Goal: Task Accomplishment & Management: Manage account settings

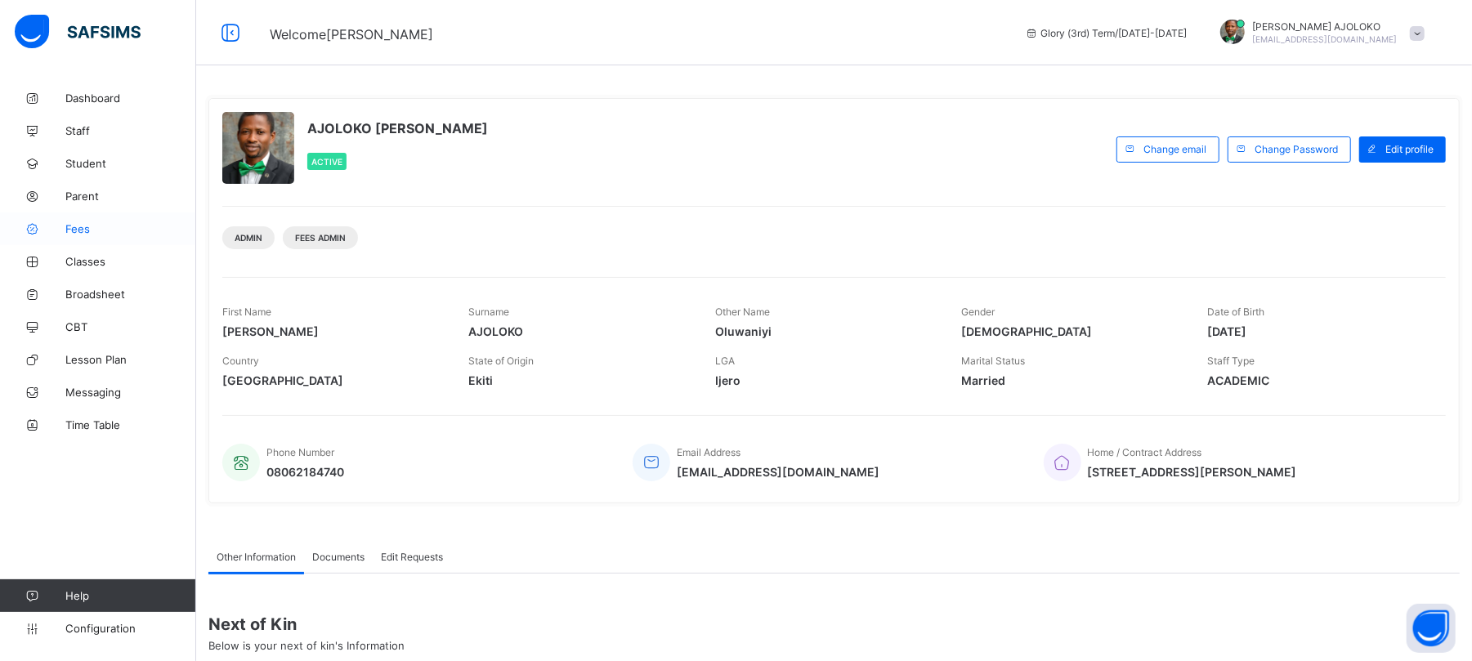
click at [78, 233] on span "Fees" at bounding box center [130, 228] width 131 height 13
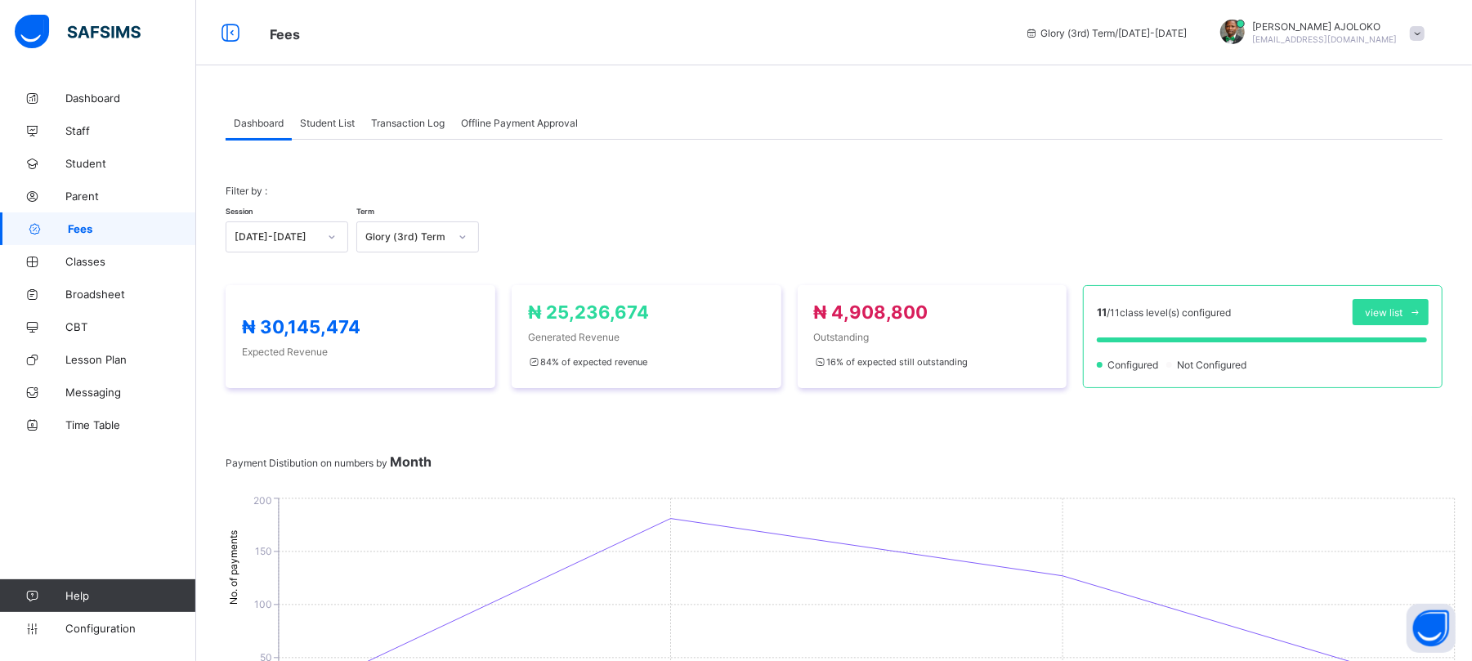
click at [325, 125] on span "Student List" at bounding box center [327, 123] width 55 height 12
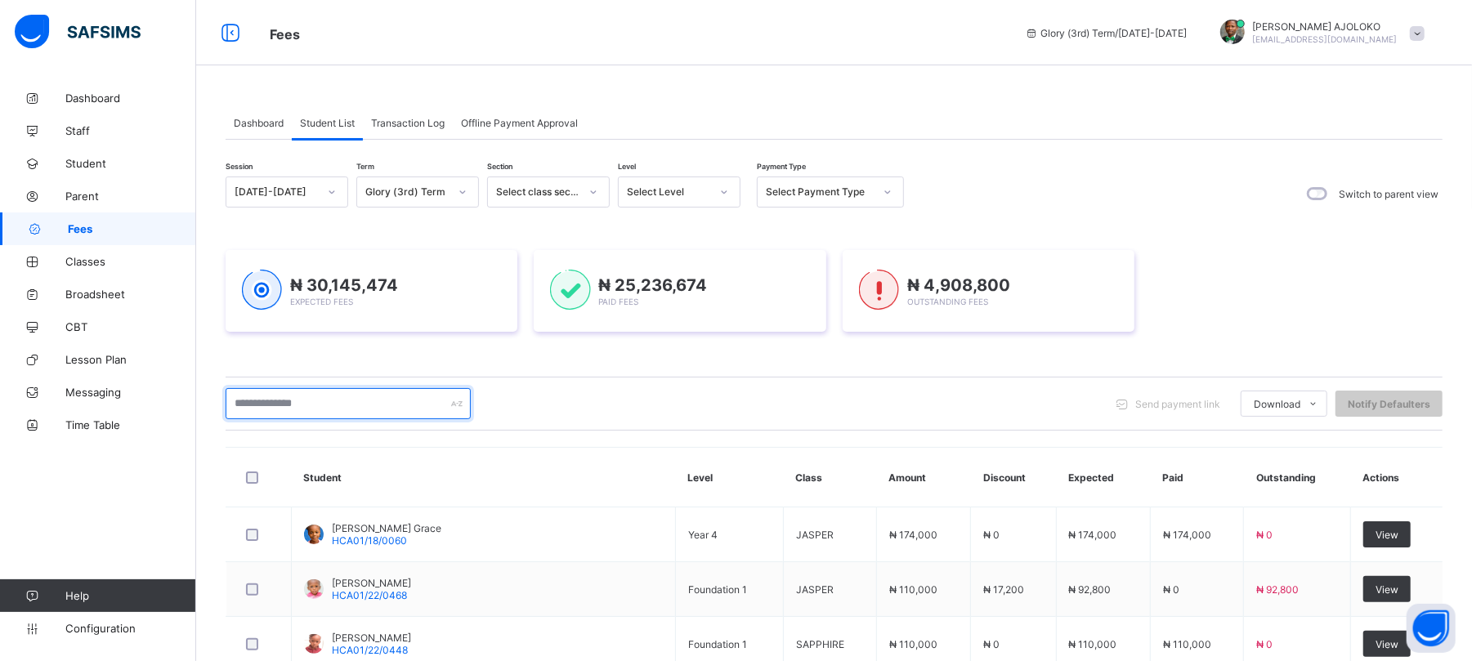
click at [312, 410] on input "text" at bounding box center [348, 403] width 245 height 31
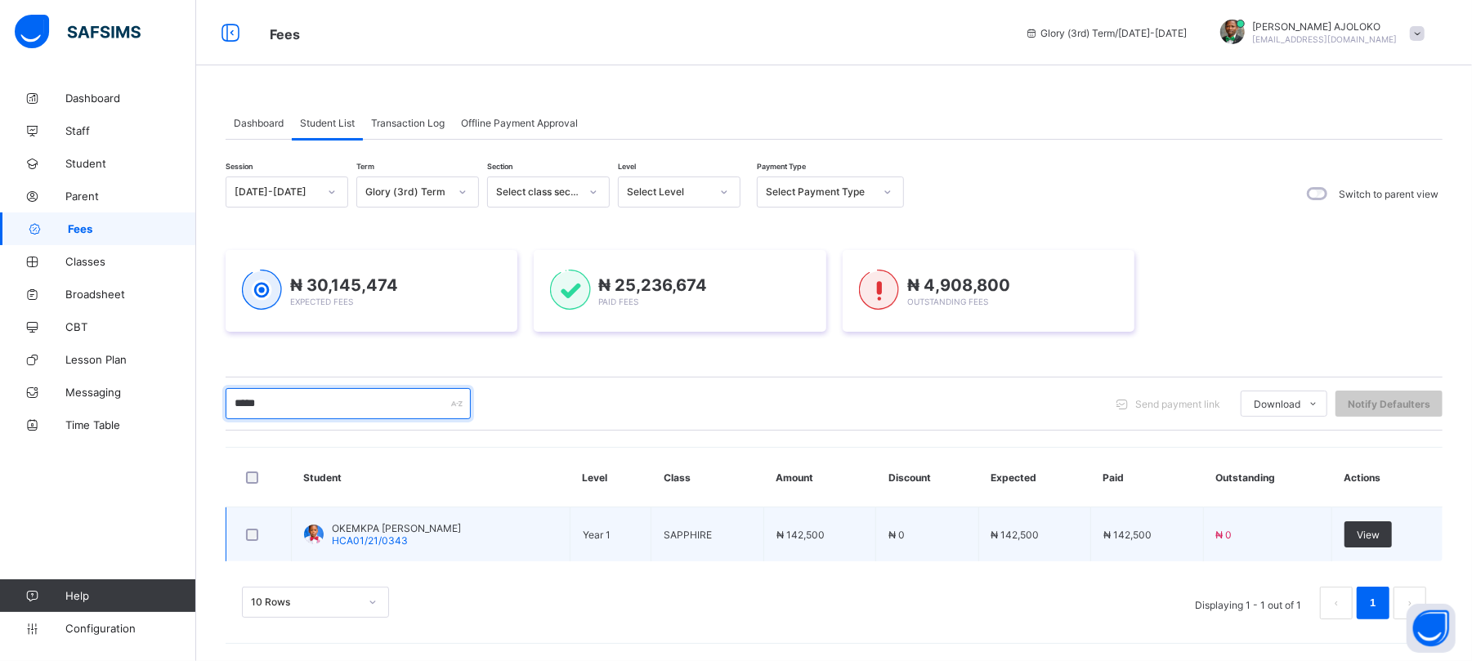
type input "*****"
click at [396, 544] on span "HCA01/21/0343" at bounding box center [370, 541] width 76 height 12
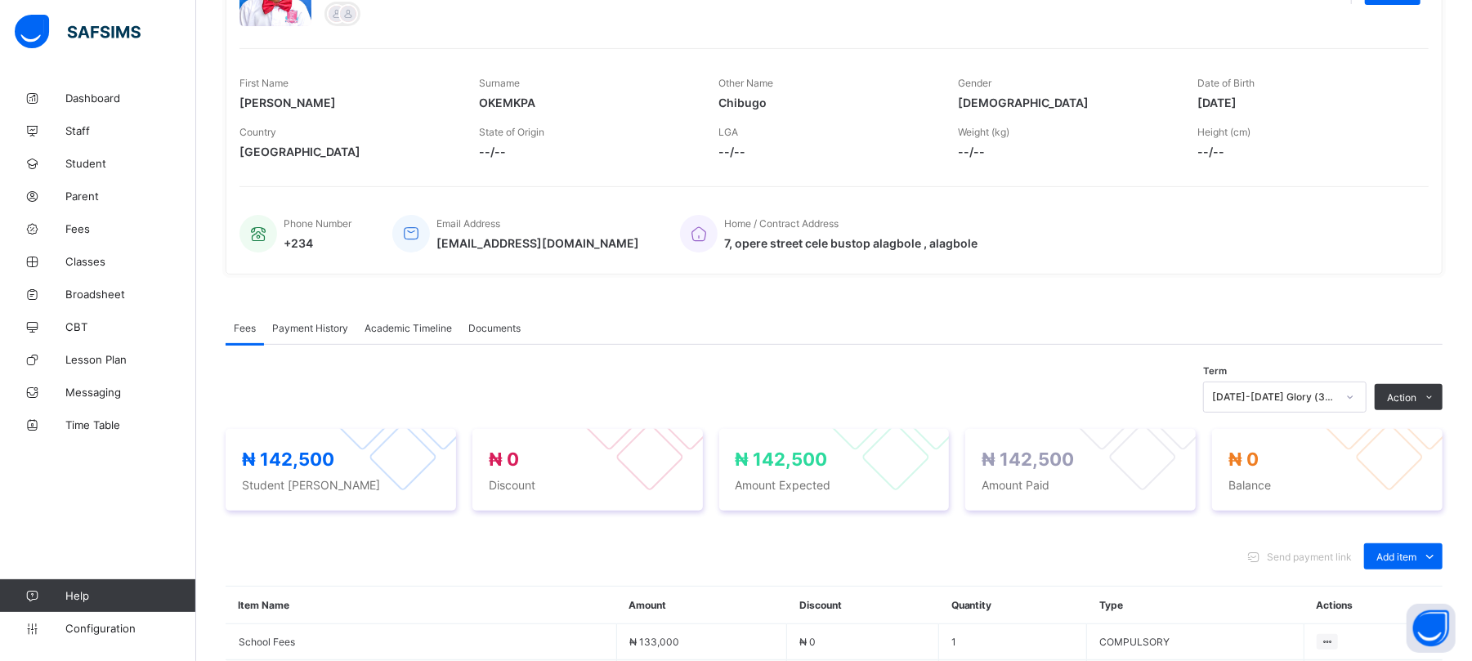
scroll to position [279, 0]
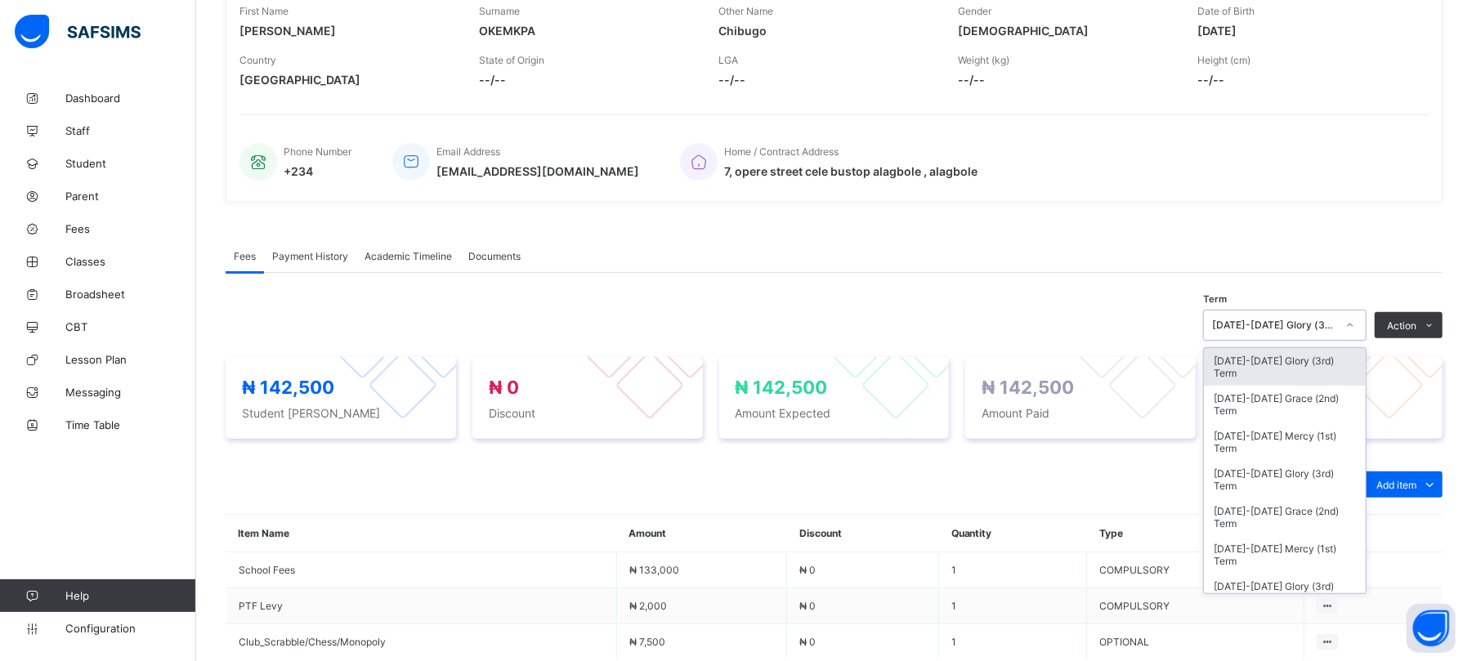
click at [1290, 320] on div "2024-2025 Glory (3rd) Term" at bounding box center [1274, 326] width 124 height 12
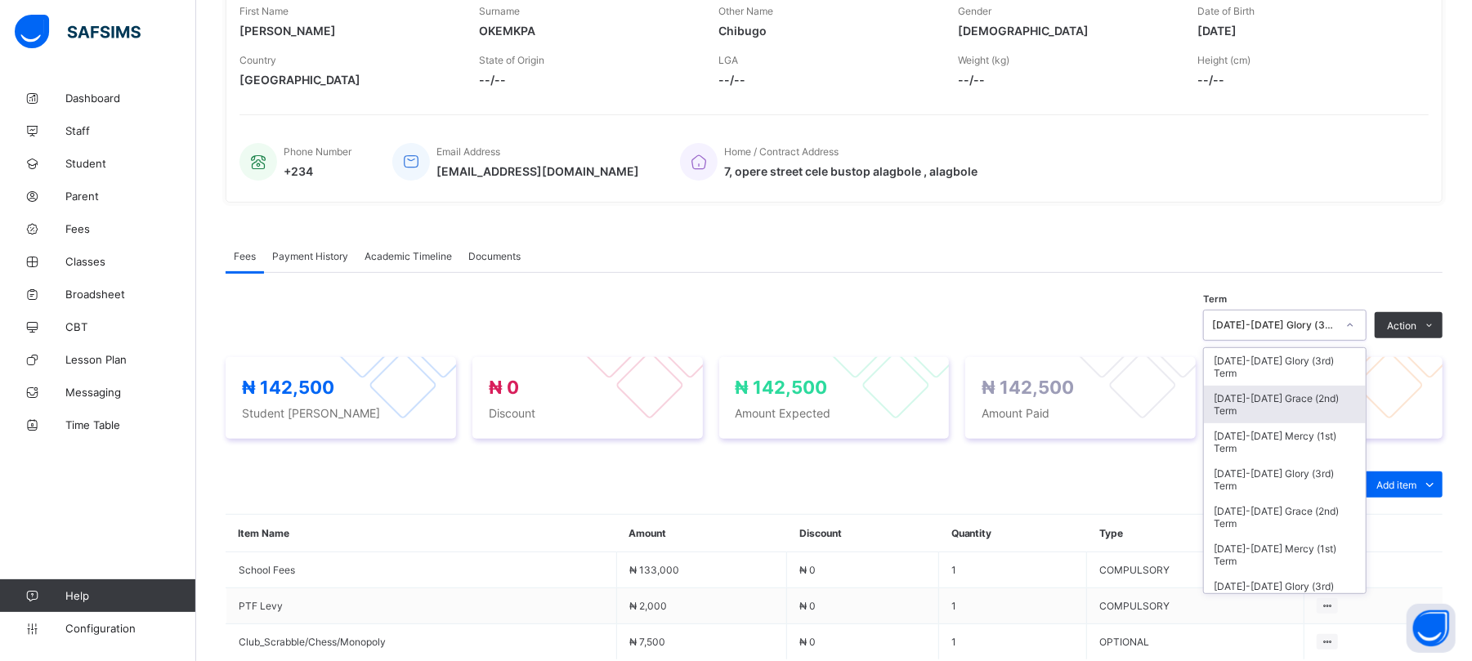
click at [1315, 396] on div "2024-2025 Grace (2nd) Term" at bounding box center [1285, 405] width 162 height 38
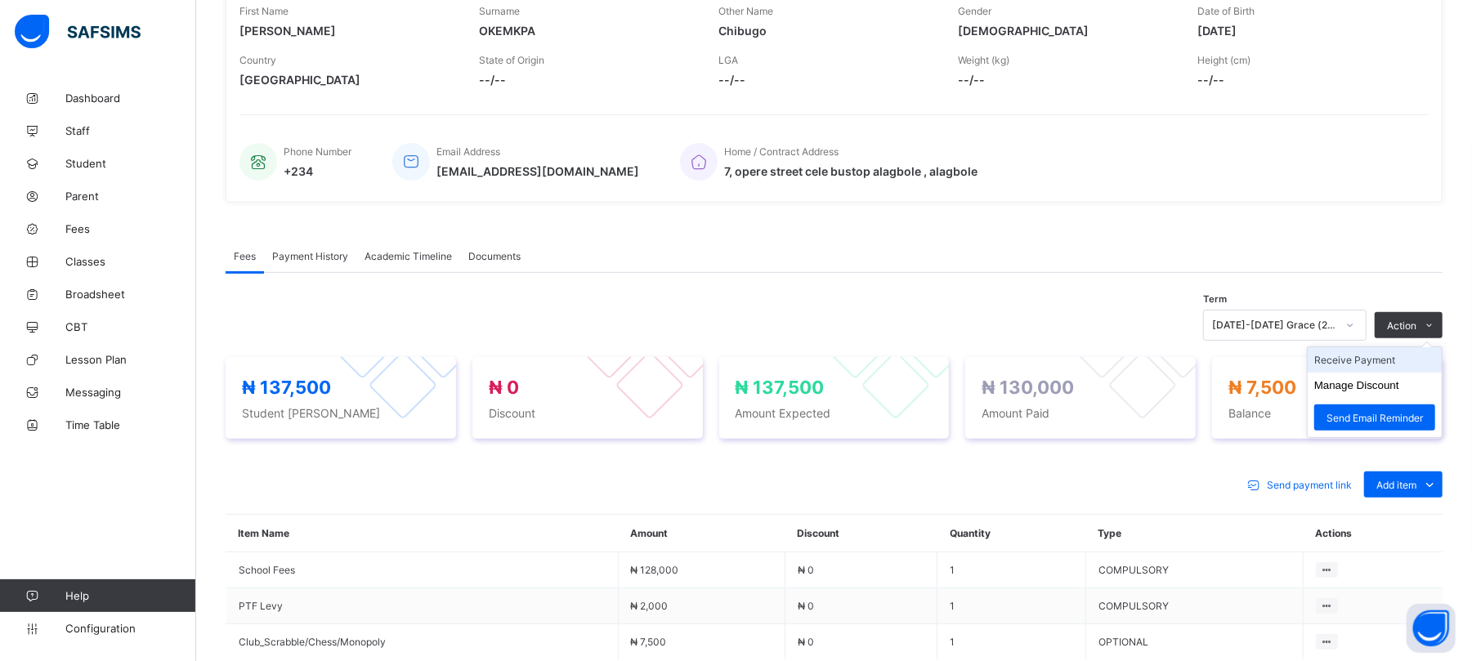
click at [1380, 365] on li "Receive Payment" at bounding box center [1375, 359] width 134 height 25
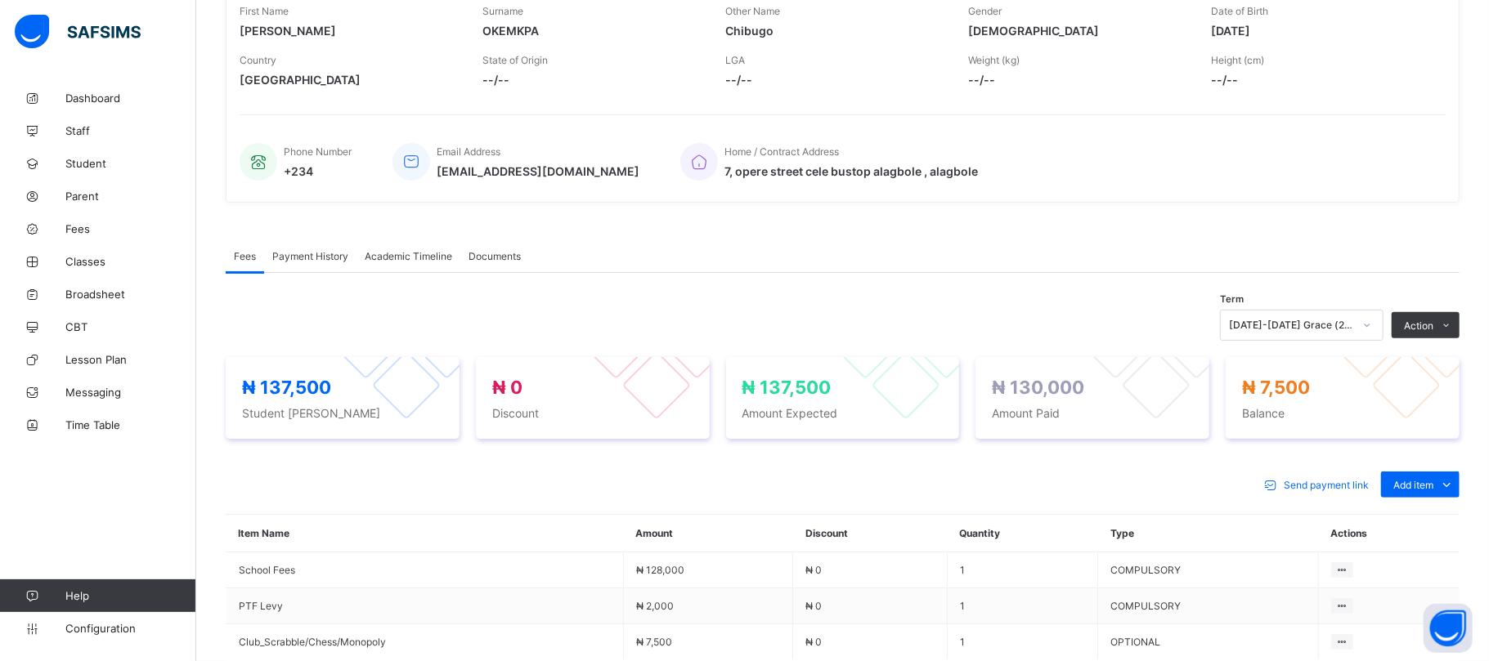
type input "******"
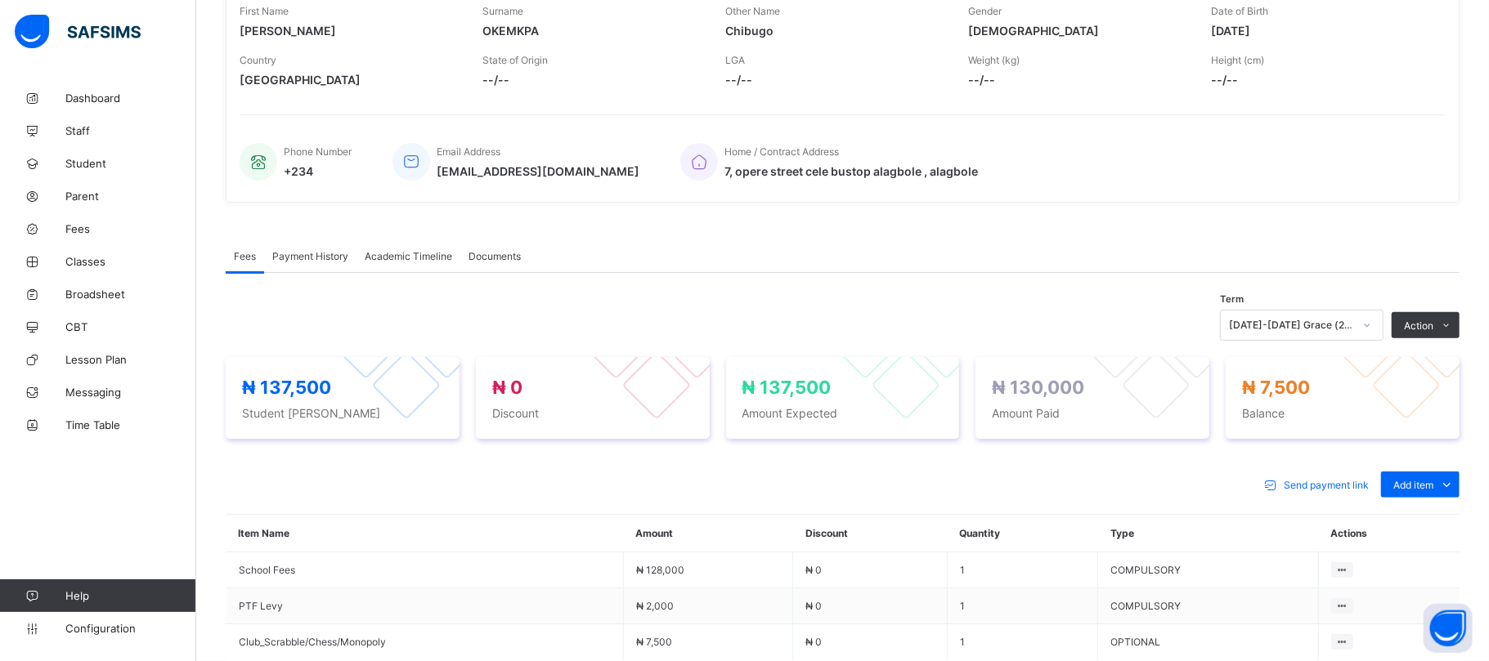
type input "**********"
type input "*******"
click at [74, 226] on span "Fees" at bounding box center [130, 228] width 131 height 13
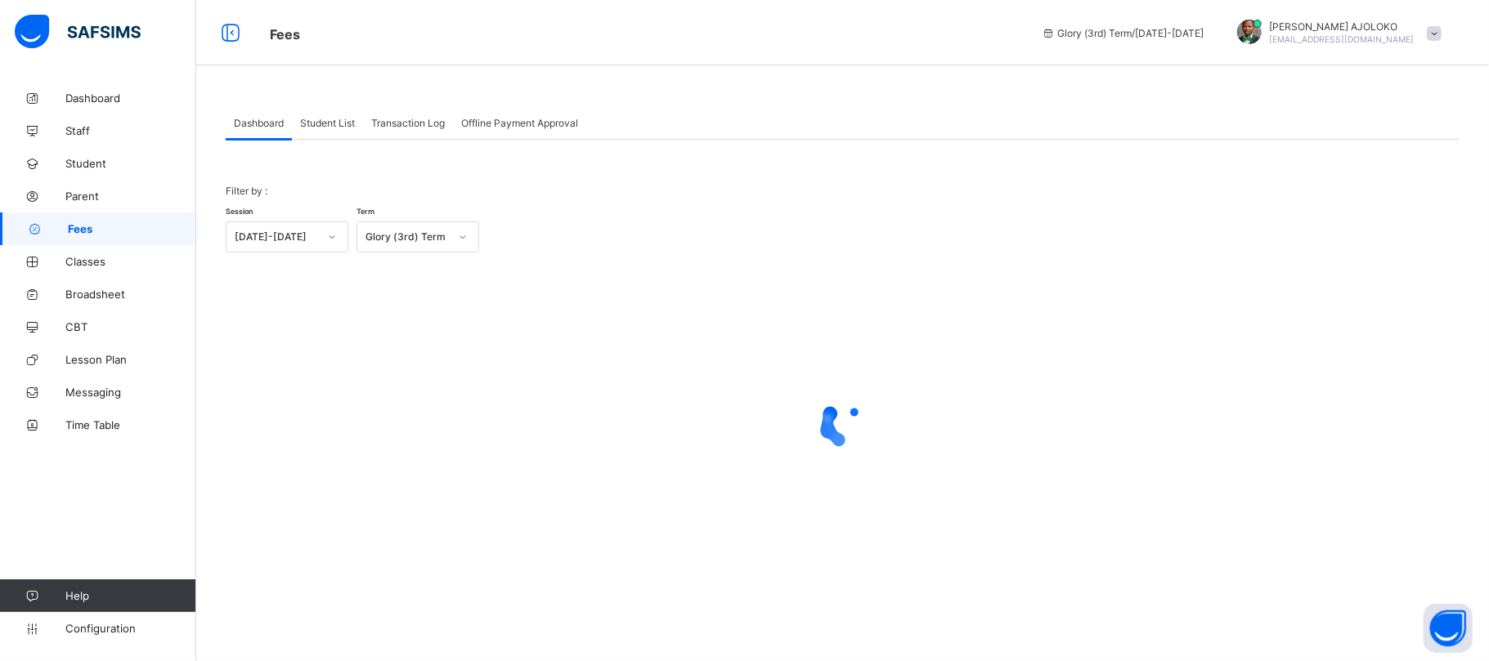
click at [330, 123] on span "Student List" at bounding box center [327, 123] width 55 height 12
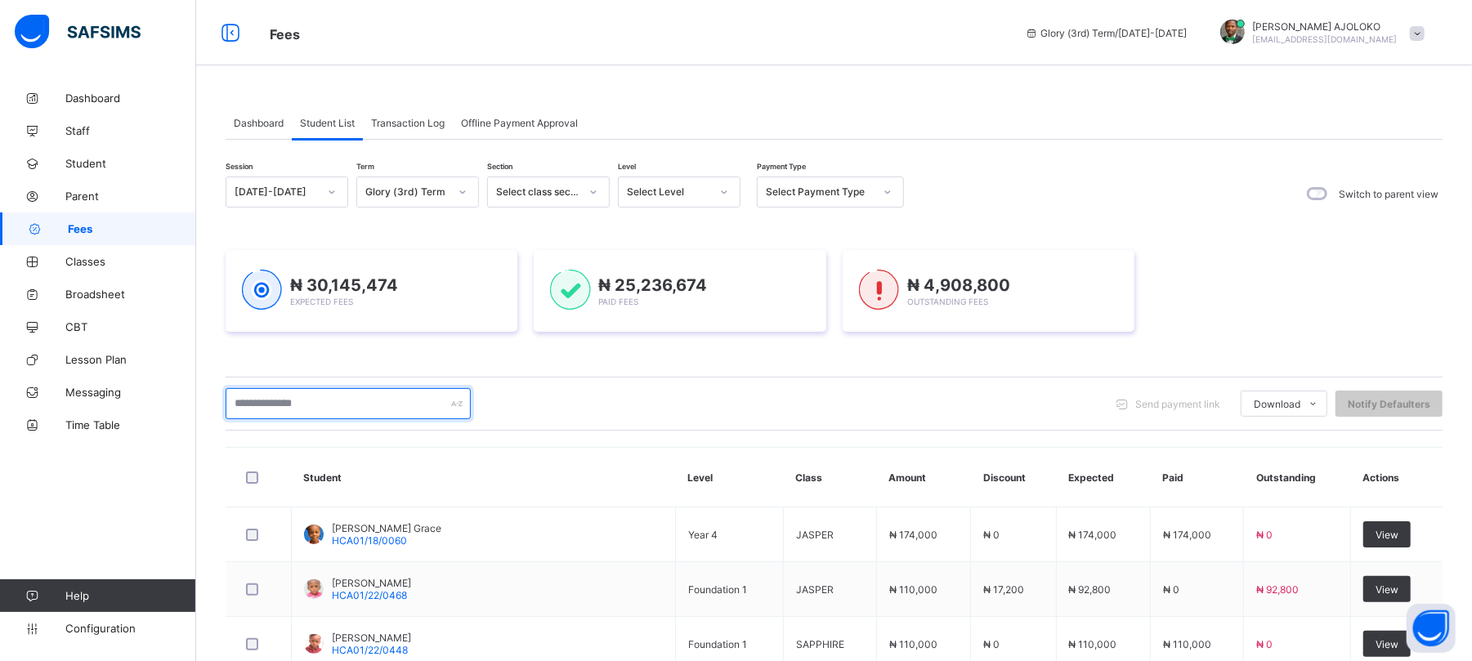
click at [327, 403] on input "text" at bounding box center [348, 403] width 245 height 31
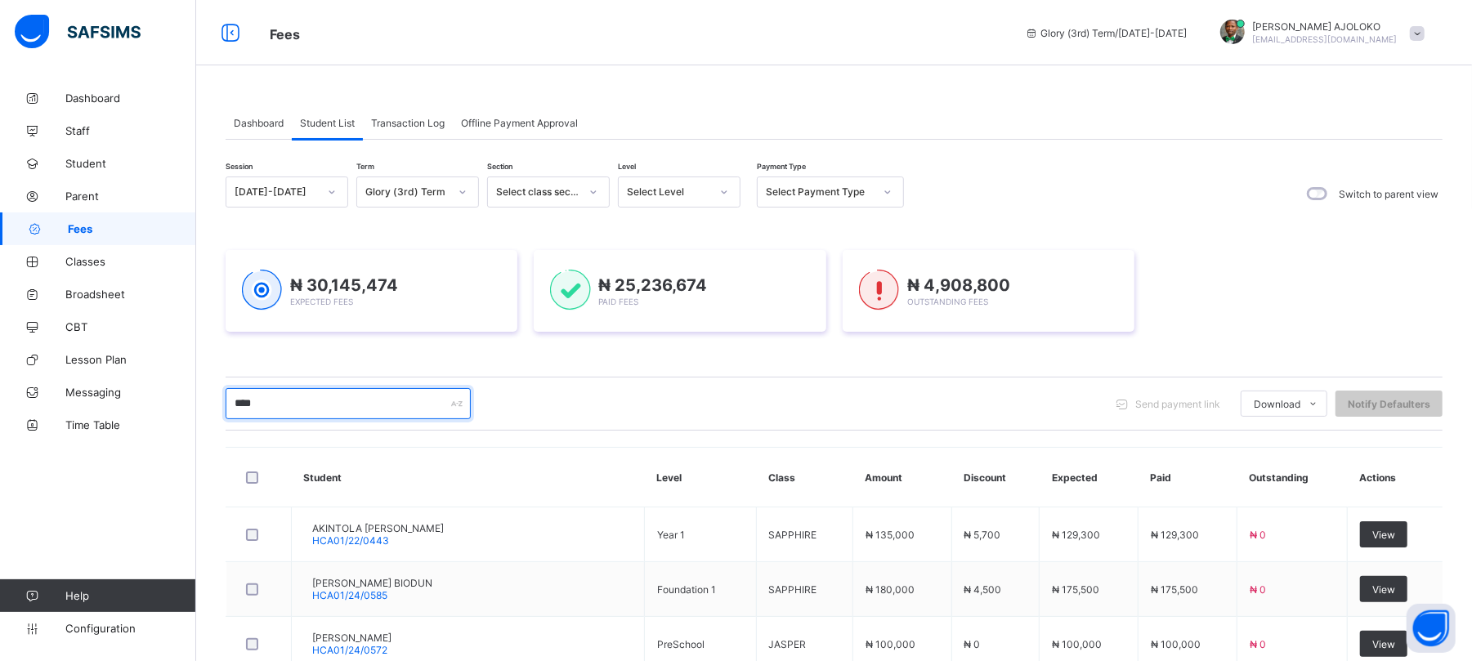
type input "**********"
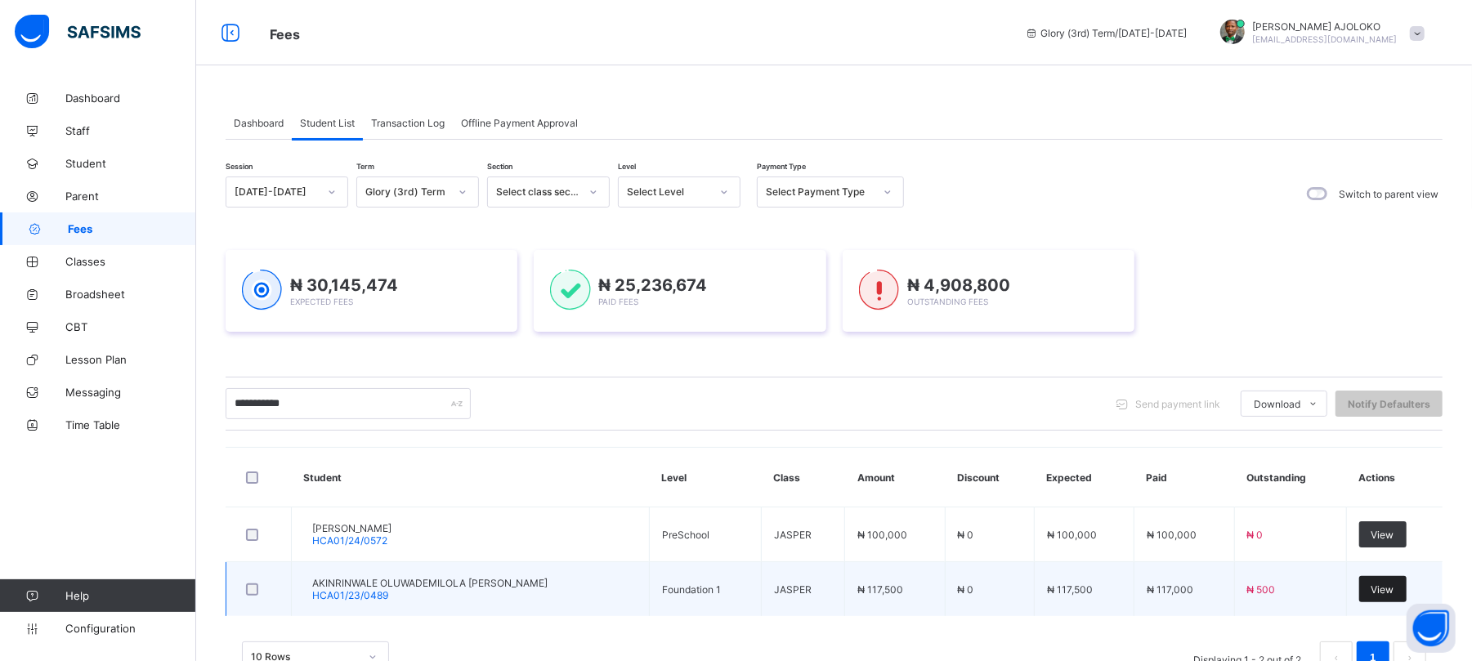
click at [1394, 583] on div "View" at bounding box center [1383, 589] width 47 height 26
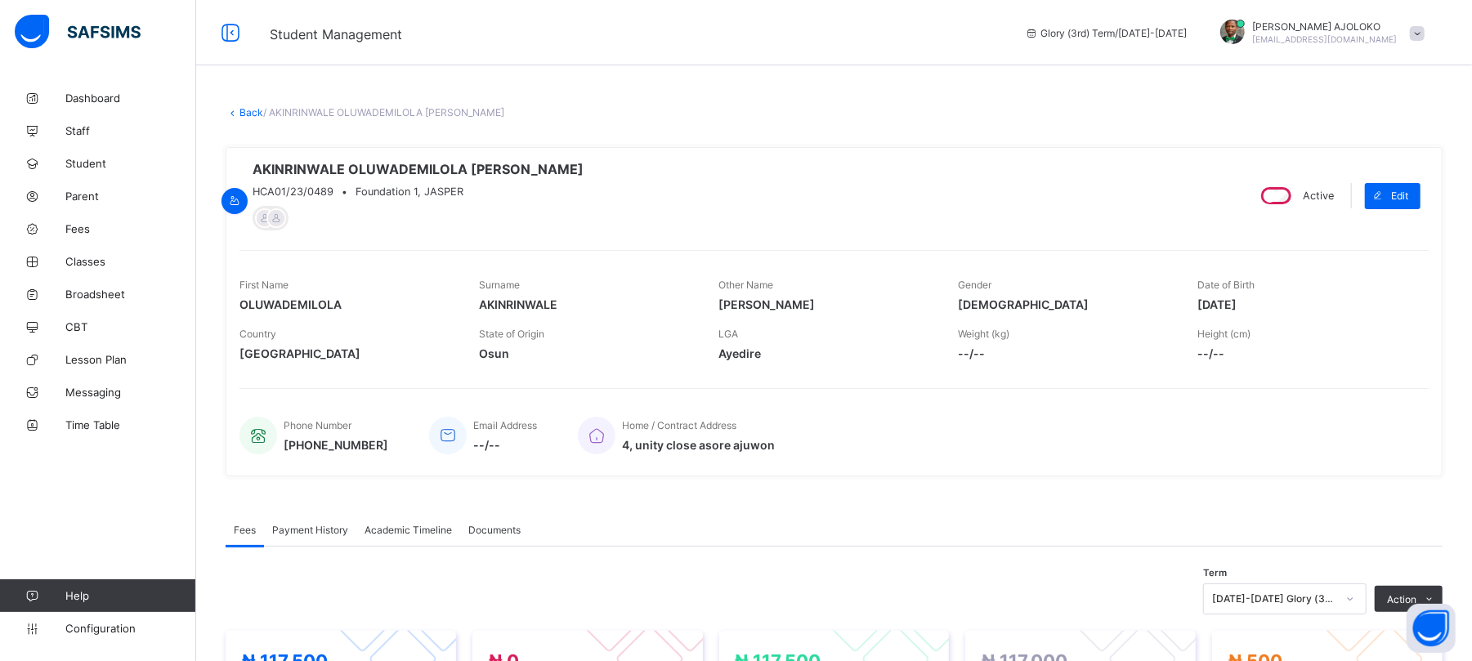
click at [1470, 485] on div "× Delete Document This action would delete the document with name: from the sys…" at bounding box center [834, 594] width 1276 height 1024
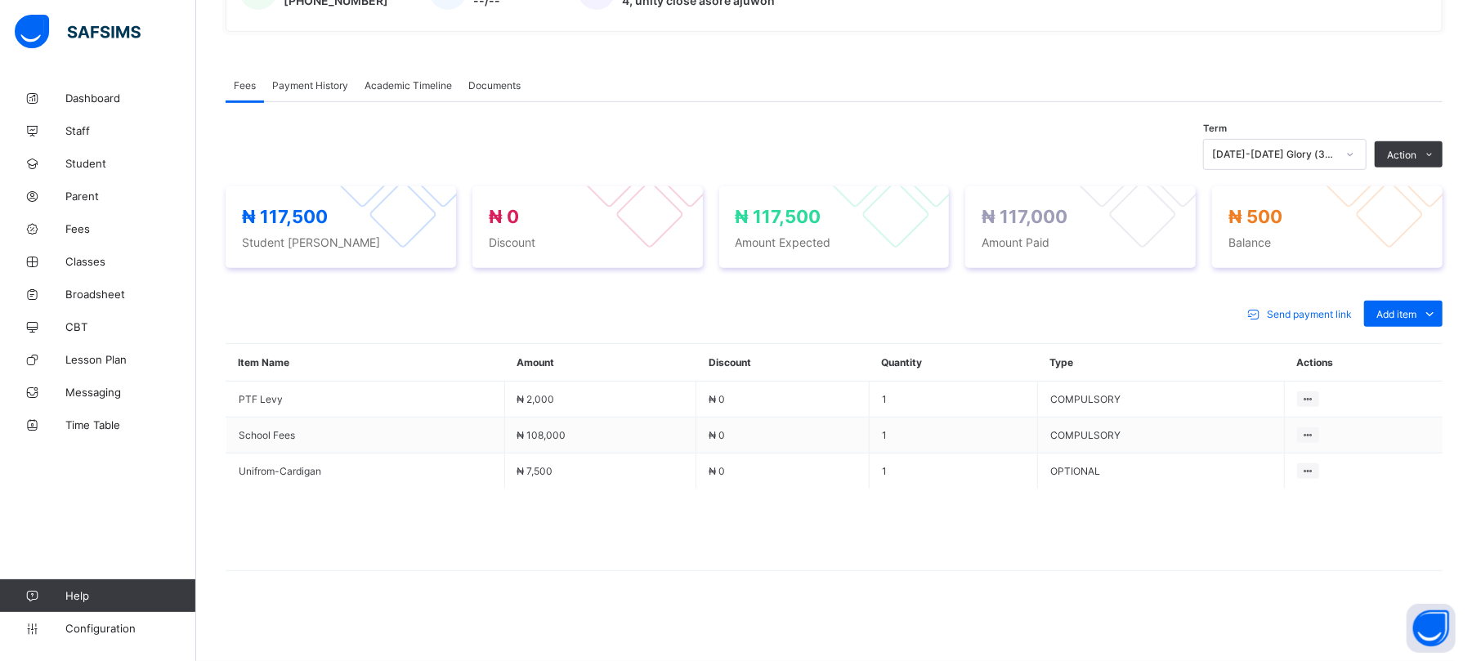
click at [1322, 151] on div "2024-2025 Glory (3rd) Term" at bounding box center [1274, 155] width 124 height 12
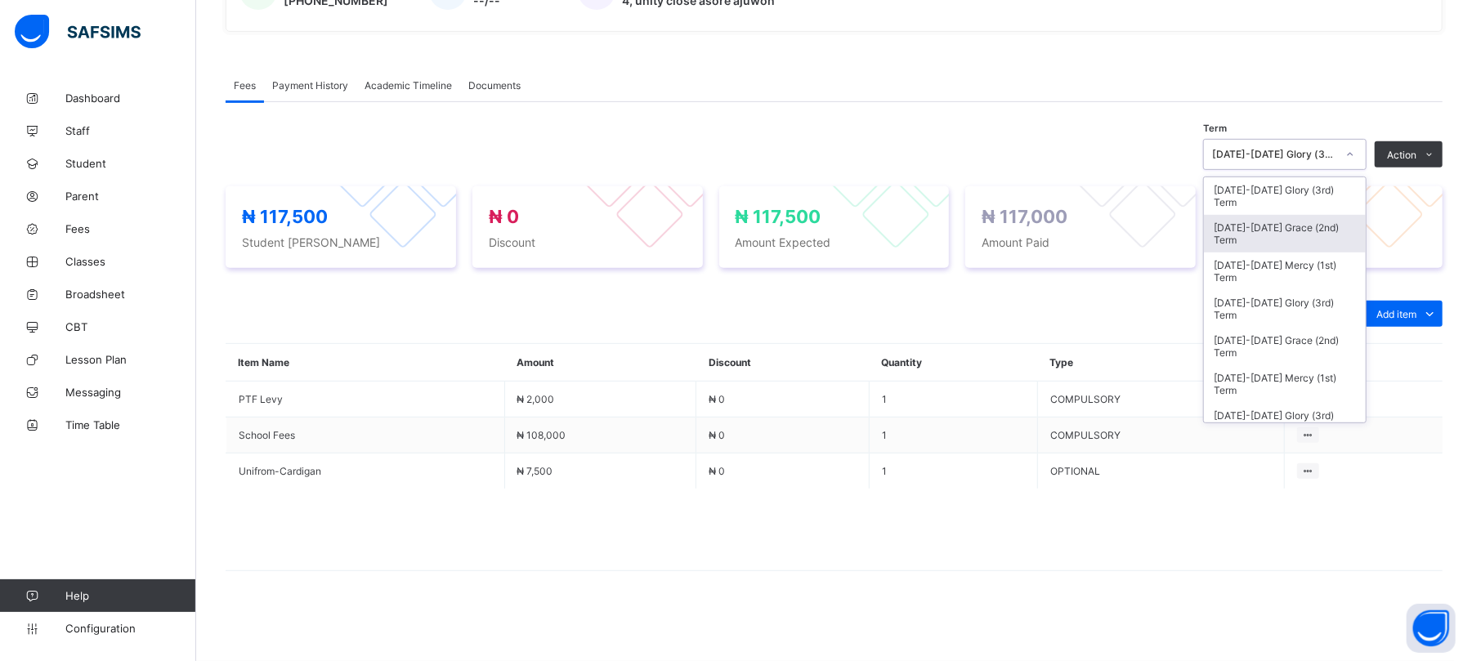
click at [1311, 231] on div "2024-2025 Grace (2nd) Term" at bounding box center [1285, 234] width 162 height 38
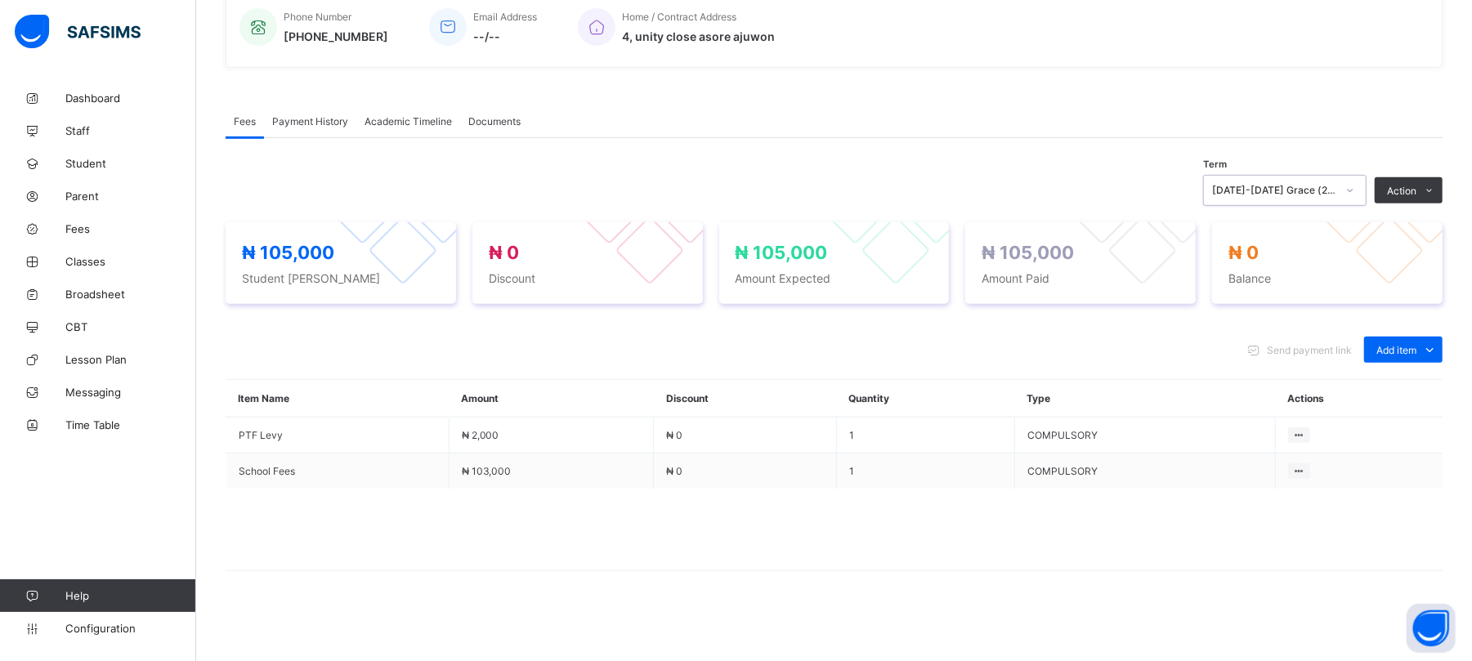
scroll to position [414, 0]
click at [1308, 190] on div "2024-2025 Grace (2nd) Term" at bounding box center [1274, 191] width 124 height 12
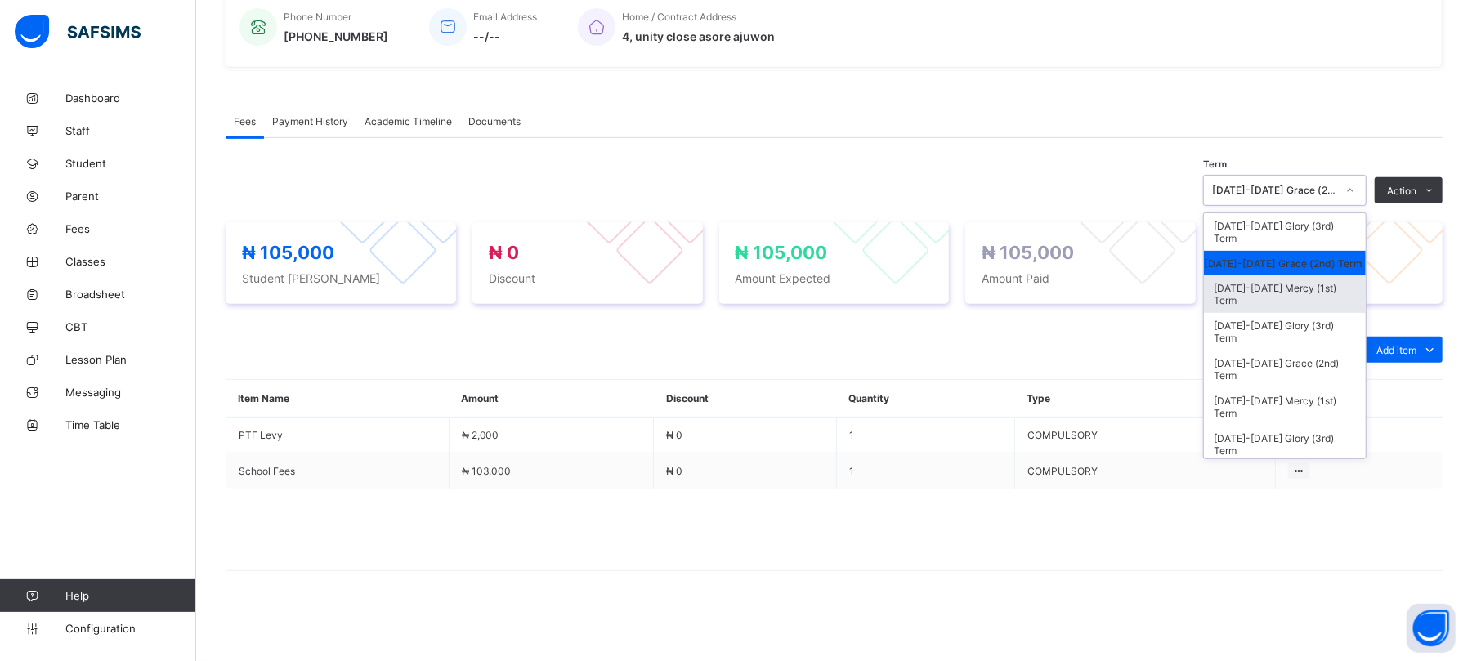
click at [1299, 299] on div "2024-2025 Mercy (1st) Term" at bounding box center [1285, 295] width 162 height 38
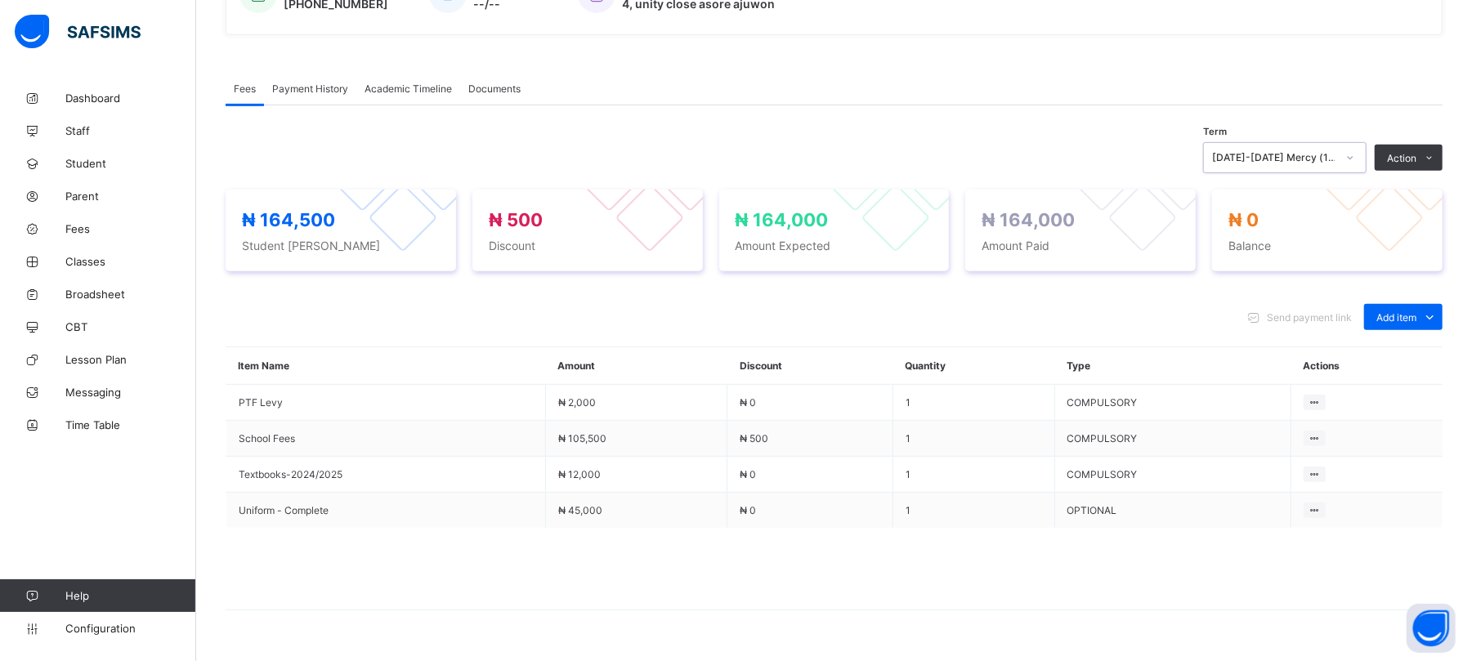
scroll to position [450, 0]
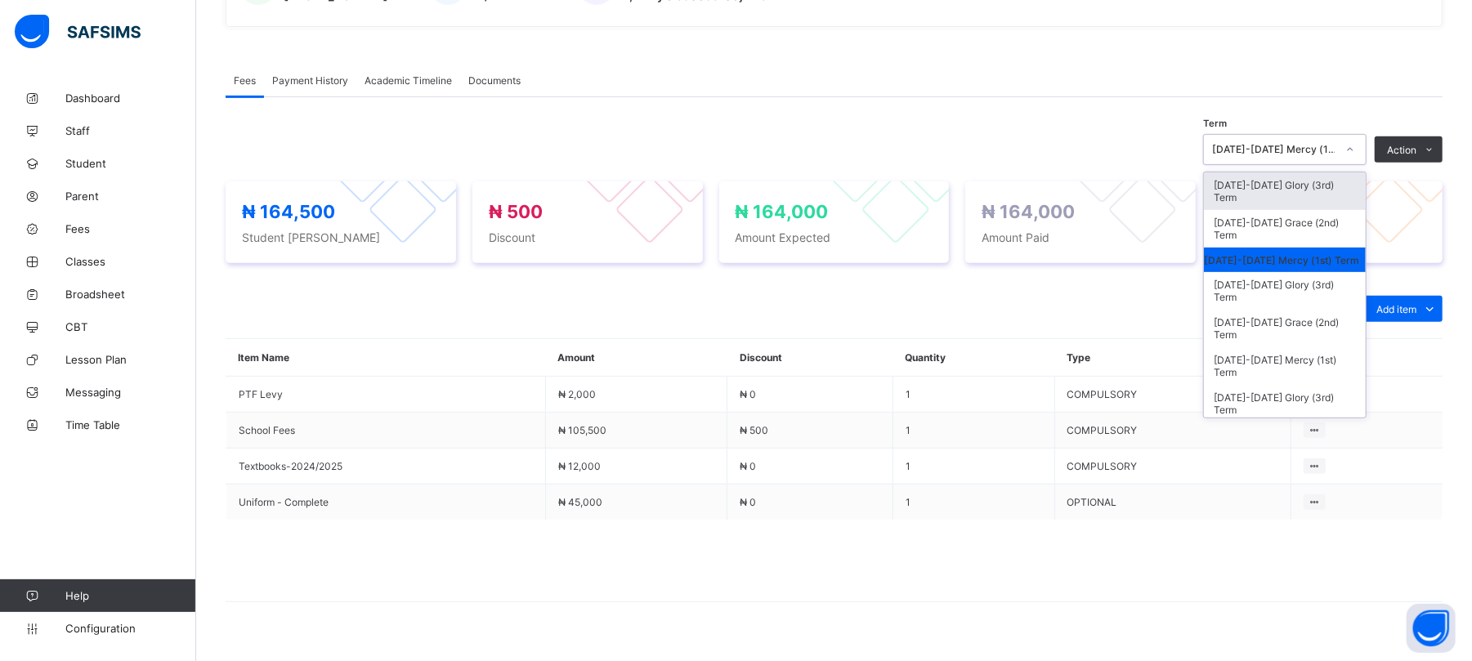
click at [1309, 161] on div "2024-2025 Mercy (1st) Term" at bounding box center [1269, 149] width 131 height 23
click at [1306, 305] on div "2023-2024 Glory (3rd) Term" at bounding box center [1285, 291] width 162 height 38
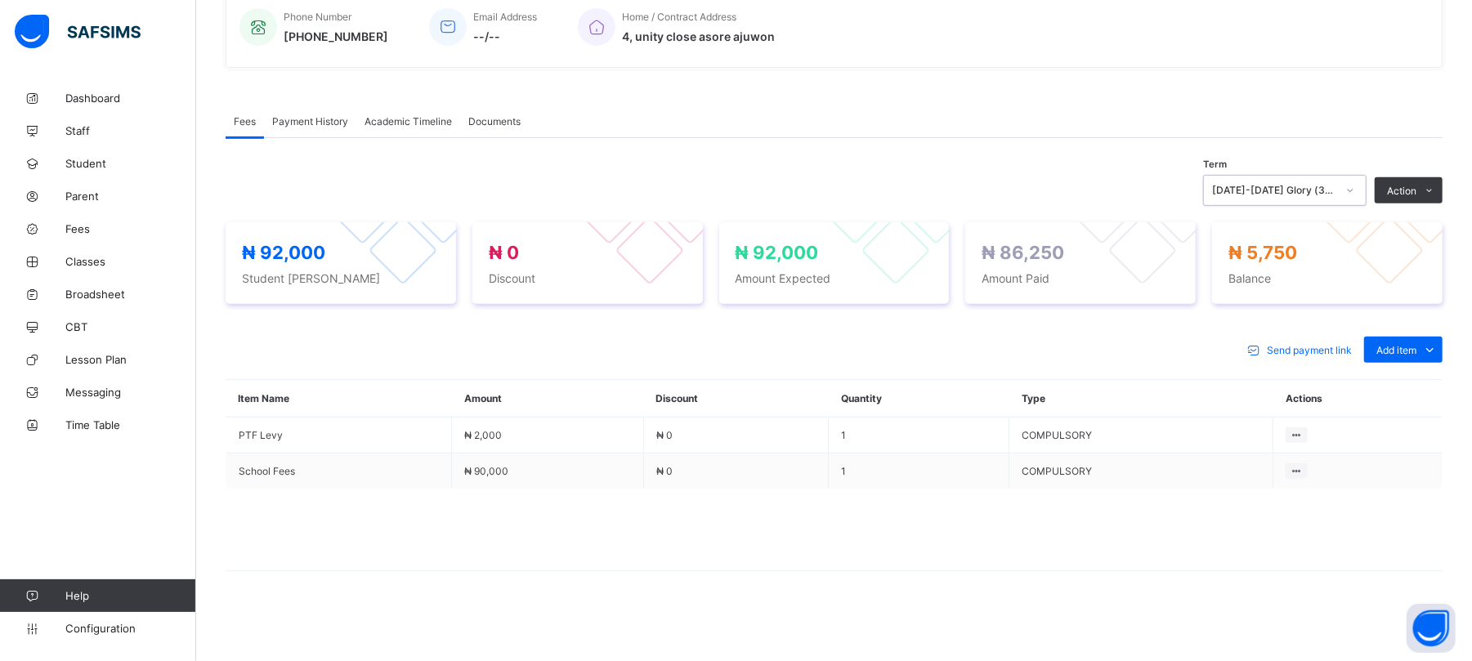
scroll to position [414, 0]
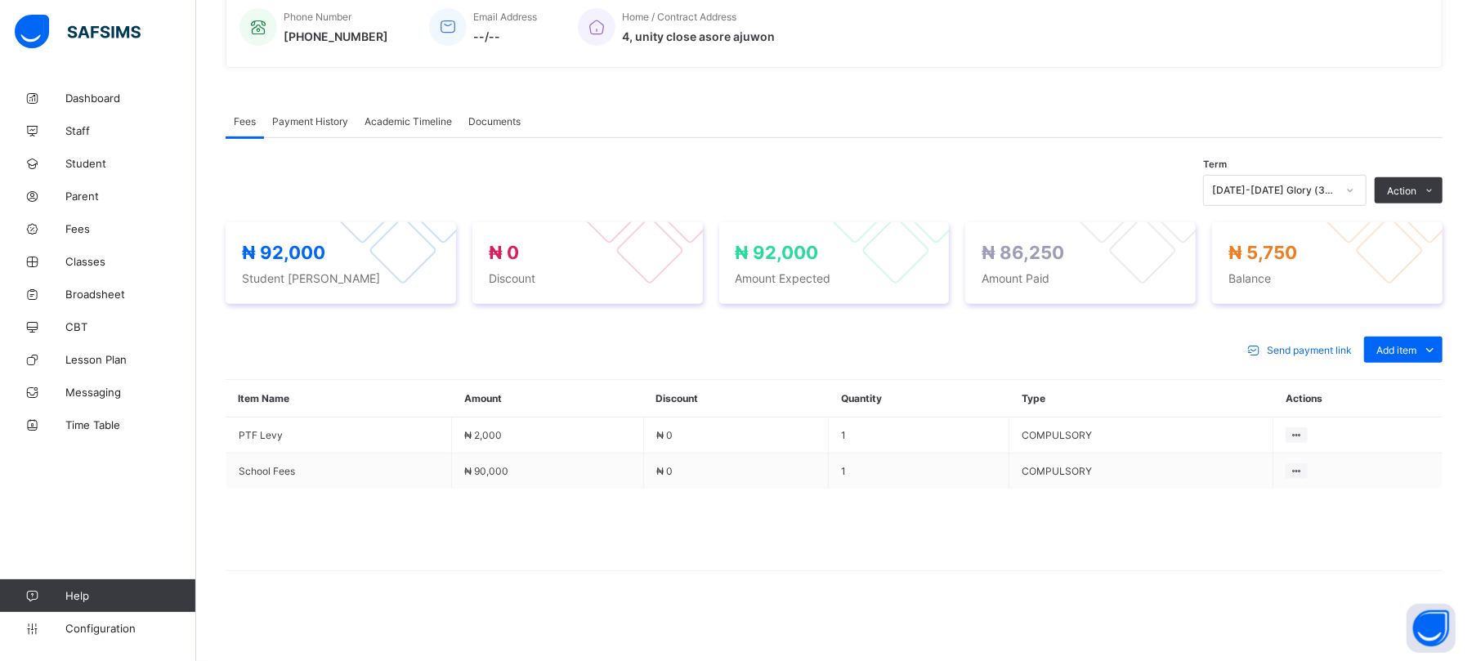
click at [295, 118] on span "Payment History" at bounding box center [310, 121] width 76 height 12
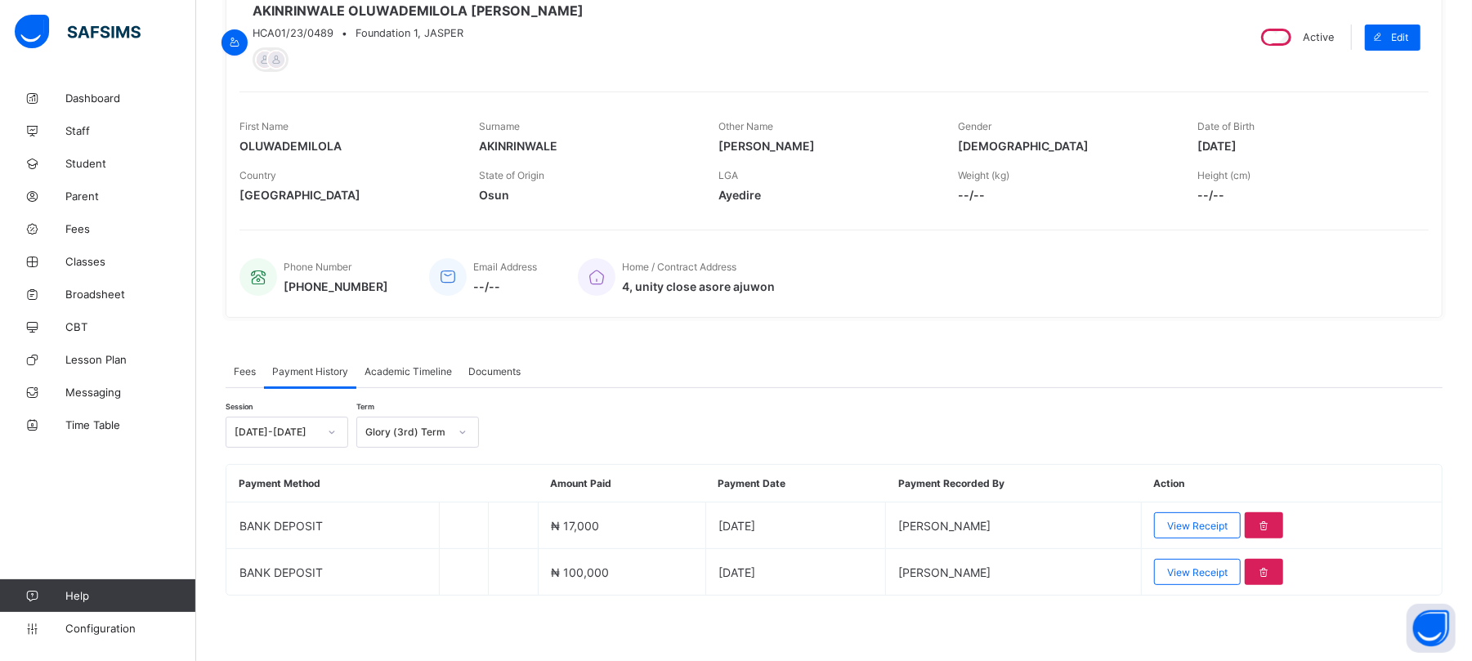
scroll to position [164, 0]
click at [429, 432] on div "Glory (3rd) Term" at bounding box center [406, 433] width 83 height 12
click at [404, 494] on div "Grace (2nd) Term" at bounding box center [417, 492] width 121 height 25
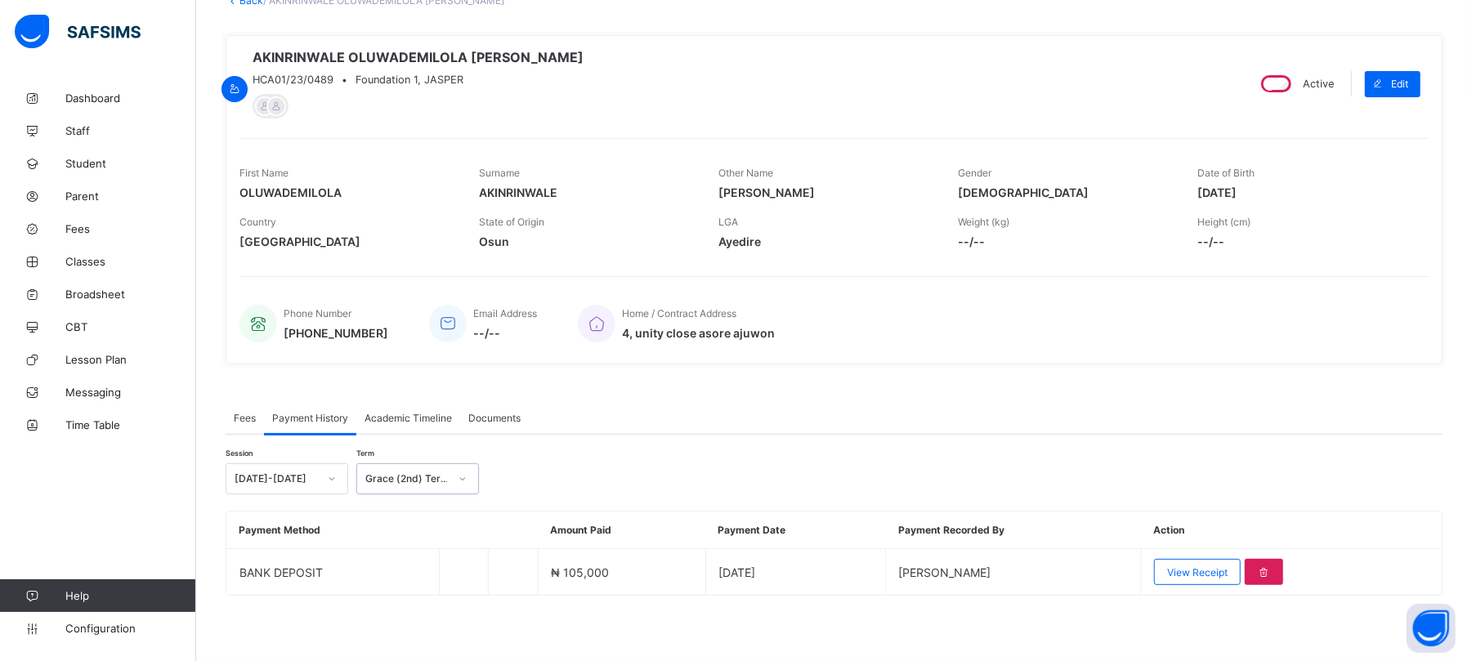
scroll to position [118, 0]
click at [420, 474] on div "Grace (2nd) Term" at bounding box center [402, 479] width 90 height 23
click at [409, 566] on div "Mercy (1st) Term" at bounding box center [417, 564] width 121 height 25
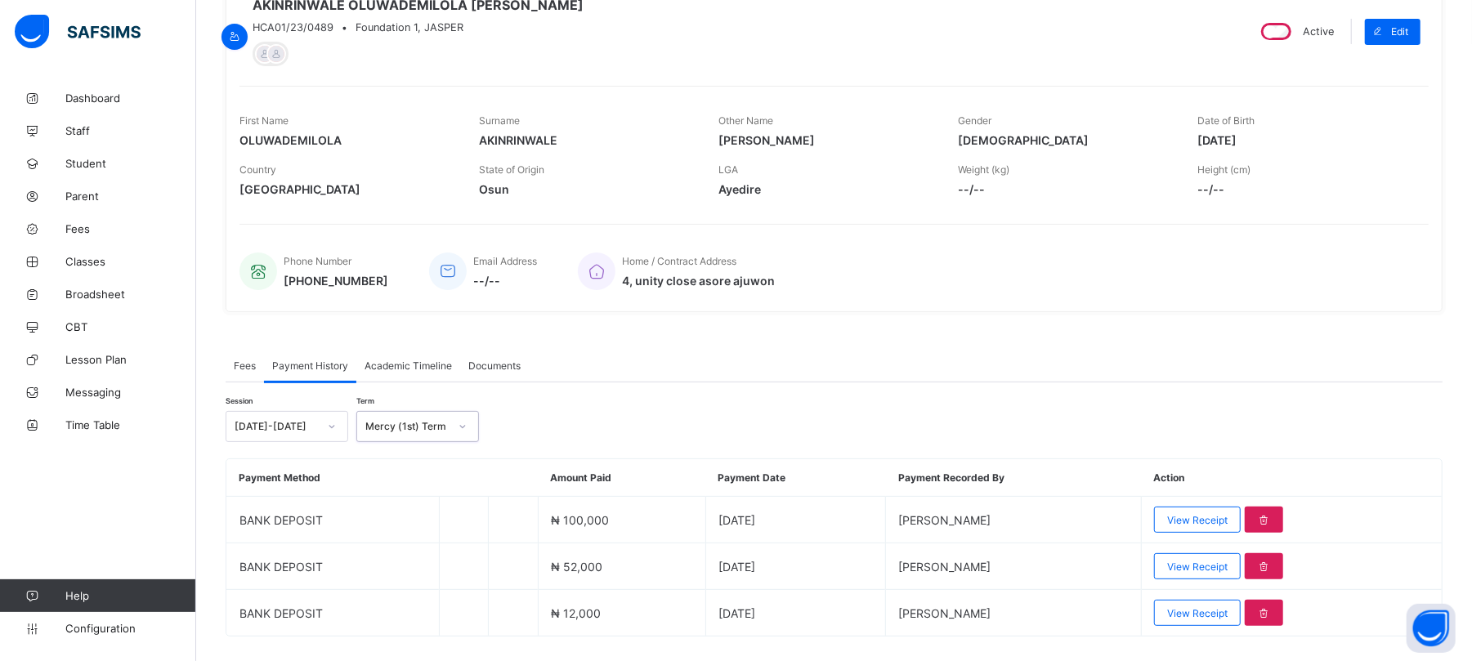
scroll to position [211, 0]
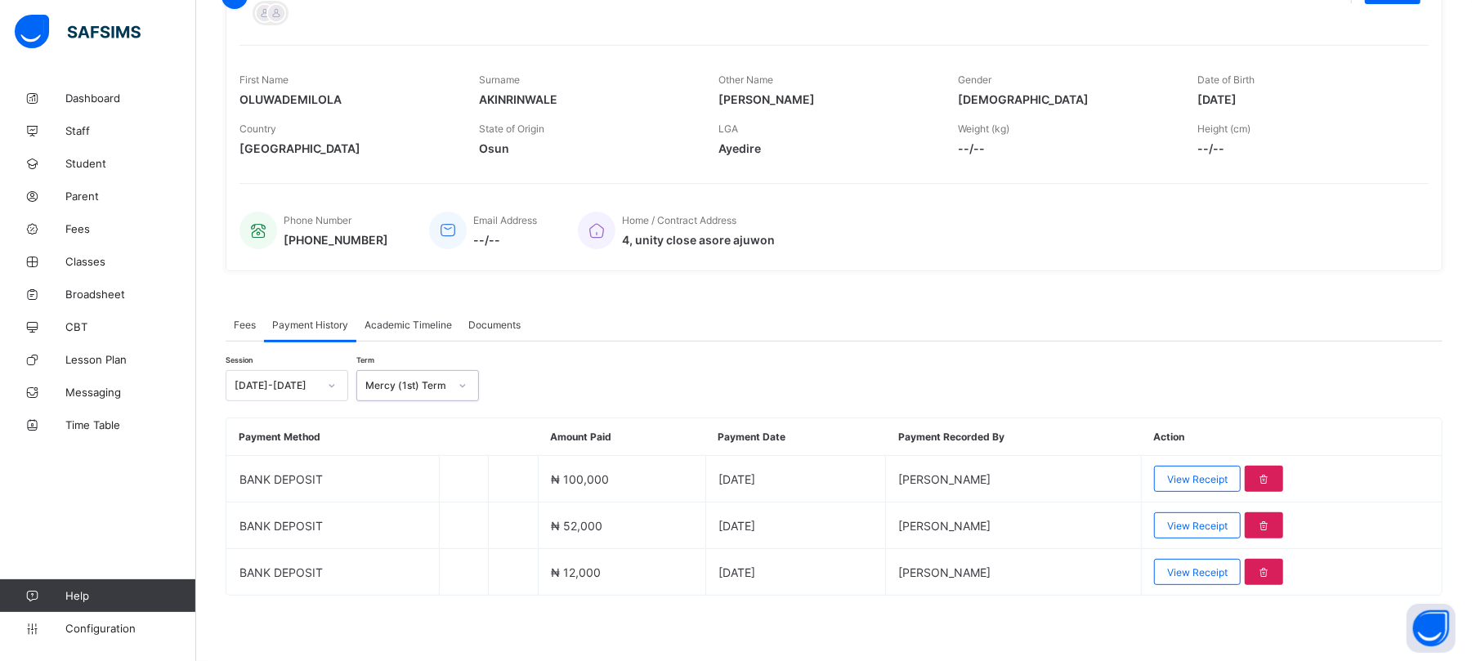
click at [393, 383] on div "Mercy (1st) Term" at bounding box center [406, 386] width 83 height 12
click at [394, 419] on div "Glory (3rd) Term" at bounding box center [417, 421] width 121 height 25
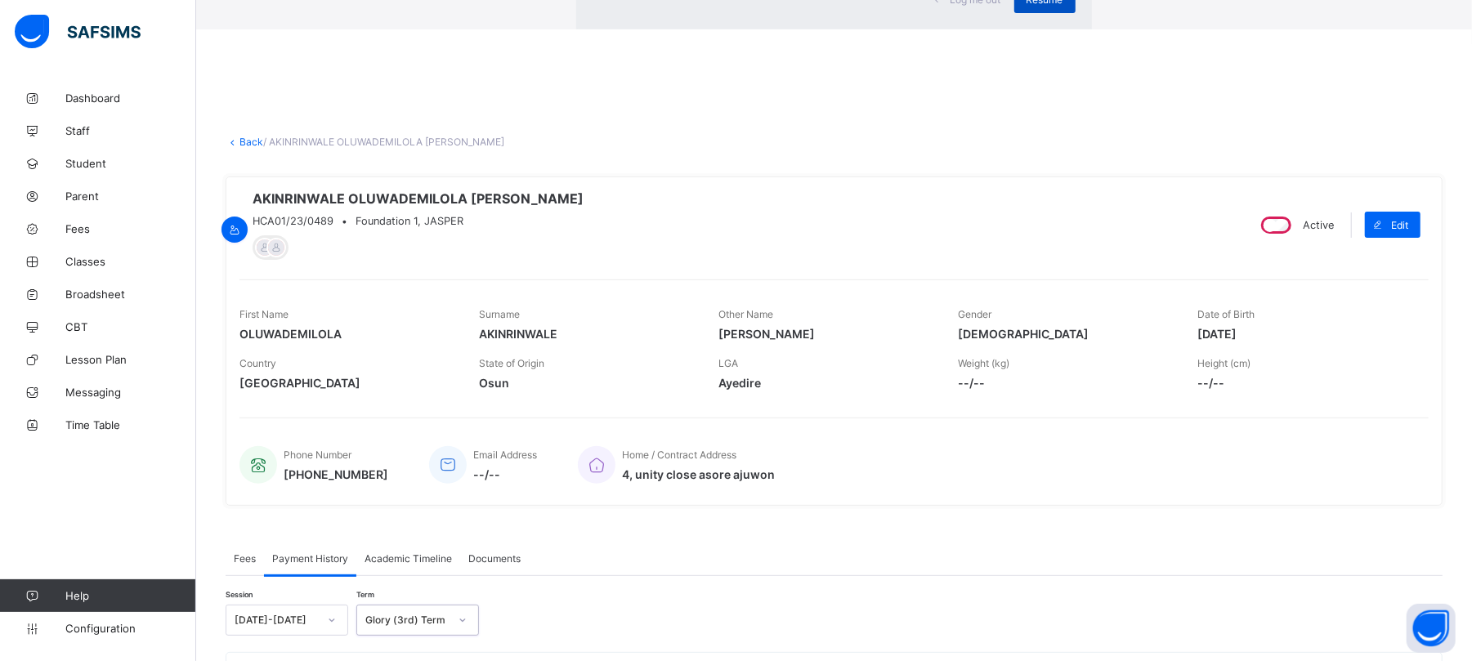
click at [1027, 6] on span "Resume" at bounding box center [1045, -1] width 37 height 12
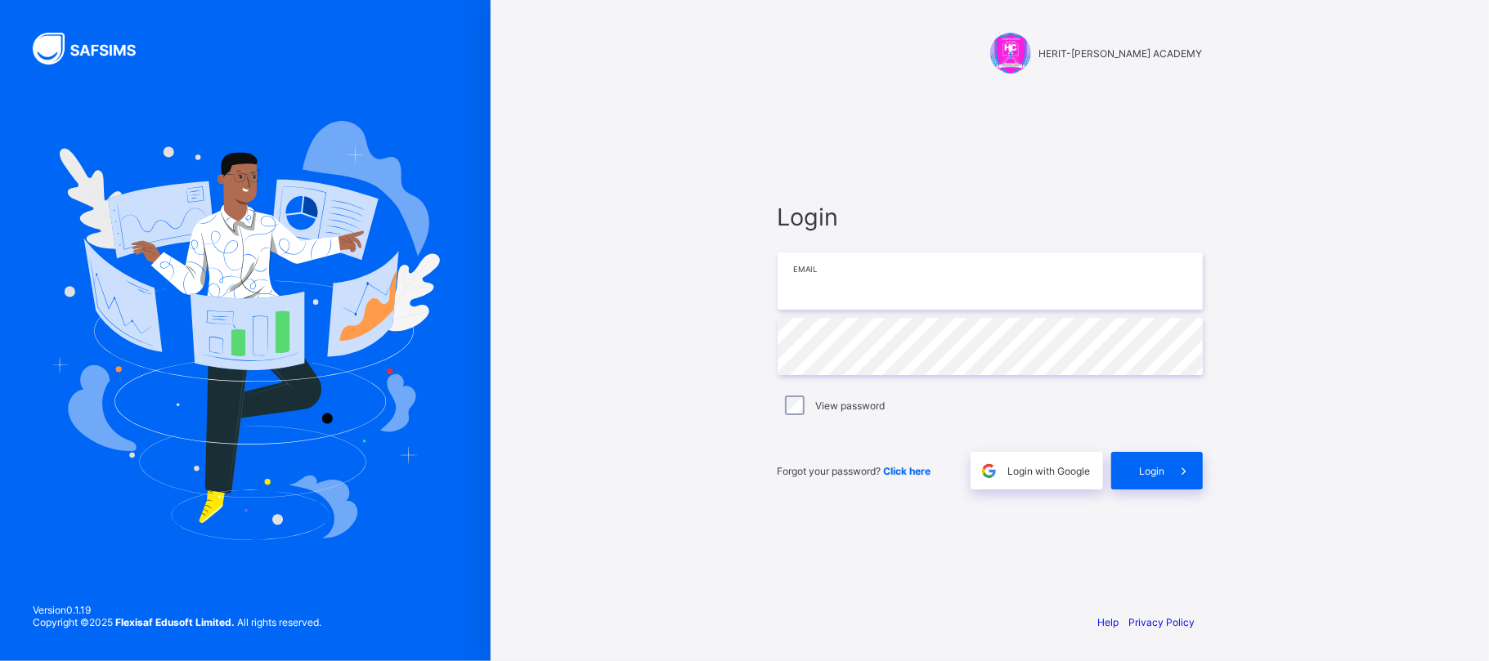
click at [885, 265] on input "email" at bounding box center [989, 281] width 425 height 57
type input "**********"
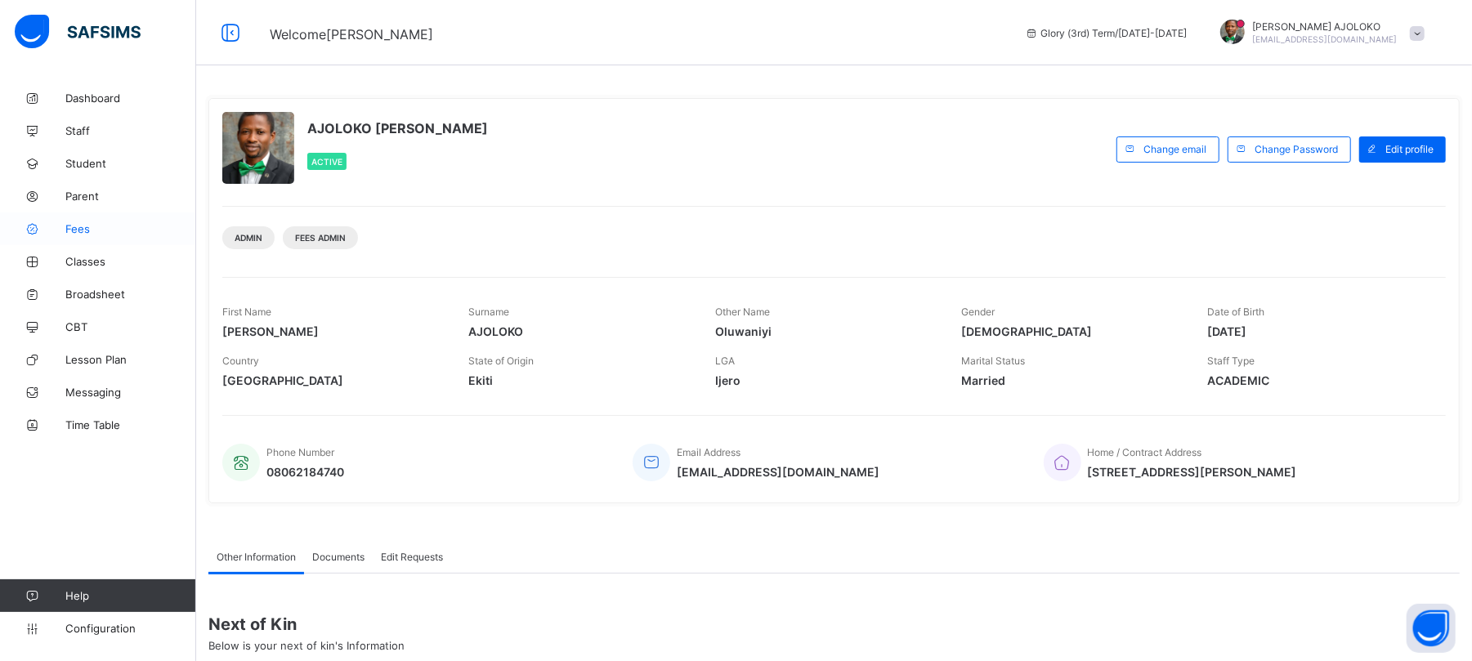
click at [74, 229] on span "Fees" at bounding box center [130, 228] width 131 height 13
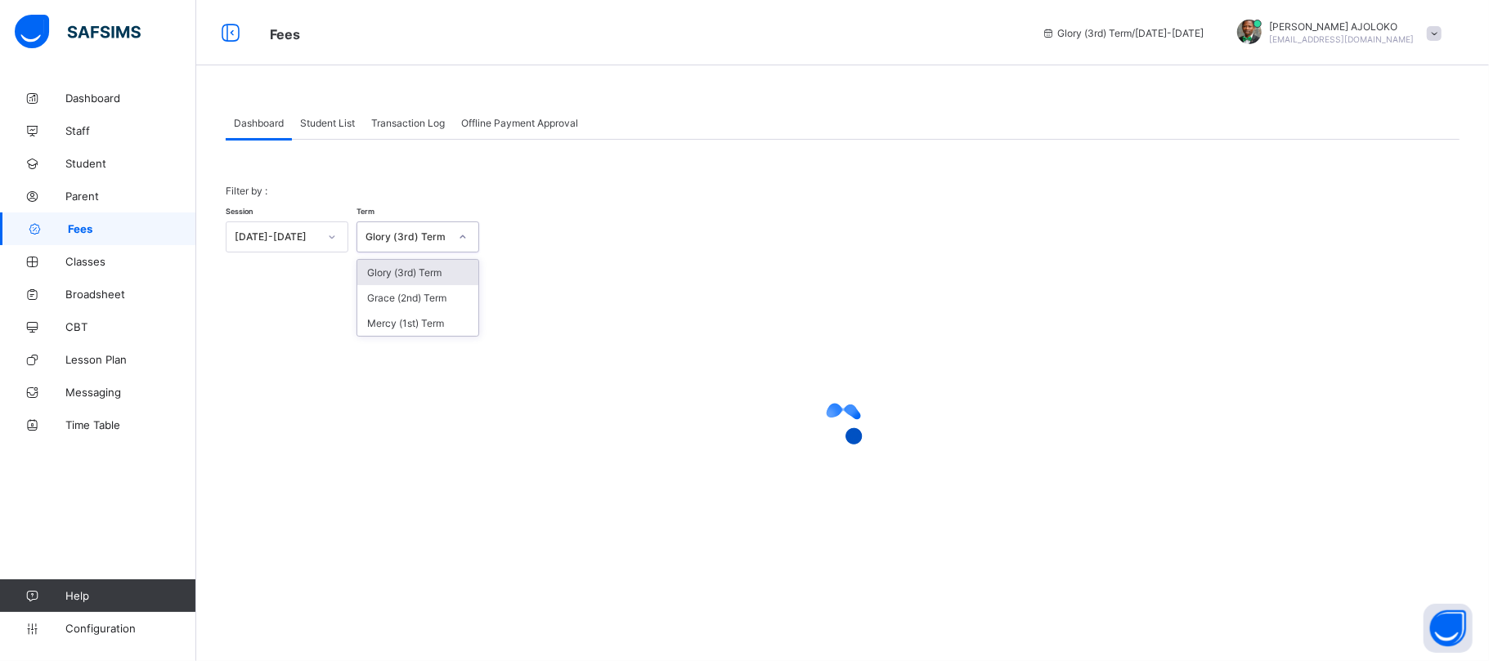
click at [442, 234] on div "Glory (3rd) Term" at bounding box center [406, 237] width 83 height 12
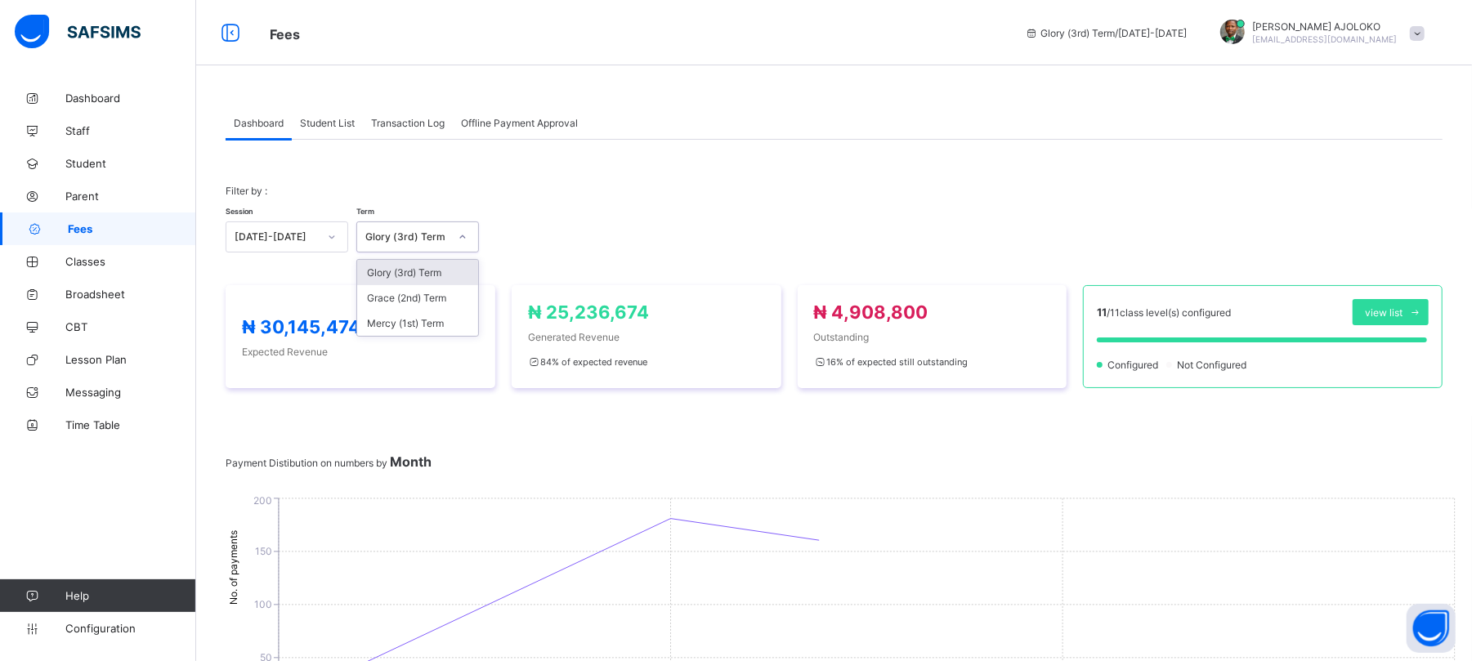
click at [325, 115] on div "Student List" at bounding box center [327, 122] width 71 height 33
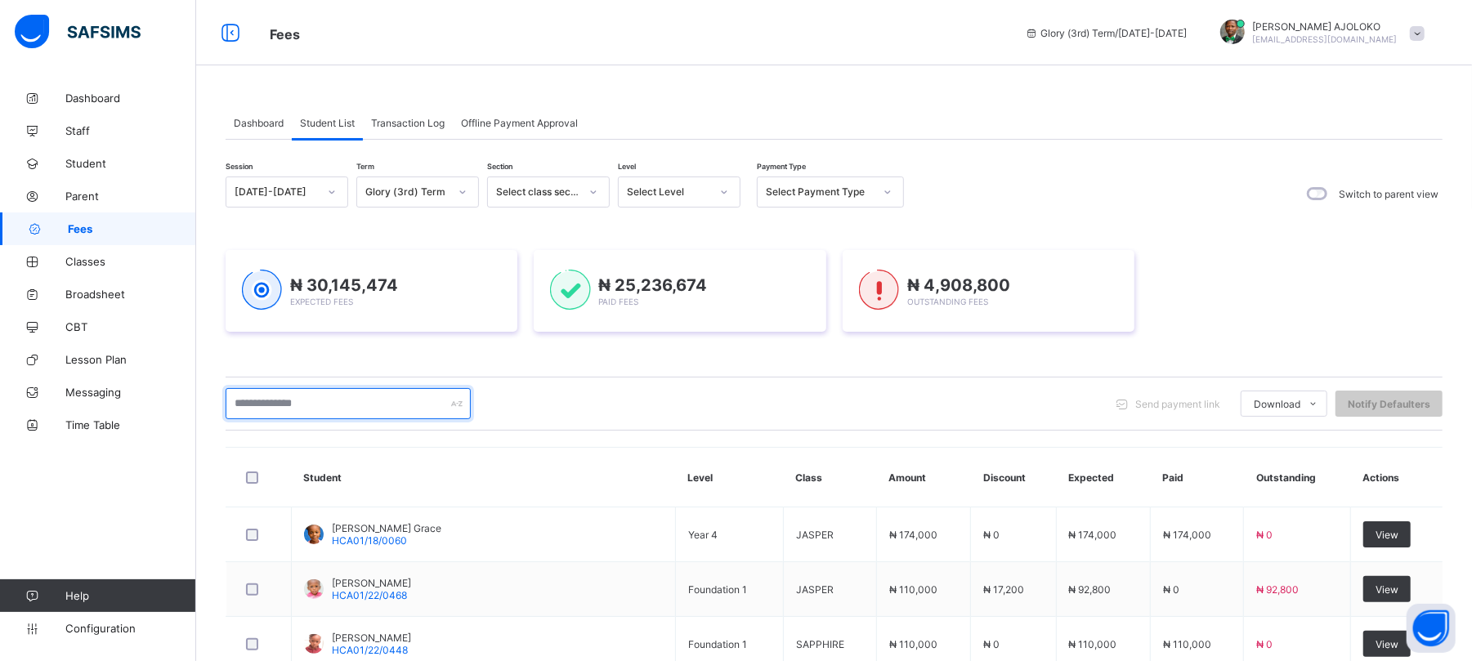
click at [325, 403] on input "text" at bounding box center [348, 403] width 245 height 31
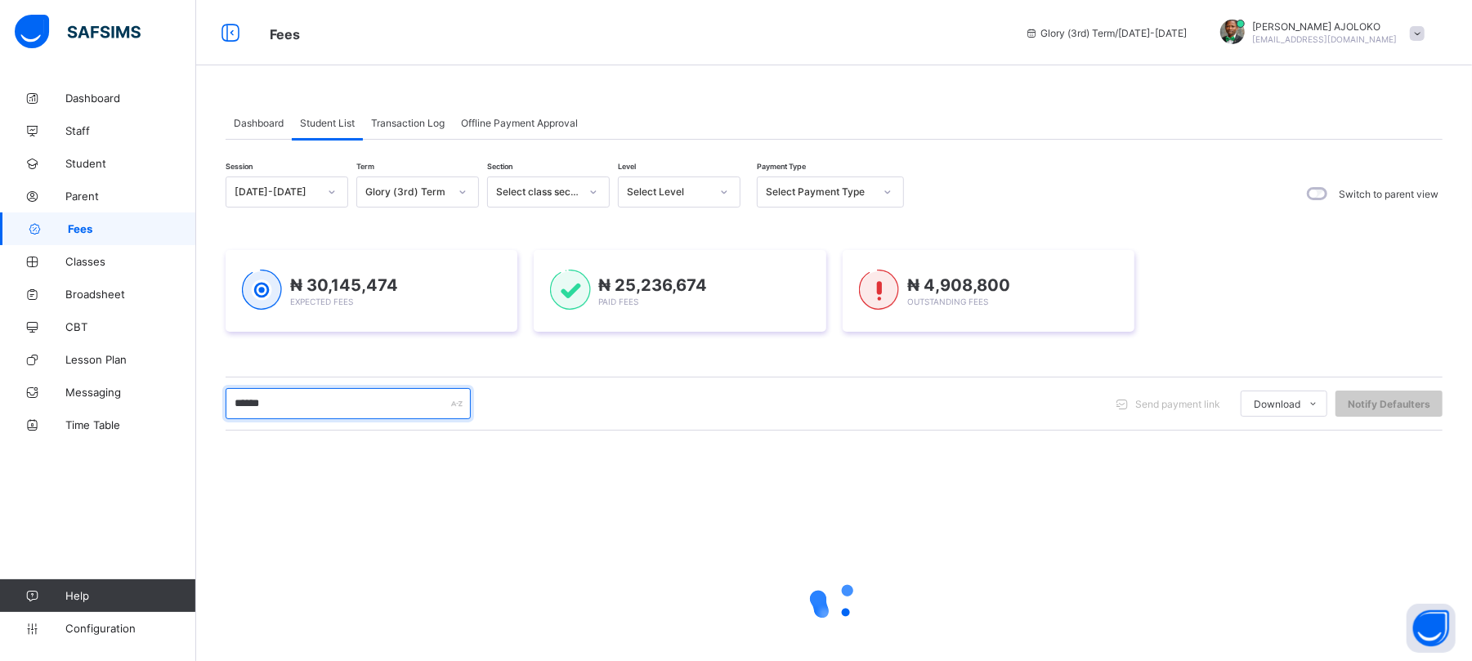
type input "**********"
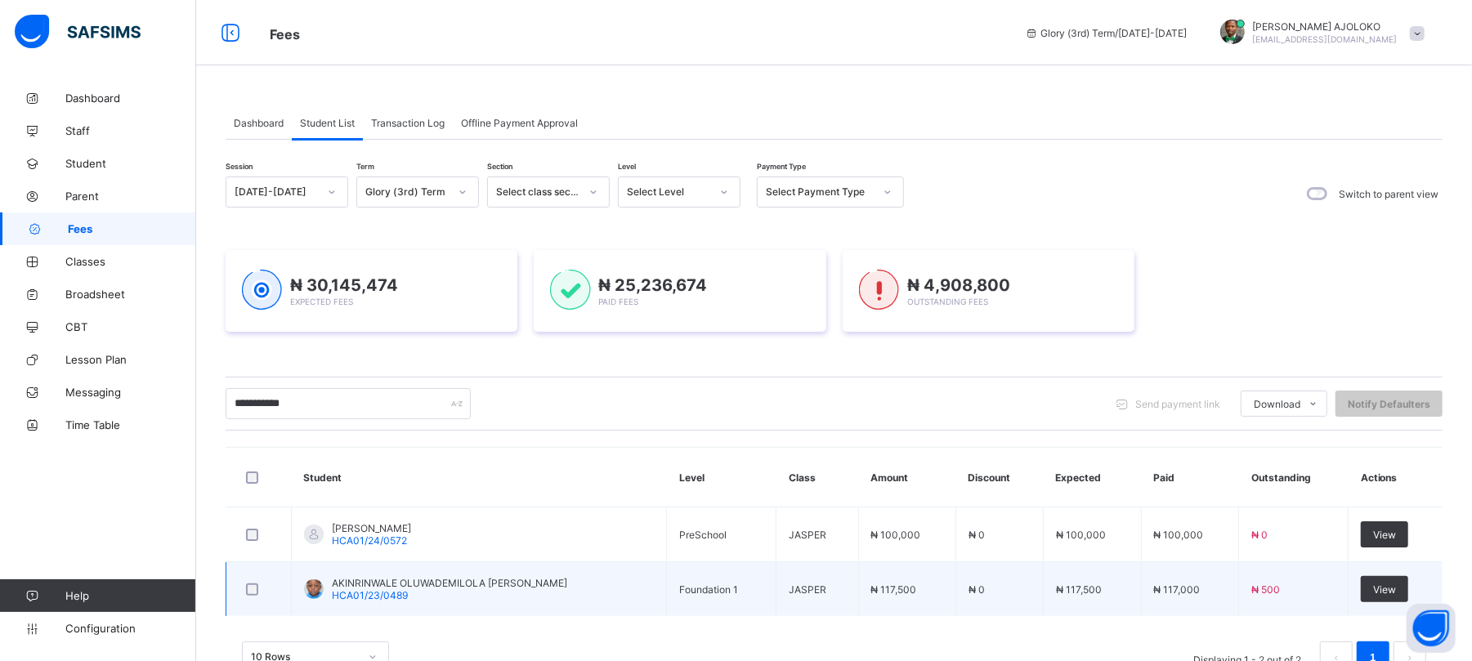
click at [446, 580] on span "AKINRINWALE OLUWADEMILOLA MICHEAL" at bounding box center [449, 583] width 235 height 12
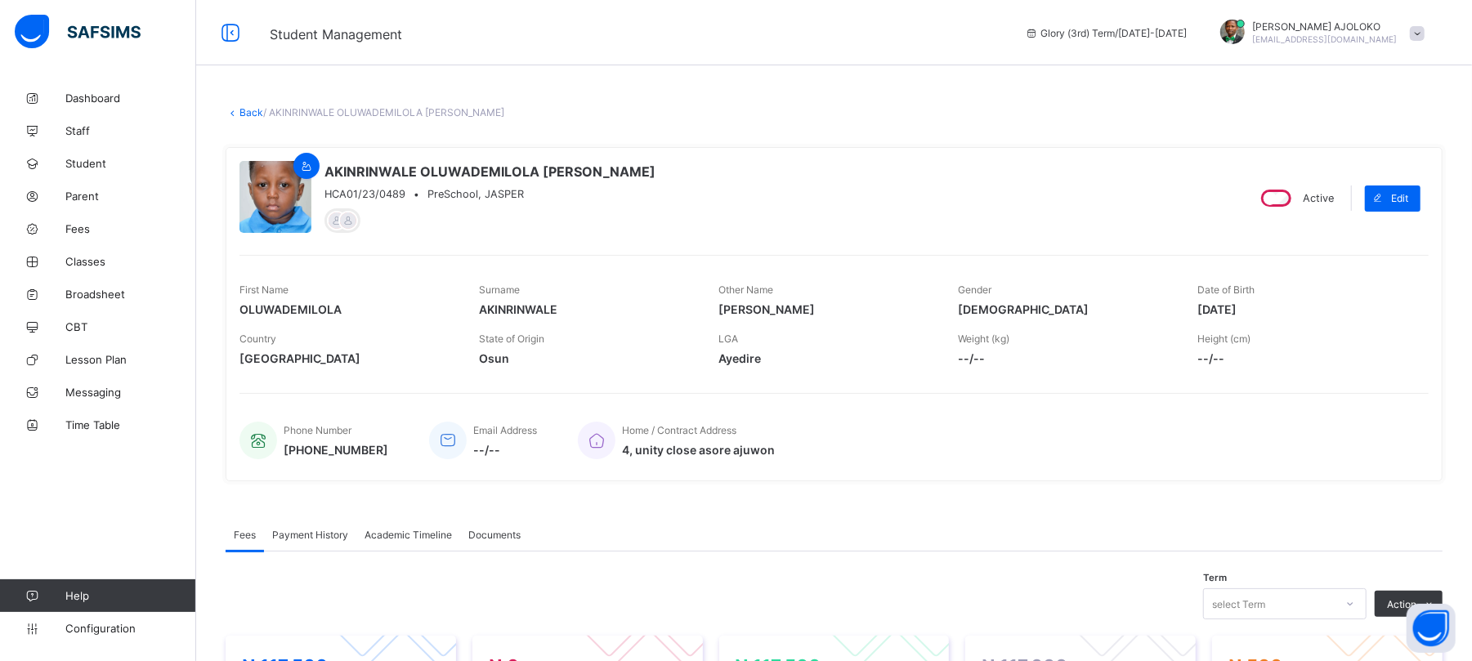
scroll to position [450, 0]
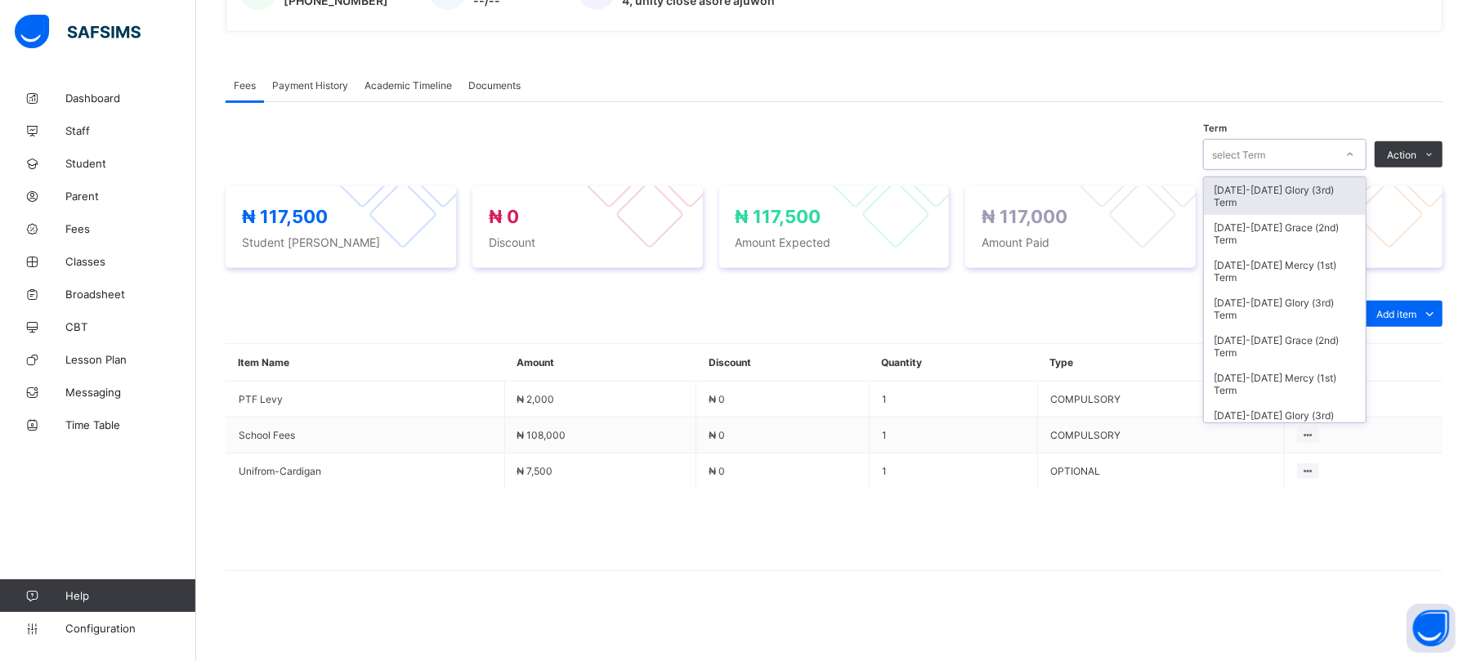
click at [1328, 149] on div "select Term" at bounding box center [1269, 154] width 131 height 23
click at [1300, 307] on div "2023-2024 Glory (3rd) Term" at bounding box center [1285, 309] width 162 height 38
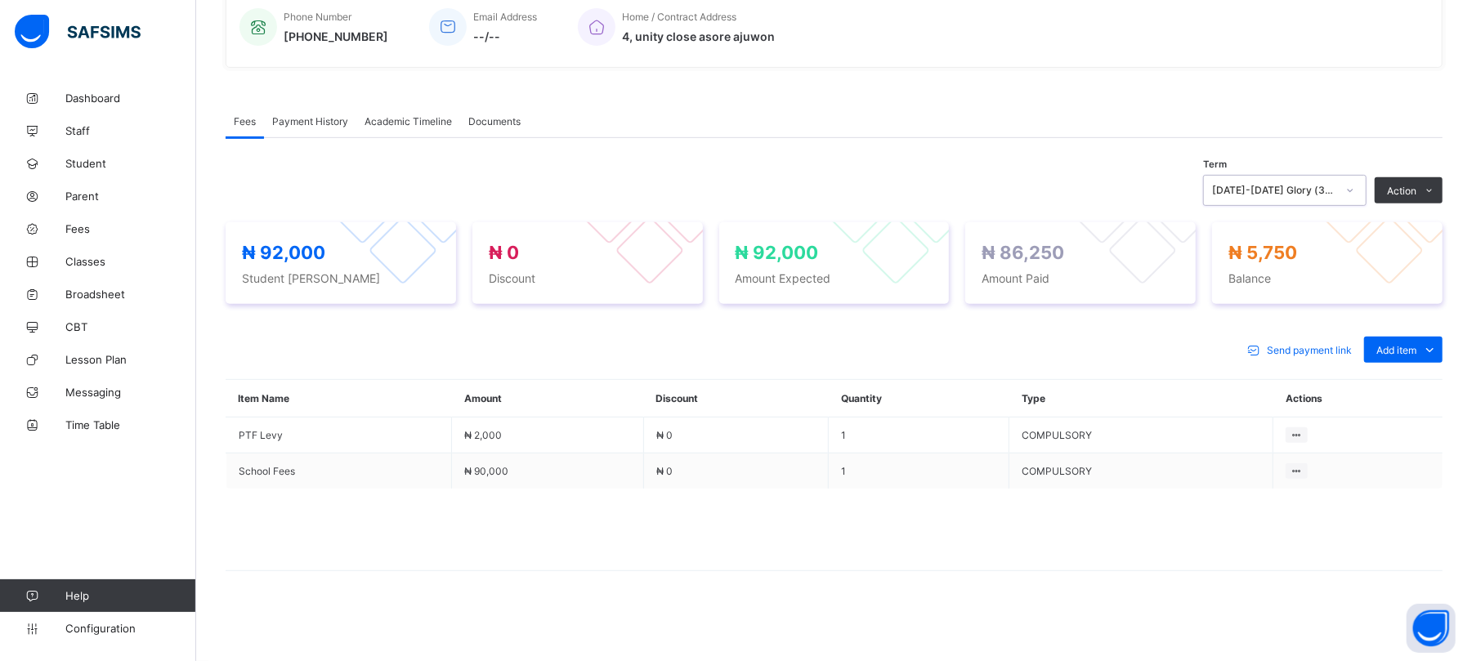
scroll to position [414, 0]
click at [1367, 226] on li "Receive Payment" at bounding box center [1375, 225] width 134 height 25
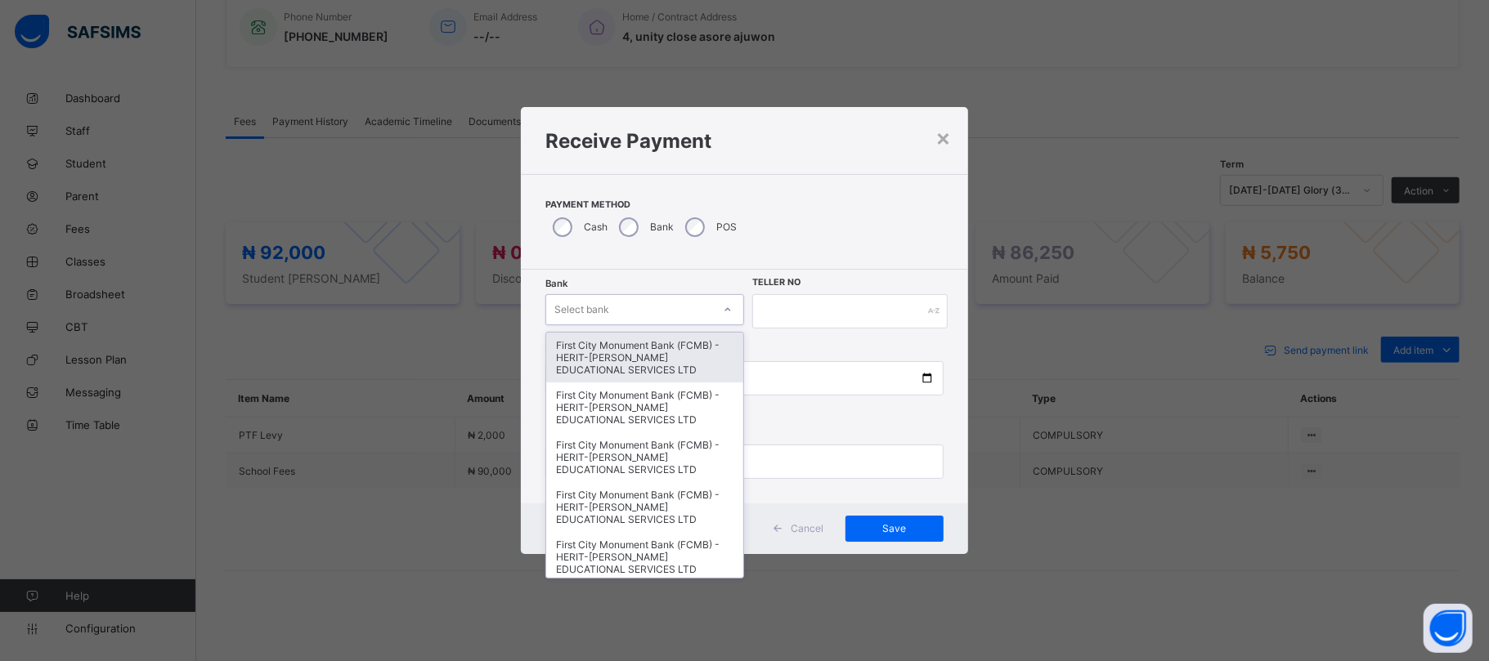
click at [619, 308] on div "Select bank" at bounding box center [629, 309] width 166 height 23
click at [943, 135] on div "×" at bounding box center [944, 137] width 16 height 28
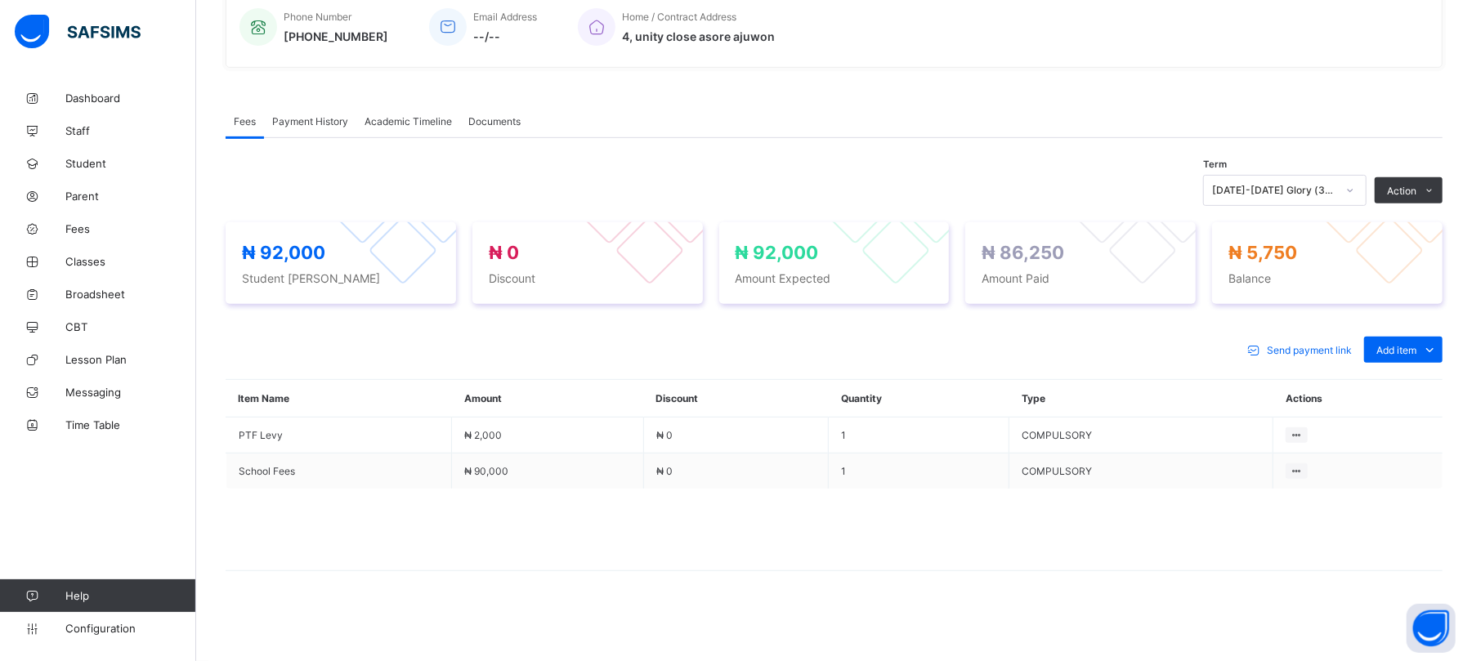
click at [307, 119] on span "Payment History" at bounding box center [310, 121] width 76 height 12
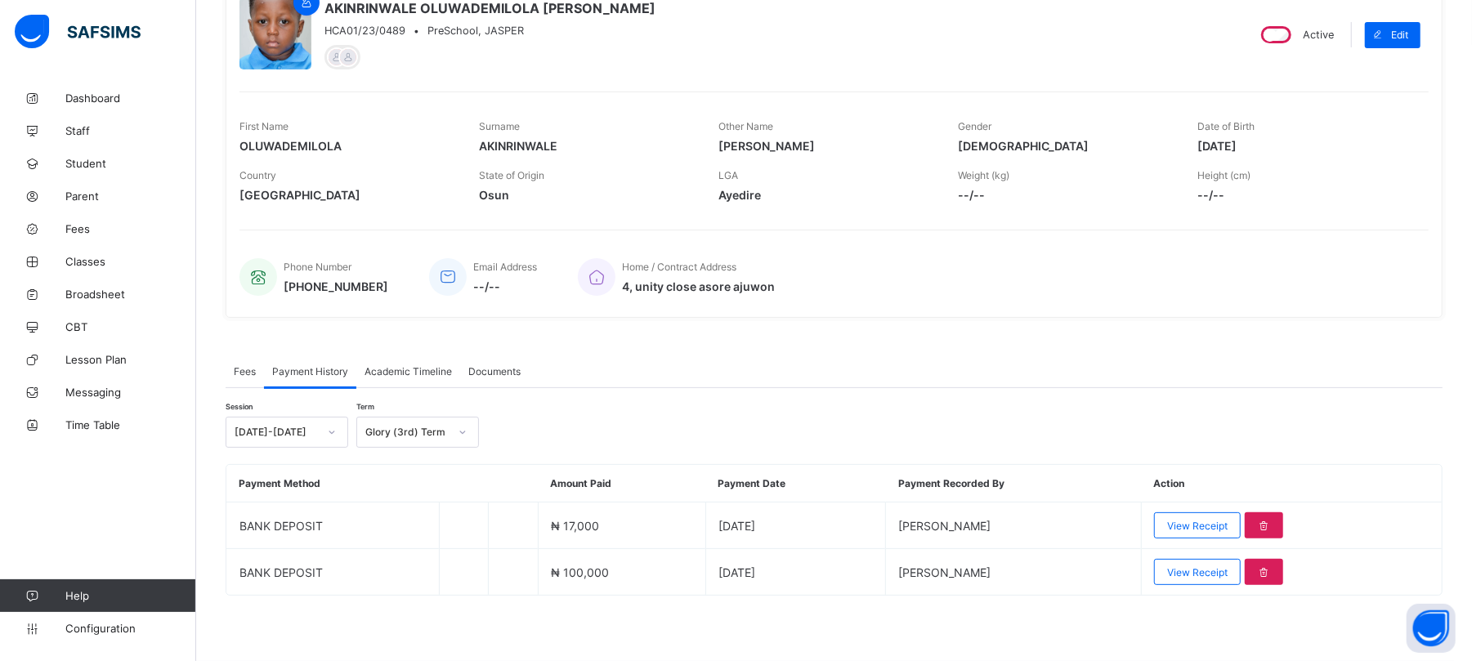
scroll to position [164, 0]
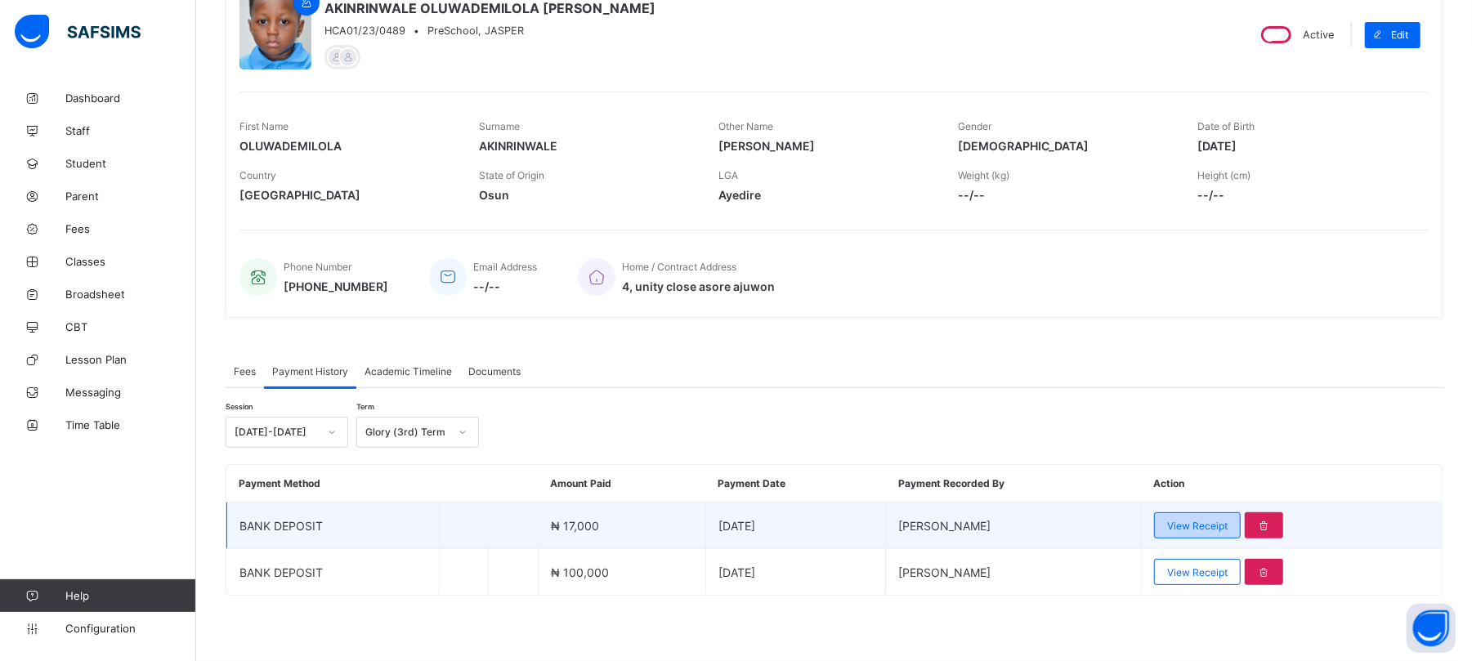
click at [1228, 520] on span "View Receipt" at bounding box center [1197, 526] width 60 height 12
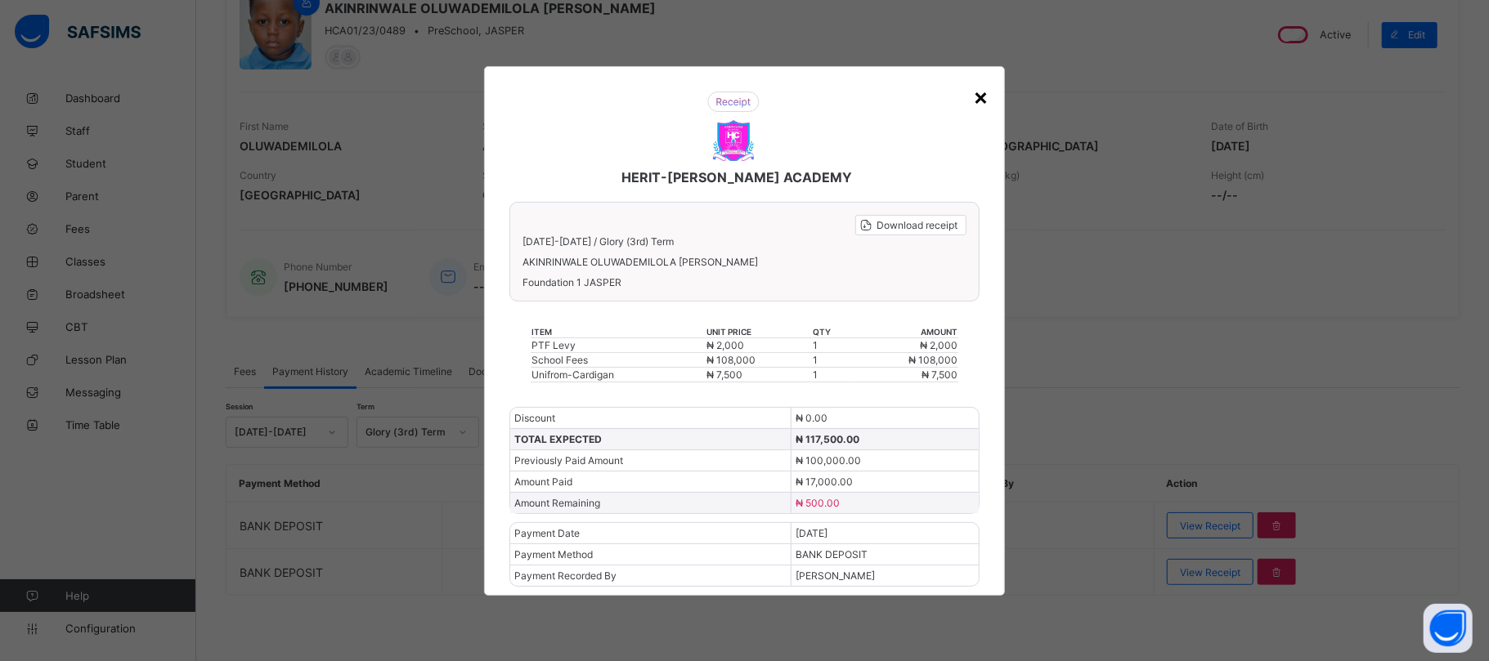
click at [979, 93] on div "×" at bounding box center [981, 97] width 16 height 28
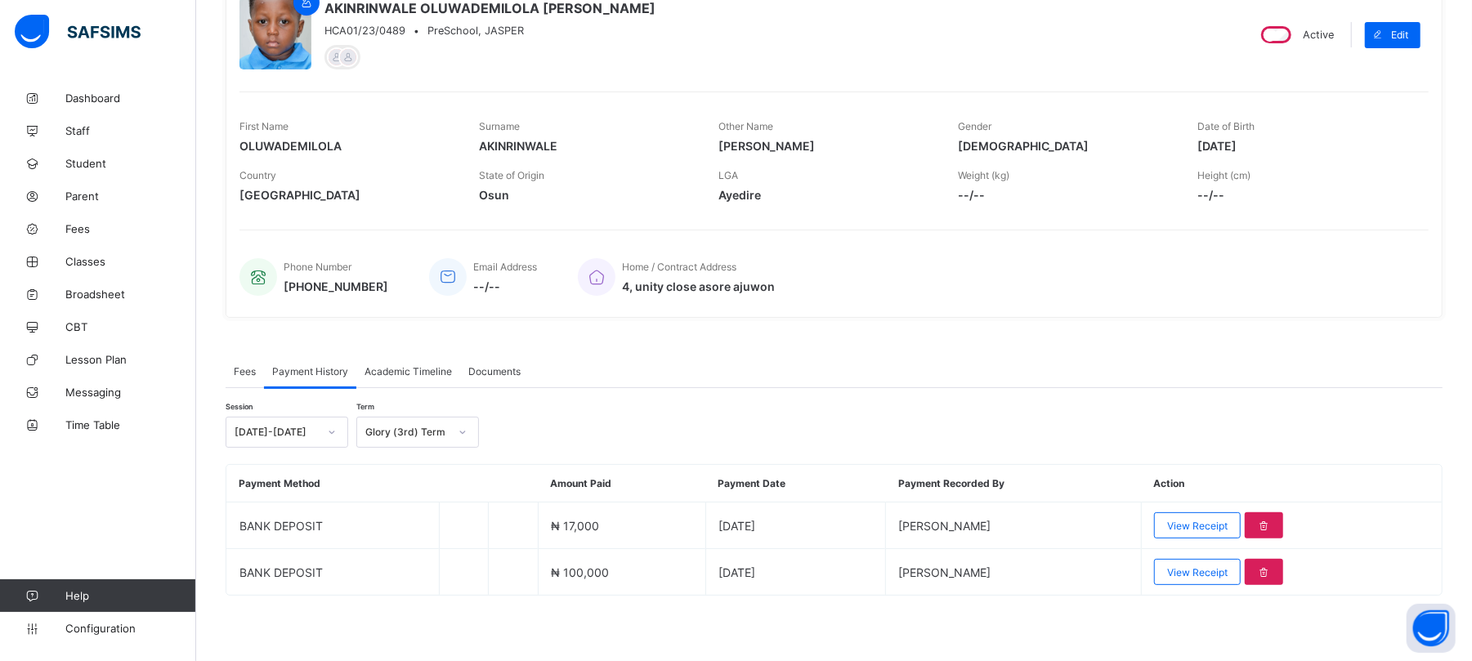
click at [243, 368] on span "Fees" at bounding box center [245, 371] width 22 height 12
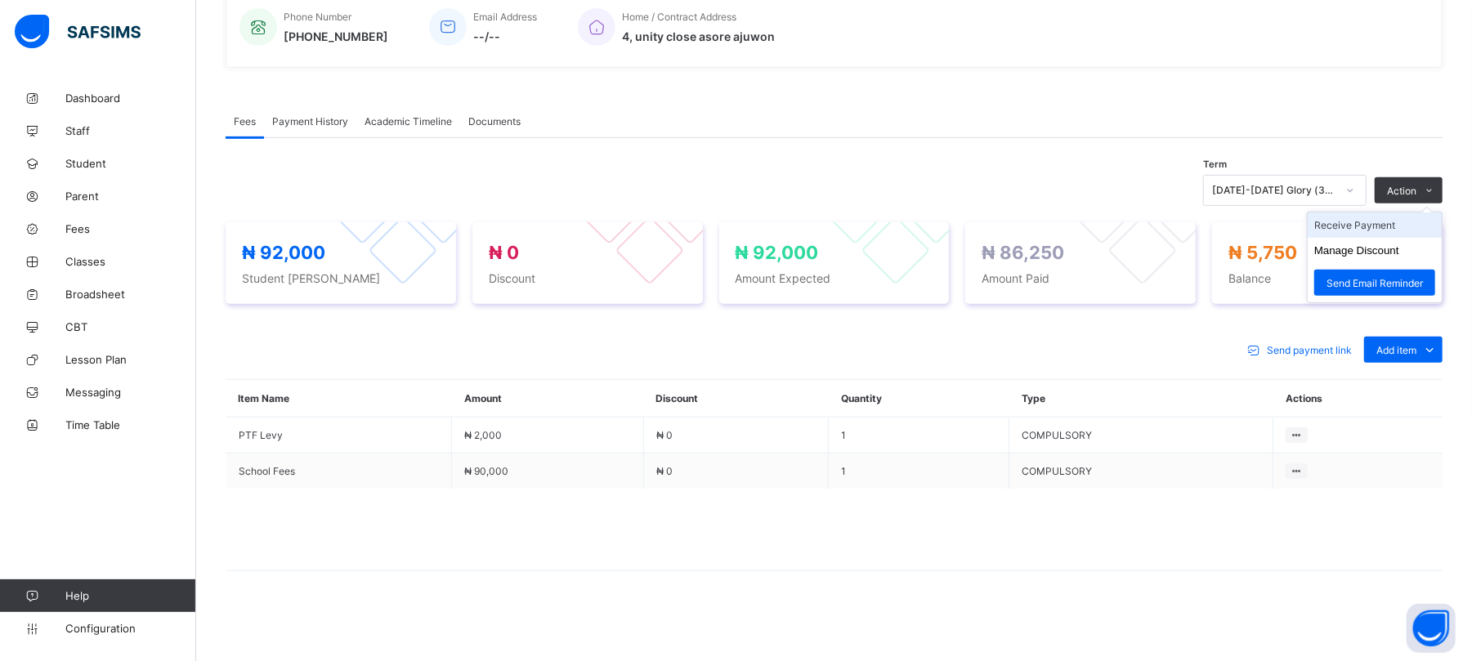
click at [1367, 222] on li "Receive Payment" at bounding box center [1375, 225] width 134 height 25
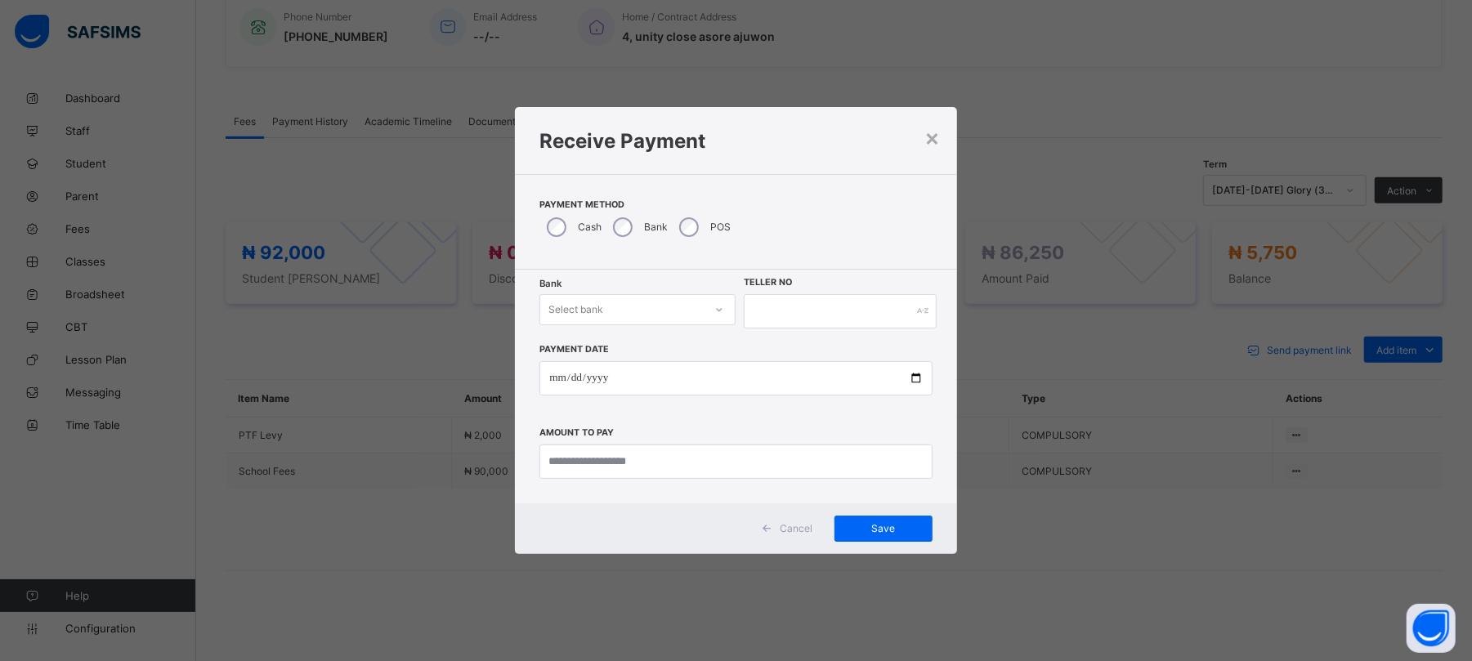
click at [570, 305] on div "Select bank" at bounding box center [576, 309] width 55 height 31
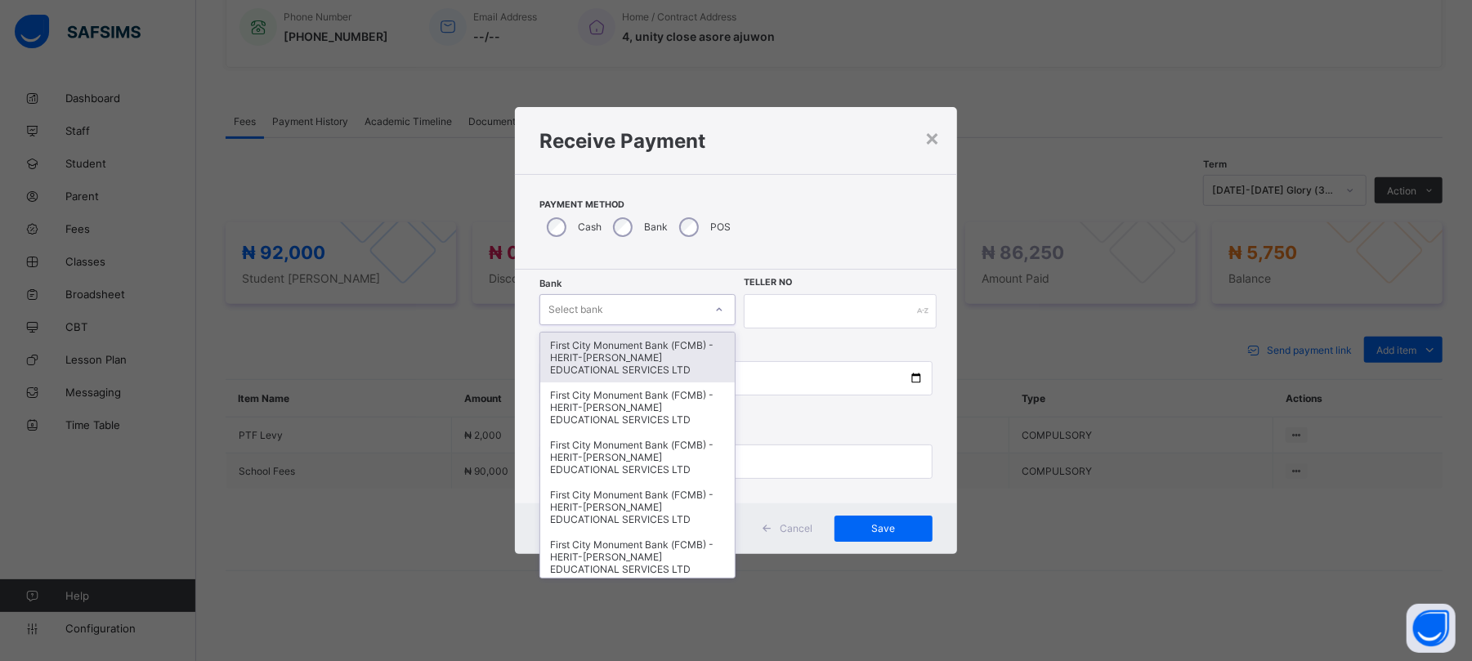
click at [592, 347] on div "First City Monument Bank (FCMB) - HERIT-CHRIS EDUCATIONAL SERVICES LTD" at bounding box center [637, 358] width 195 height 50
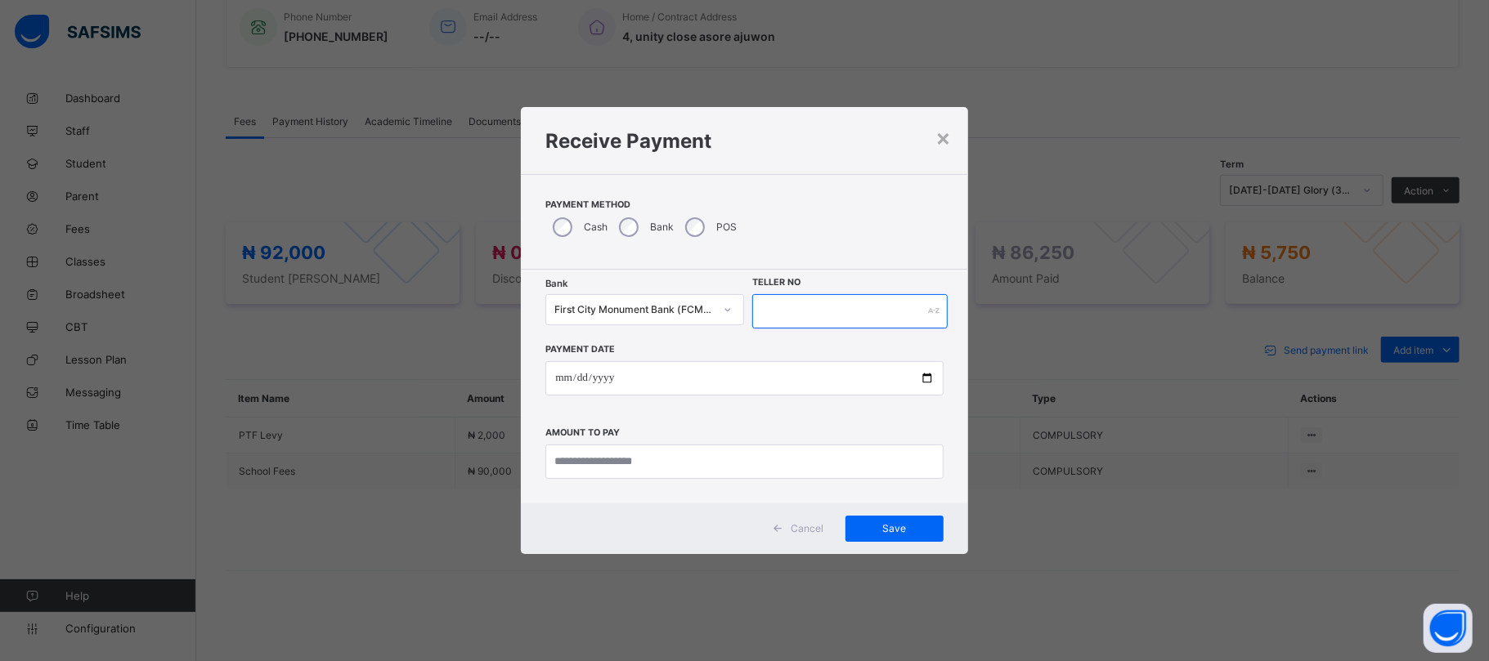
click at [795, 302] on input "text" at bounding box center [849, 311] width 195 height 34
type input "******"
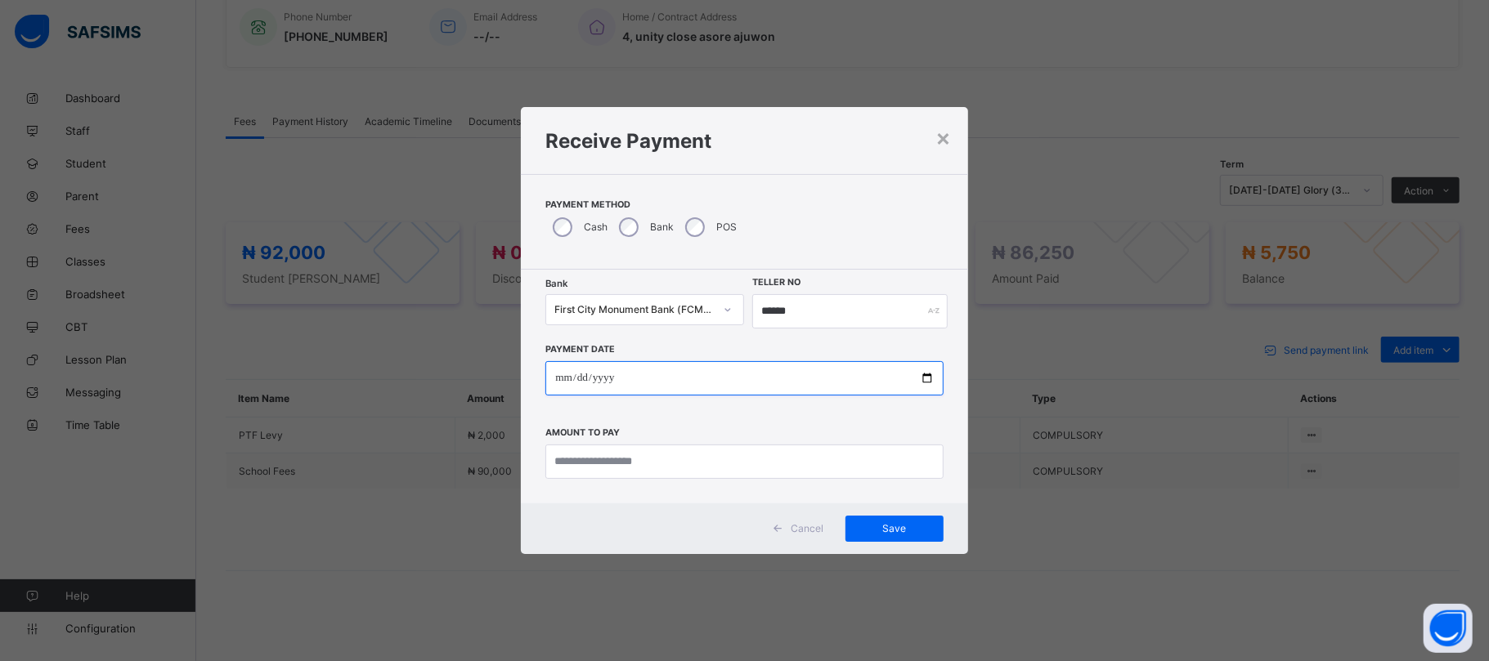
click at [926, 374] on input "date" at bounding box center [743, 378] width 397 height 34
type input "**********"
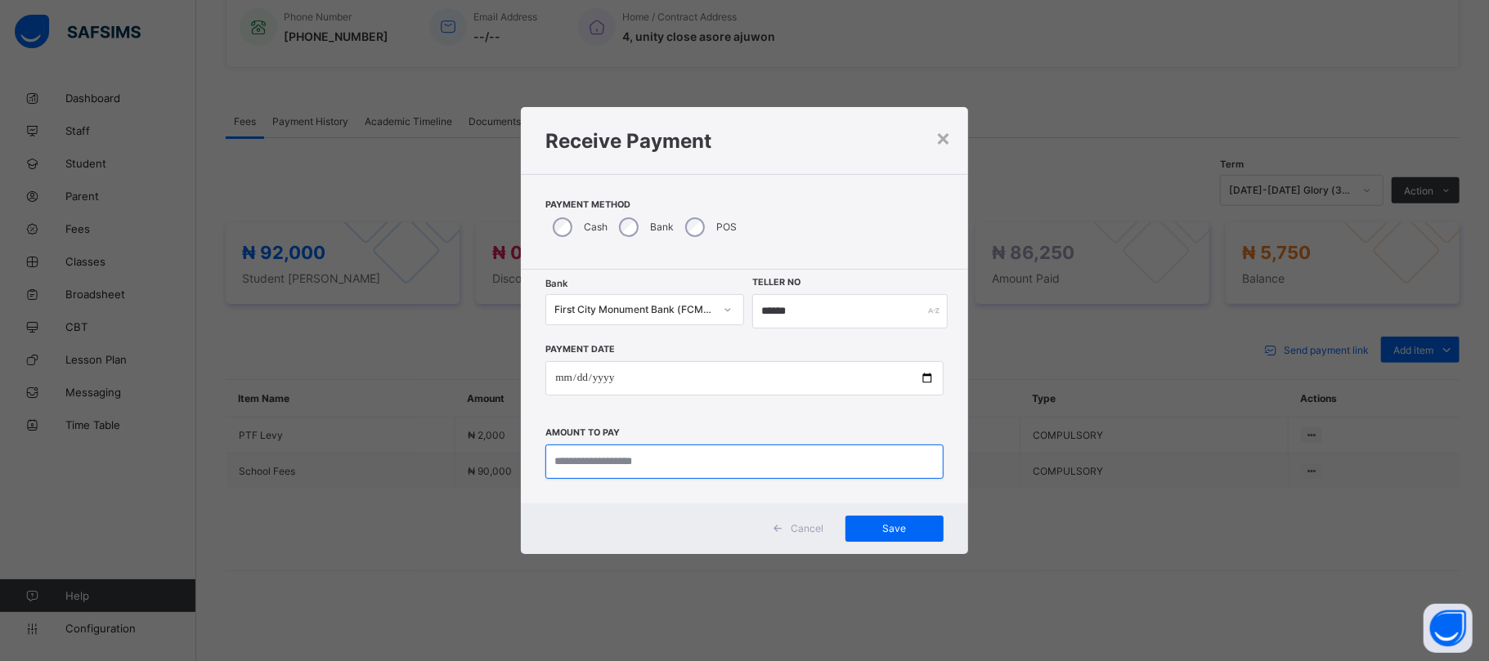
click at [746, 461] on input "currency" at bounding box center [743, 462] width 397 height 34
type input "*******"
click at [909, 527] on span "Save" at bounding box center [895, 528] width 74 height 12
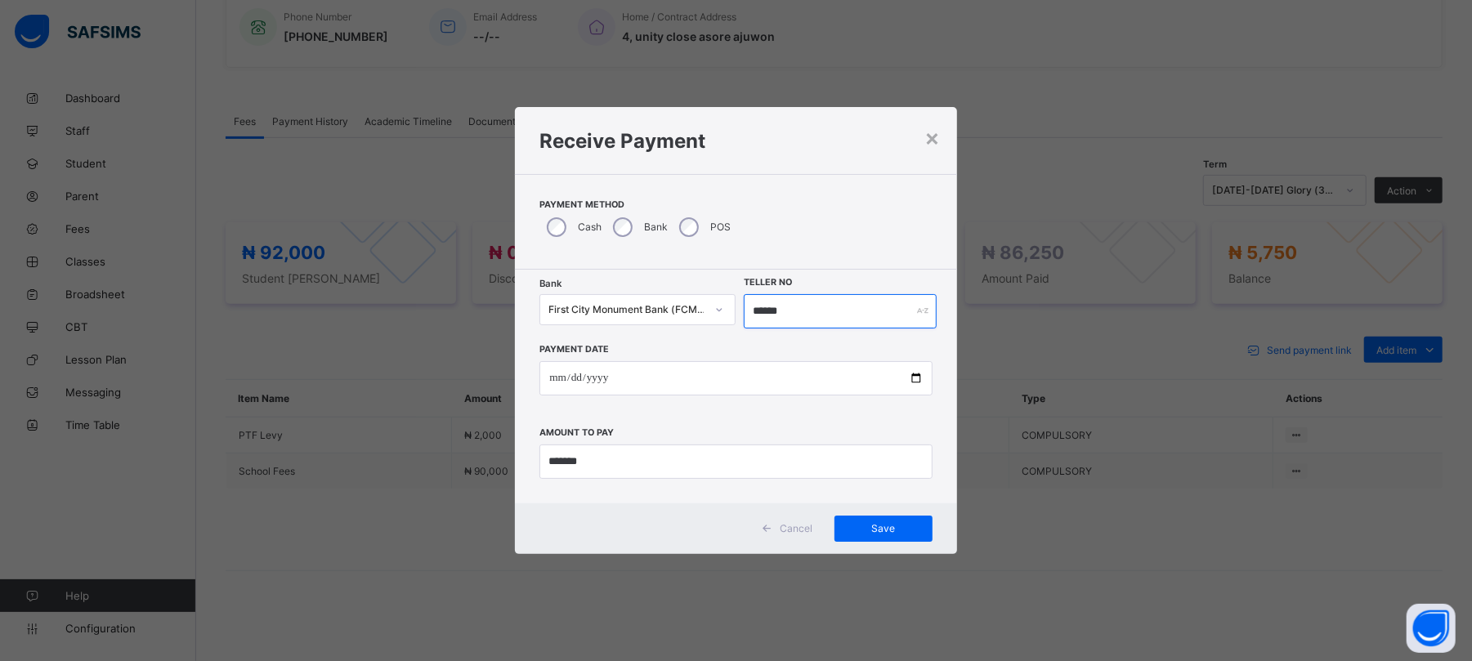
click at [765, 311] on input "******" at bounding box center [840, 311] width 192 height 34
click at [799, 308] on input "******" at bounding box center [840, 311] width 192 height 34
type input "******"
click at [897, 530] on span "Save" at bounding box center [895, 528] width 74 height 12
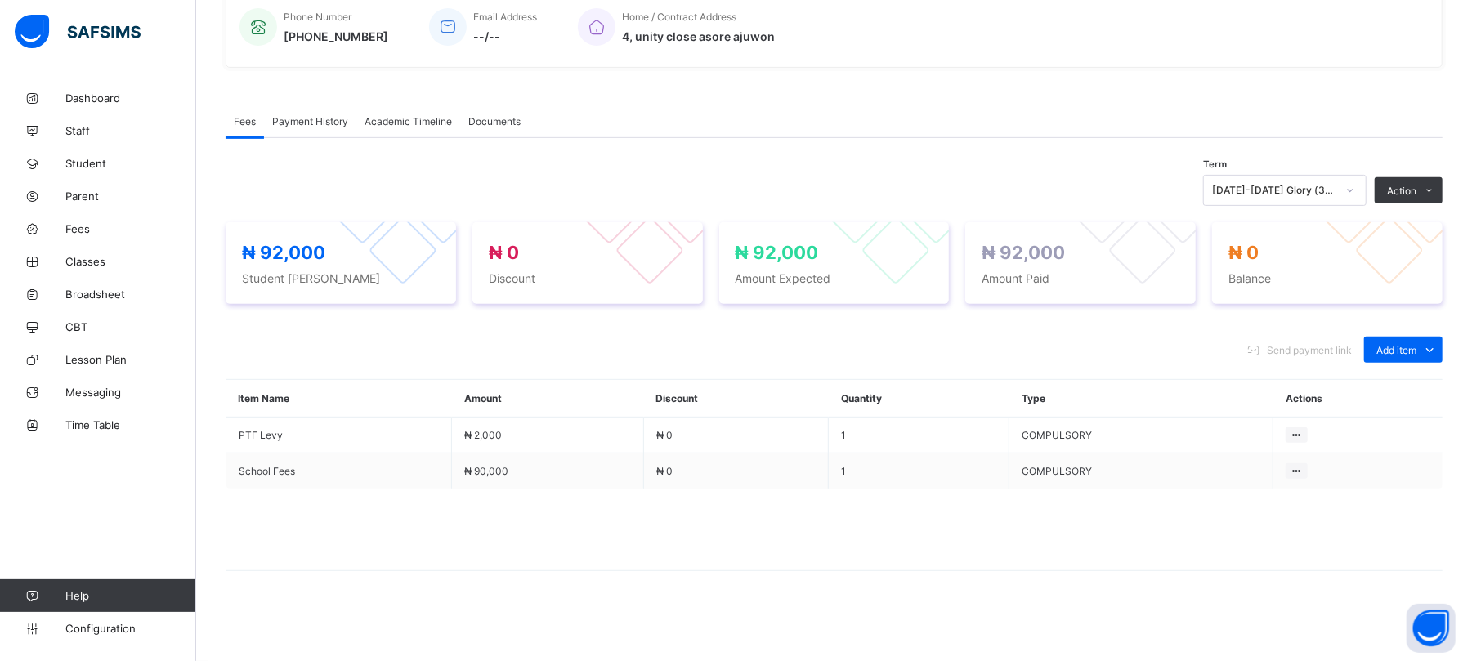
click at [312, 119] on span "Payment History" at bounding box center [310, 121] width 76 height 12
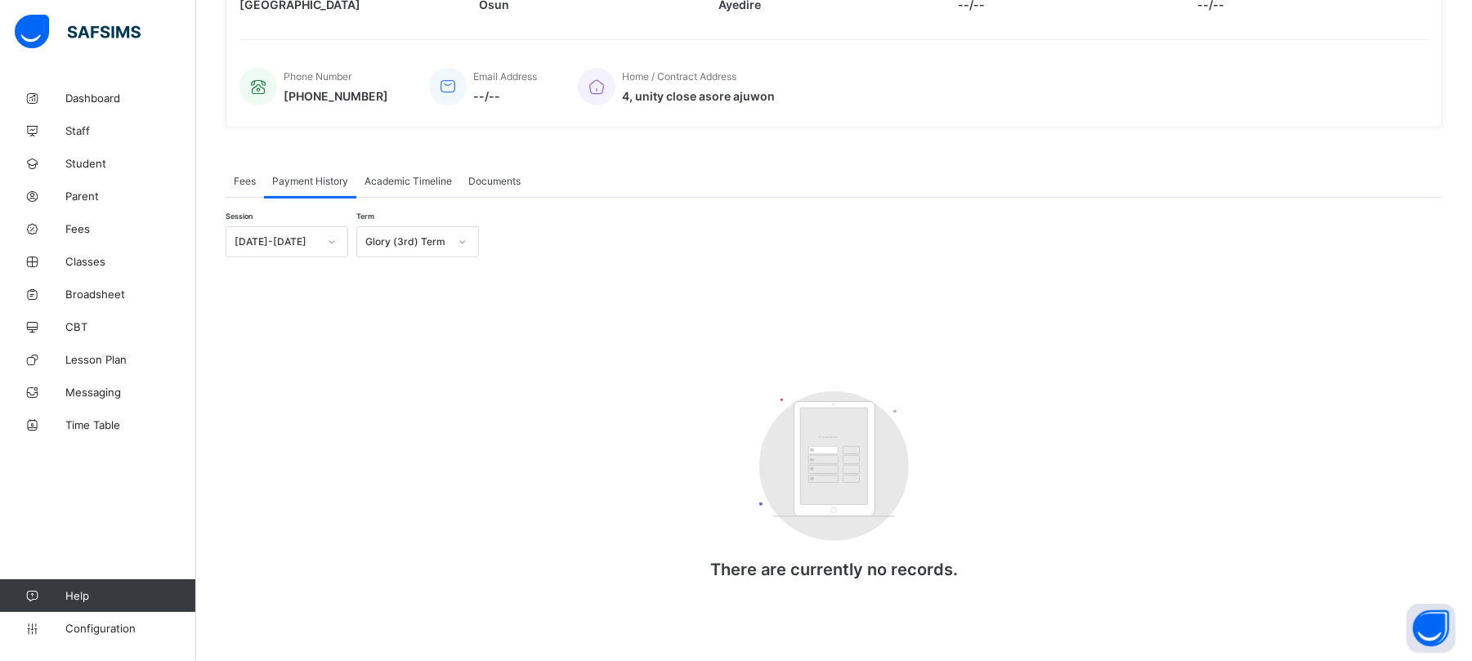
scroll to position [356, 0]
click at [244, 180] on span "Fees" at bounding box center [245, 181] width 22 height 12
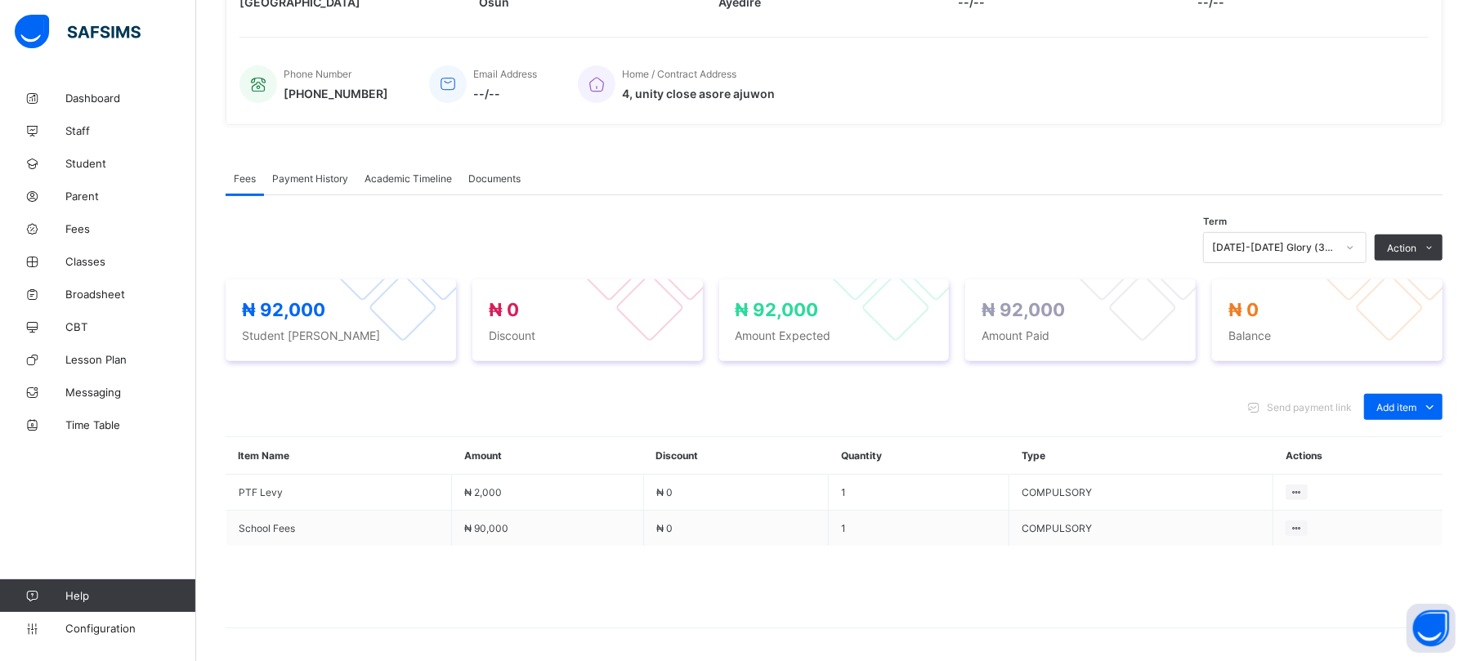
scroll to position [414, 0]
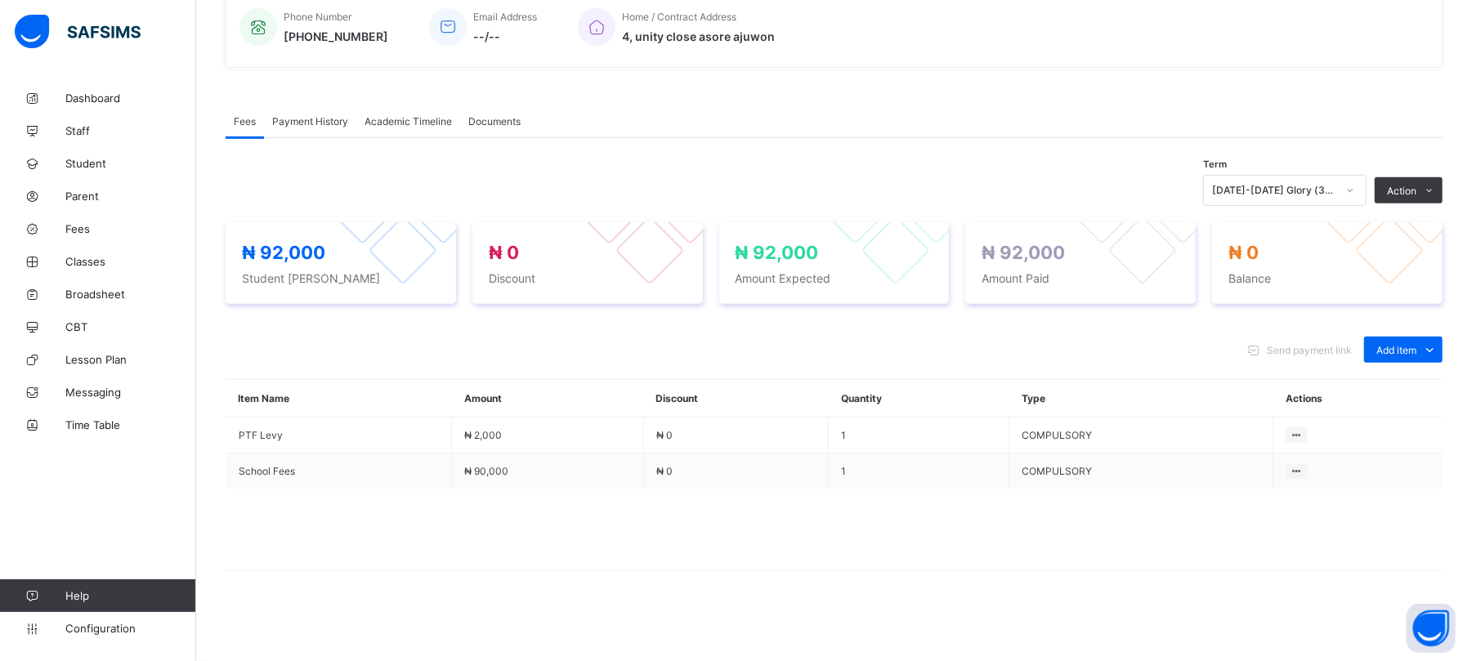
click at [316, 116] on span "Payment History" at bounding box center [310, 121] width 76 height 12
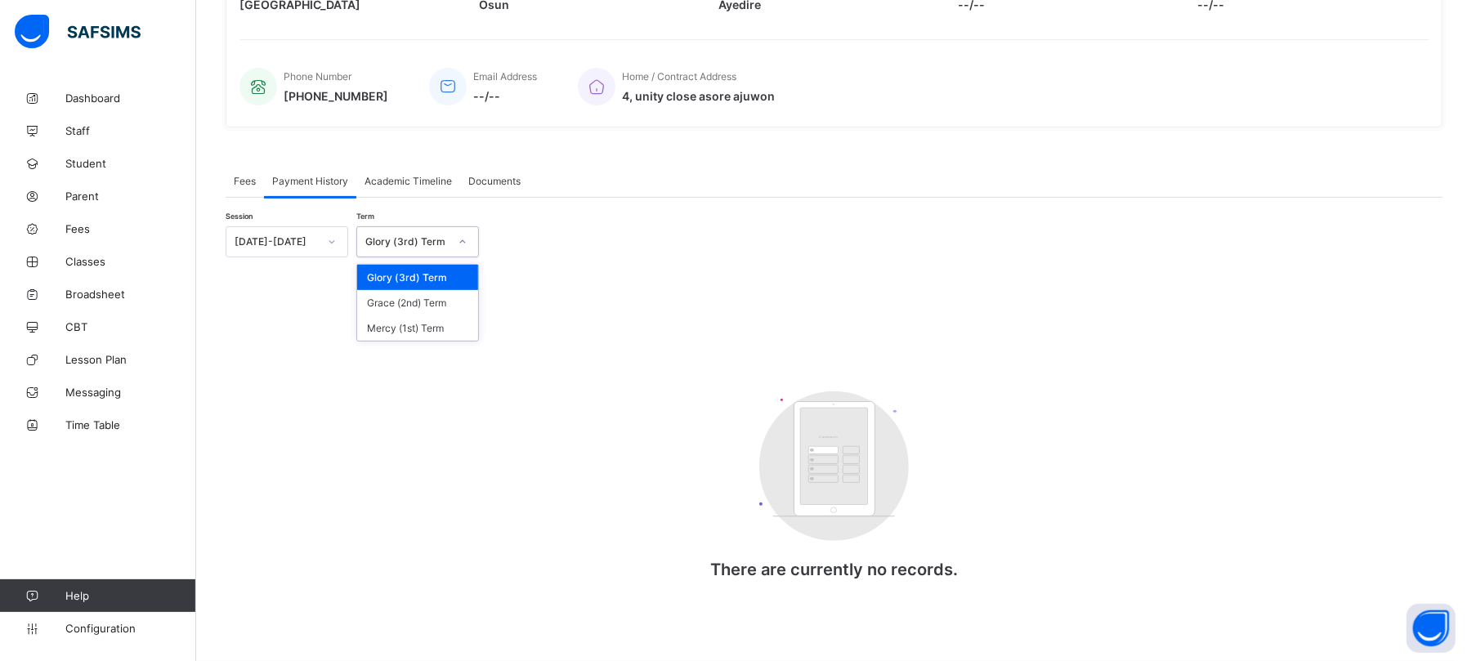
click at [419, 239] on div "Glory (3rd) Term" at bounding box center [406, 242] width 83 height 12
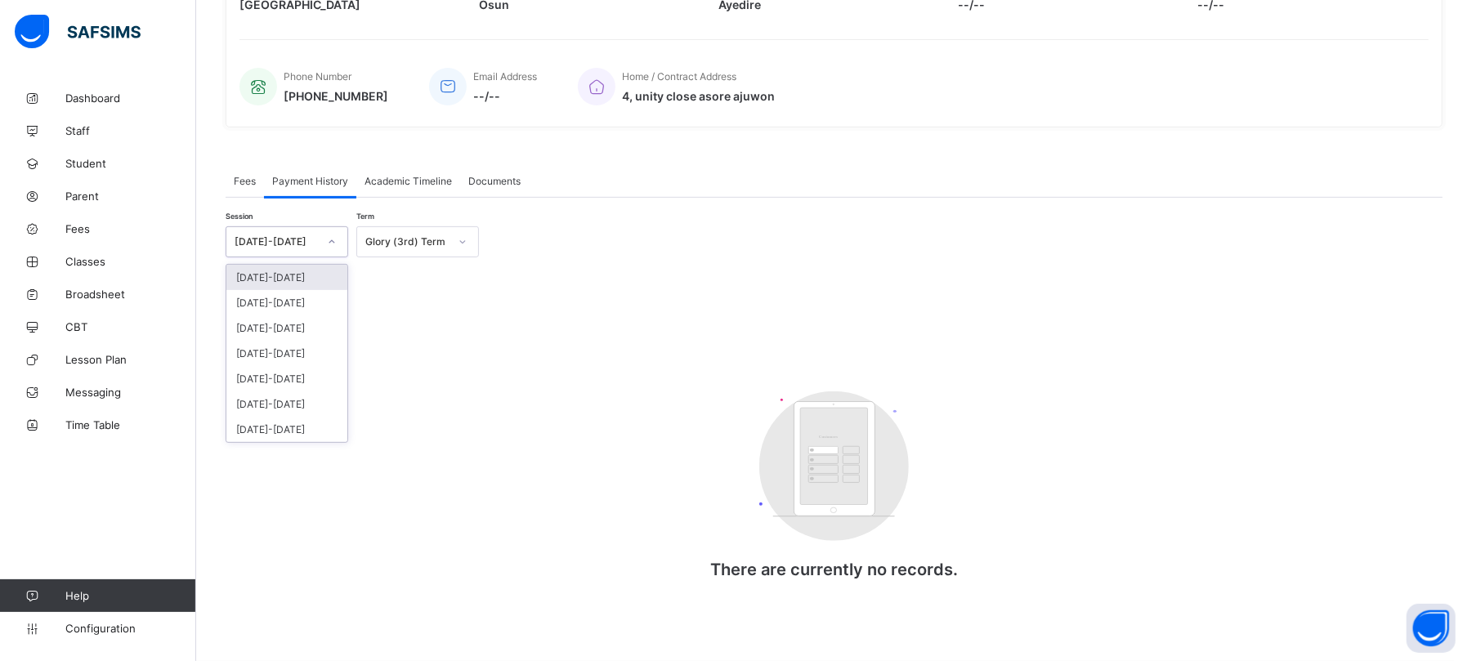
click at [280, 233] on div "[DATE]-[DATE]" at bounding box center [271, 242] width 90 height 23
click at [275, 301] on div "2023-2024" at bounding box center [286, 302] width 121 height 25
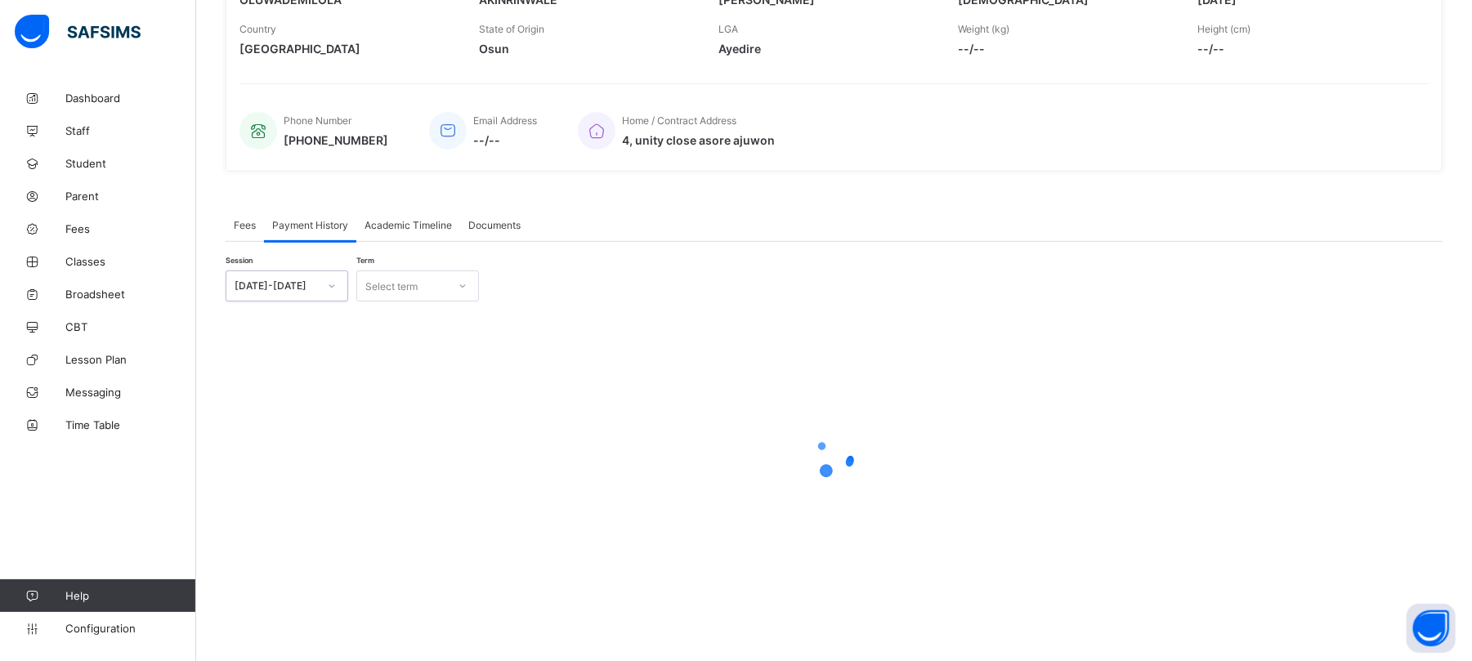
scroll to position [311, 0]
click at [406, 284] on div "Select term" at bounding box center [391, 286] width 52 height 31
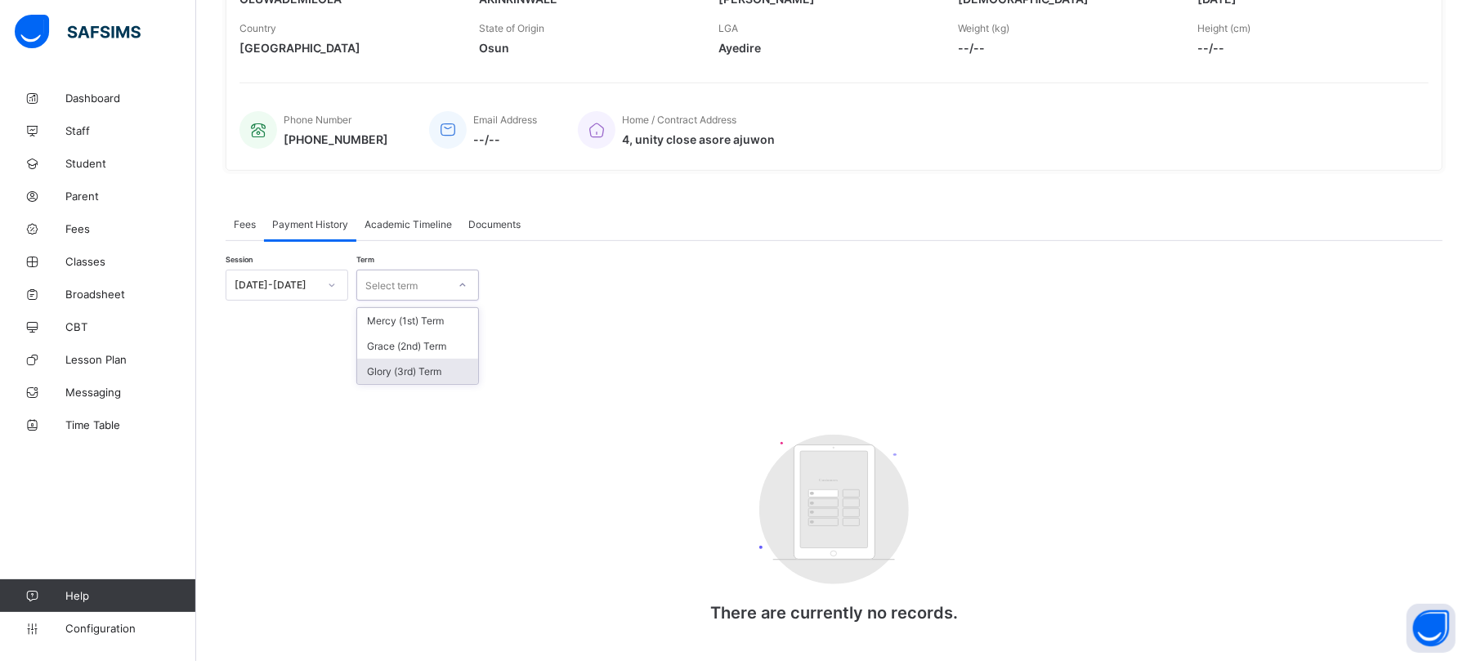
click at [412, 379] on div "Glory (3rd) Term" at bounding box center [417, 371] width 121 height 25
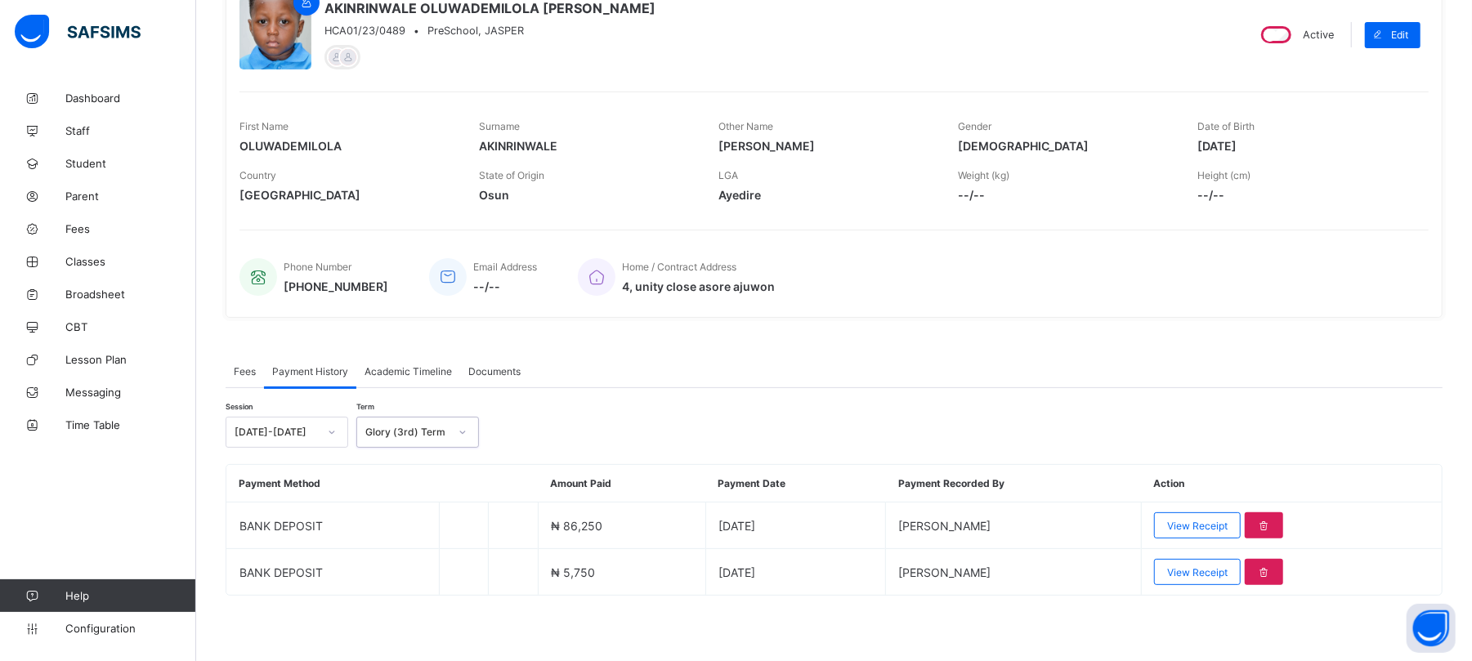
scroll to position [164, 0]
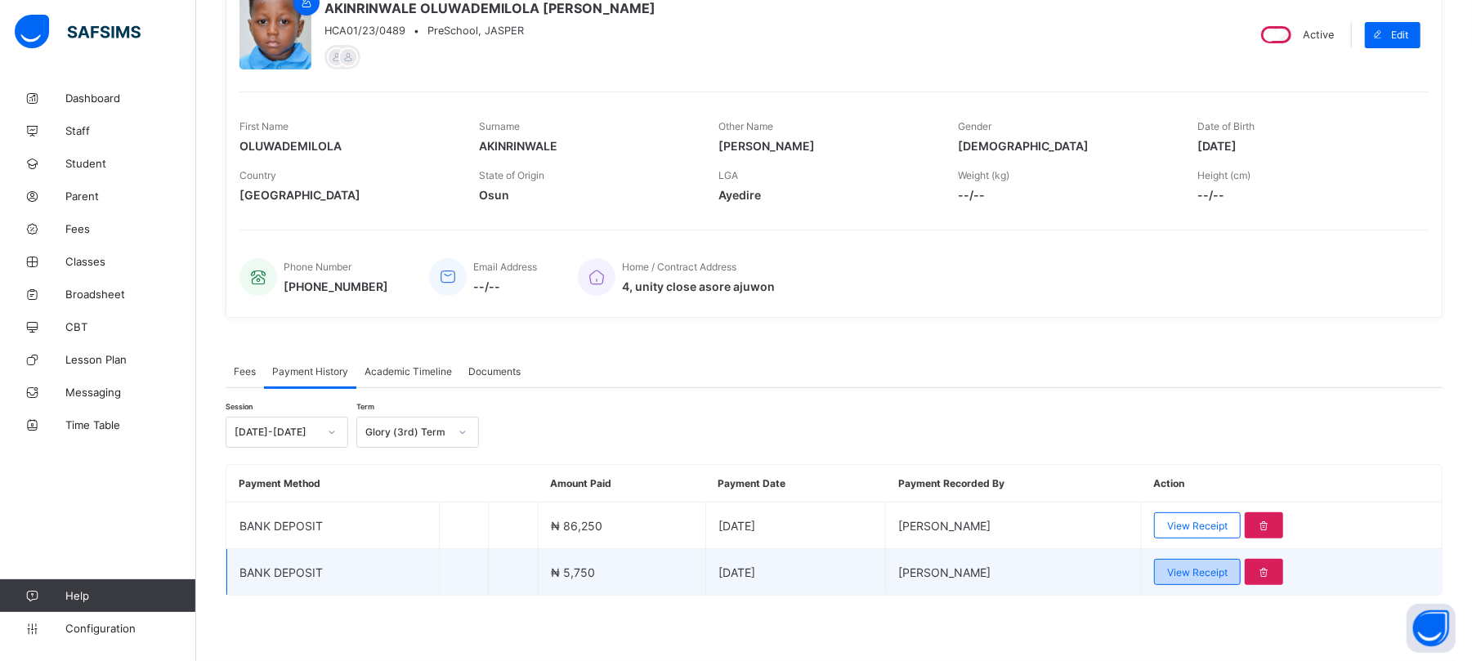
click at [1224, 576] on span "View Receipt" at bounding box center [1197, 573] width 60 height 12
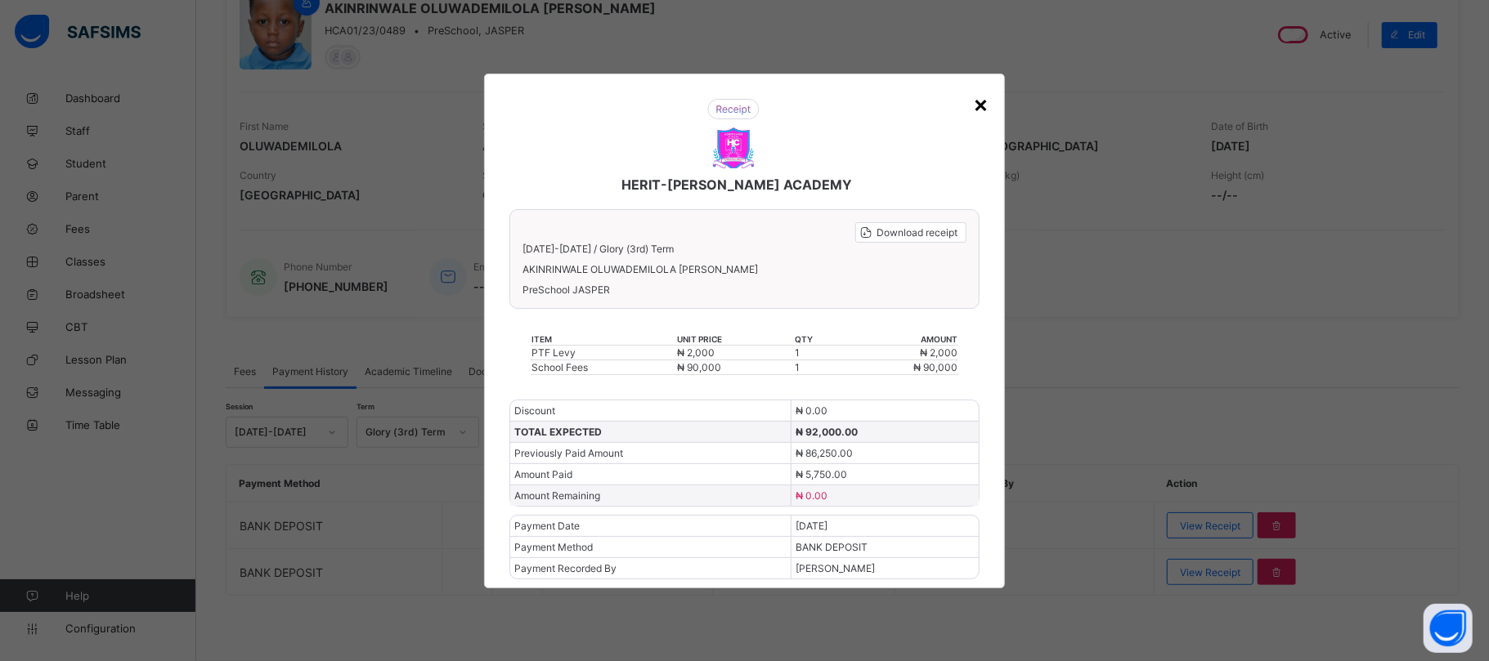
click at [982, 105] on div "×" at bounding box center [981, 104] width 16 height 28
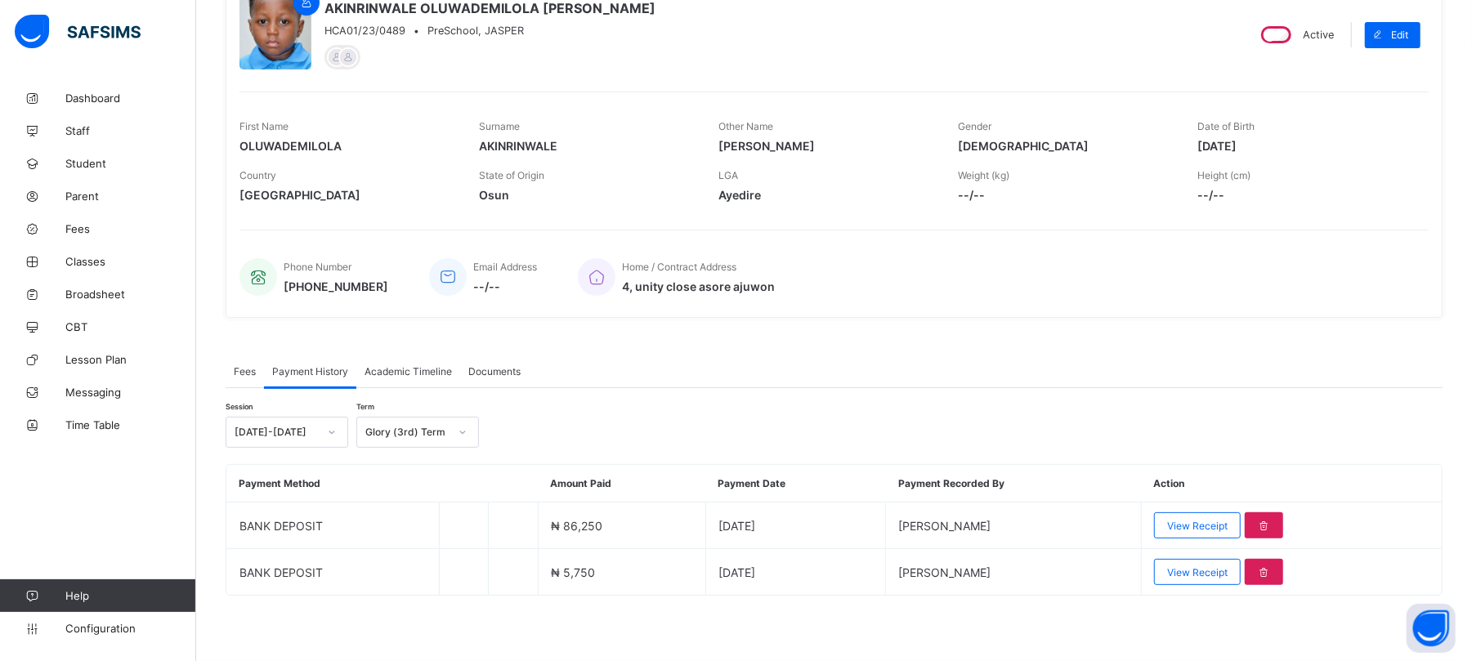
click at [236, 368] on span "Fees" at bounding box center [245, 371] width 22 height 12
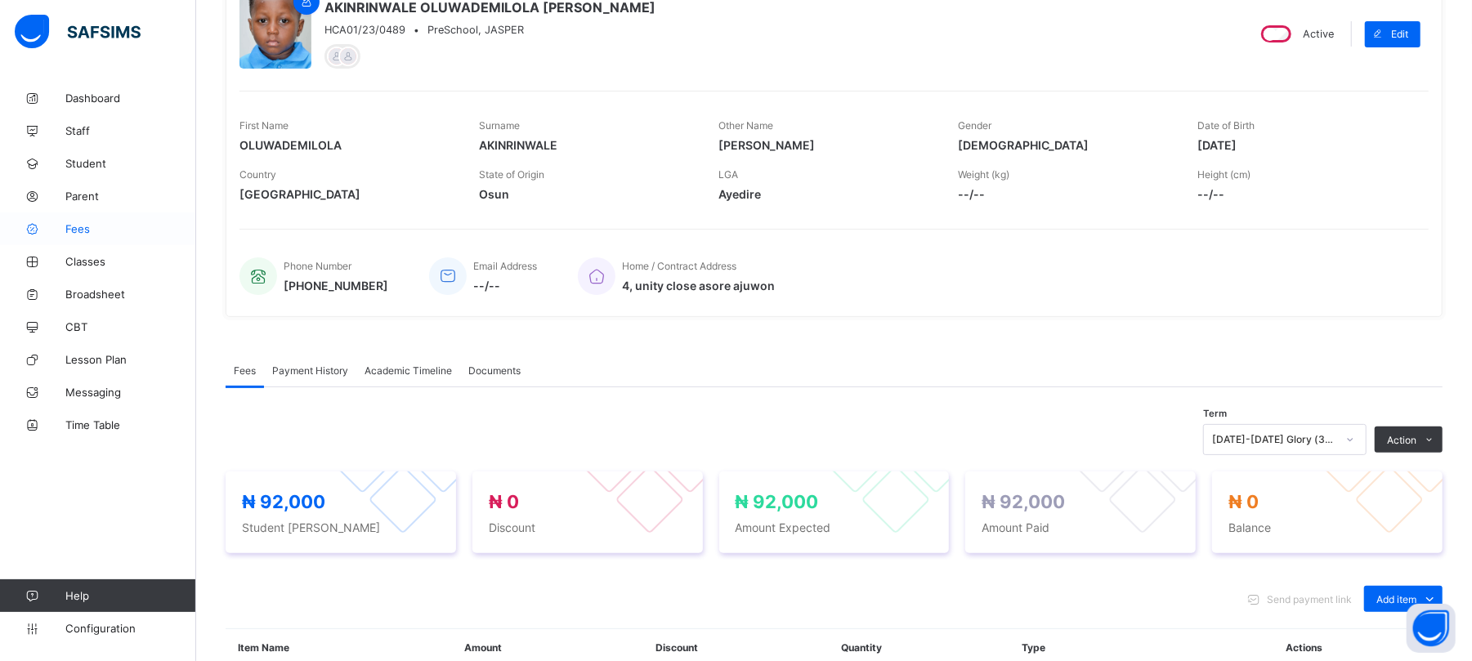
click at [79, 226] on span "Fees" at bounding box center [130, 228] width 131 height 13
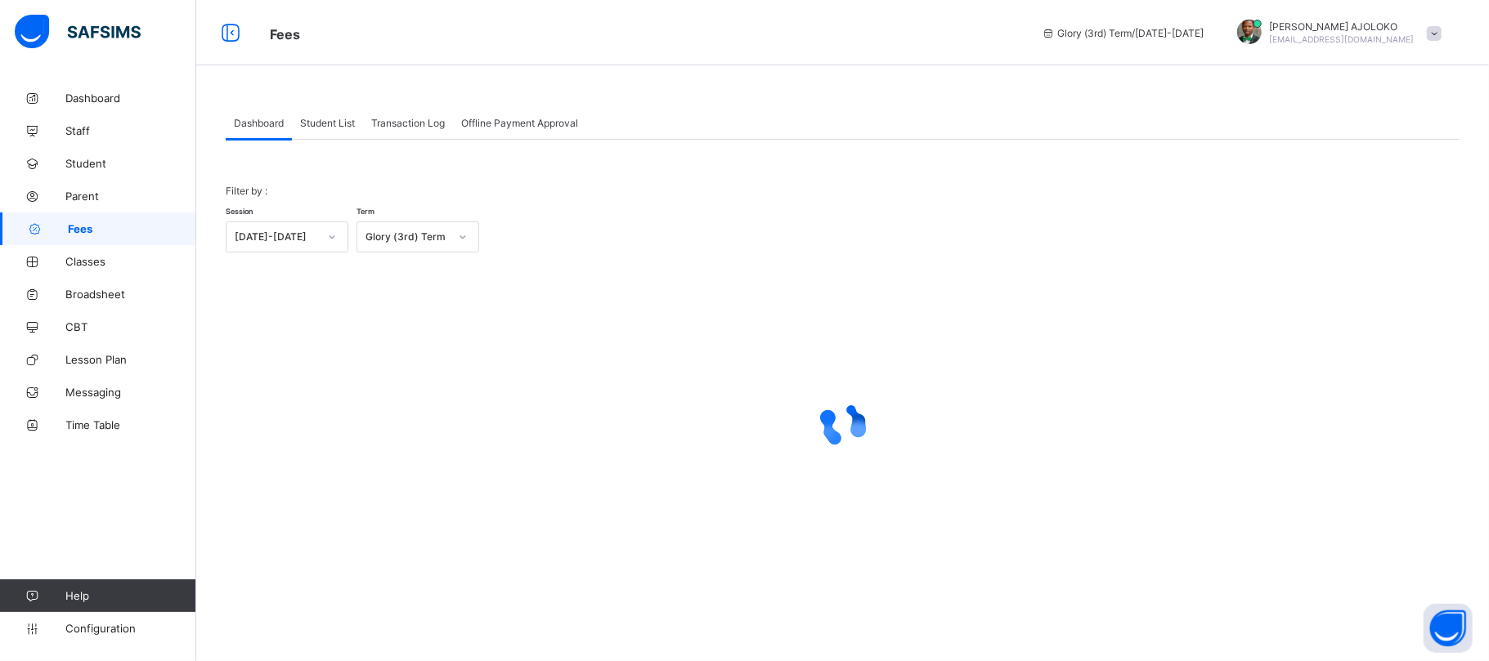
click at [316, 124] on span "Student List" at bounding box center [327, 123] width 55 height 12
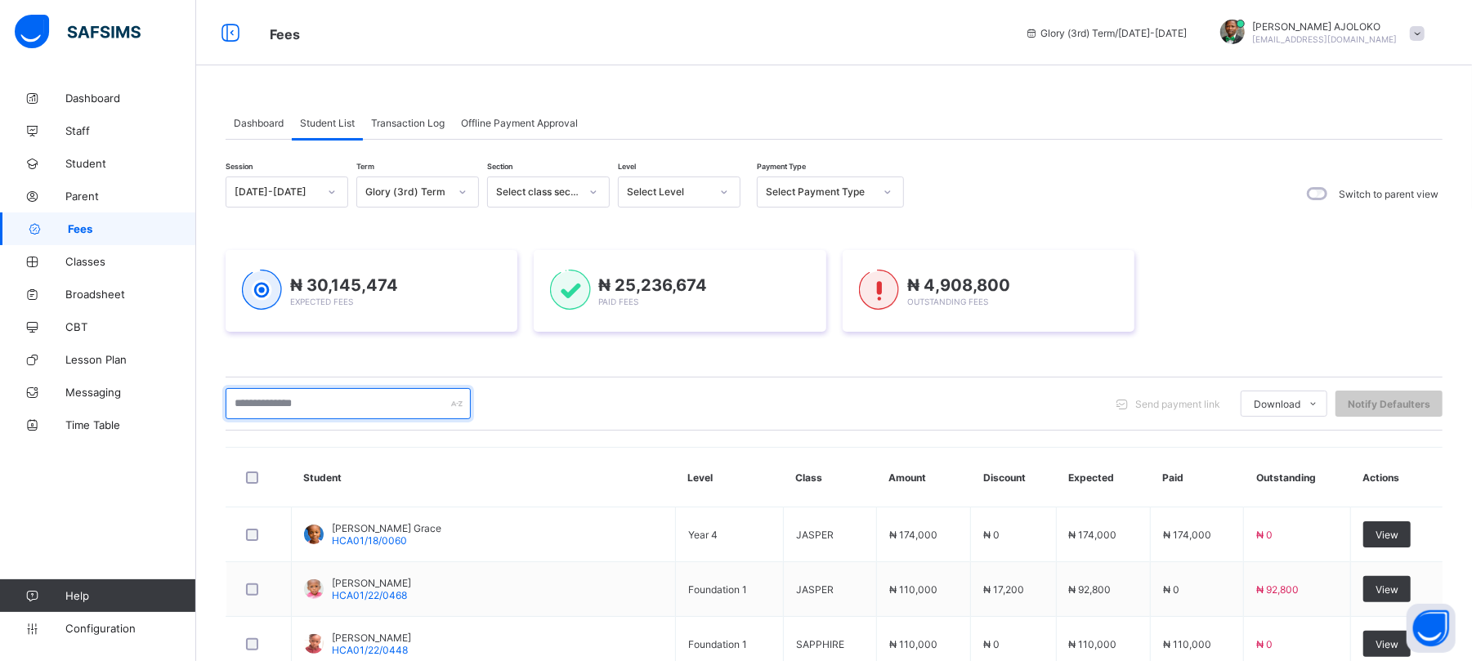
click at [343, 402] on input "text" at bounding box center [348, 403] width 245 height 31
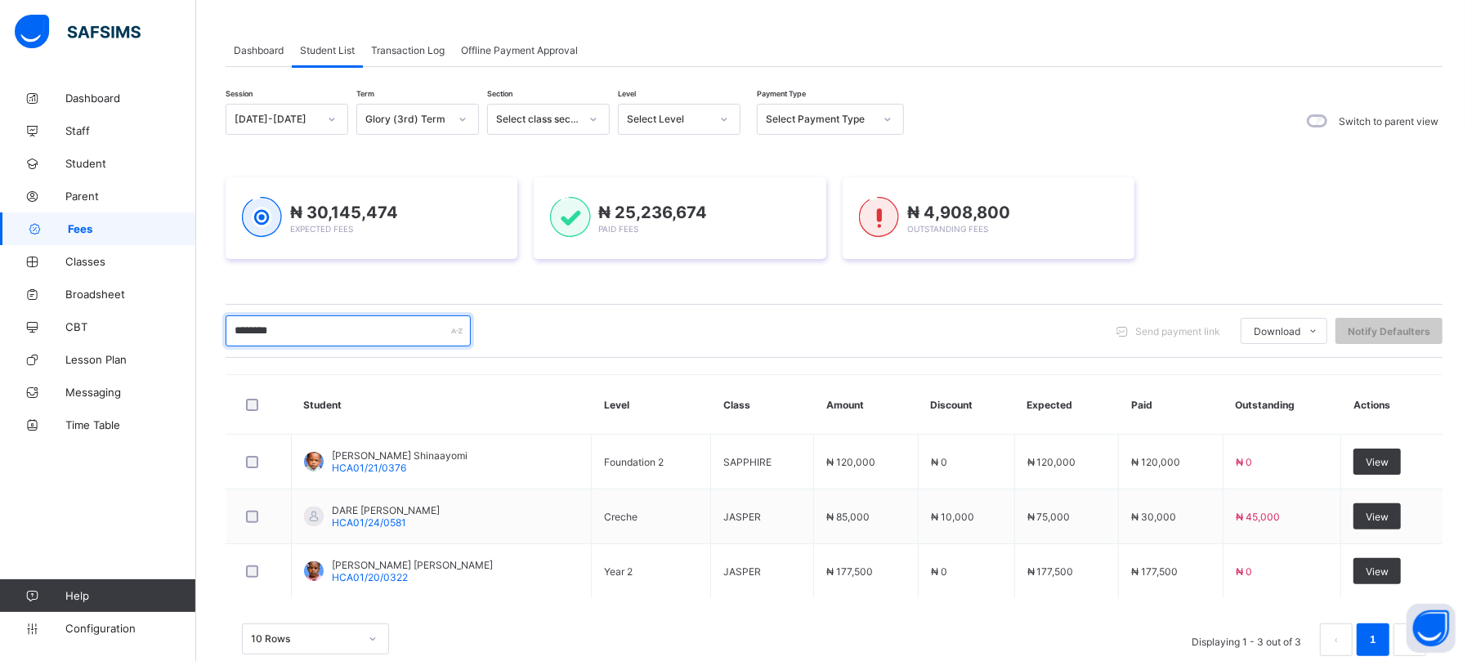
scroll to position [111, 0]
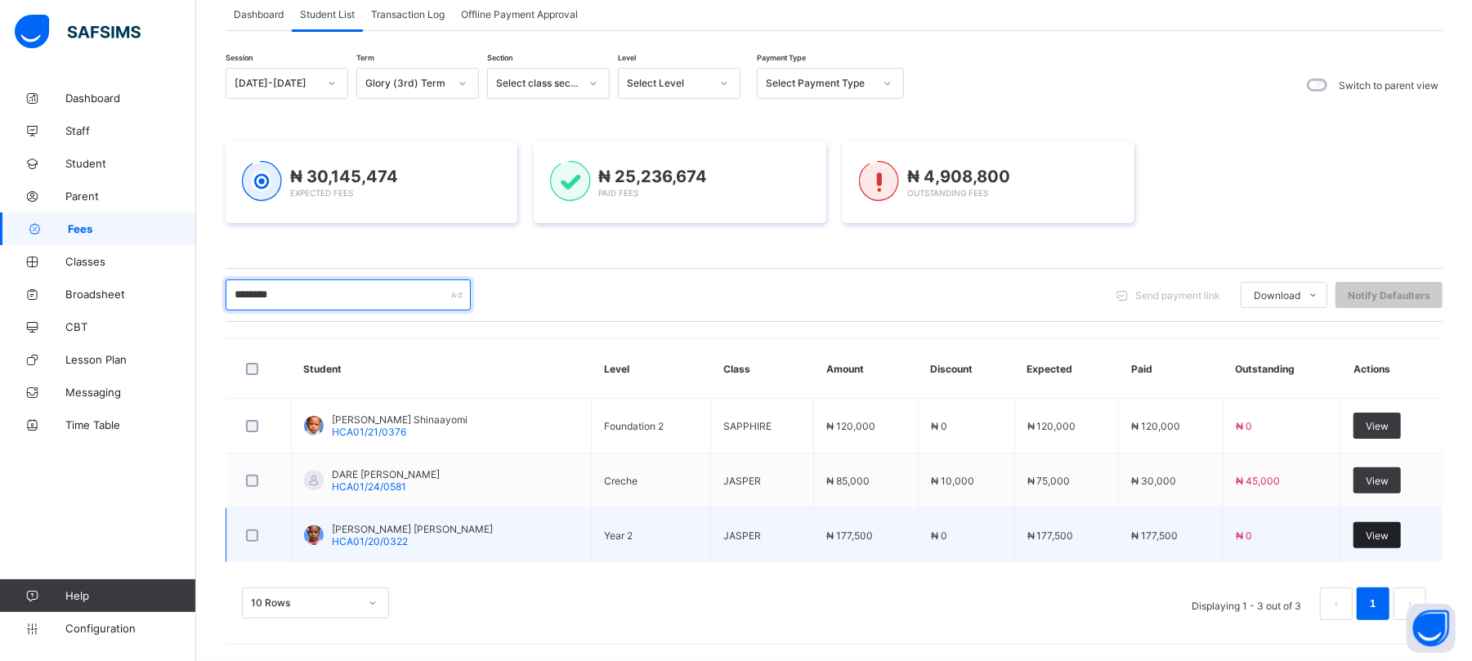
type input "********"
click at [1388, 531] on span "View" at bounding box center [1377, 536] width 23 height 12
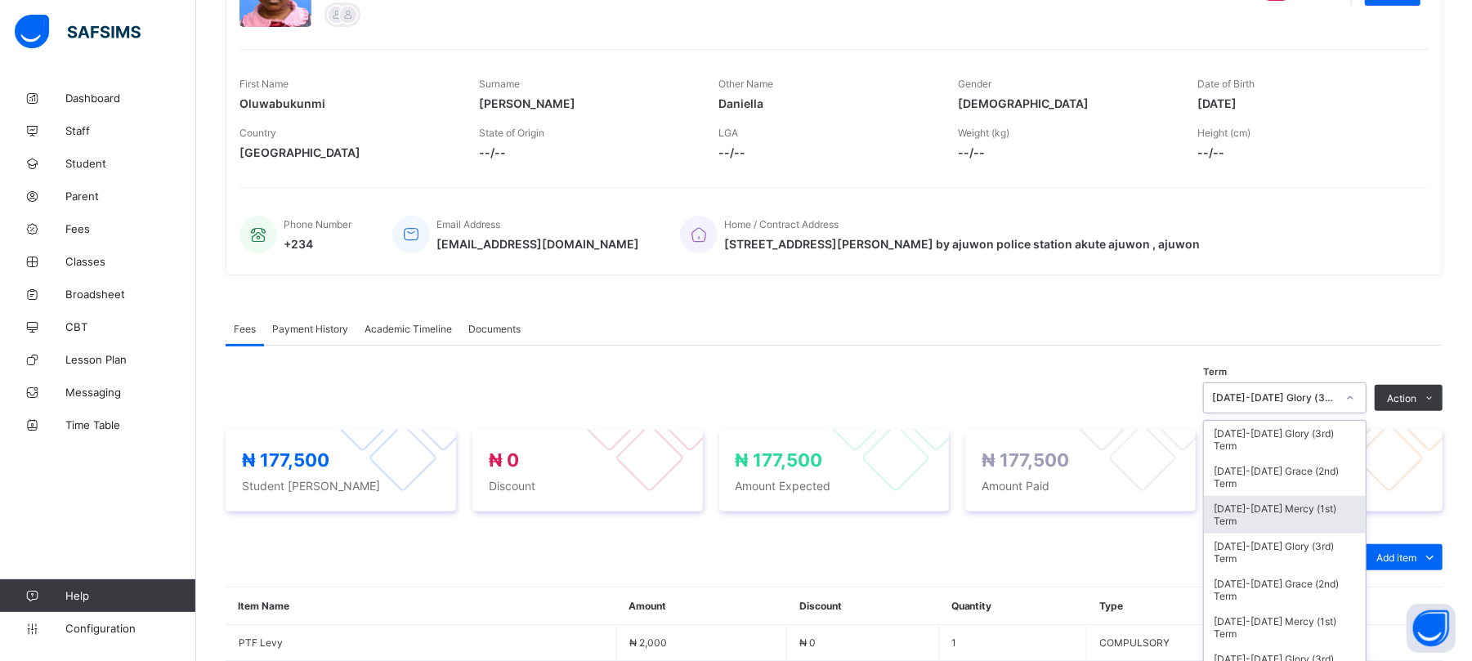
click at [1349, 414] on div "option 2024-2025 Mercy (1st) Term focused, 3 of 21. 21 results available. Use U…" at bounding box center [1285, 398] width 164 height 31
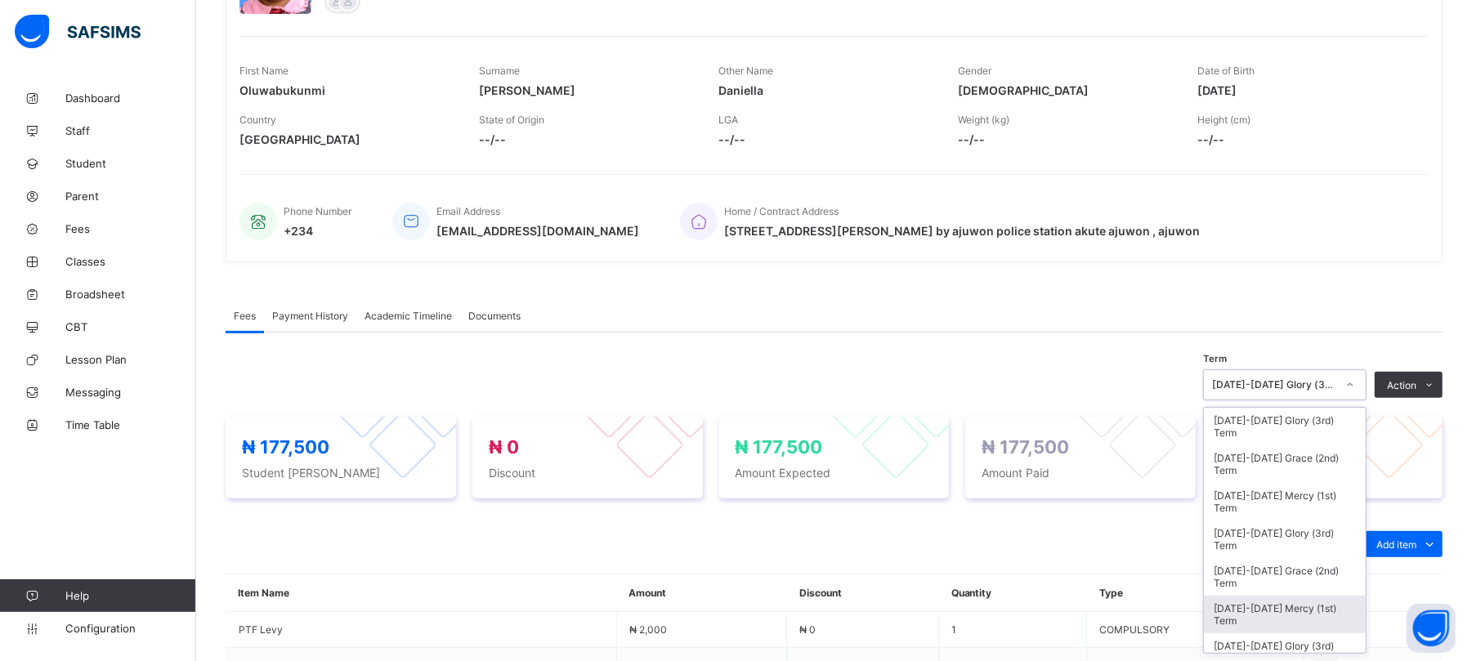
scroll to position [220, 0]
click at [1319, 419] on div "2024-2025 Glory (3rd) Term" at bounding box center [1285, 426] width 162 height 38
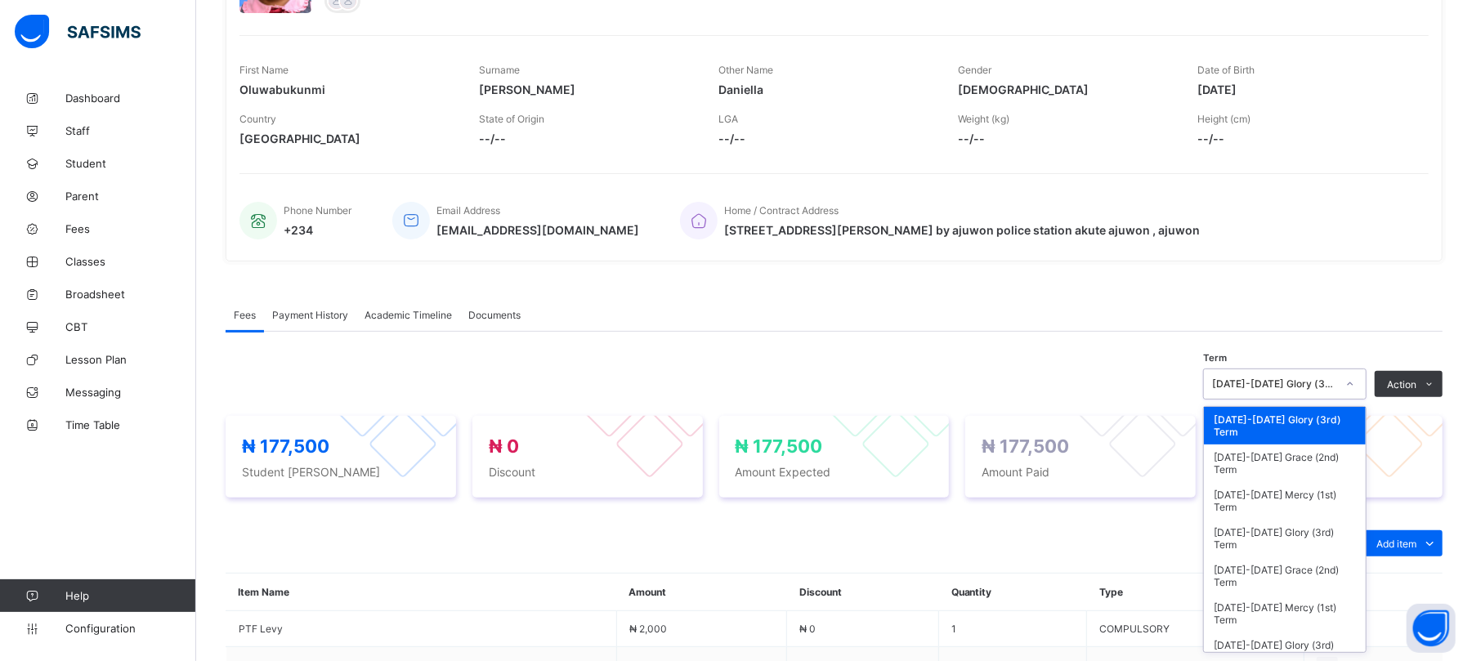
click at [1337, 383] on div "2024-2025 Glory (3rd) Term" at bounding box center [1274, 385] width 124 height 12
click at [1306, 463] on div "2024-2025 Grace (2nd) Term" at bounding box center [1285, 464] width 162 height 38
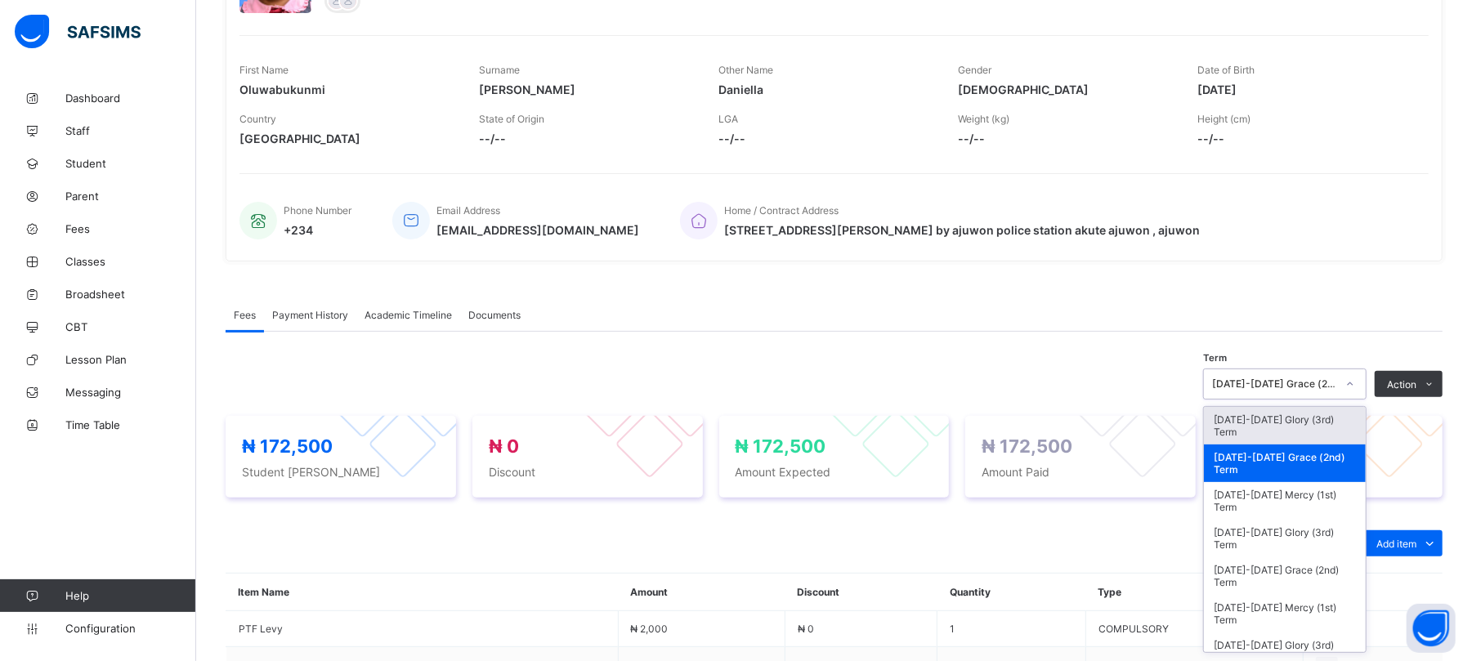
click at [1337, 387] on div "2024-2025 Grace (2nd) Term" at bounding box center [1274, 385] width 124 height 12
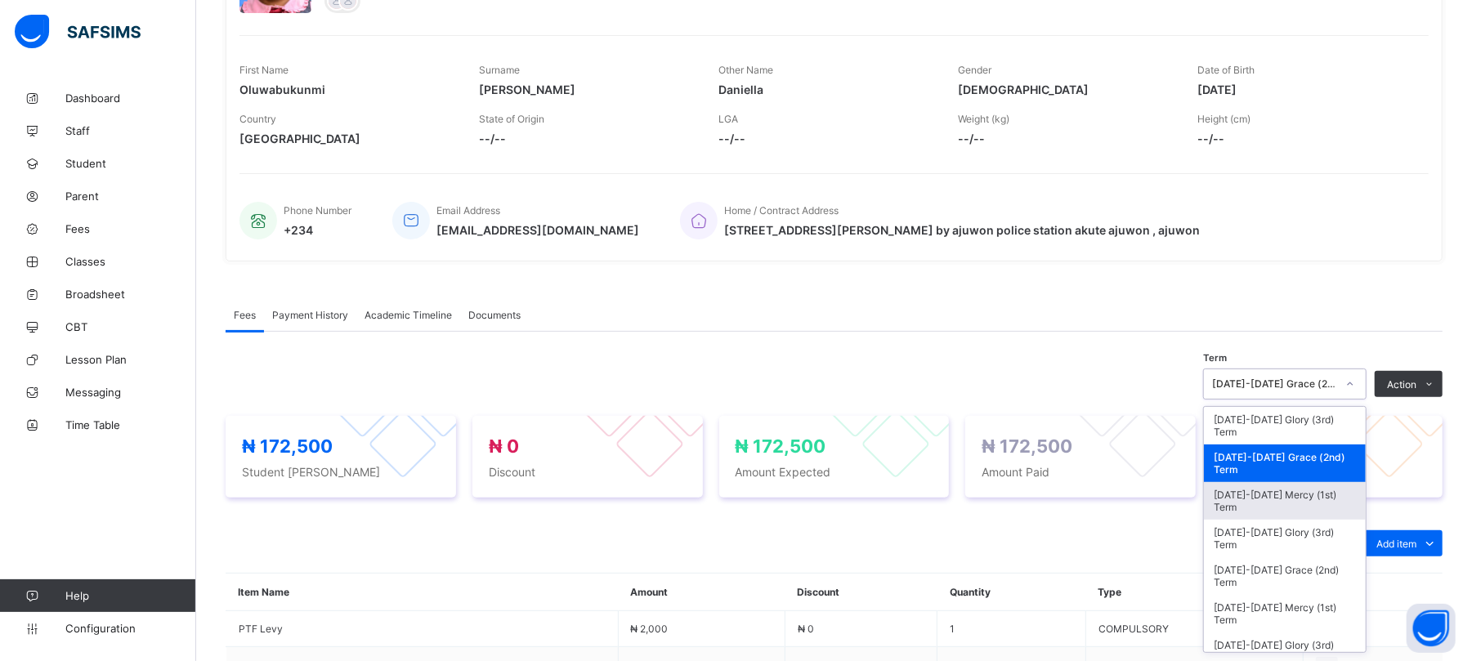
click at [1322, 489] on div "2024-2025 Mercy (1st) Term" at bounding box center [1285, 501] width 162 height 38
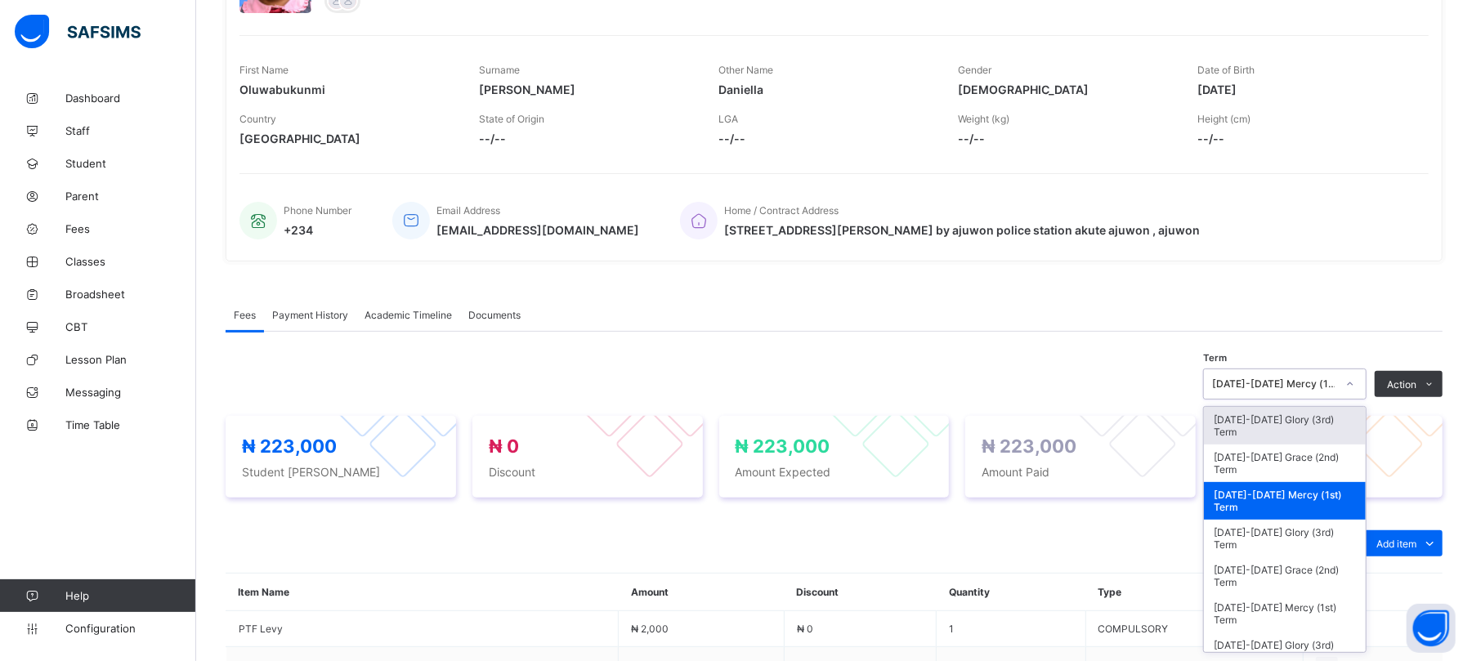
click at [1315, 379] on div "2024-2025 Mercy (1st) Term" at bounding box center [1274, 385] width 124 height 12
click at [1300, 541] on div "2023-2024 Glory (3rd) Term" at bounding box center [1285, 539] width 162 height 38
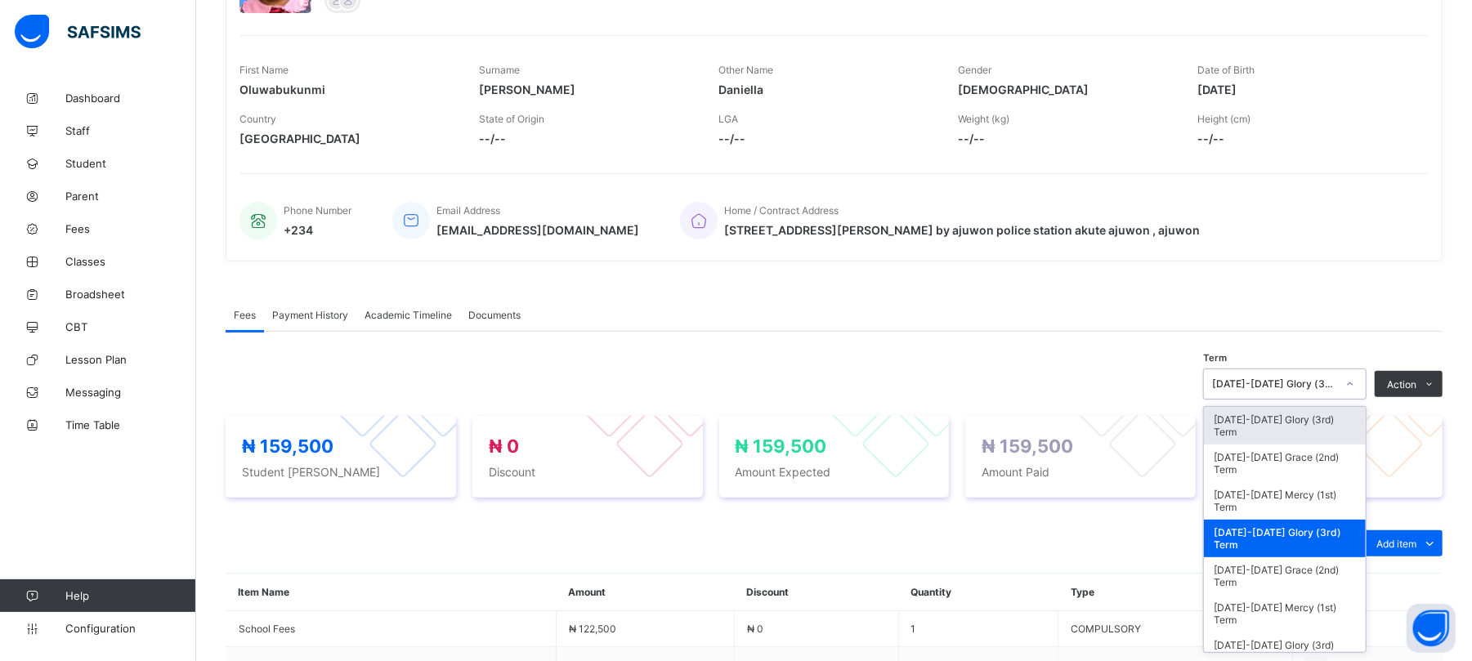
click at [1321, 379] on div "2023-2024 Glory (3rd) Term" at bounding box center [1274, 385] width 124 height 12
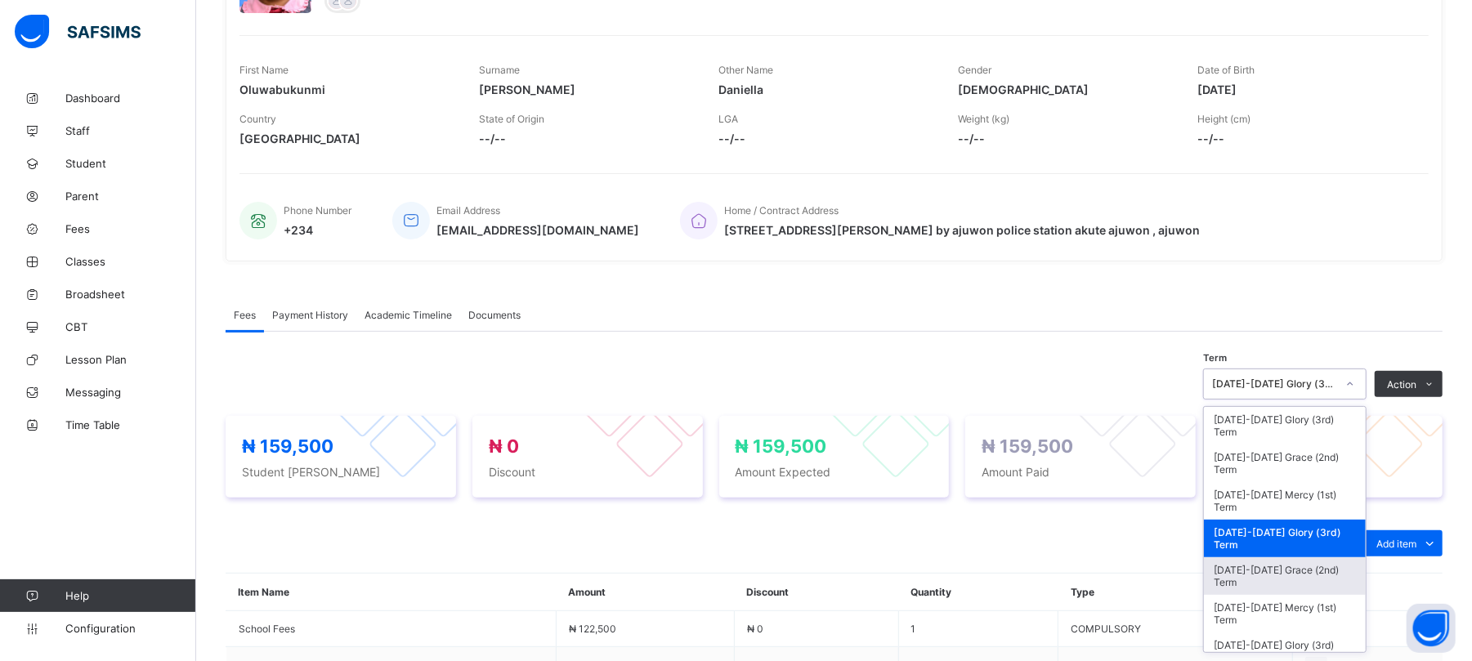
click at [1305, 577] on div "2023-2024 Grace (2nd) Term" at bounding box center [1285, 577] width 162 height 38
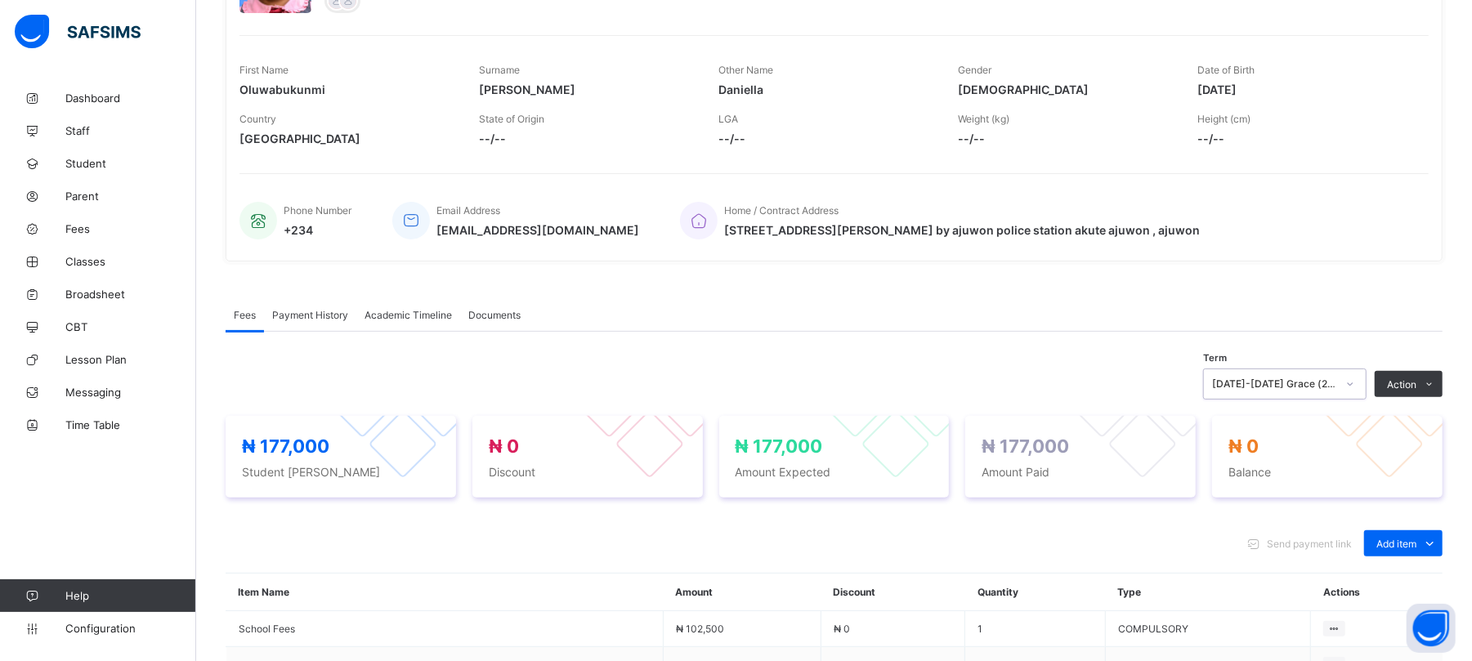
scroll to position [522, 0]
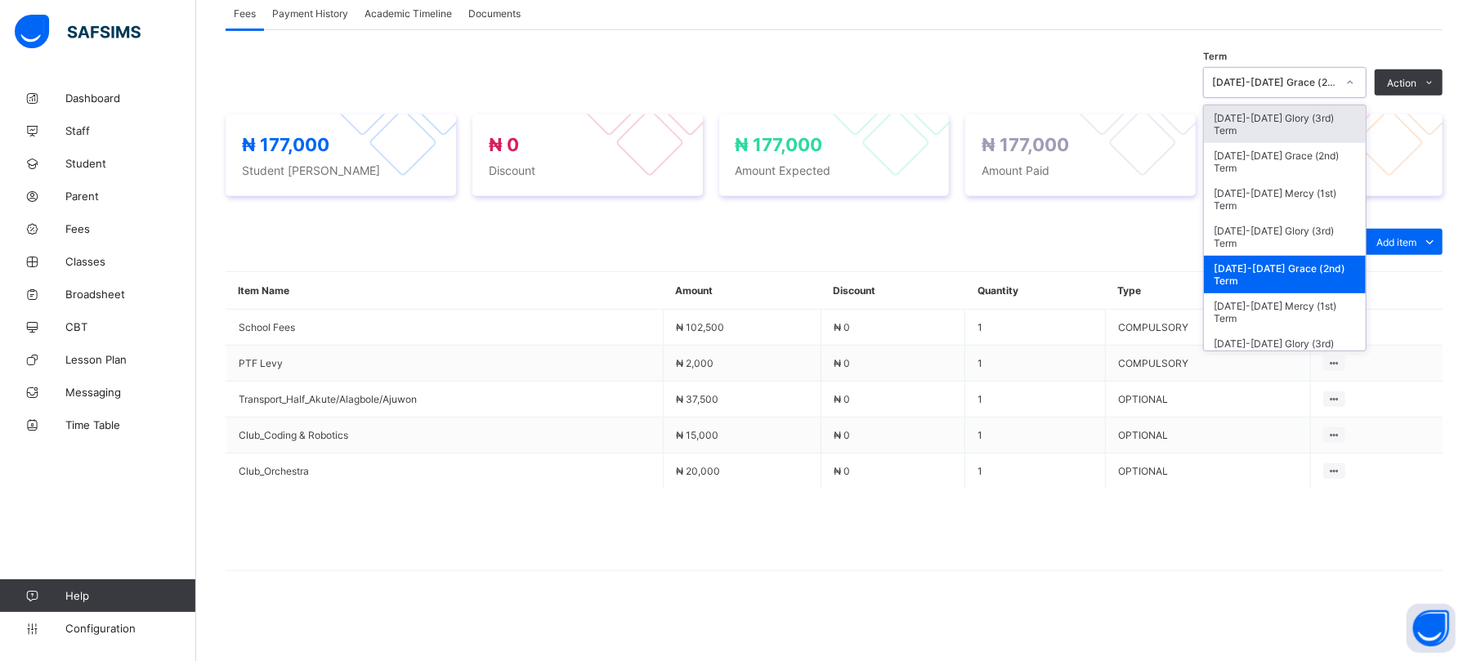
click at [1311, 78] on div "2023-2024 Grace (2nd) Term" at bounding box center [1274, 83] width 124 height 12
click at [1306, 186] on div "2024-2025 Mercy (1st) Term" at bounding box center [1285, 200] width 162 height 38
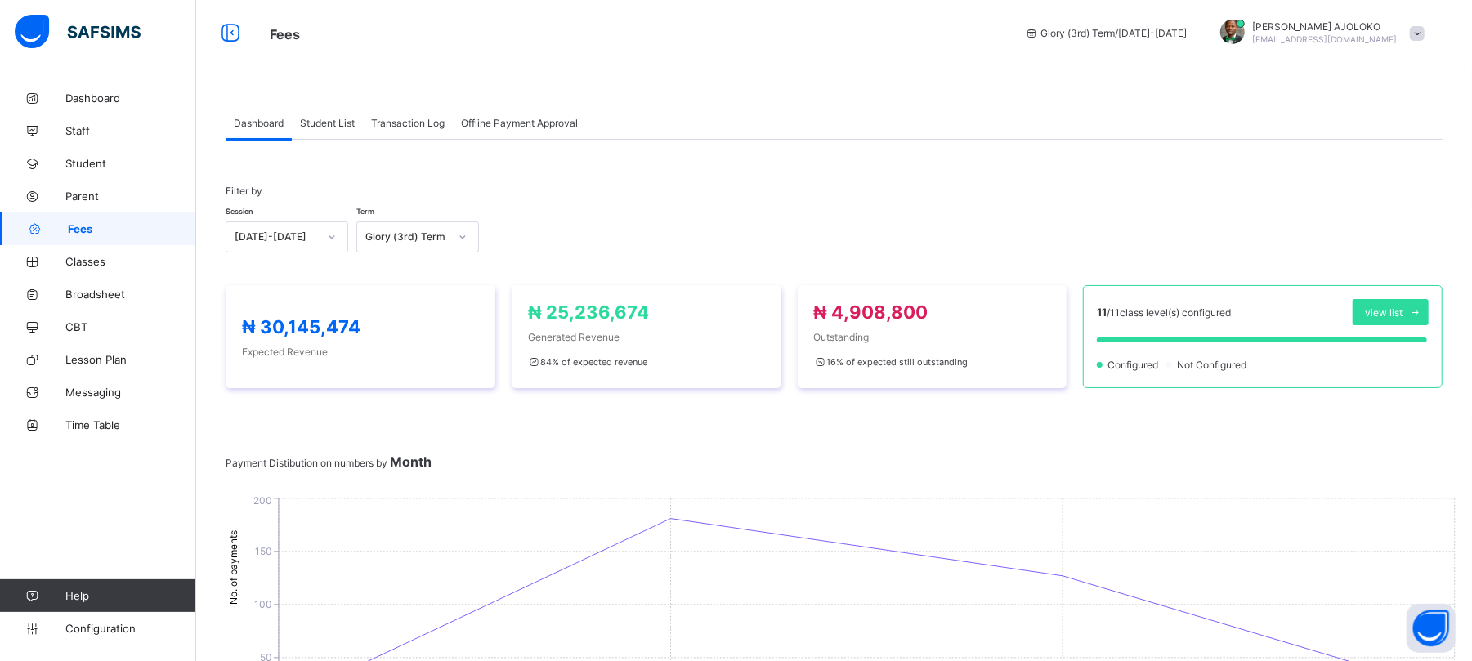
click at [341, 121] on span "Student List" at bounding box center [327, 123] width 55 height 12
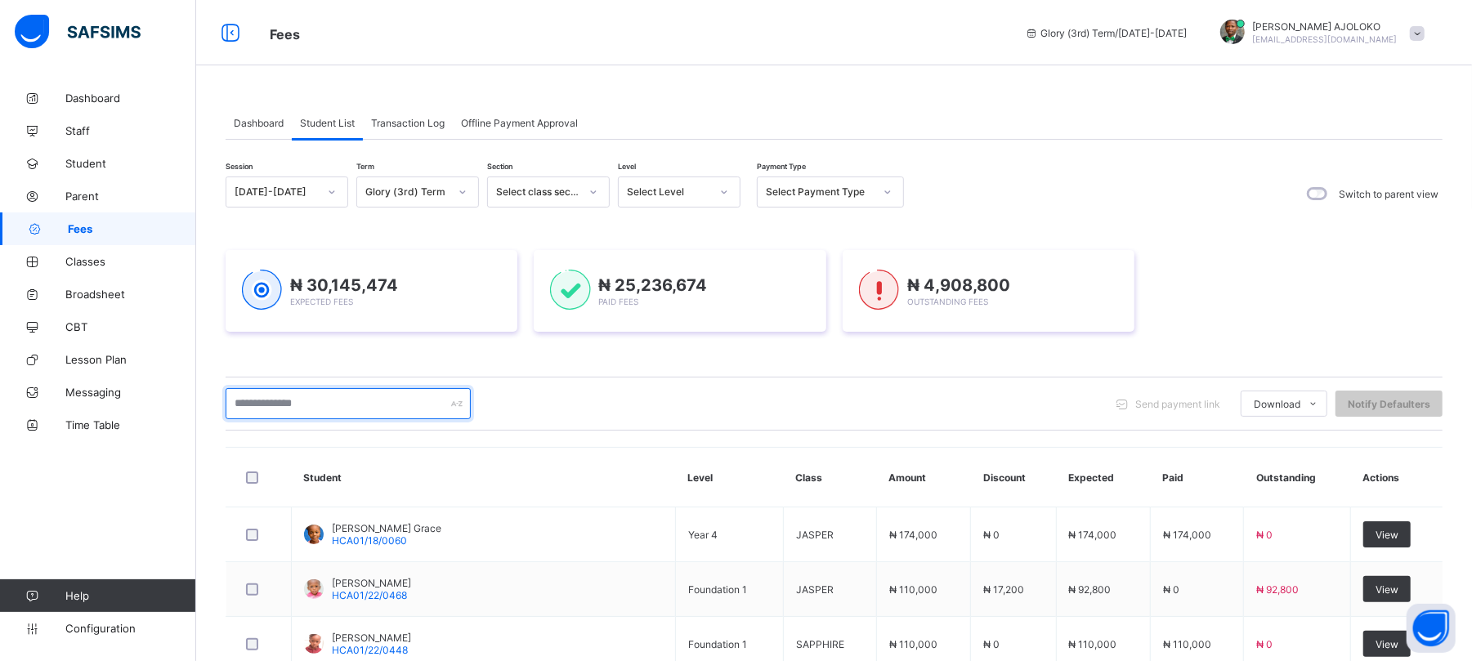
click at [320, 403] on input "text" at bounding box center [348, 403] width 245 height 31
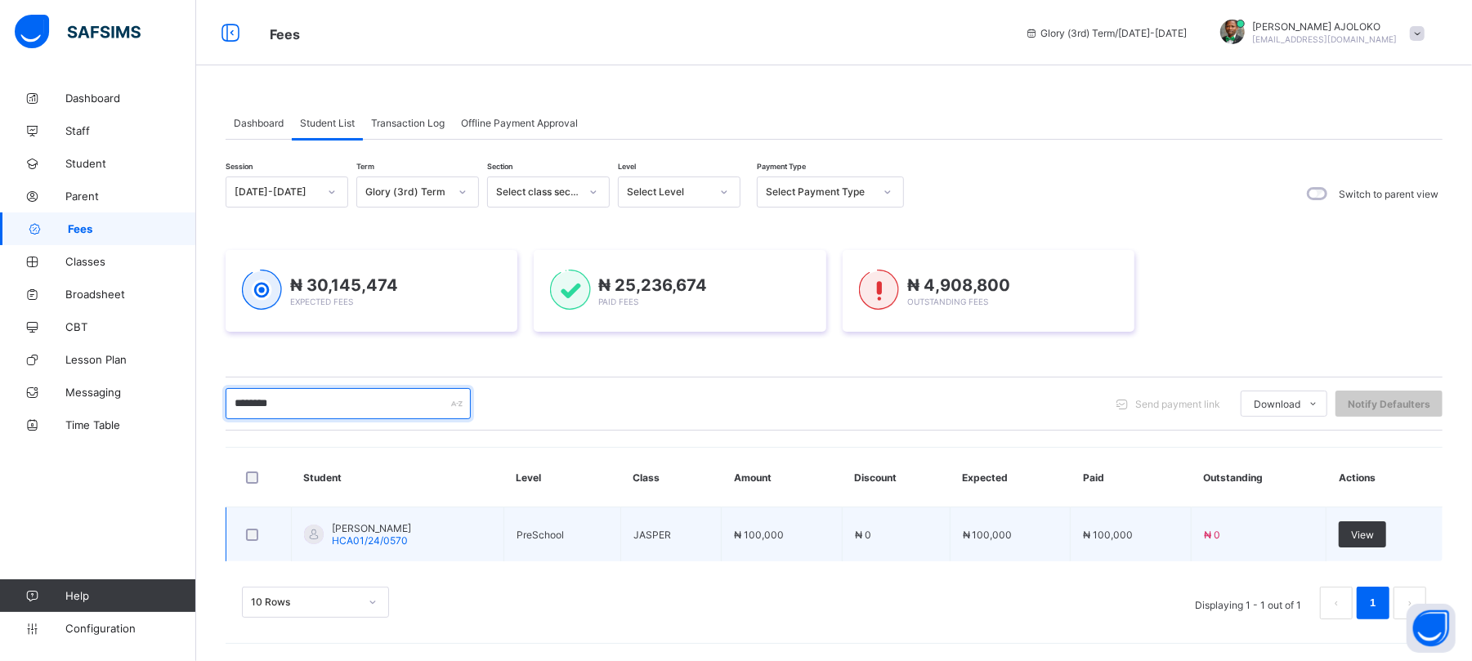
type input "*******"
click at [370, 530] on span "OKWUONU JASMINE CHIZARAM" at bounding box center [371, 528] width 79 height 12
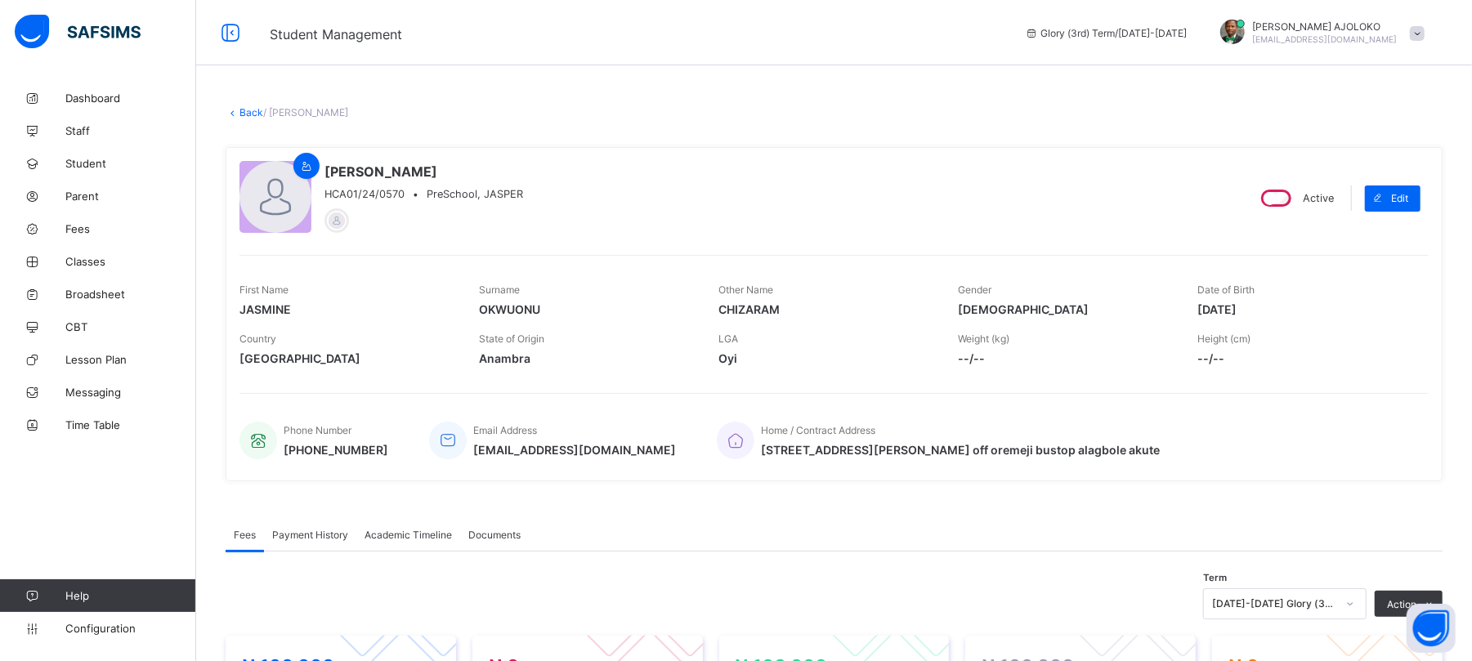
scroll to position [414, 0]
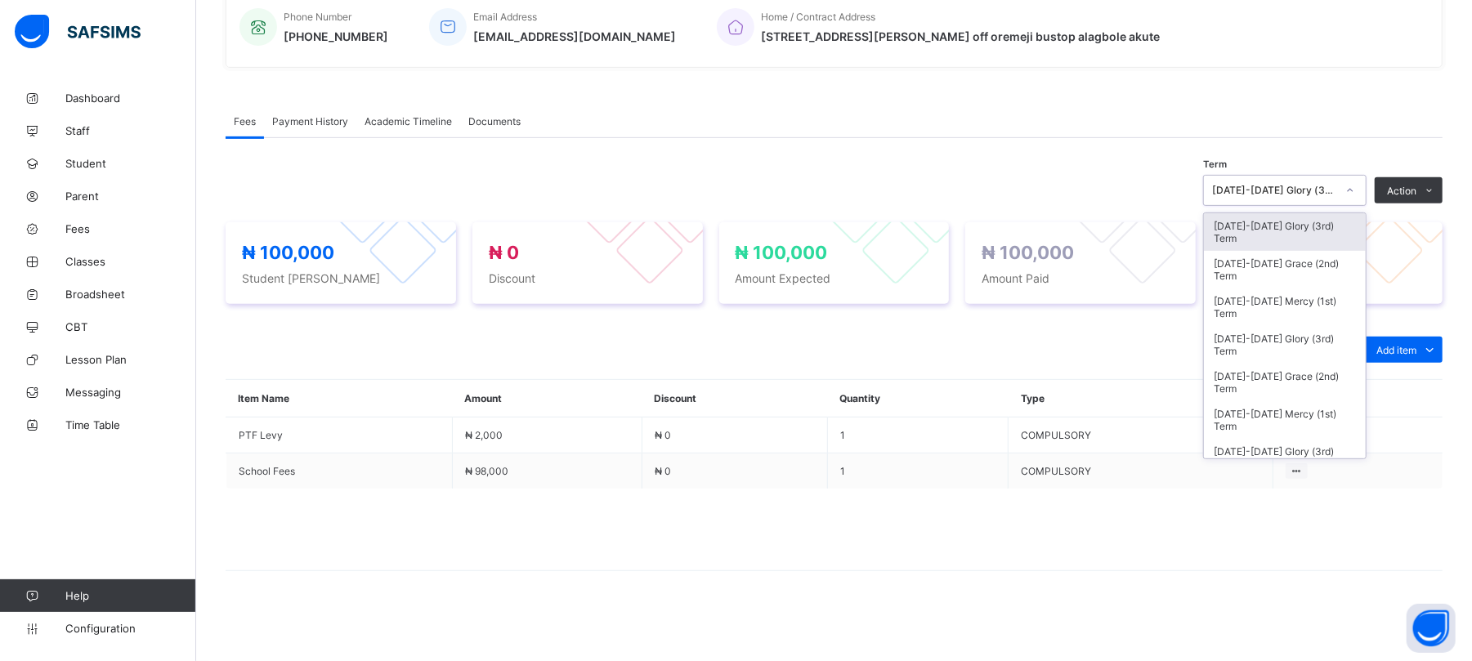
click at [1329, 185] on div "2024-2025 Glory (3rd) Term" at bounding box center [1274, 191] width 124 height 12
click at [1261, 270] on div "2024-2025 Grace (2nd) Term" at bounding box center [1285, 270] width 162 height 38
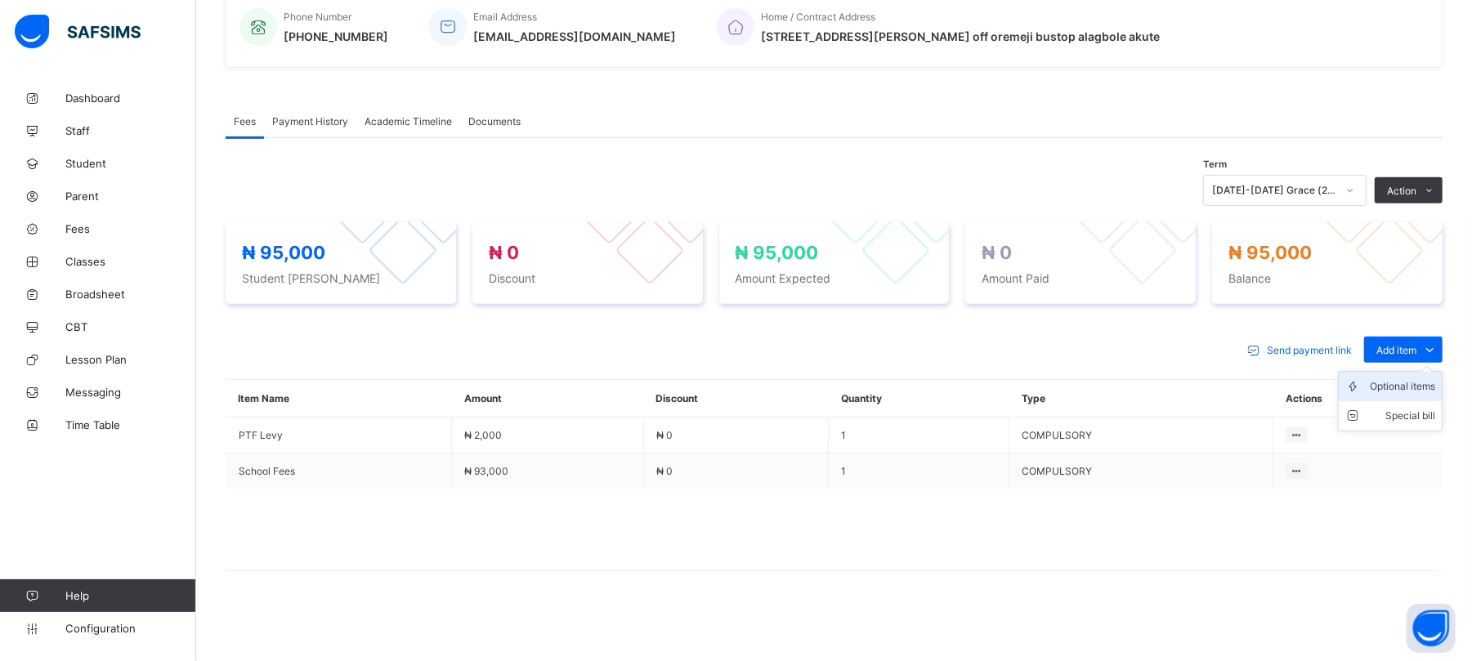
click at [1397, 388] on div "Optional items" at bounding box center [1402, 387] width 65 height 16
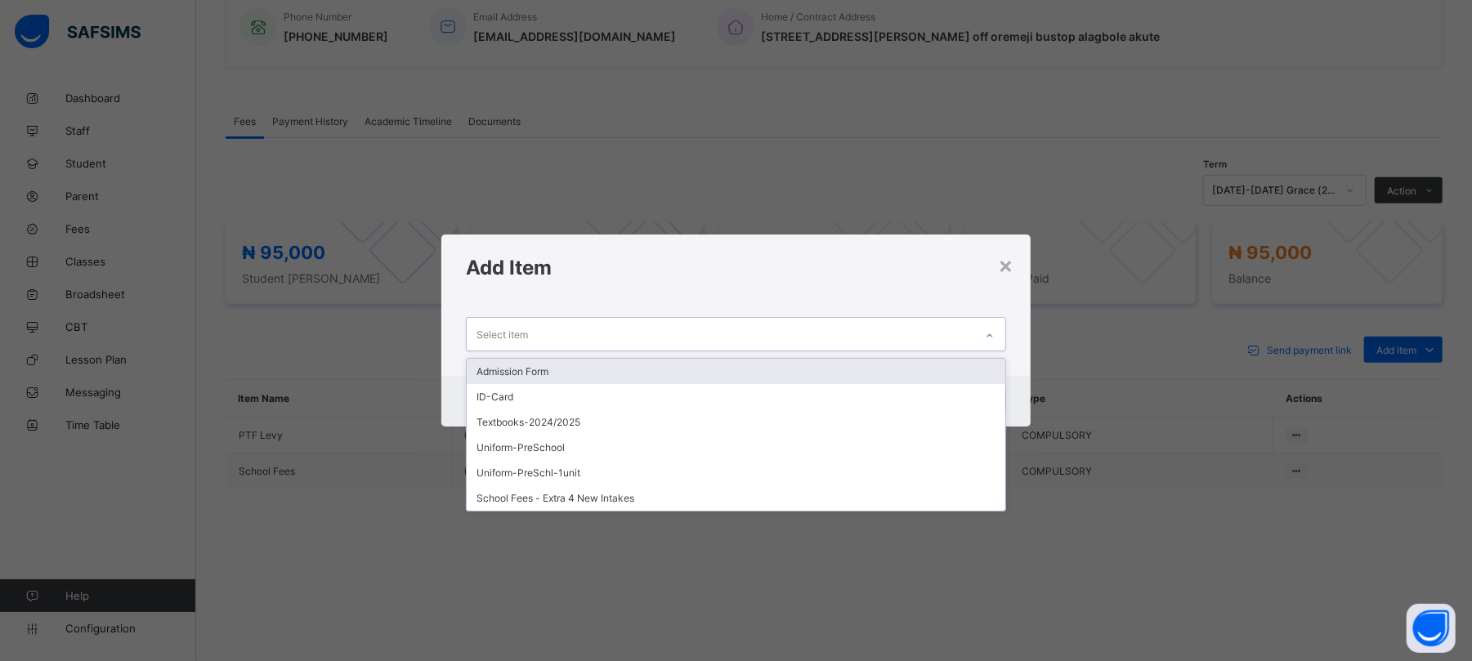
click at [921, 334] on div "Select item" at bounding box center [720, 334] width 507 height 32
click at [608, 374] on div "Admission Form" at bounding box center [736, 371] width 538 height 25
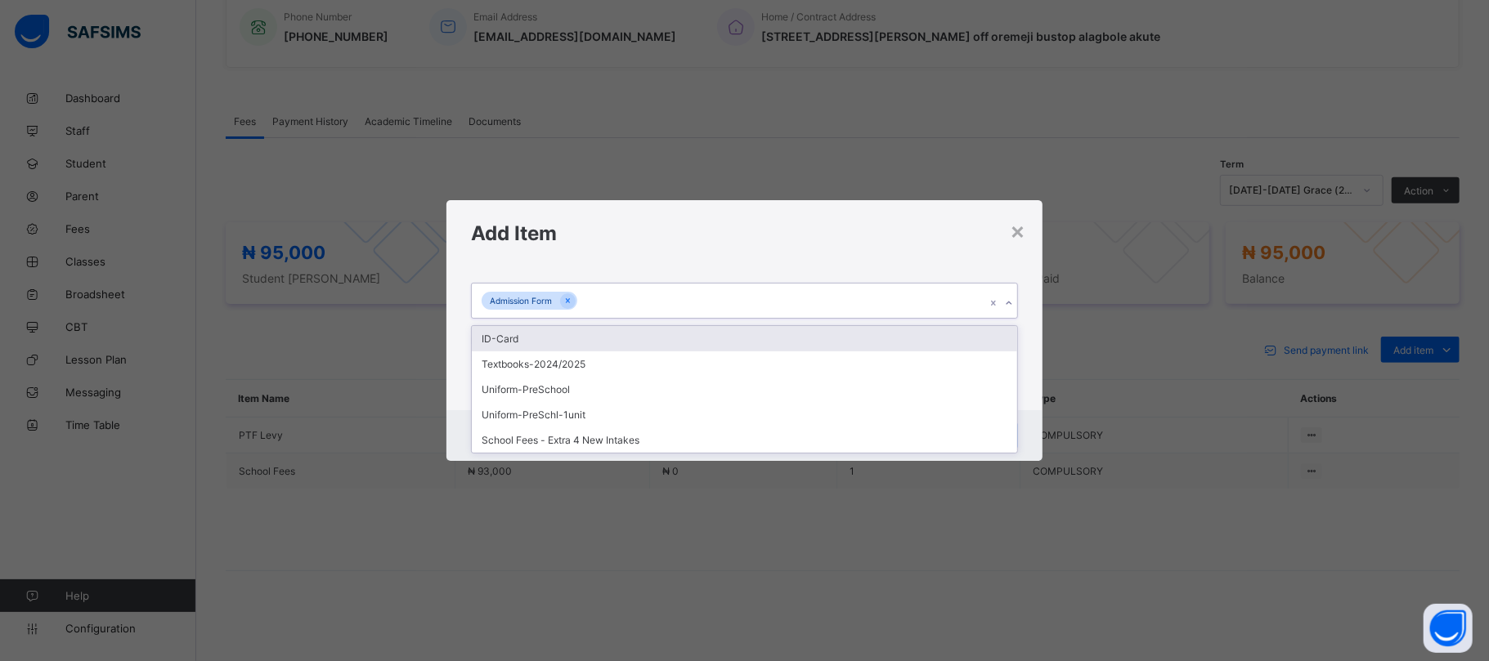
click at [665, 299] on div "Admission Form" at bounding box center [728, 301] width 513 height 34
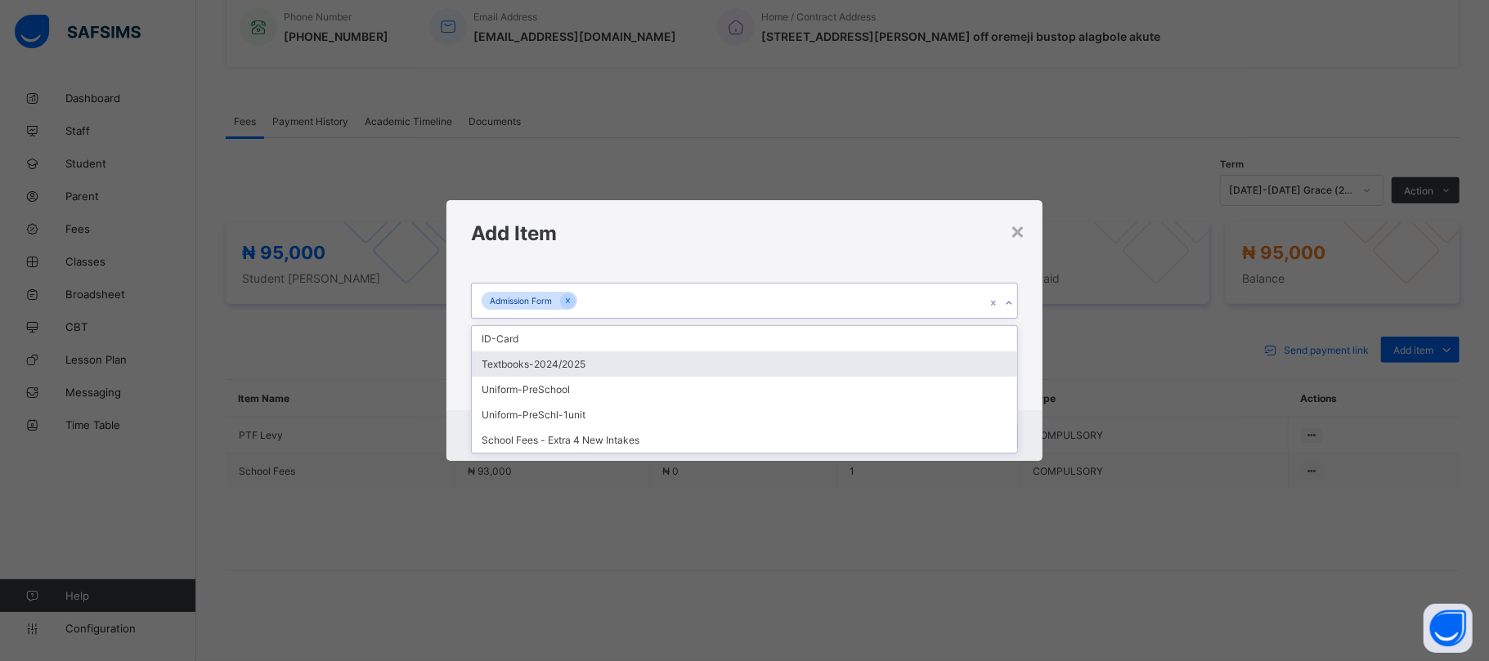
click at [572, 368] on div "Textbooks-2024/2025" at bounding box center [744, 364] width 544 height 25
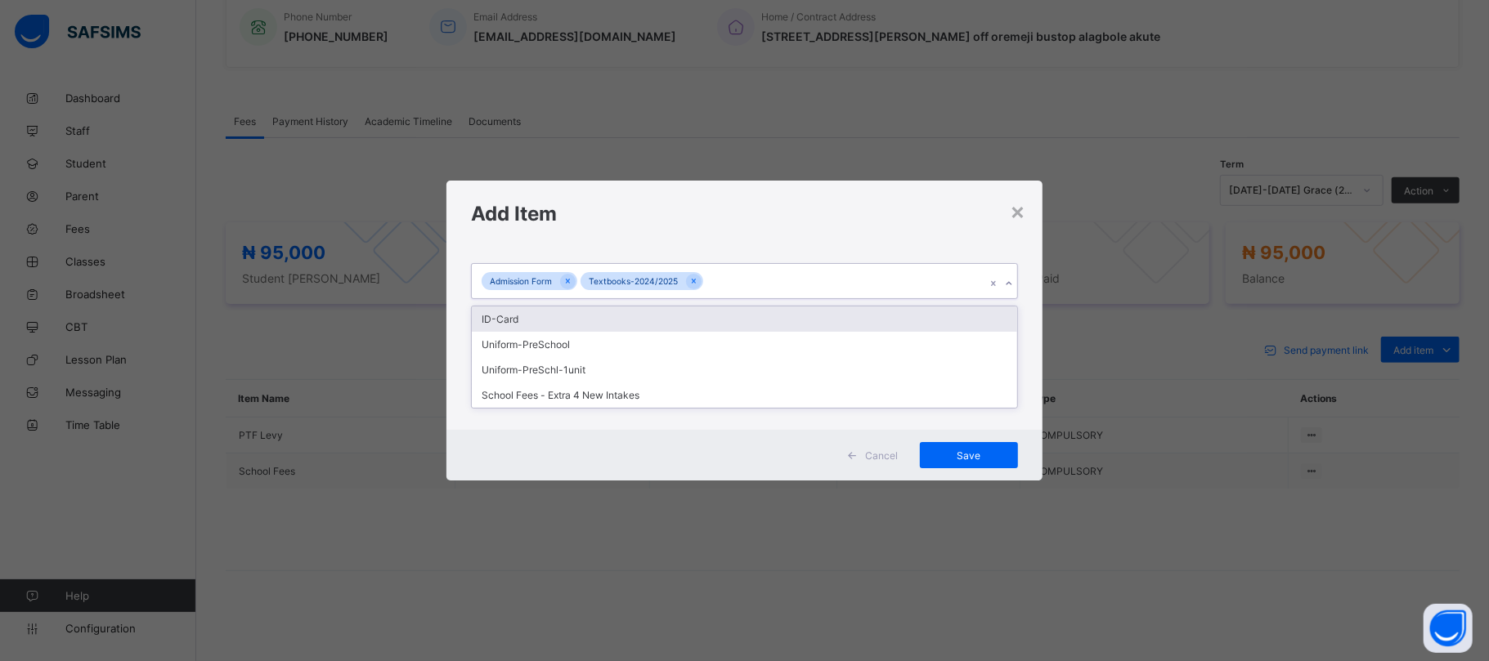
click at [747, 269] on div "Admission Form Textbooks-2024/2025" at bounding box center [728, 281] width 513 height 34
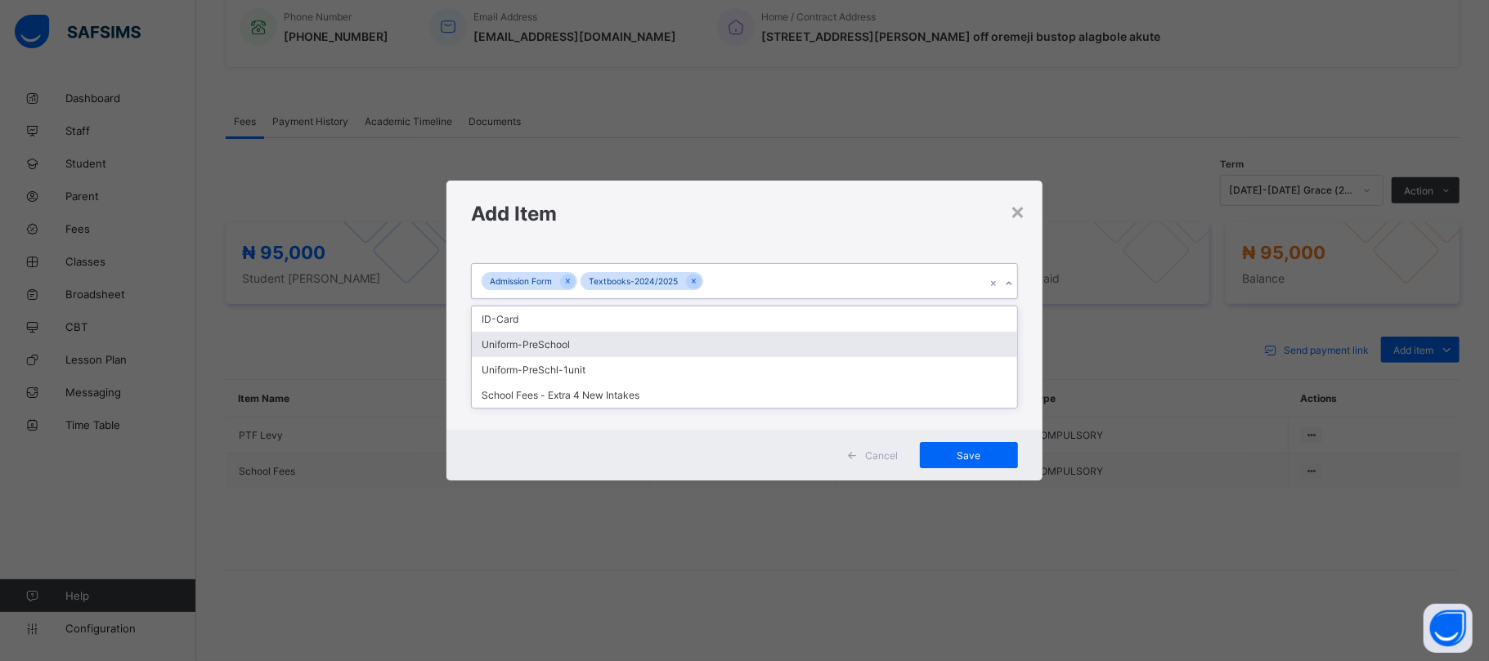
click at [534, 344] on div "Uniform-PreSchool" at bounding box center [744, 344] width 544 height 25
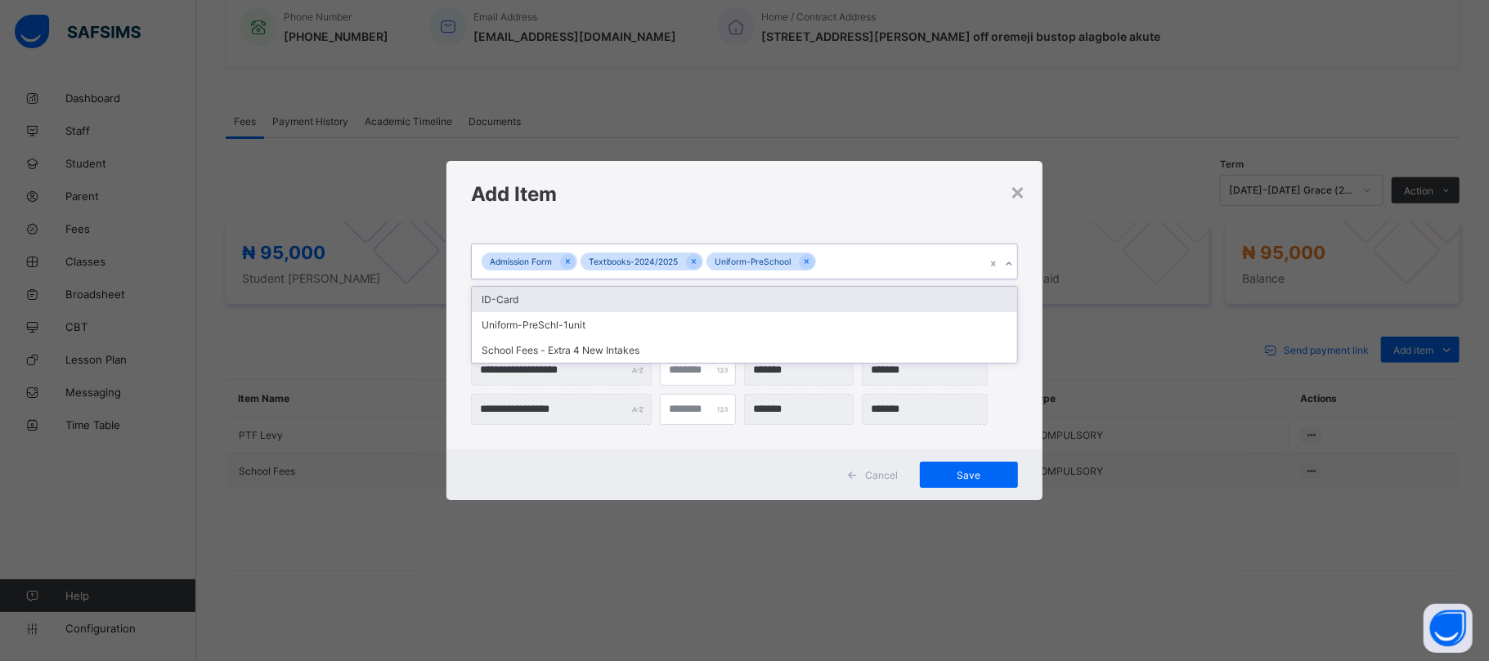
click at [822, 258] on div "Admission Form Textbooks-2024/2025 Uniform-PreSchool" at bounding box center [728, 261] width 513 height 34
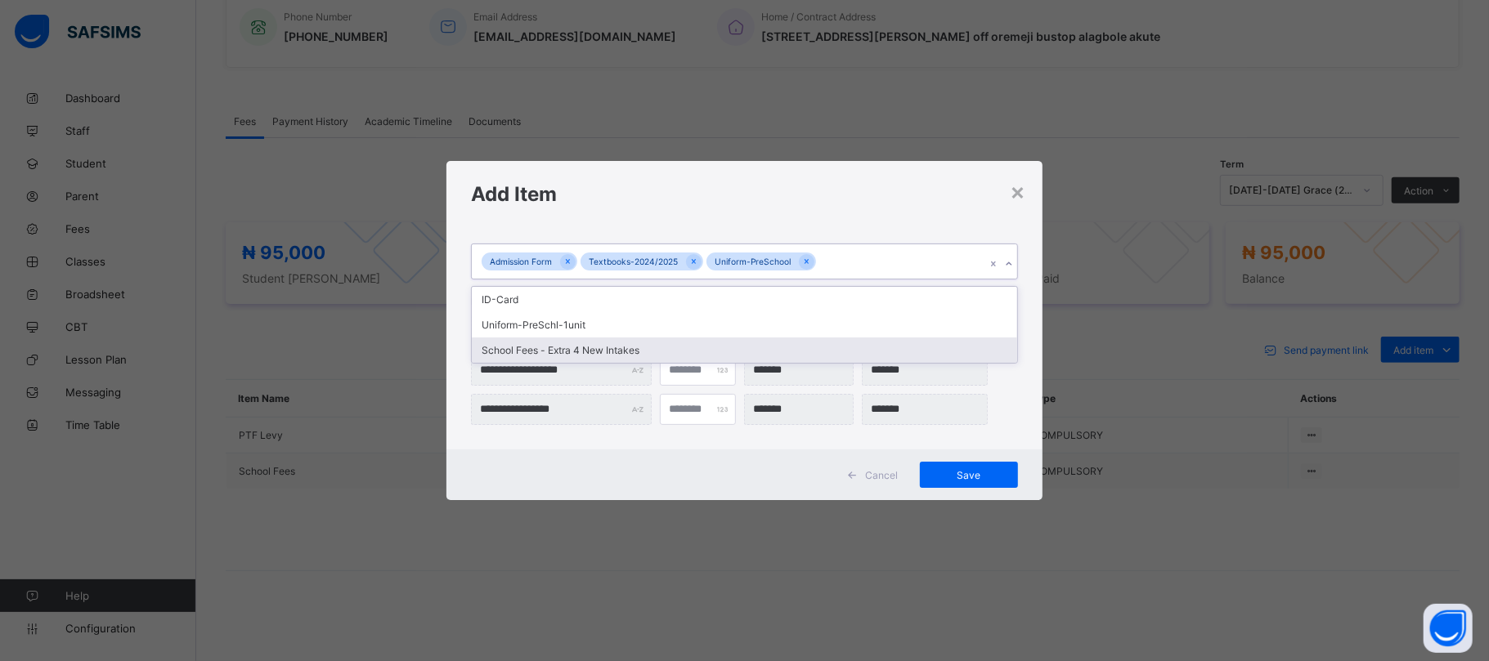
click at [610, 348] on div "School Fees - Extra 4 New Intakes" at bounding box center [744, 350] width 544 height 25
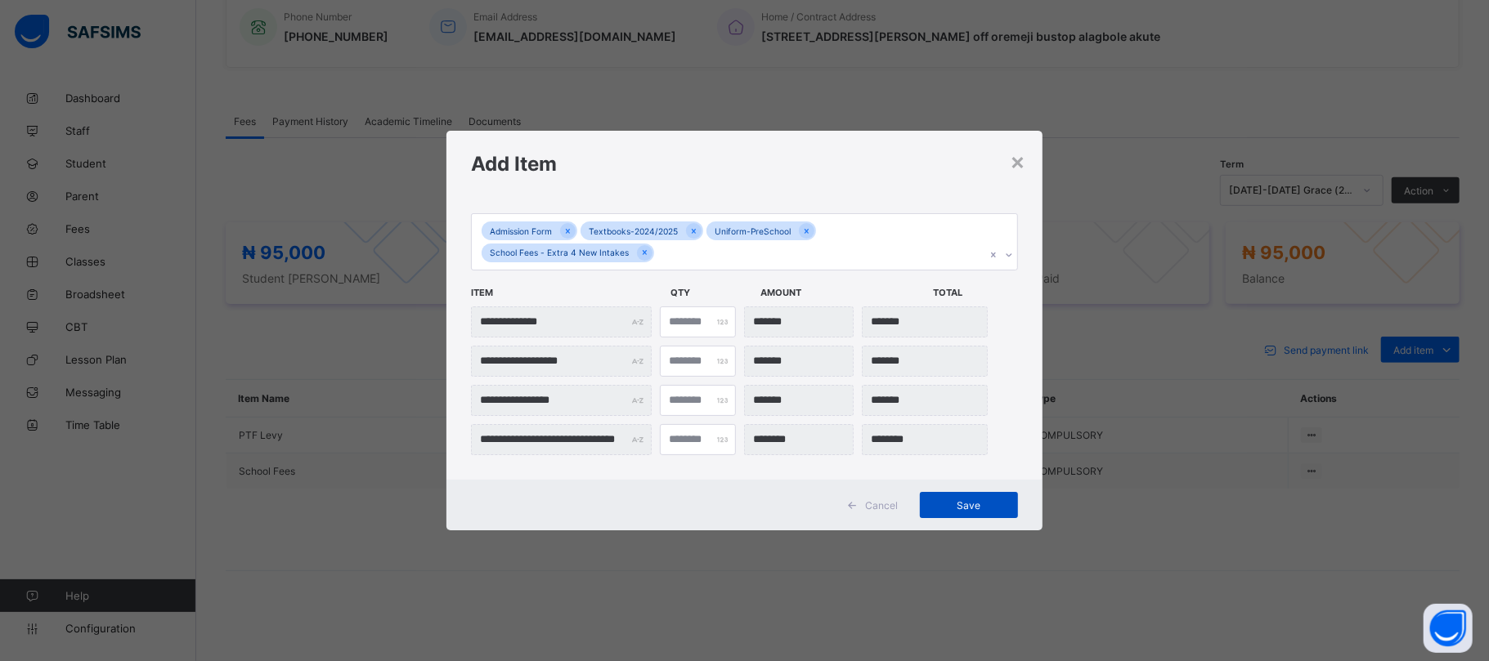
click at [965, 500] on span "Save" at bounding box center [969, 506] width 74 height 12
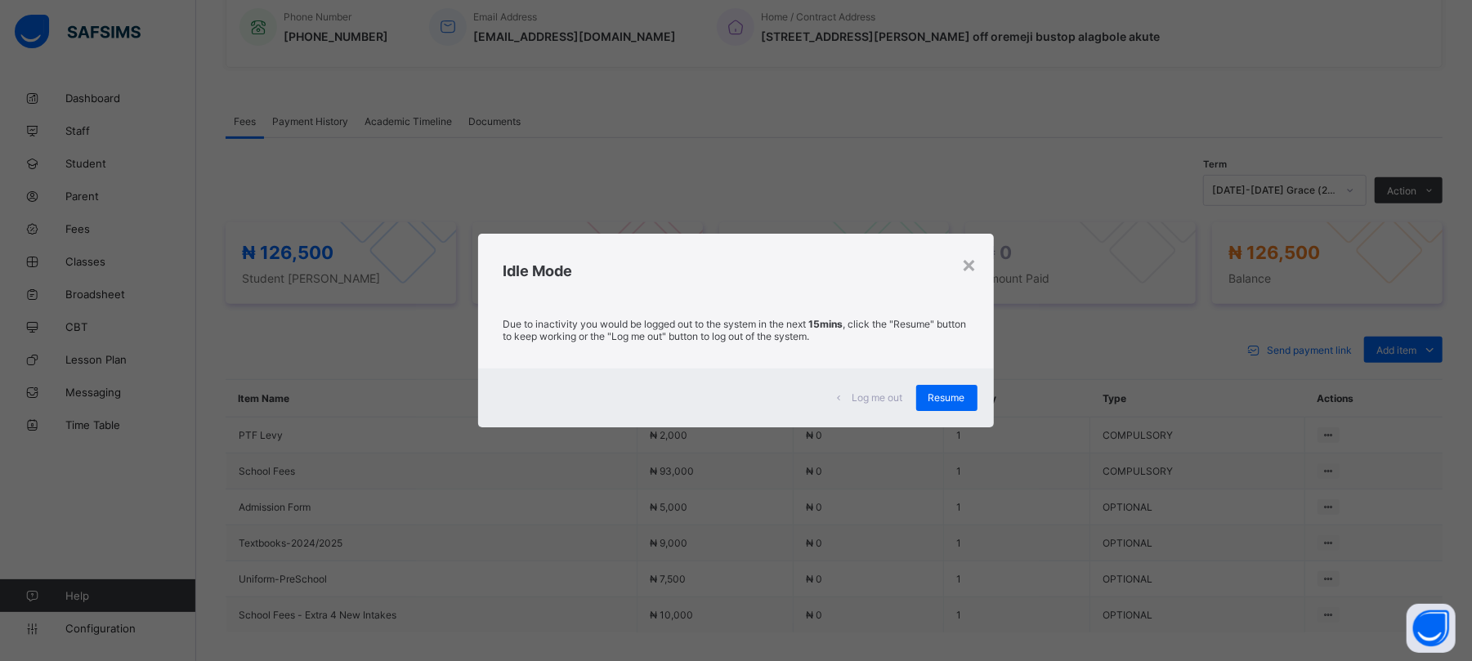
click at [1315, 46] on div "× Idle Mode Due to inactivity you would be logged out to the system in the next…" at bounding box center [736, 330] width 1472 height 661
click at [970, 268] on div "×" at bounding box center [970, 264] width 16 height 28
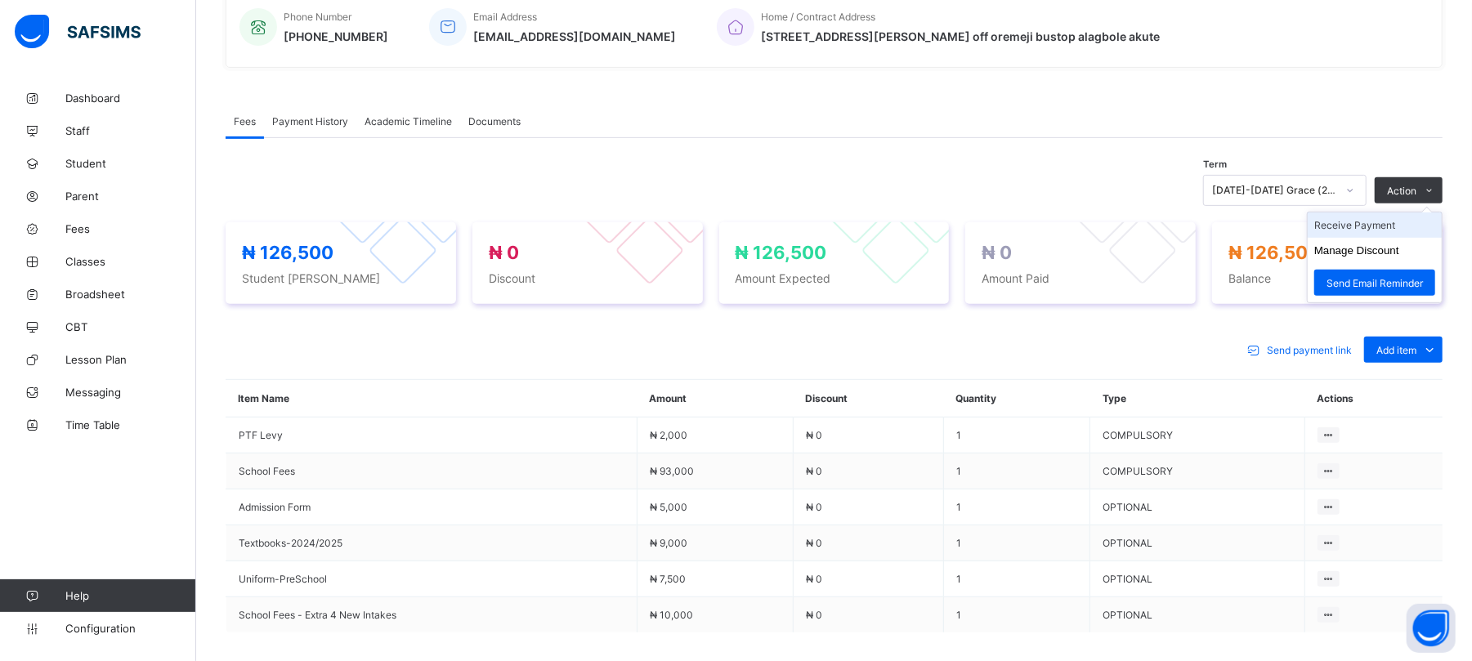
click at [1380, 222] on li "Receive Payment" at bounding box center [1375, 225] width 134 height 25
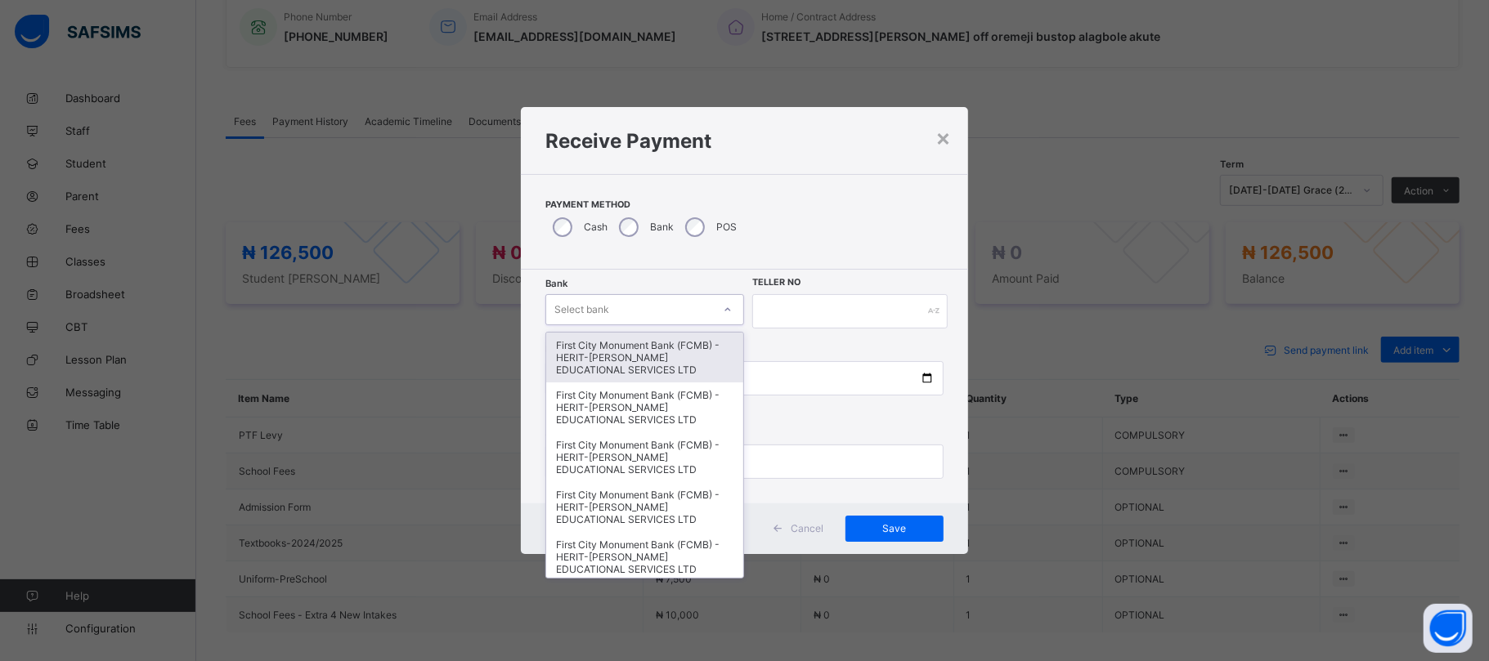
click at [631, 305] on div "Select bank" at bounding box center [629, 309] width 166 height 23
click at [620, 348] on div "First City Monument Bank (FCMB) - HERIT-CHRIS EDUCATIONAL SERVICES LTD" at bounding box center [644, 358] width 197 height 50
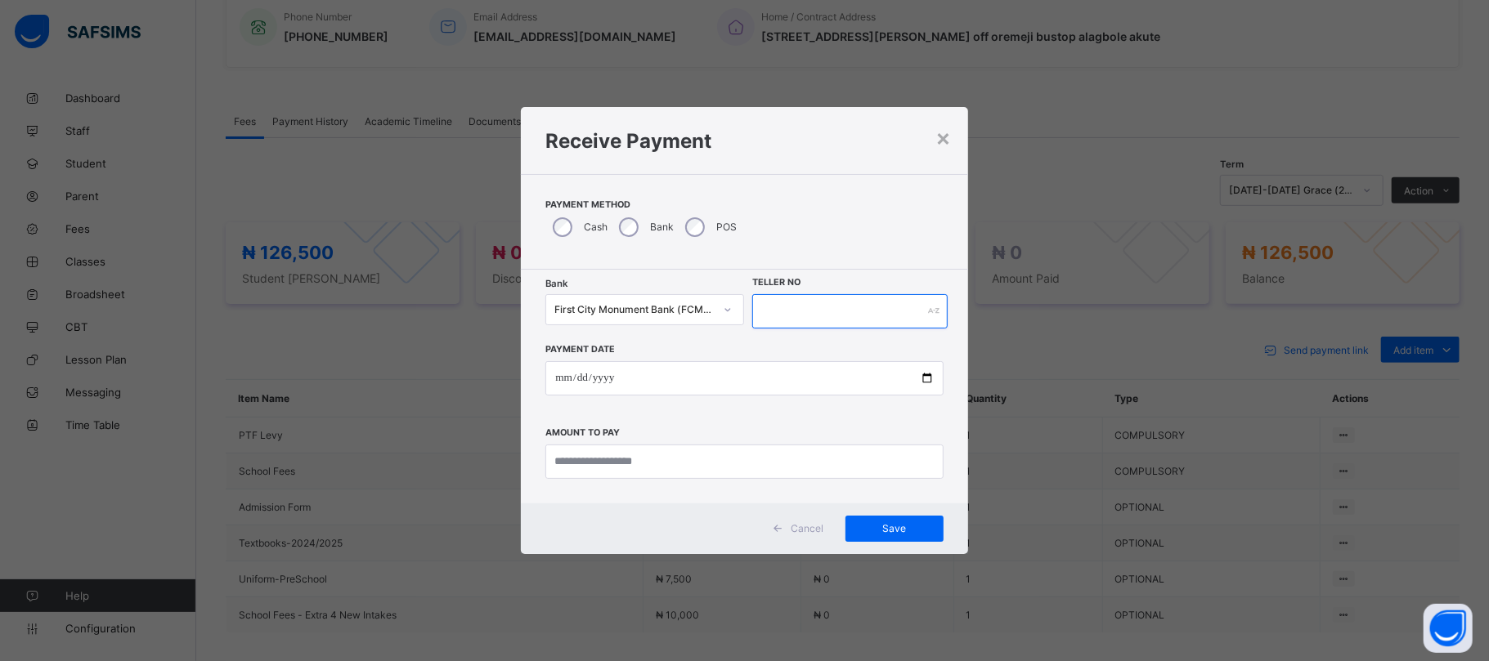
click at [795, 315] on input "text" at bounding box center [849, 311] width 195 height 34
type input "******"
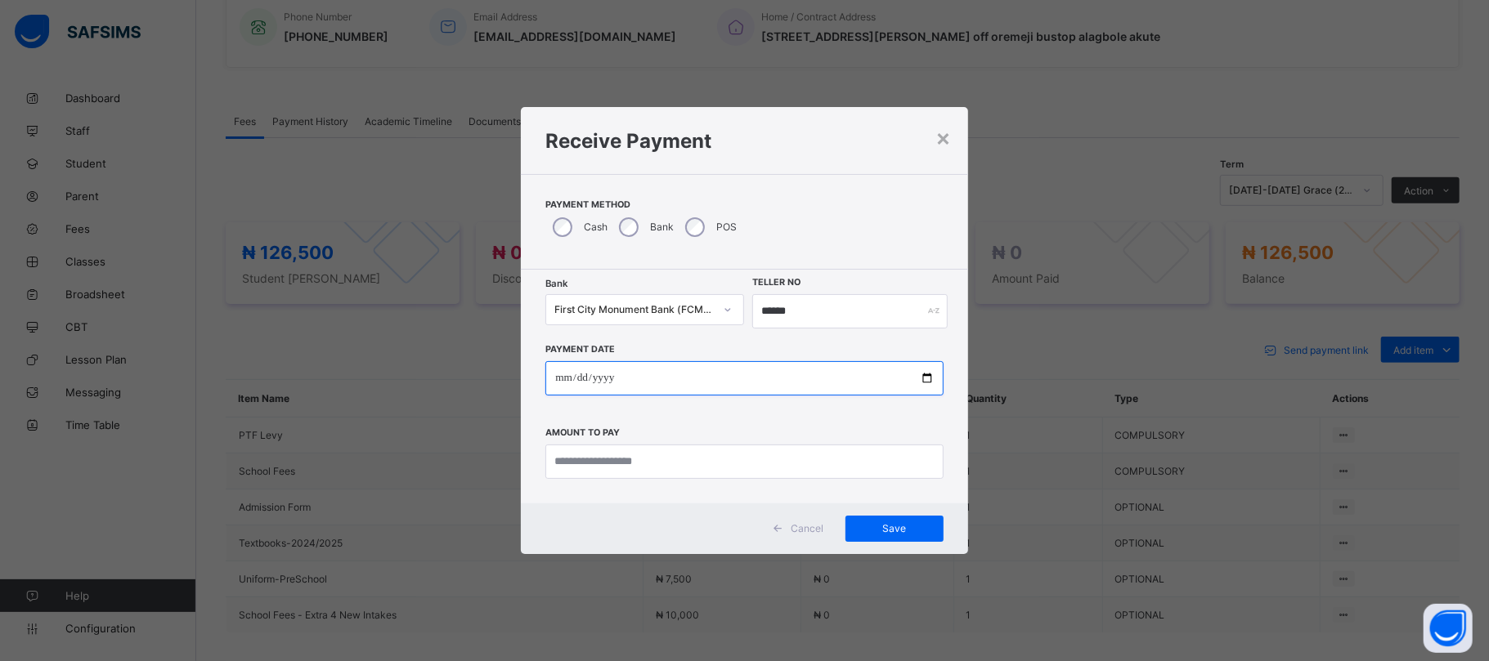
click at [930, 371] on input "date" at bounding box center [743, 378] width 397 height 34
type input "**********"
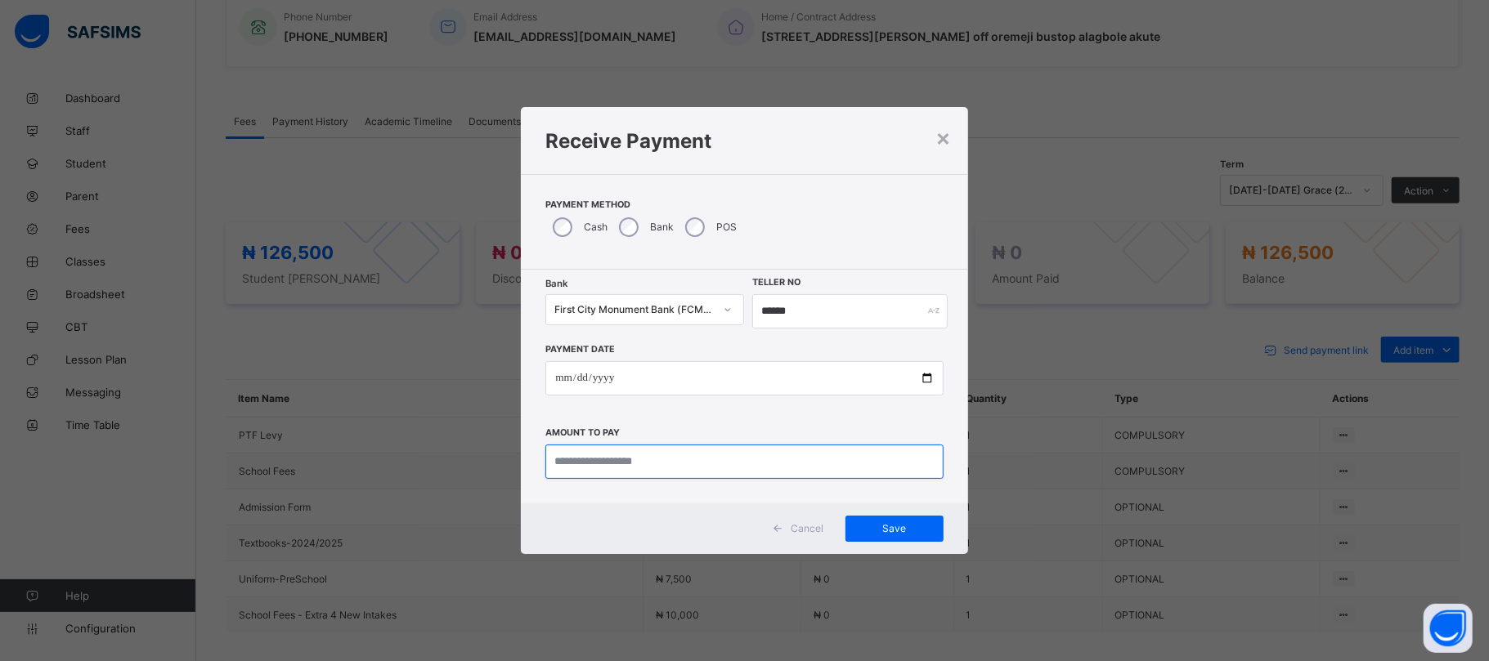
click at [675, 464] on input "currency" at bounding box center [743, 462] width 397 height 34
type input "*********"
click at [898, 525] on span "Save" at bounding box center [895, 528] width 74 height 12
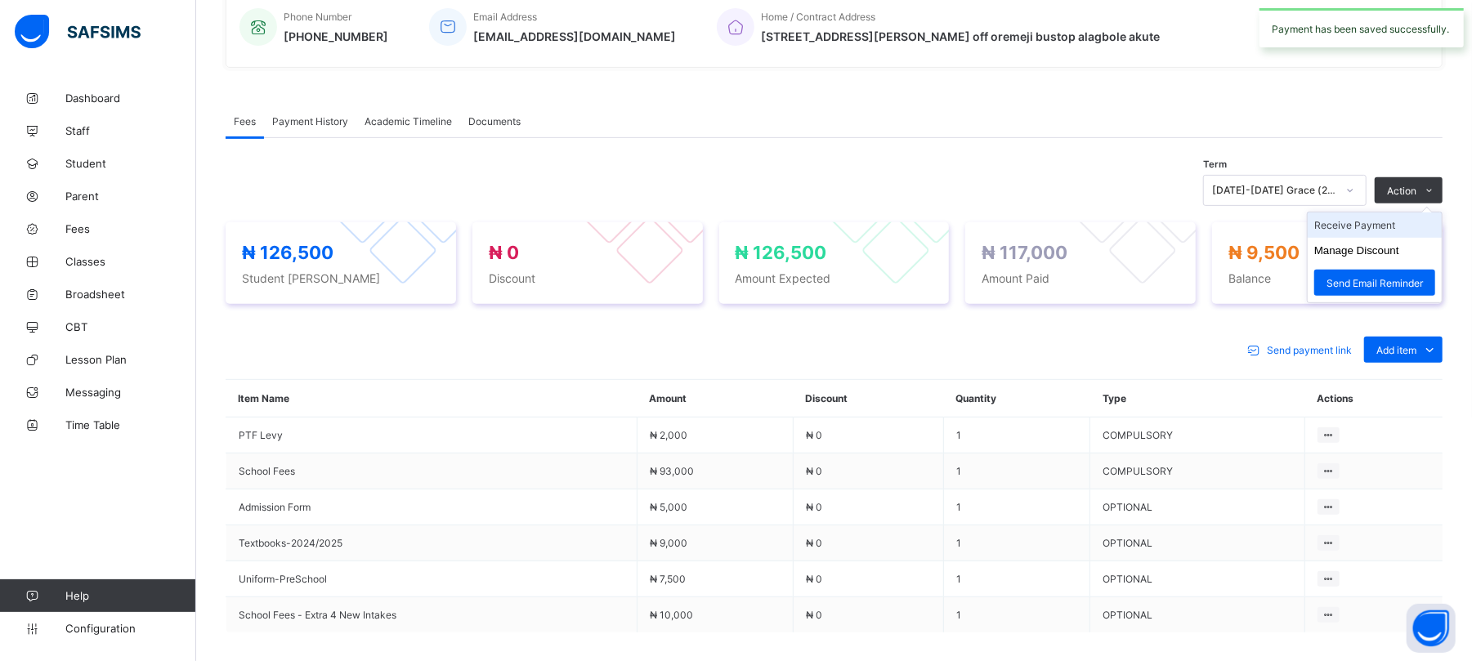
click at [1369, 223] on li "Receive Payment" at bounding box center [1375, 225] width 134 height 25
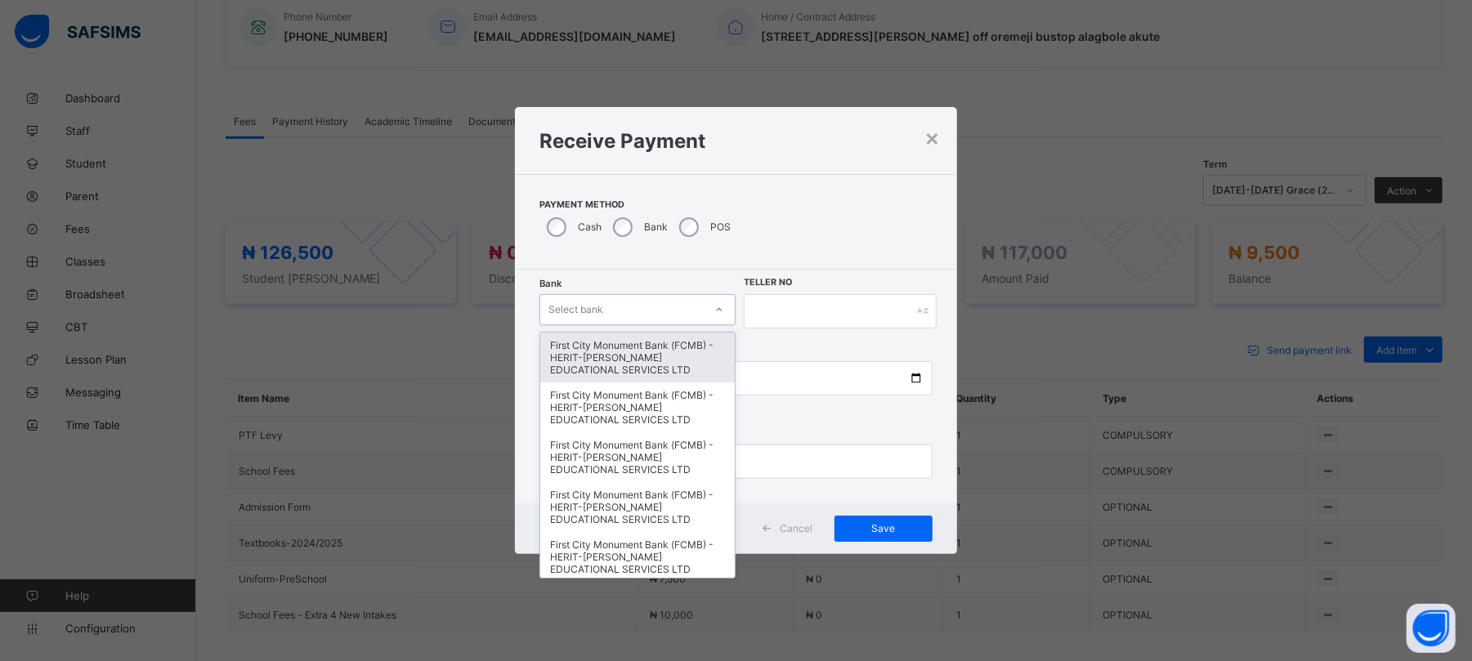
click at [598, 318] on div "Select bank" at bounding box center [576, 309] width 55 height 31
click at [597, 347] on div "First City Monument Bank (FCMB) - HERIT-CHRIS EDUCATIONAL SERVICES LTD" at bounding box center [637, 358] width 195 height 50
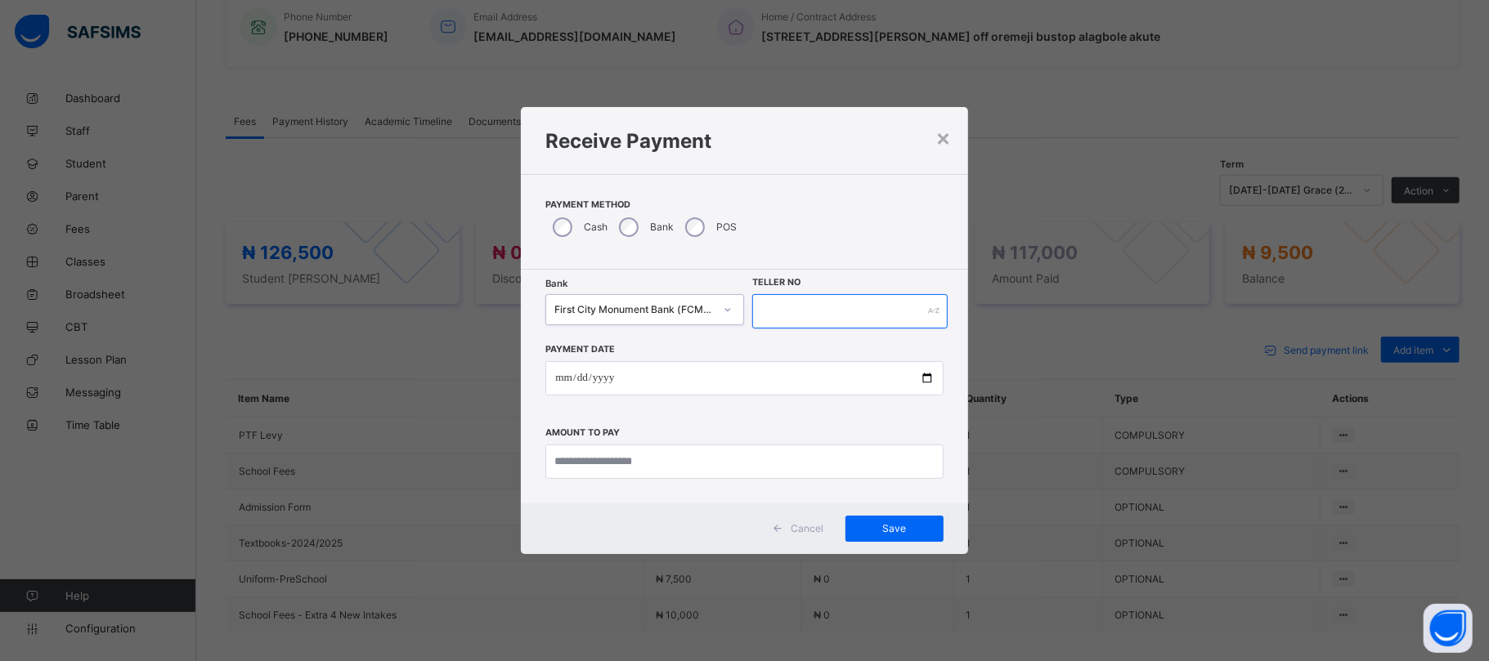
click at [795, 305] on input "text" at bounding box center [849, 311] width 195 height 34
type input "******"
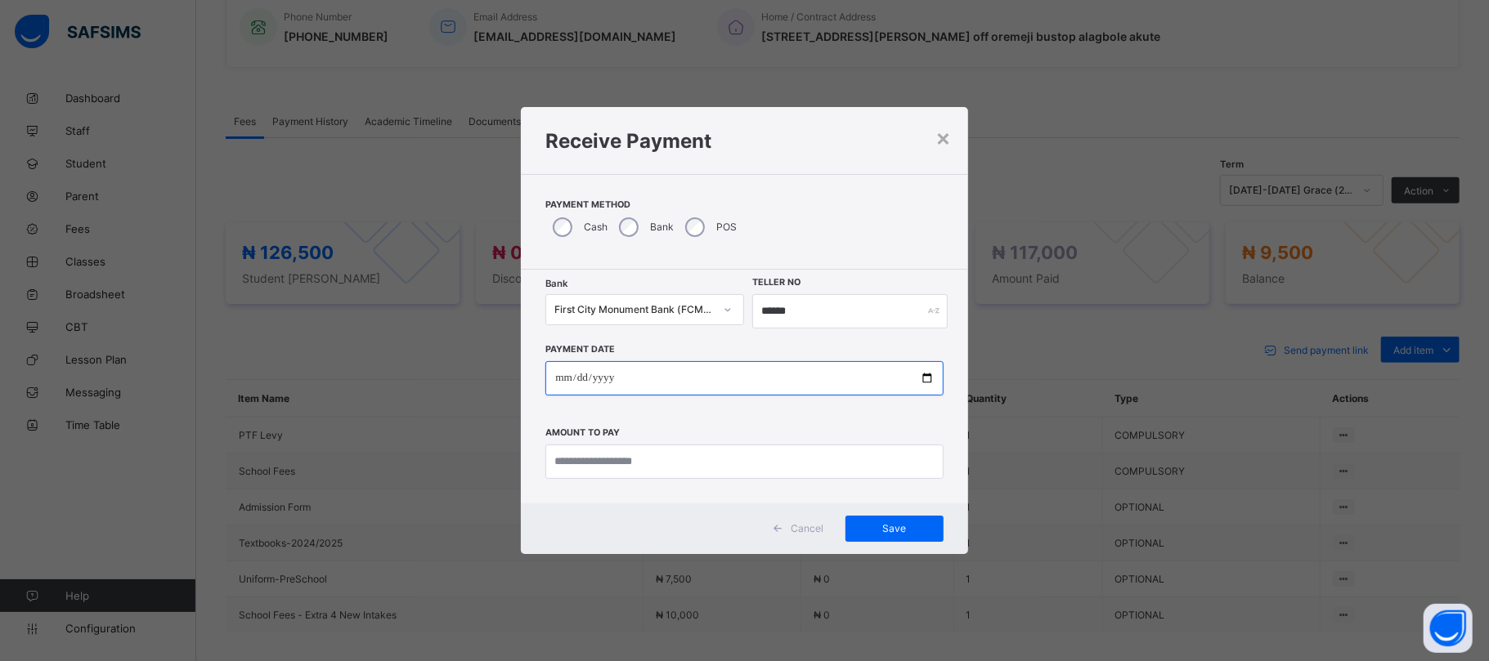
click at [926, 376] on input "date" at bounding box center [743, 378] width 397 height 34
type input "**********"
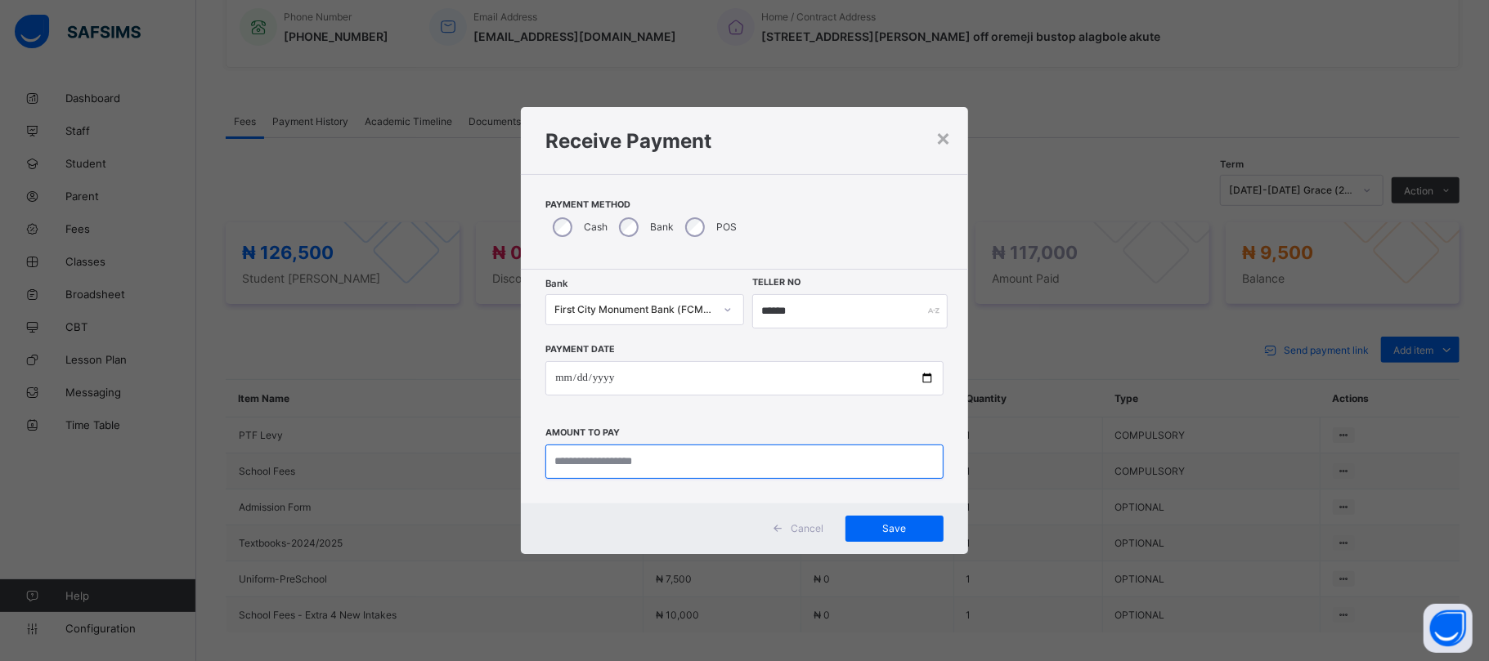
click at [679, 464] on input "currency" at bounding box center [743, 462] width 397 height 34
type input "*******"
click at [896, 521] on div "Save" at bounding box center [894, 529] width 98 height 26
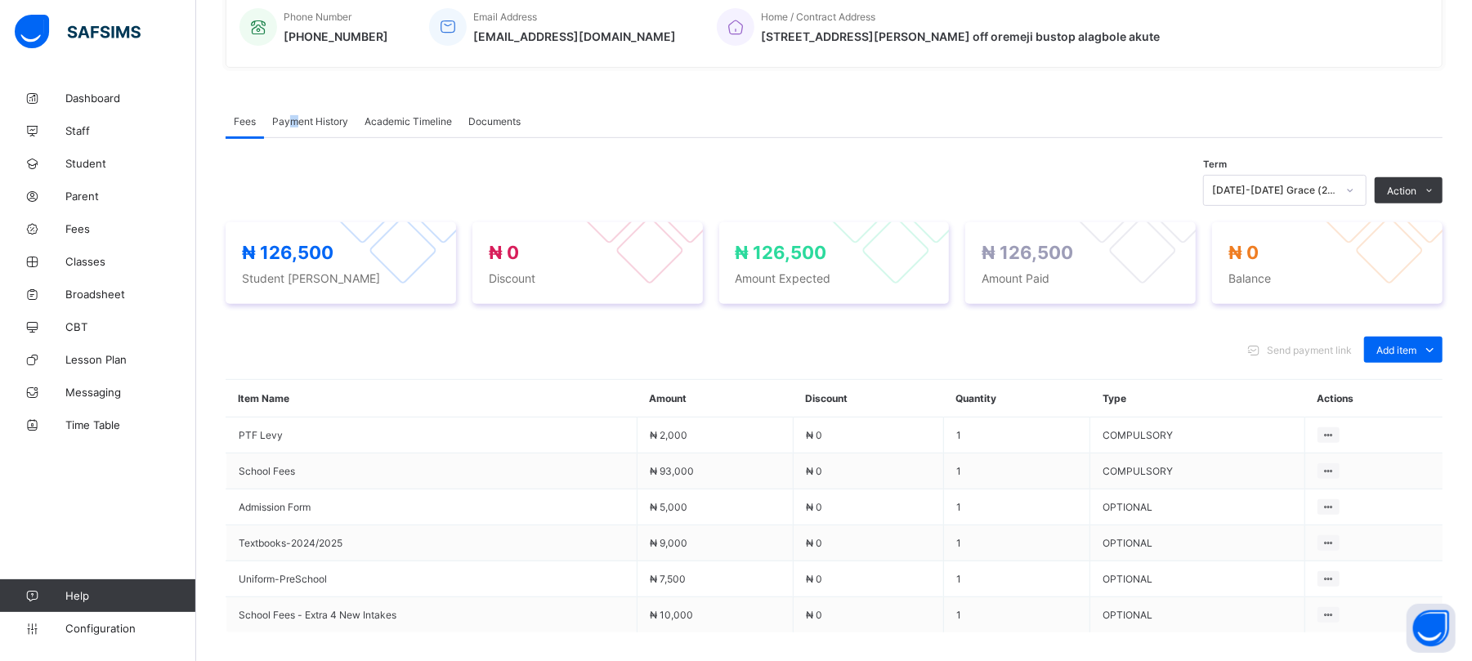
click at [294, 114] on div "Payment History" at bounding box center [310, 121] width 92 height 33
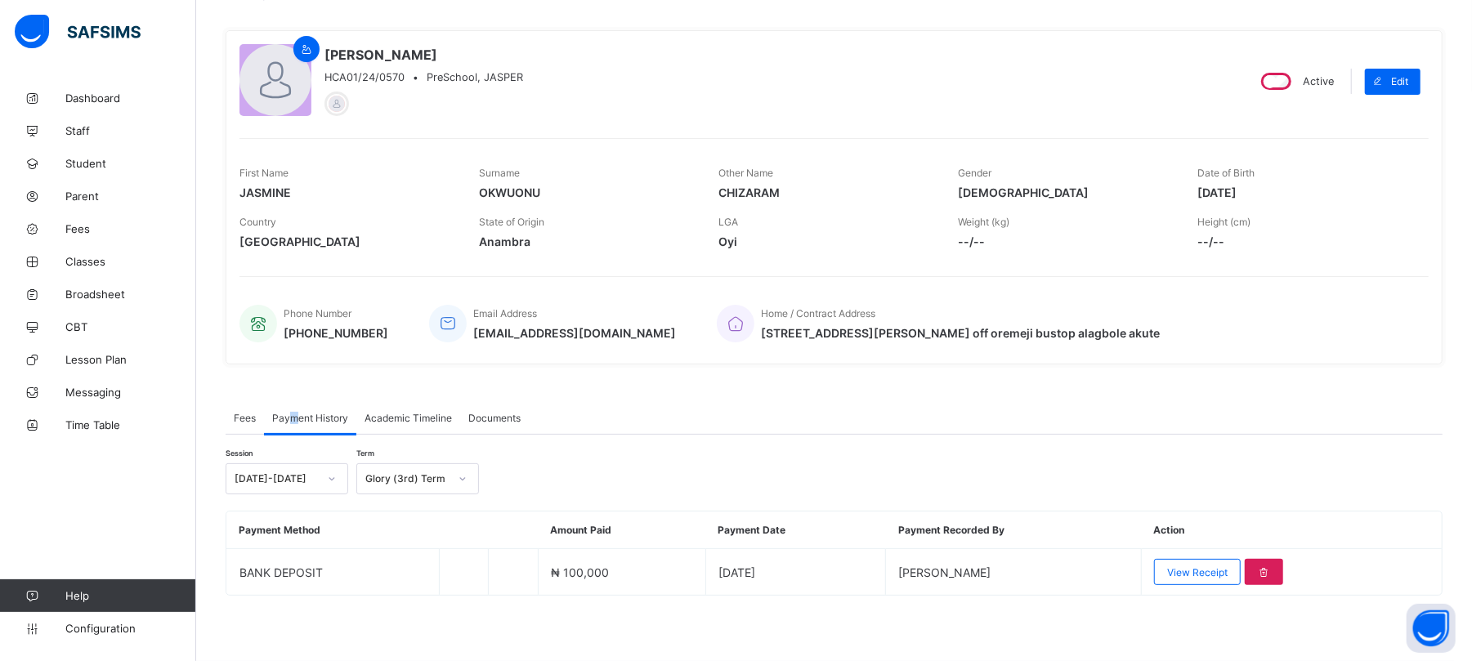
scroll to position [118, 0]
click at [429, 478] on div "Glory (3rd) Term" at bounding box center [406, 479] width 83 height 12
click at [423, 543] on div "Grace (2nd) Term" at bounding box center [417, 539] width 121 height 25
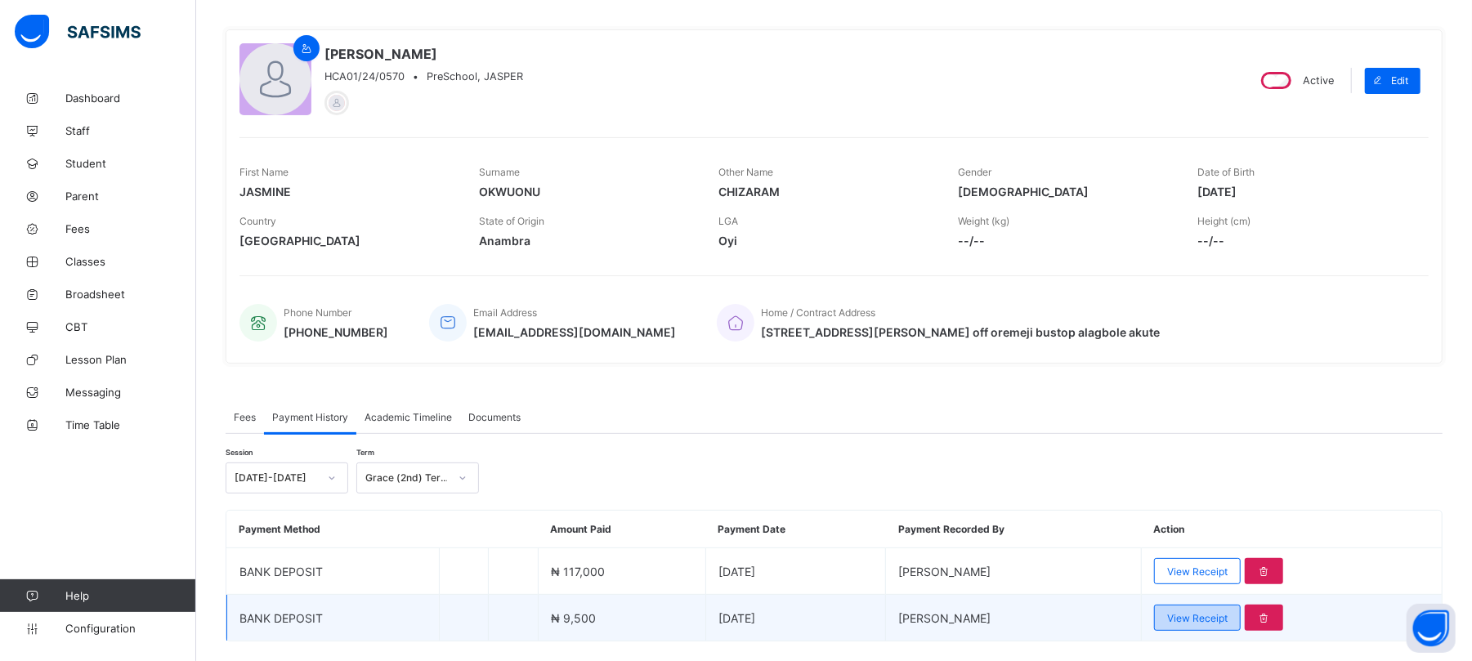
click at [1224, 622] on span "View Receipt" at bounding box center [1197, 618] width 60 height 12
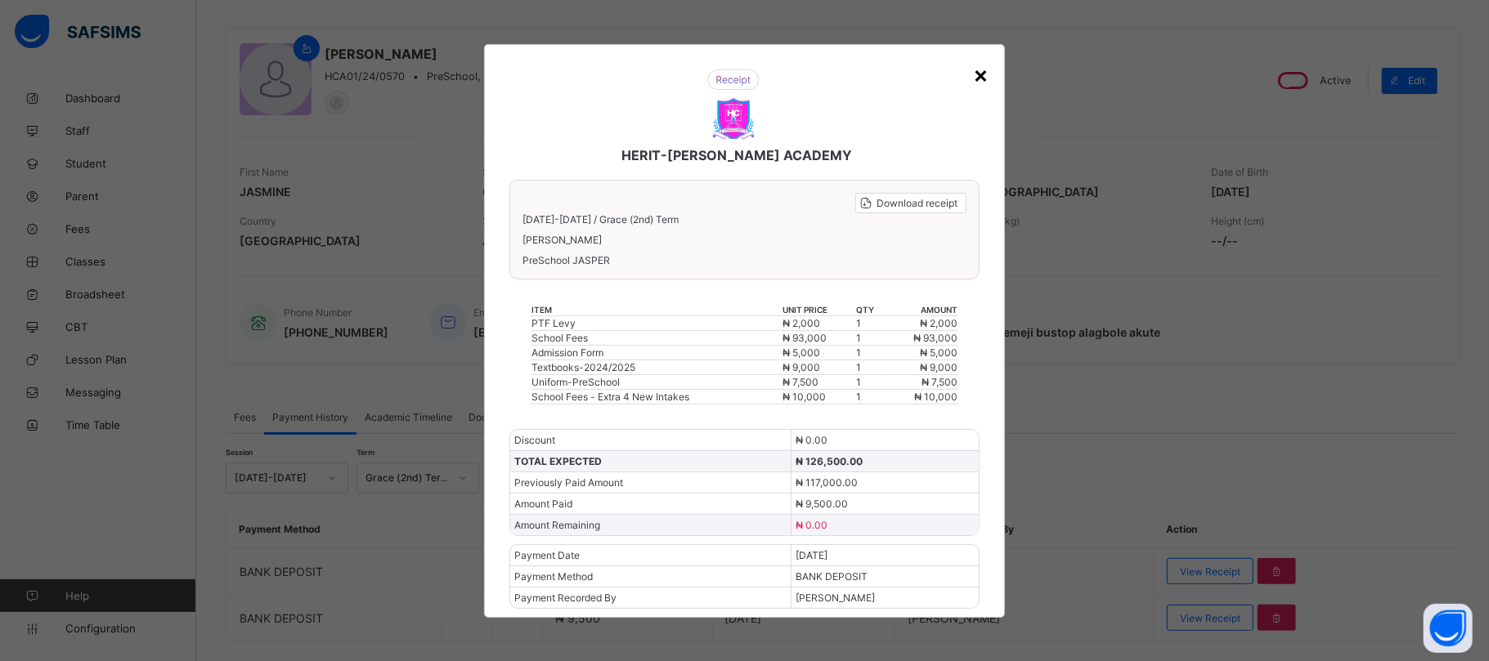
click at [983, 77] on div "×" at bounding box center [981, 74] width 16 height 28
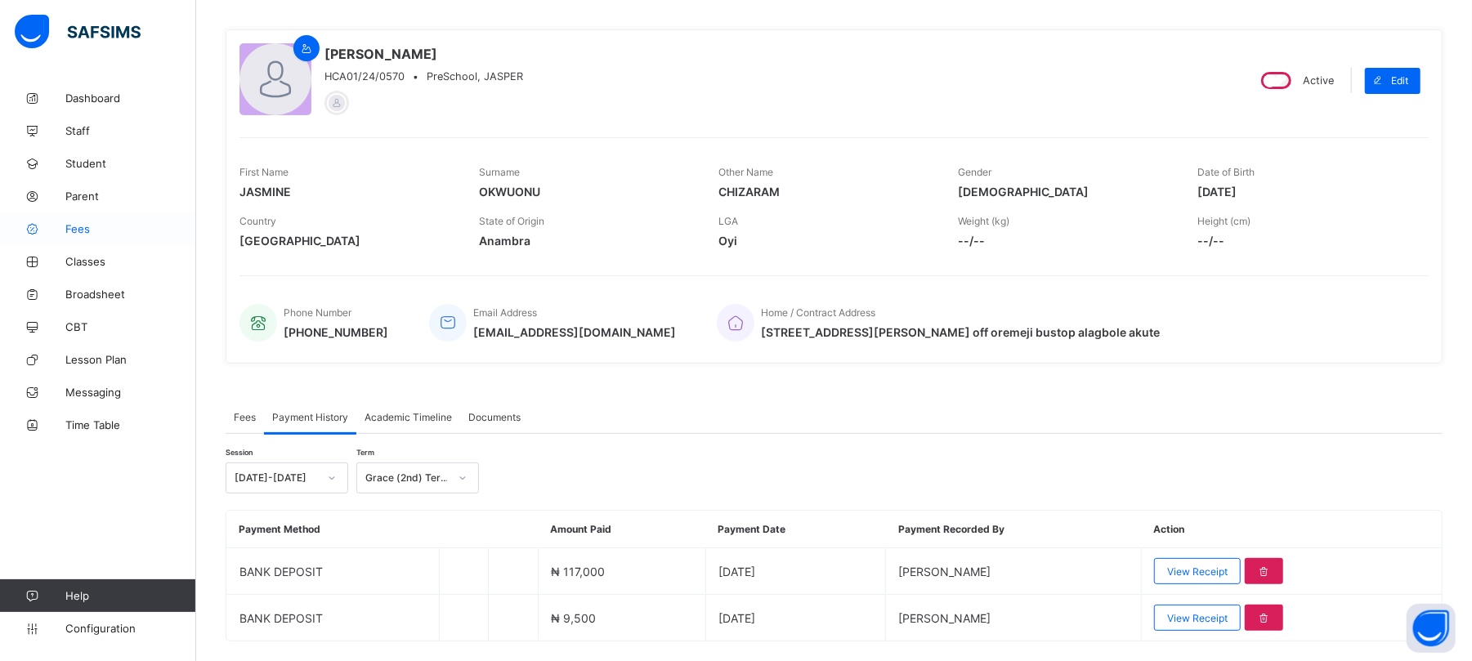
click at [87, 230] on span "Fees" at bounding box center [130, 228] width 131 height 13
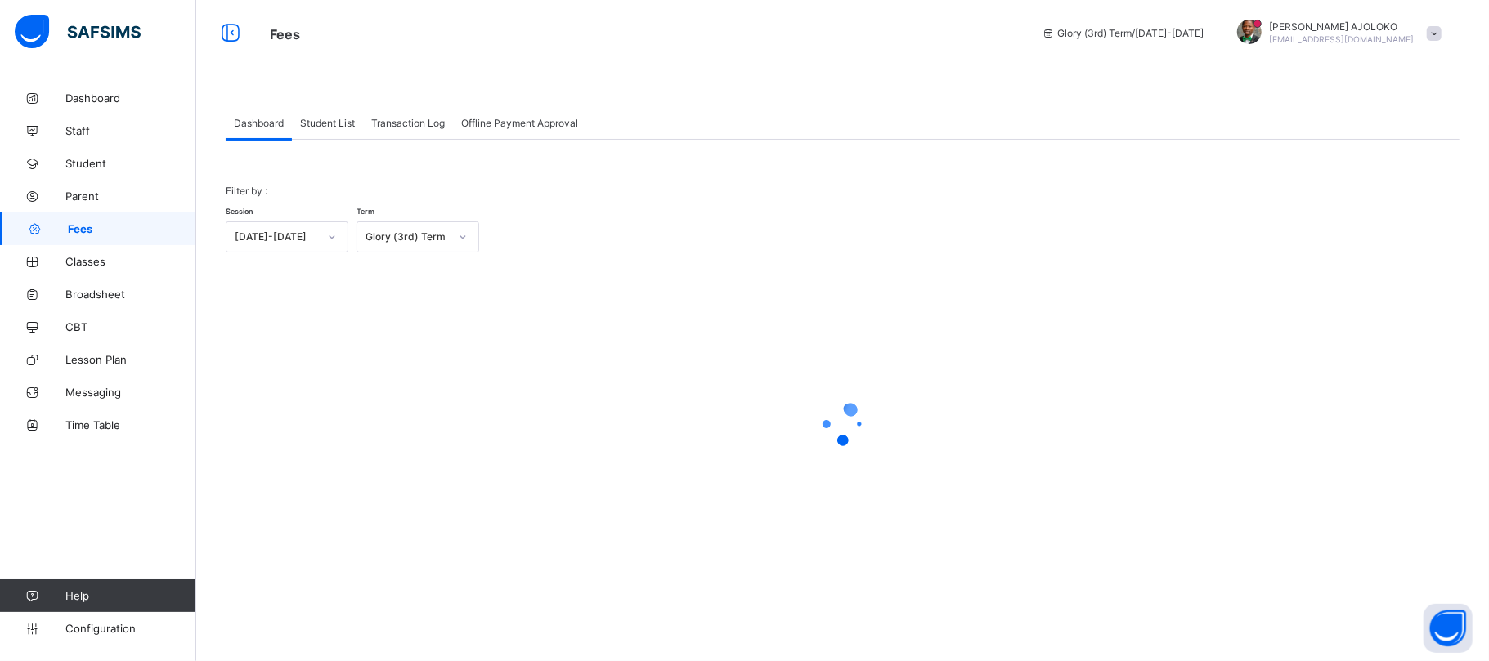
click at [328, 121] on span "Student List" at bounding box center [327, 123] width 55 height 12
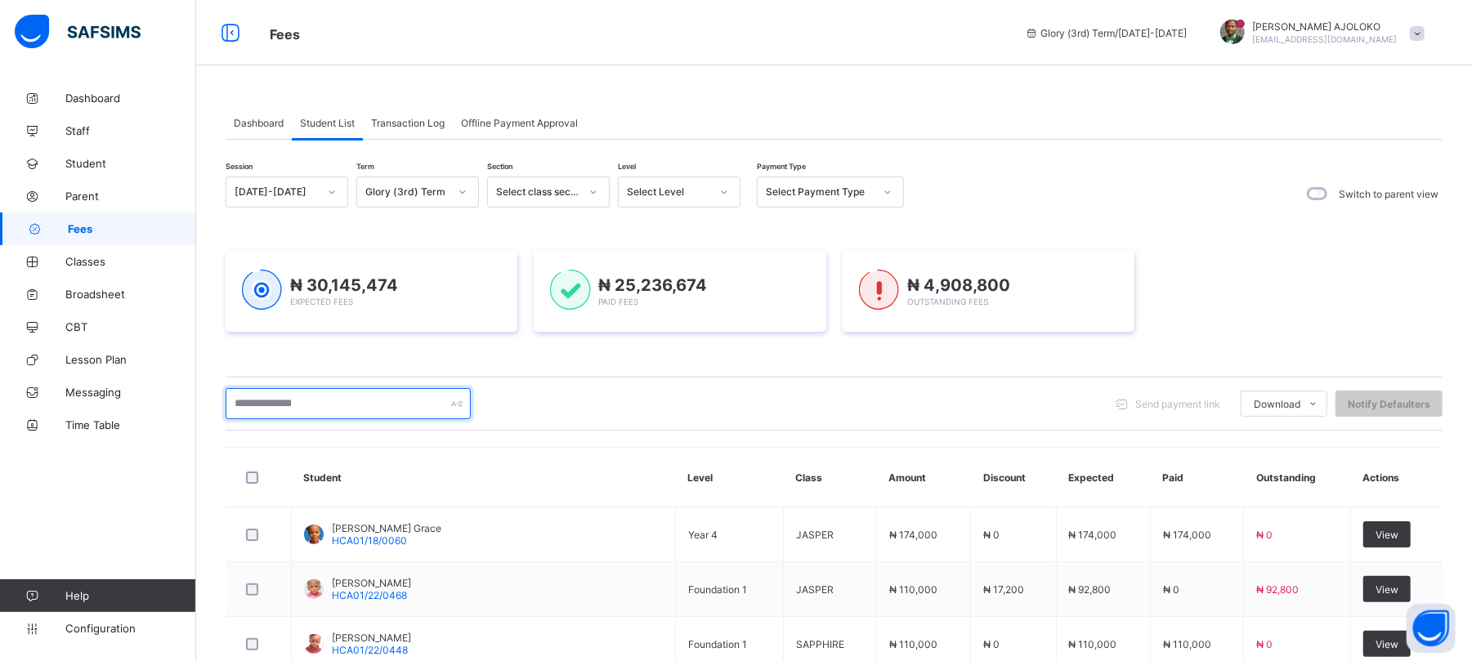
click at [365, 410] on input "text" at bounding box center [348, 403] width 245 height 31
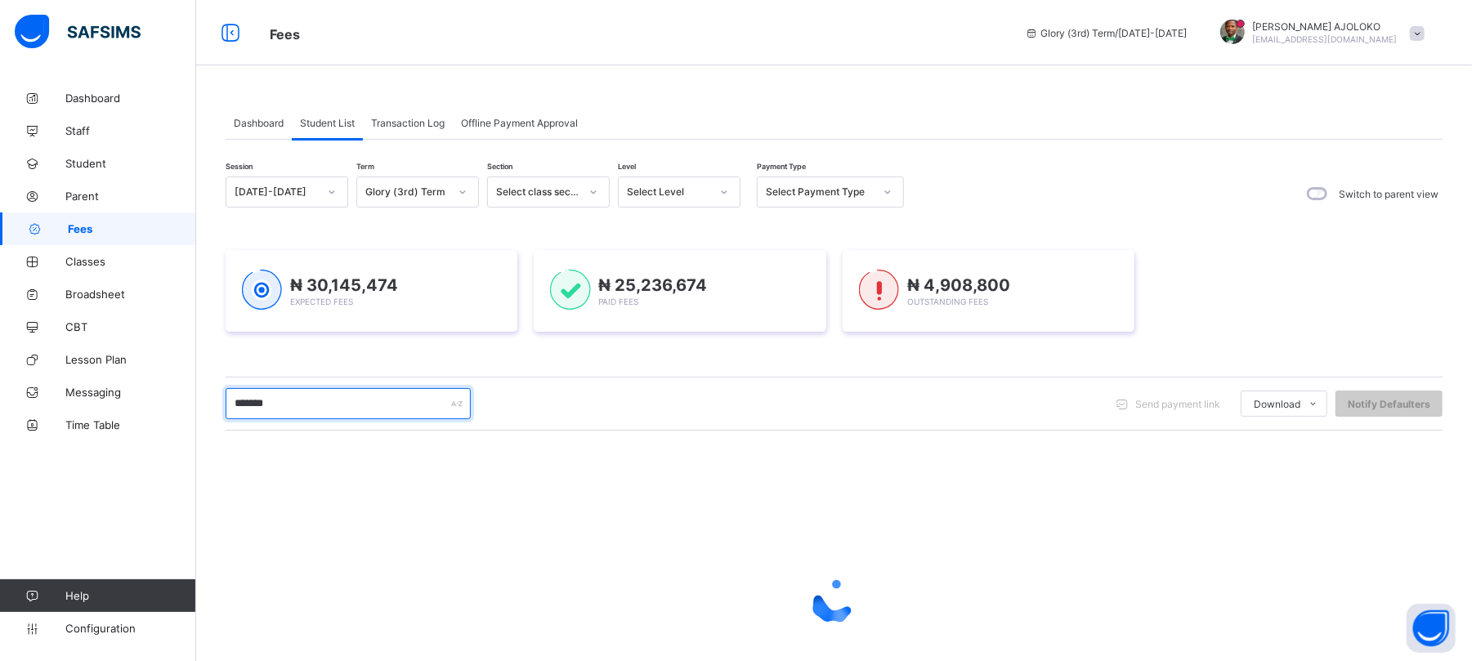
type input "*******"
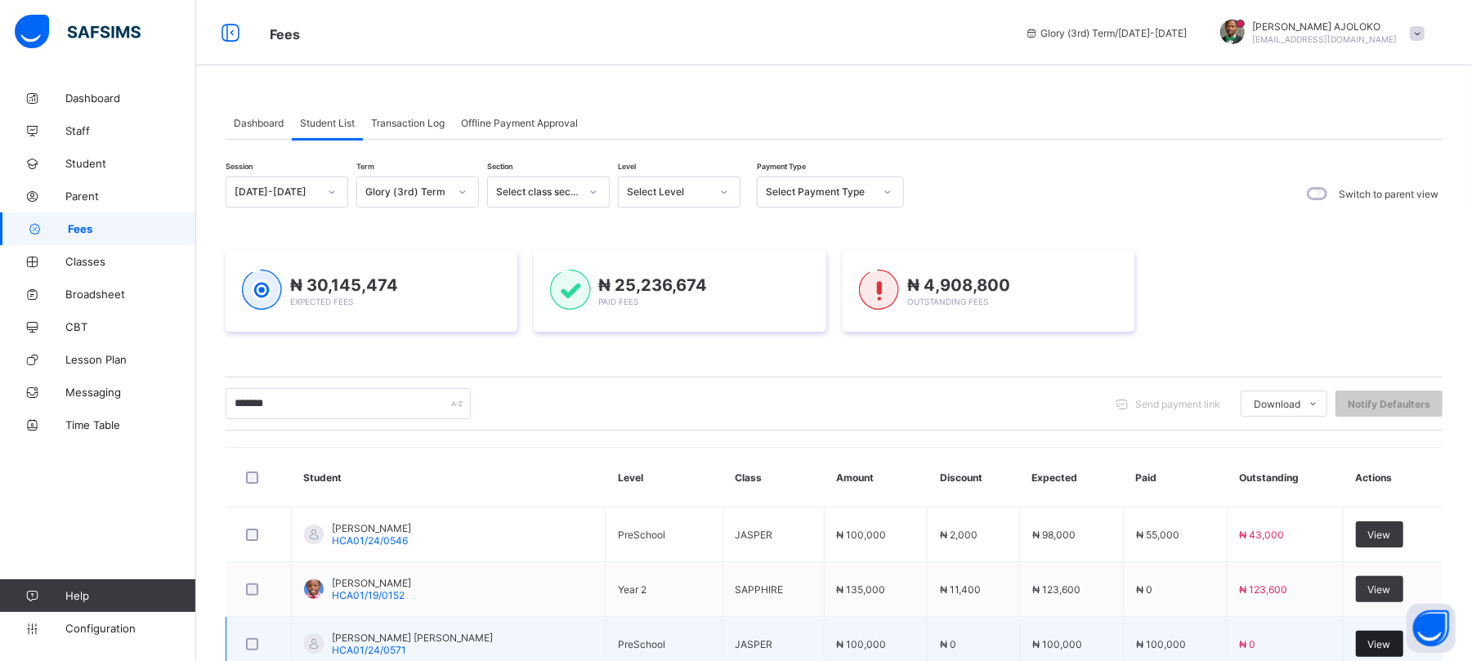
click at [1387, 643] on span "View" at bounding box center [1380, 644] width 23 height 12
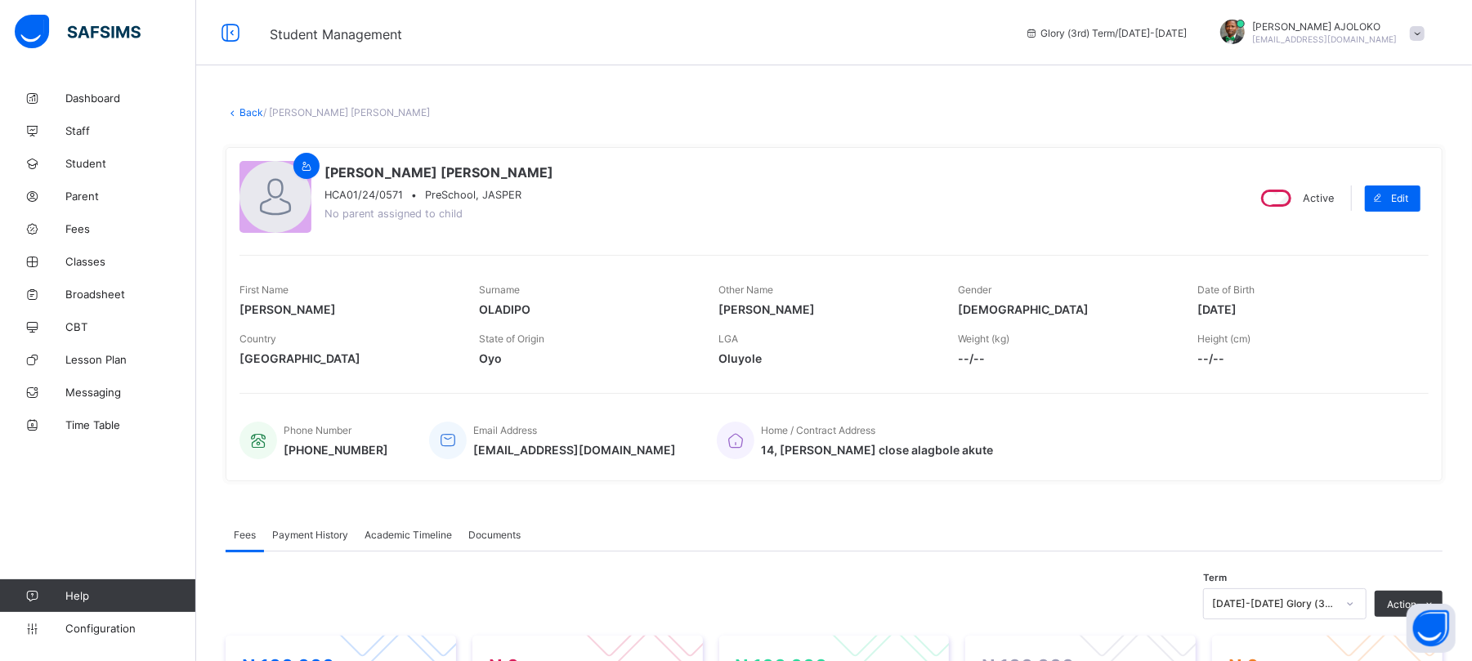
scroll to position [414, 0]
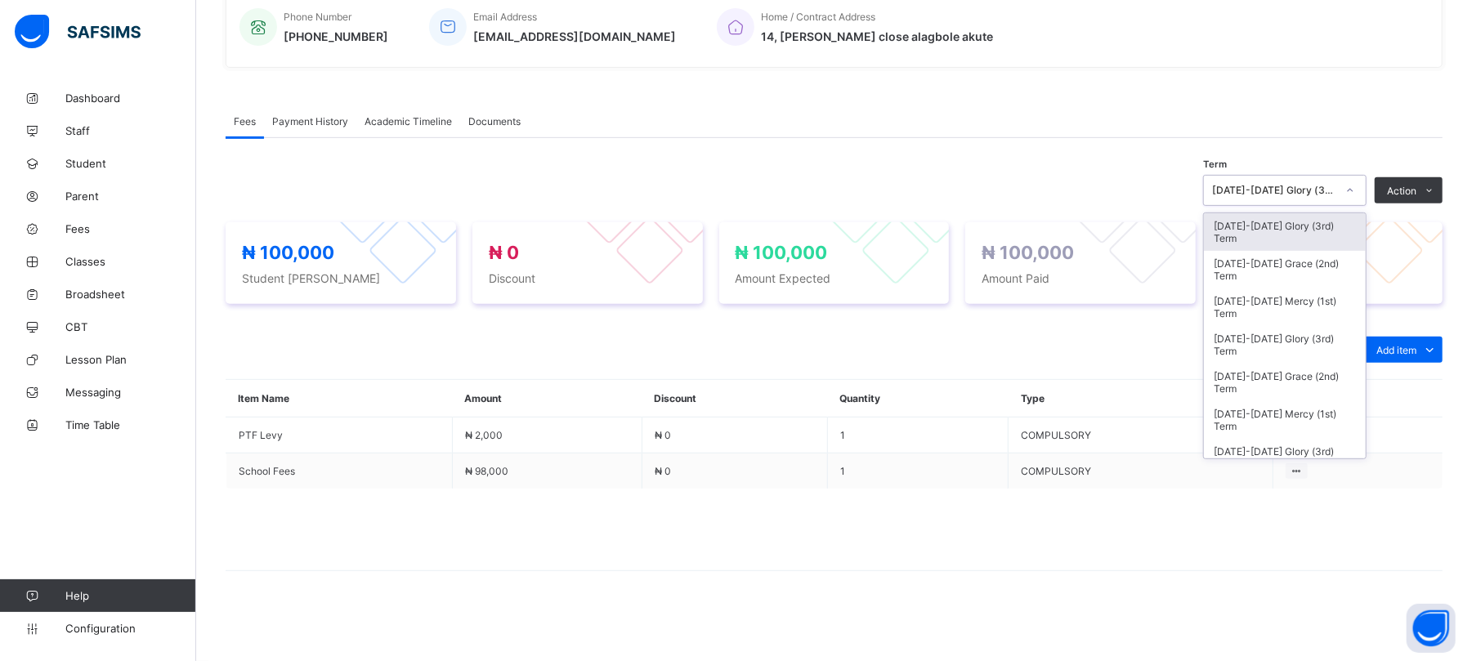
click at [1310, 180] on div "2024-2025 Glory (3rd) Term" at bounding box center [1269, 190] width 131 height 23
click at [1301, 259] on div "2024-2025 Grace (2nd) Term" at bounding box center [1285, 270] width 162 height 38
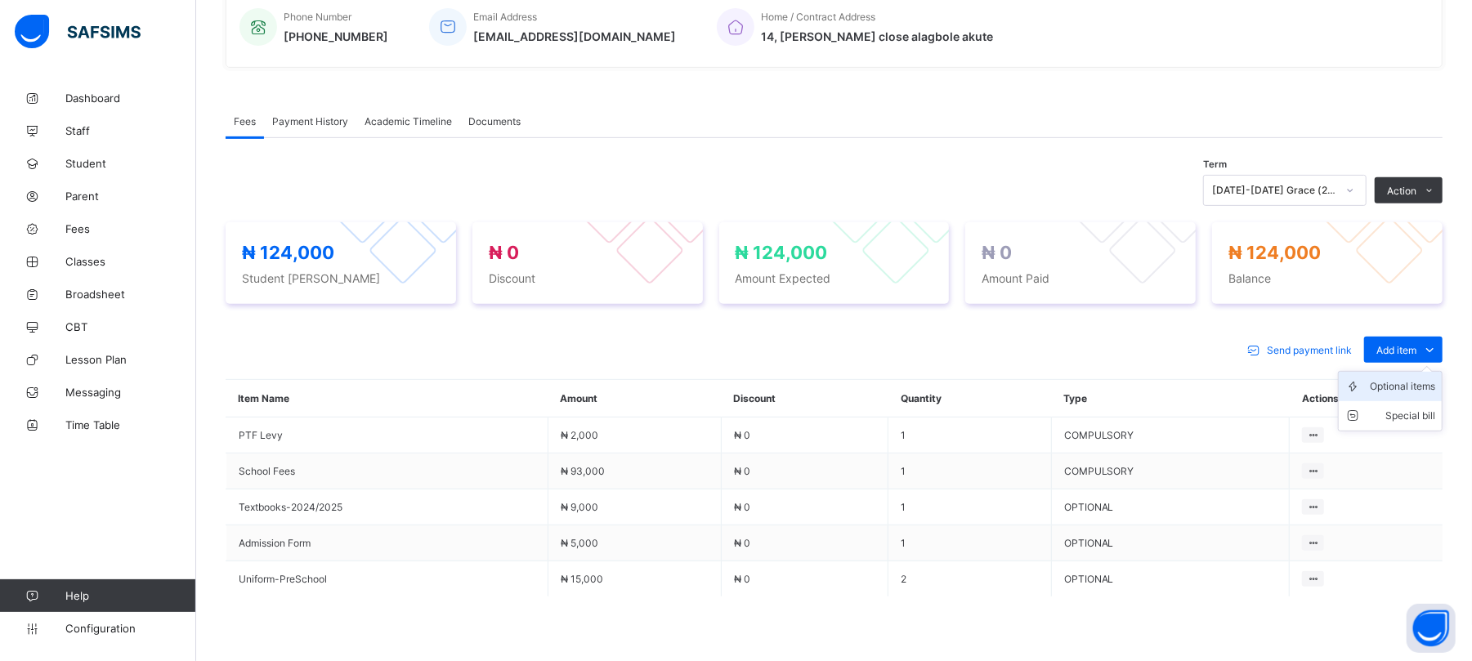
click at [1407, 383] on div "Optional items" at bounding box center [1402, 387] width 65 height 16
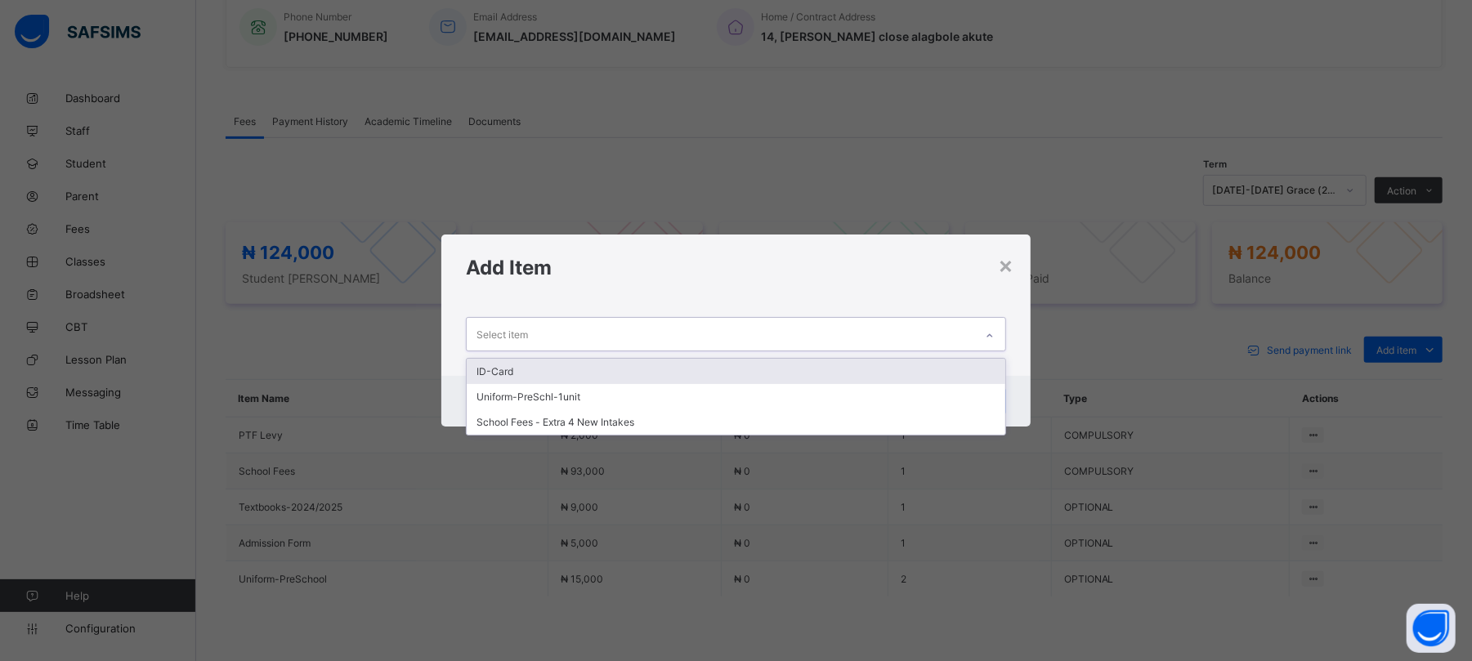
click at [924, 332] on div "Select item" at bounding box center [720, 334] width 507 height 32
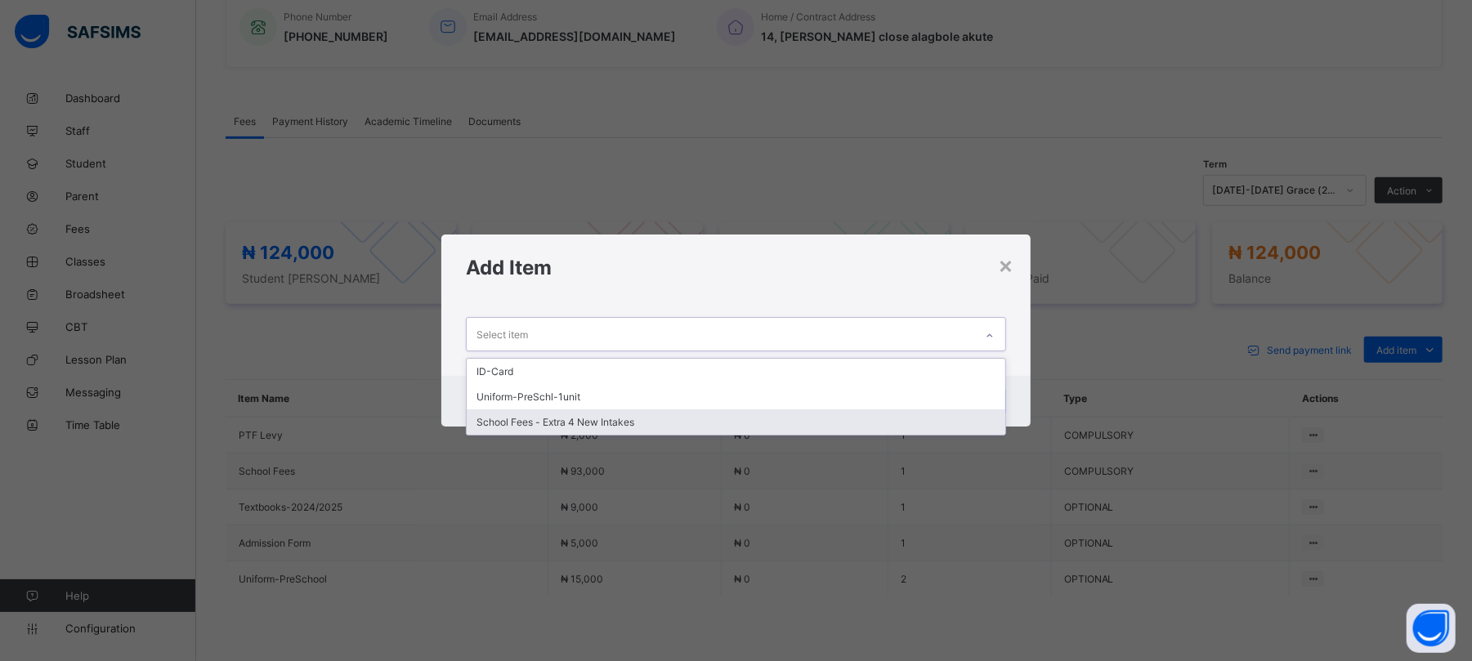
click at [632, 420] on div "School Fees - Extra 4 New Intakes" at bounding box center [736, 422] width 538 height 25
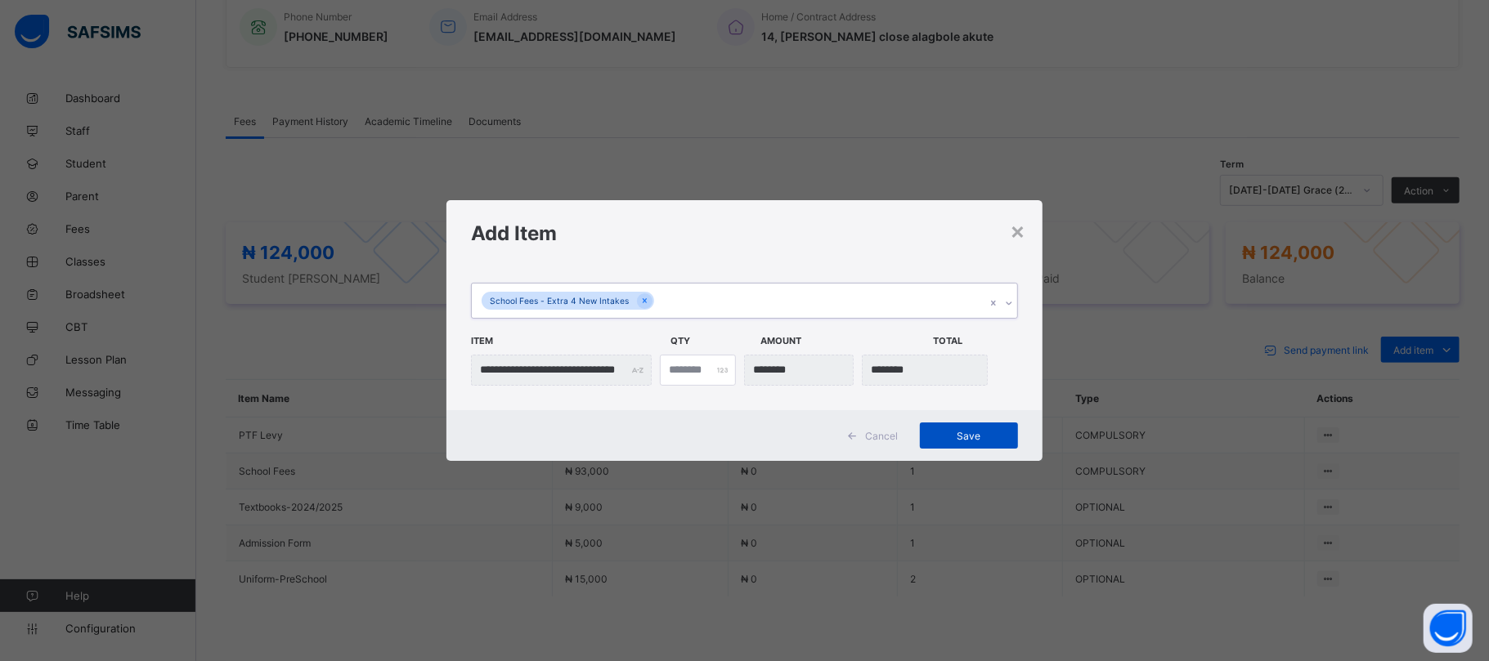
click at [965, 426] on div "Save" at bounding box center [969, 436] width 98 height 26
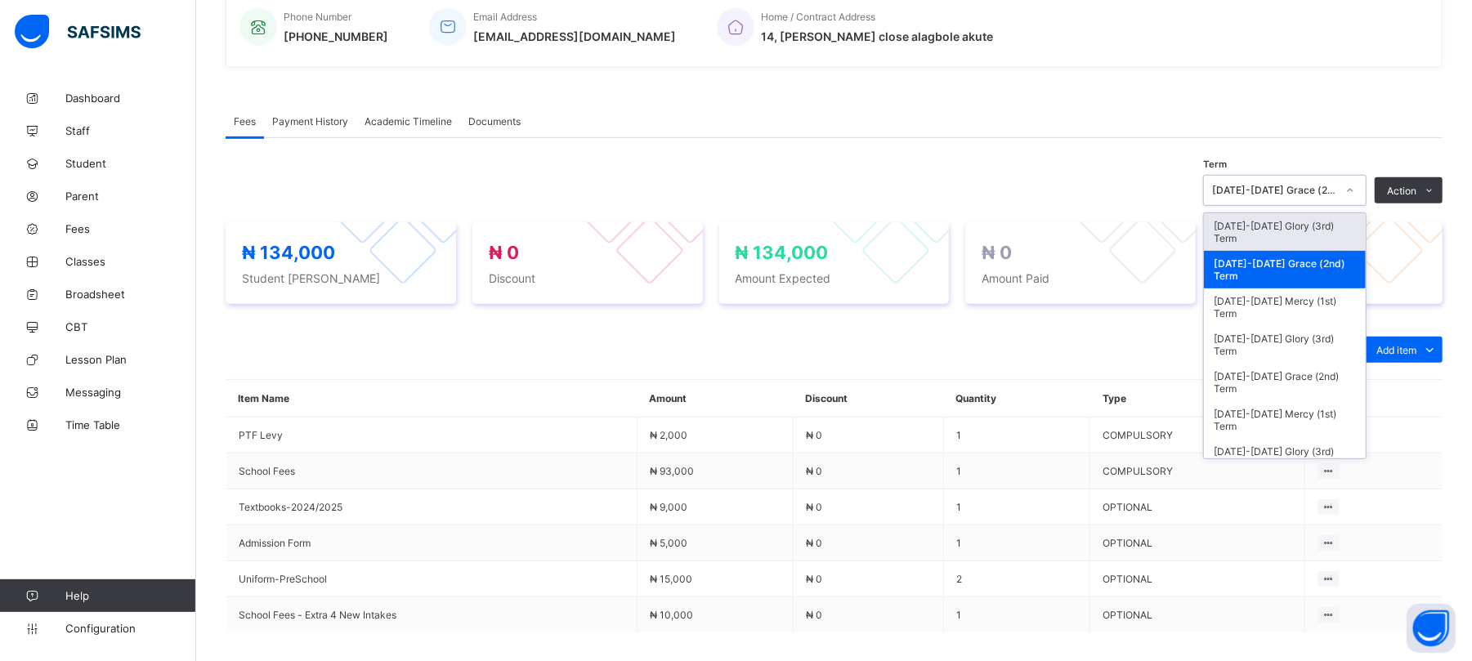
click at [1334, 183] on div "2024-2025 Grace (2nd) Term" at bounding box center [1269, 190] width 131 height 23
click at [1299, 301] on div "2024-2025 Mercy (1st) Term" at bounding box center [1285, 308] width 162 height 38
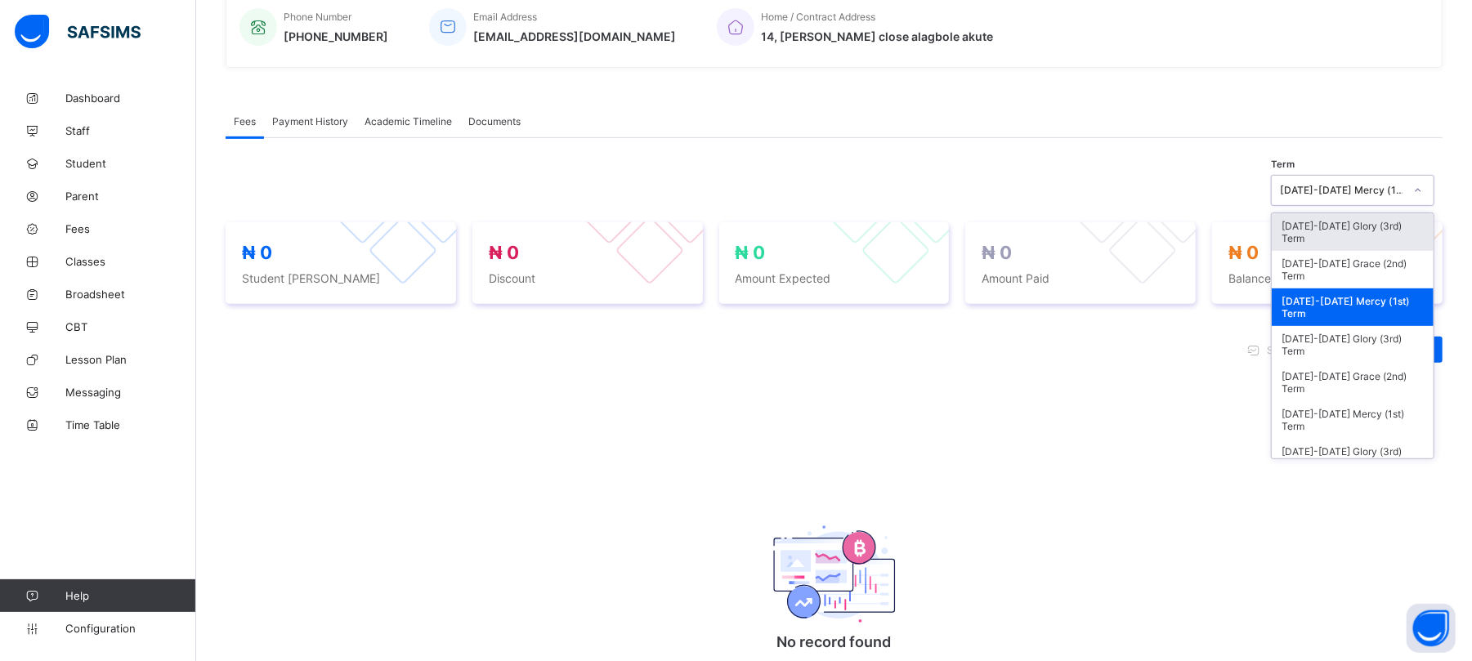
click at [1373, 190] on div "2024-2025 Mercy (1st) Term" at bounding box center [1342, 191] width 124 height 12
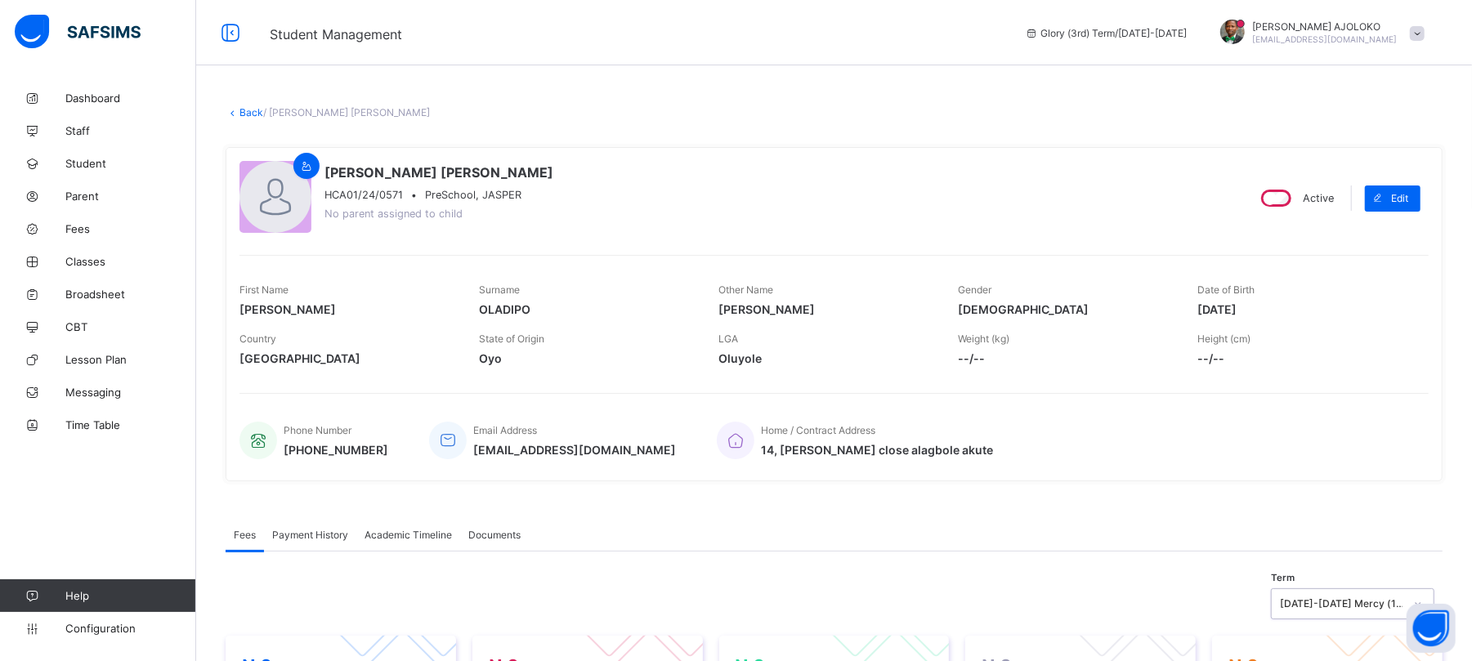
click at [1360, 597] on div "2024-2025 Mercy (1st) Term" at bounding box center [1337, 604] width 131 height 23
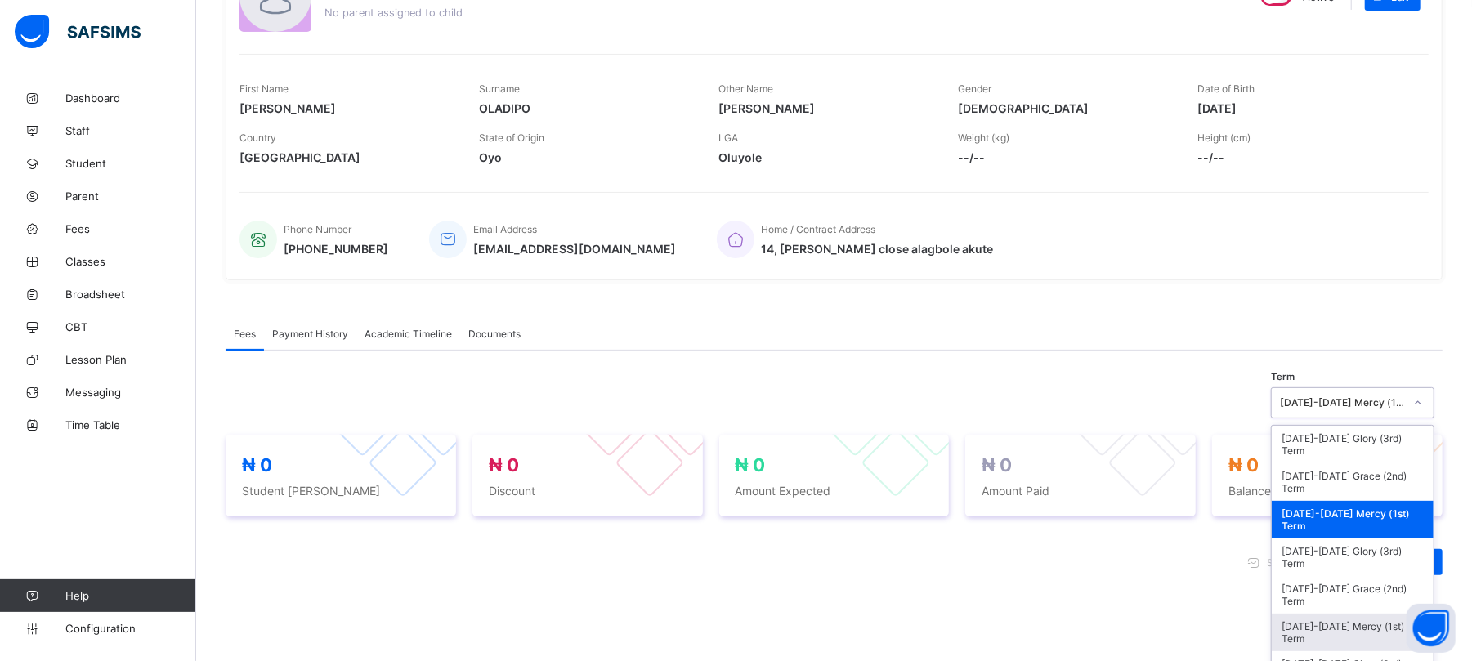
click at [1329, 419] on div "option 2024-2025 Mercy (1st) Term, selected. option 2023-2024 Mercy (1st) Term …" at bounding box center [1353, 403] width 164 height 31
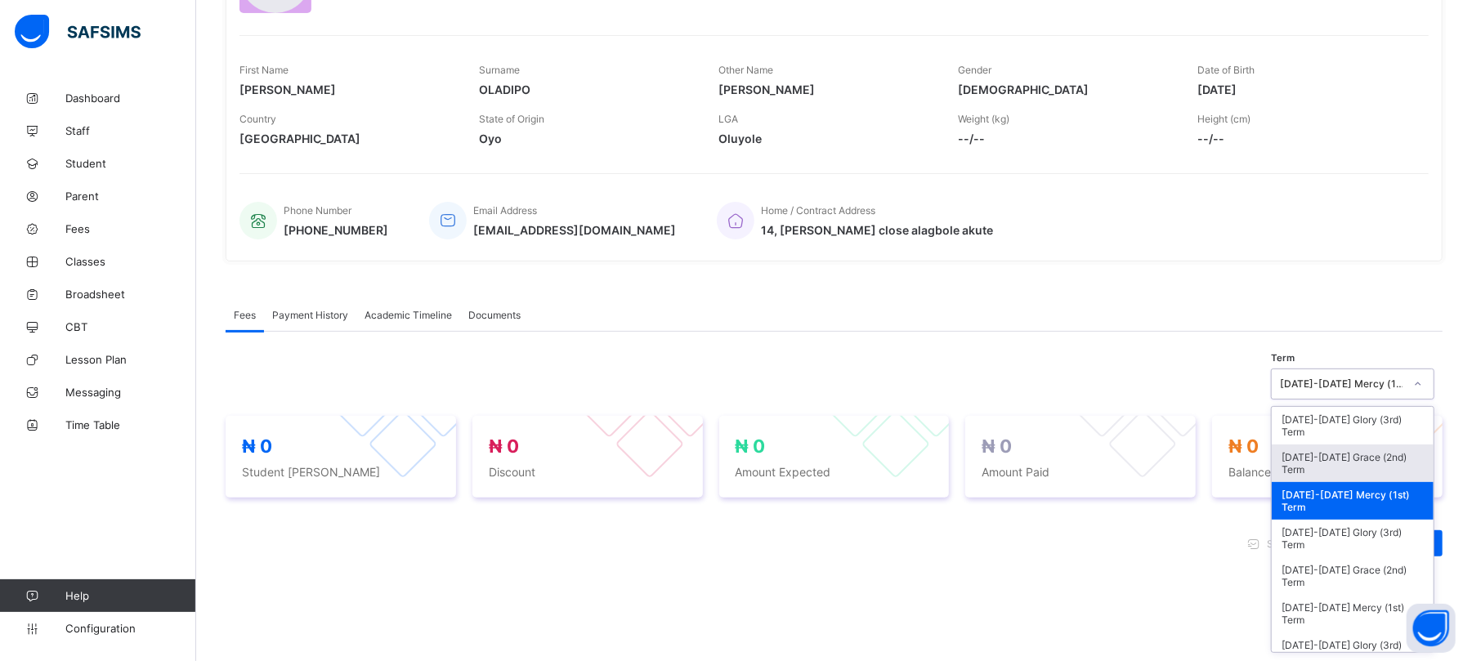
click at [1364, 449] on div "2024-2025 Grace (2nd) Term" at bounding box center [1353, 464] width 162 height 38
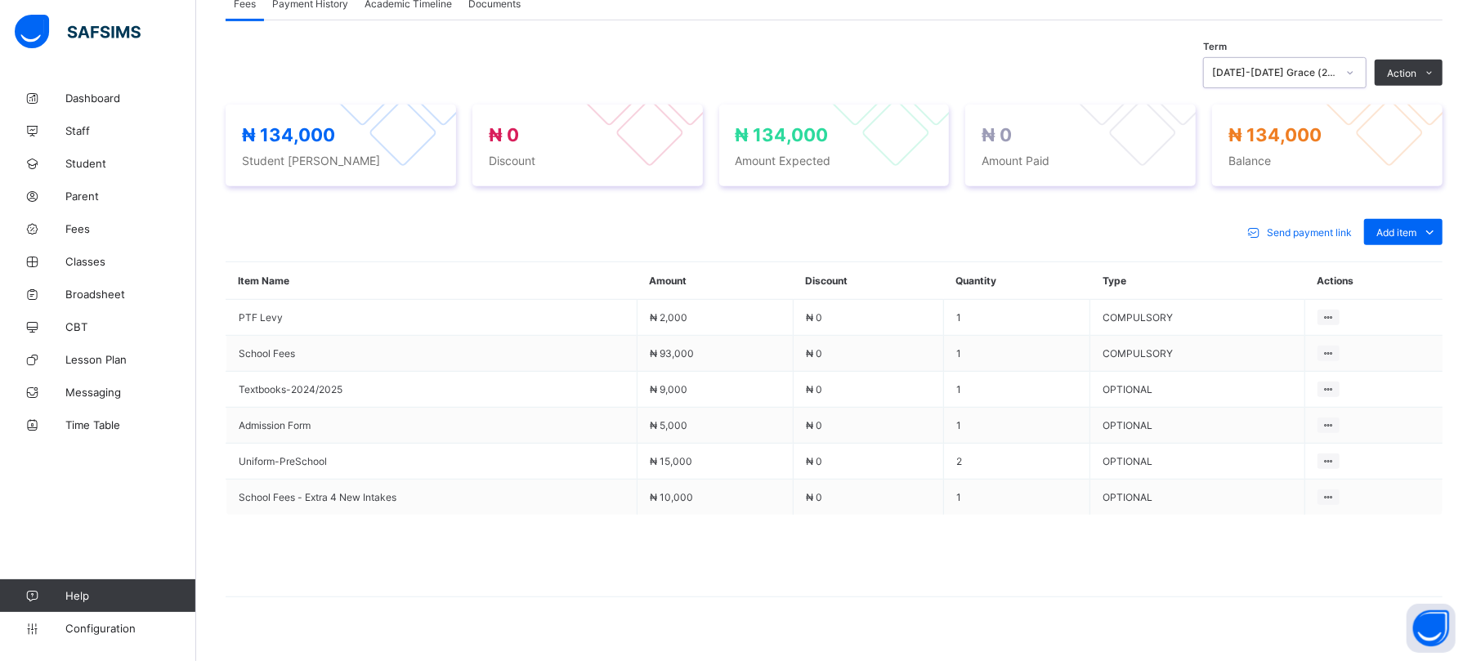
scroll to position [558, 0]
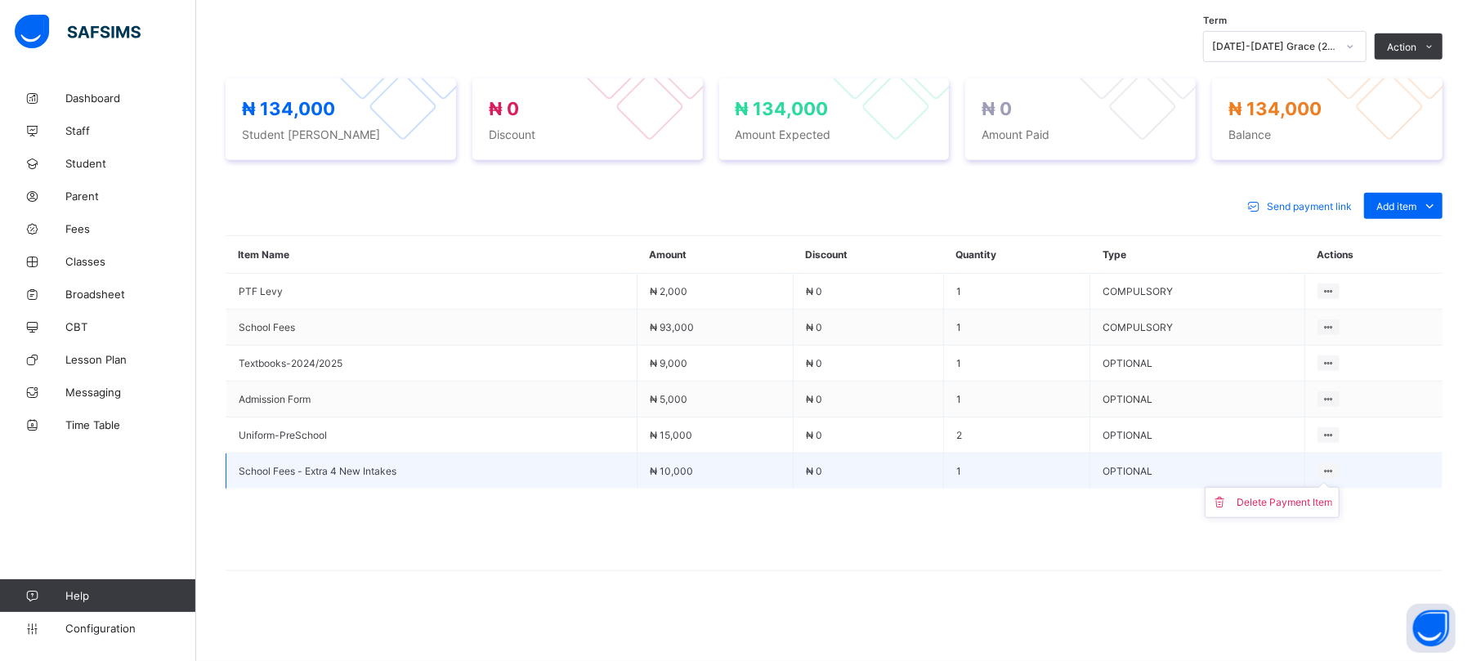
click at [1336, 469] on icon at bounding box center [1329, 471] width 14 height 12
click at [1285, 499] on div "Delete Payment Item" at bounding box center [1285, 503] width 96 height 16
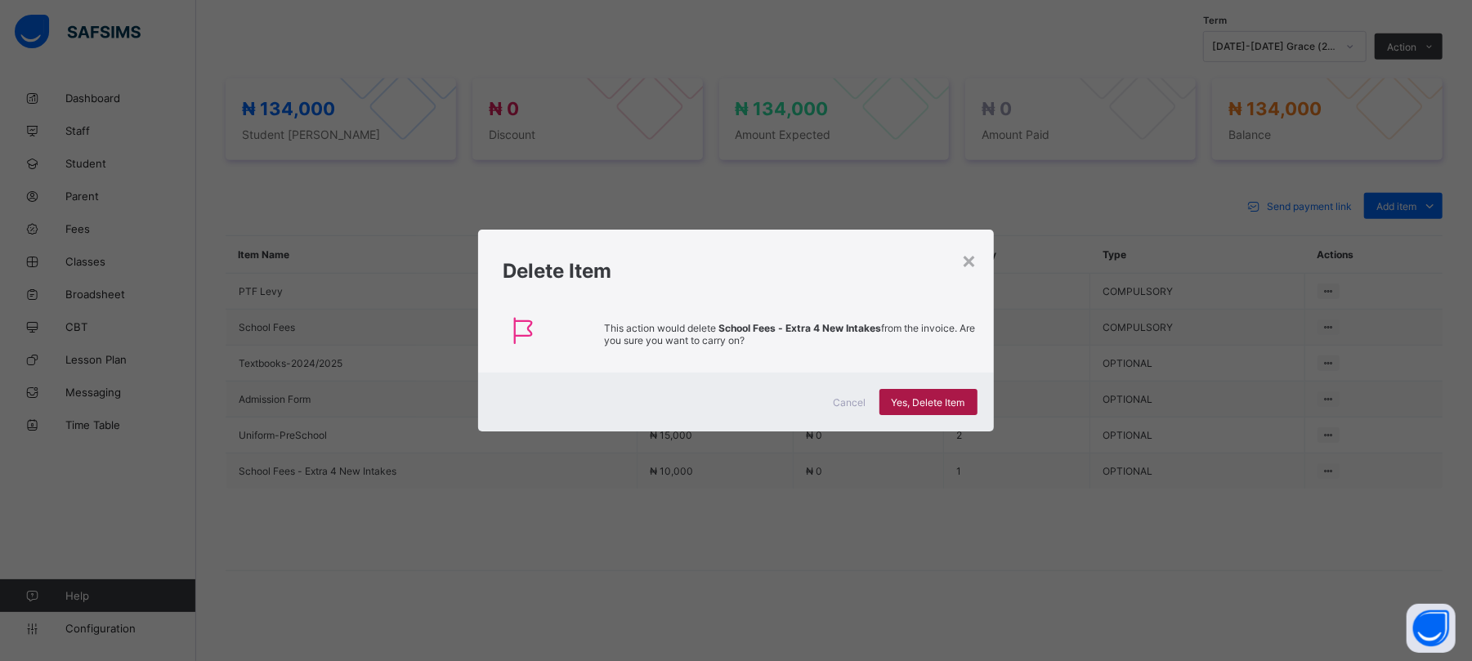
click at [921, 397] on span "Yes, Delete Item" at bounding box center [929, 402] width 74 height 12
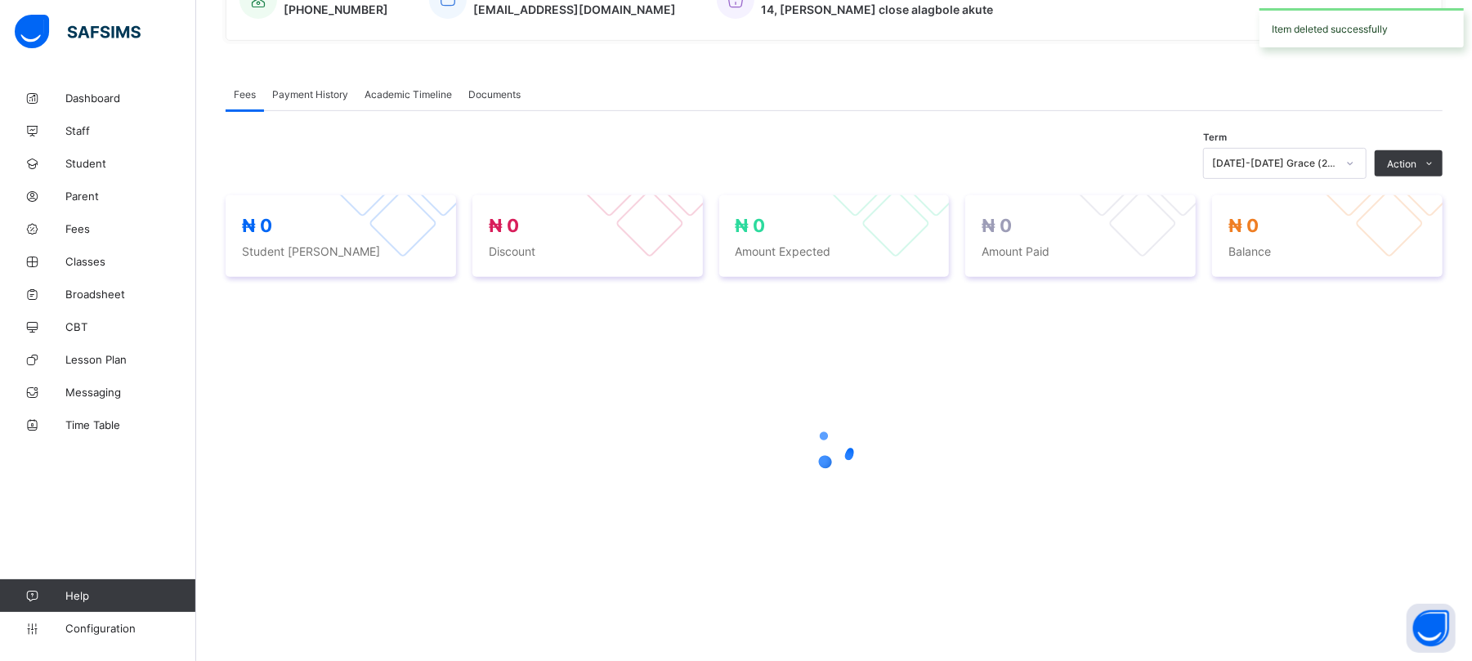
scroll to position [522, 0]
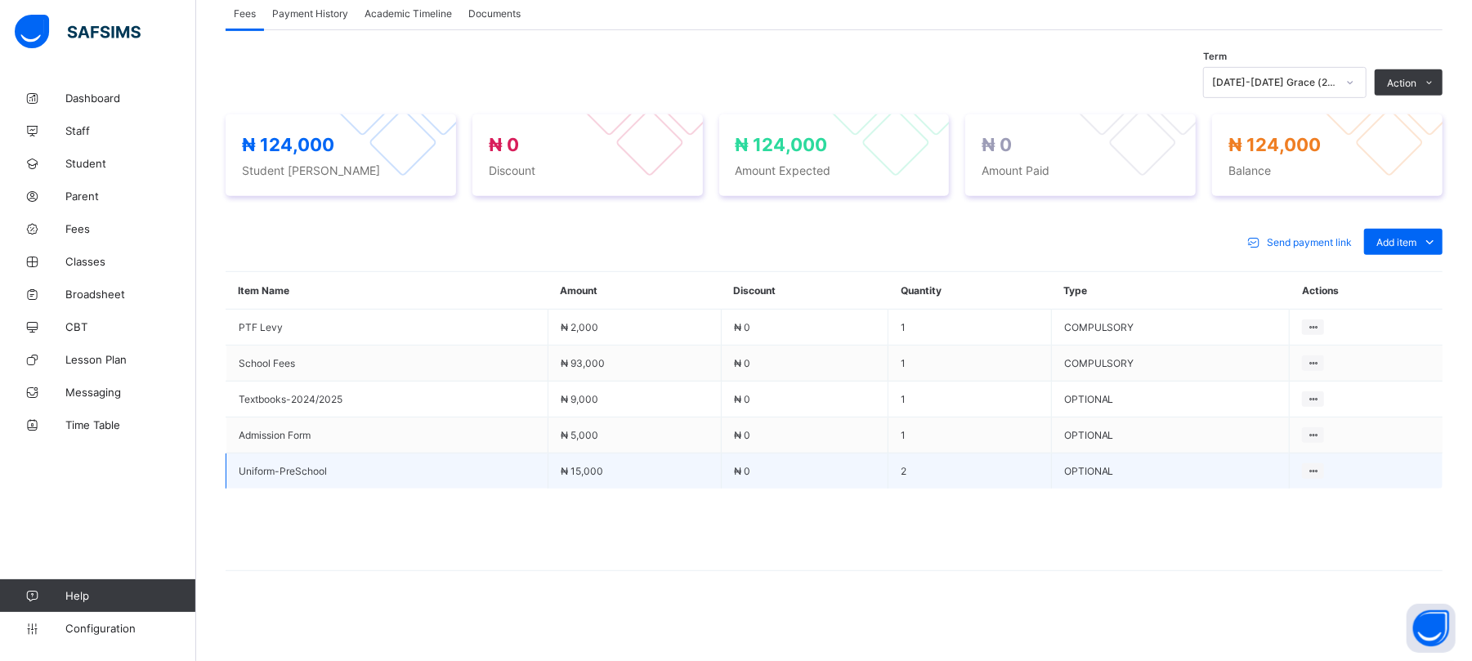
click at [919, 471] on td "2" at bounding box center [970, 472] width 163 height 36
click at [1266, 497] on div "Delete Payment Item" at bounding box center [1269, 503] width 96 height 16
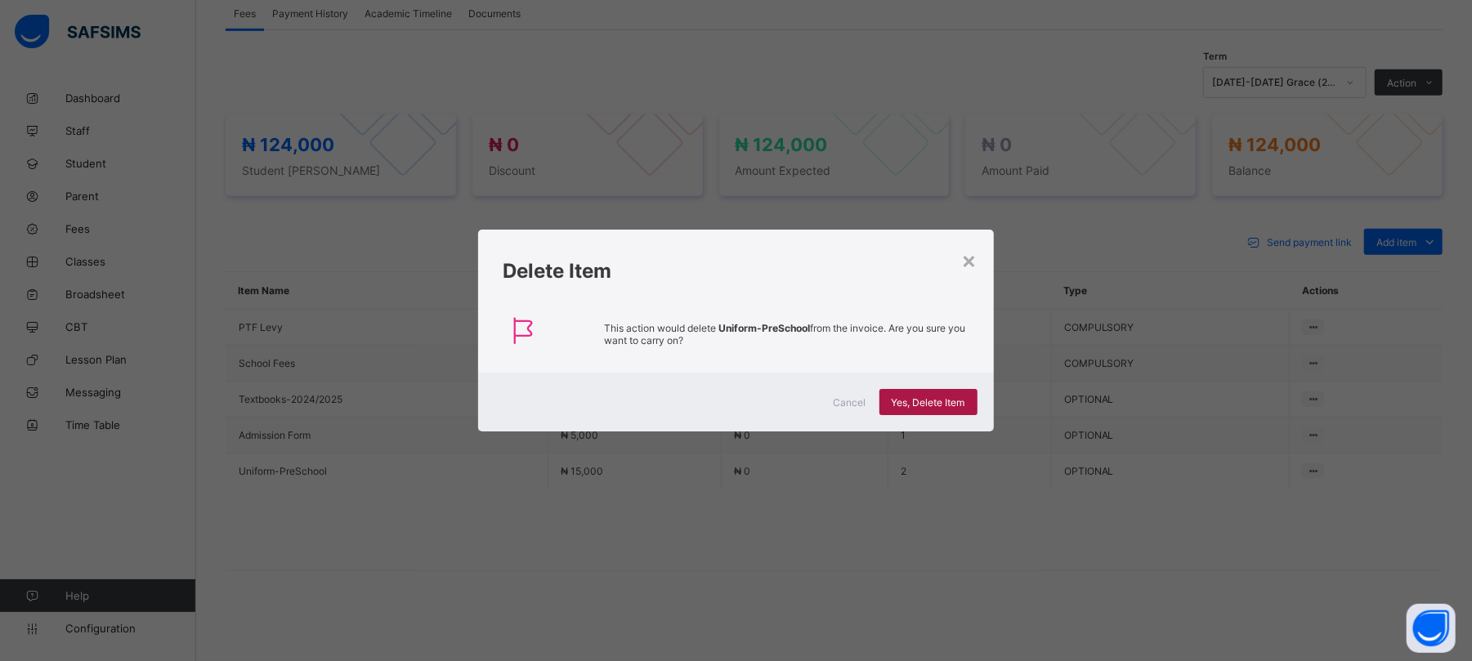
click at [924, 401] on span "Yes, Delete Item" at bounding box center [929, 402] width 74 height 12
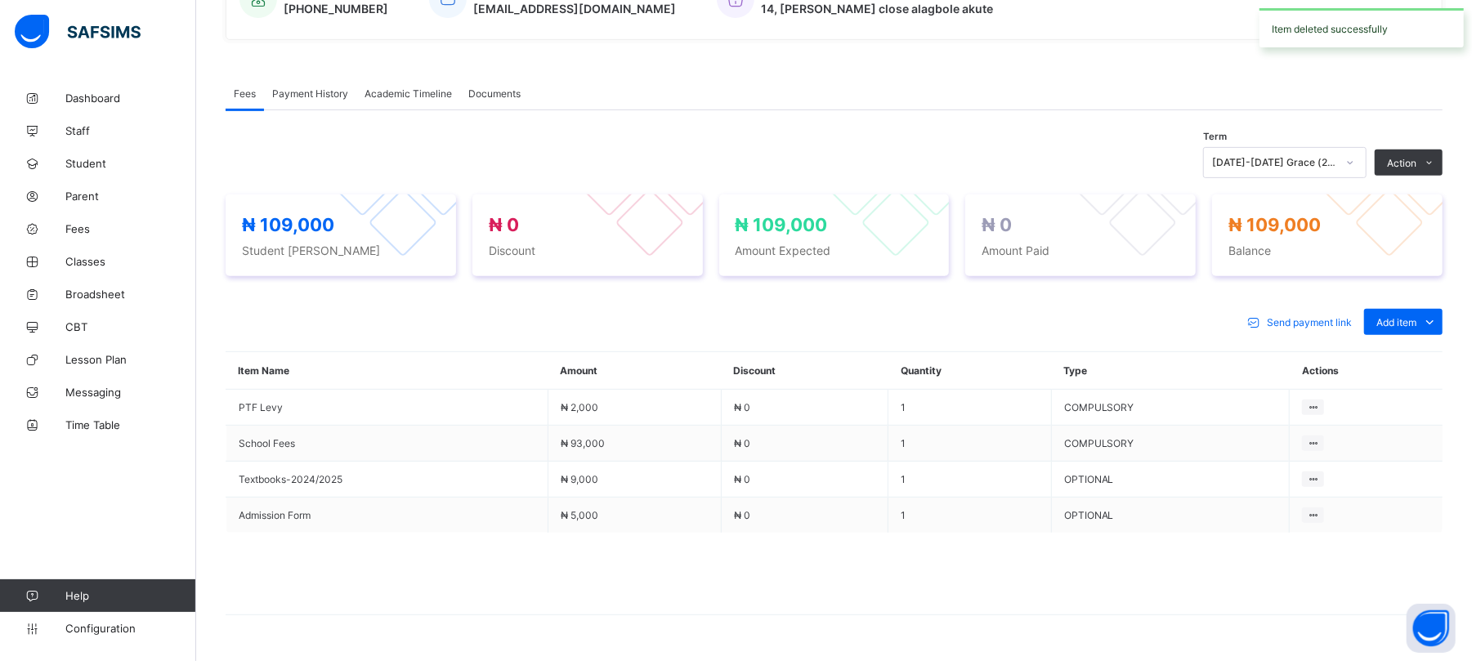
scroll to position [486, 0]
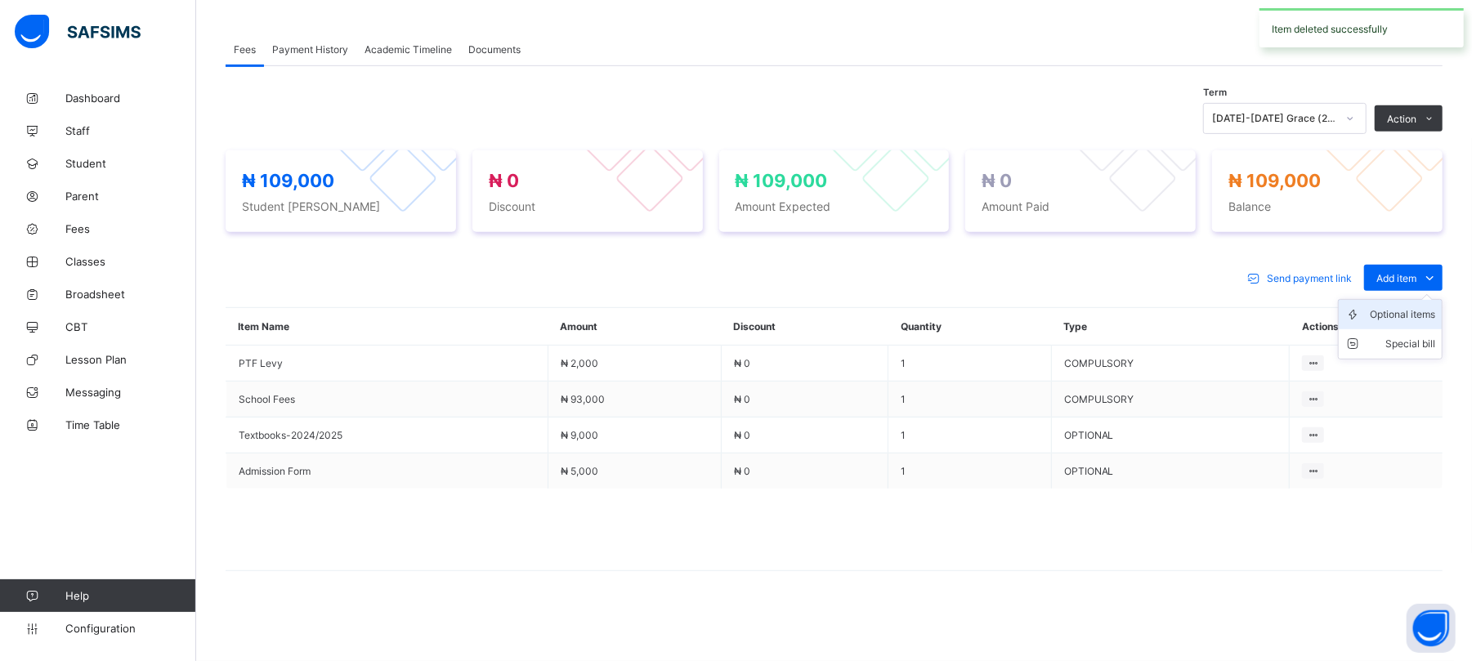
click at [1403, 318] on div "Optional items" at bounding box center [1402, 315] width 65 height 16
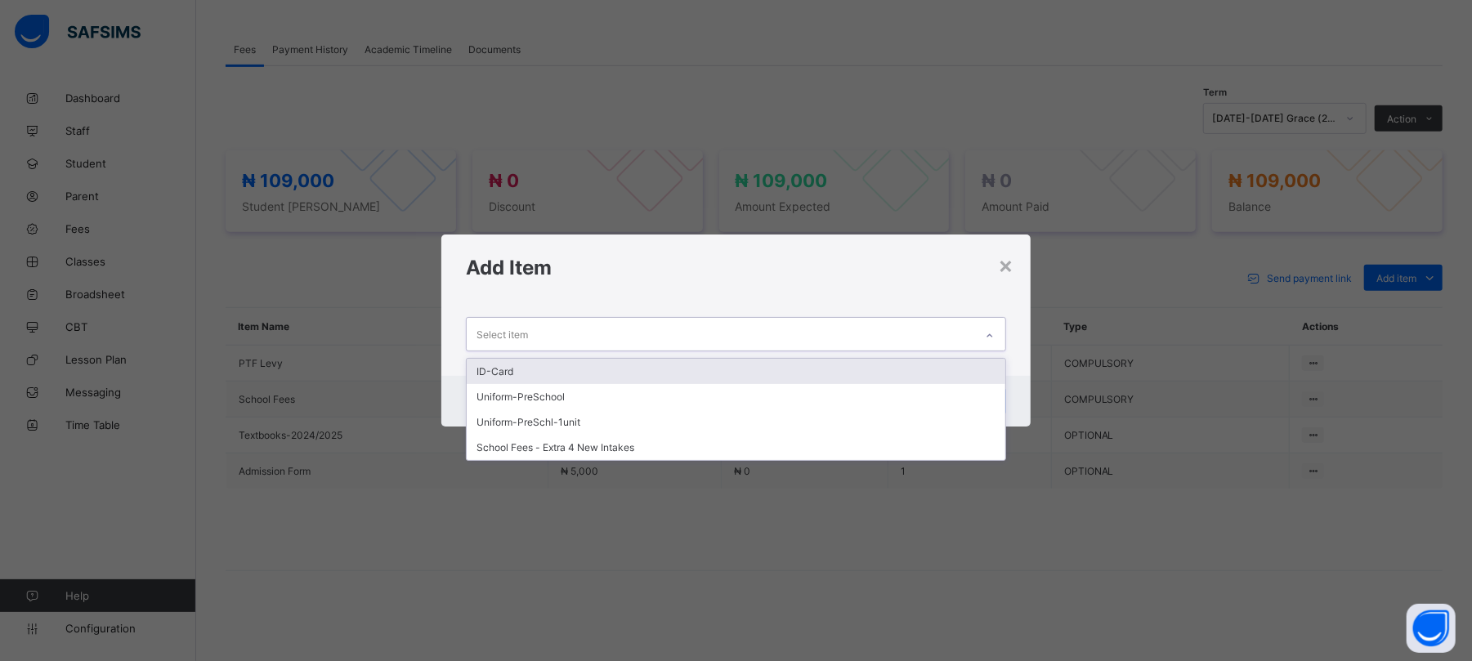
click at [770, 329] on div "Select item" at bounding box center [720, 334] width 507 height 32
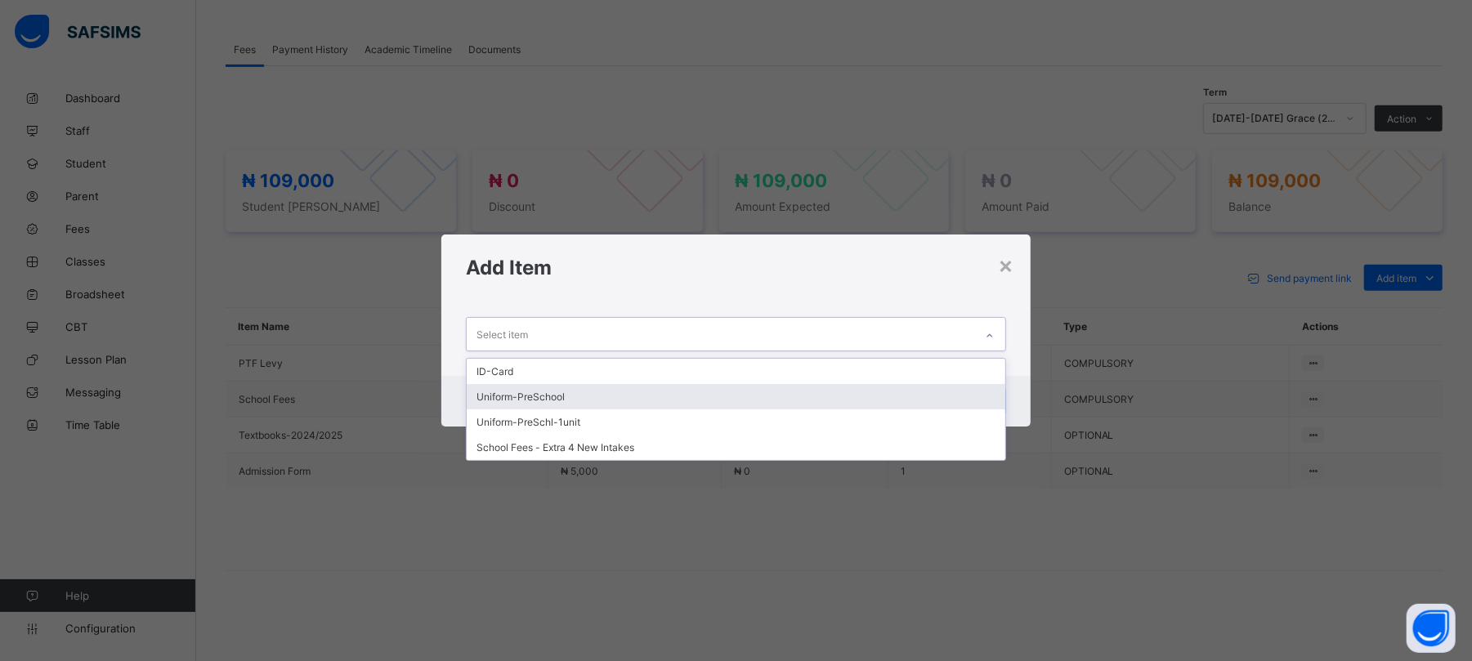
click at [530, 396] on div "Uniform-PreSchool" at bounding box center [736, 396] width 538 height 25
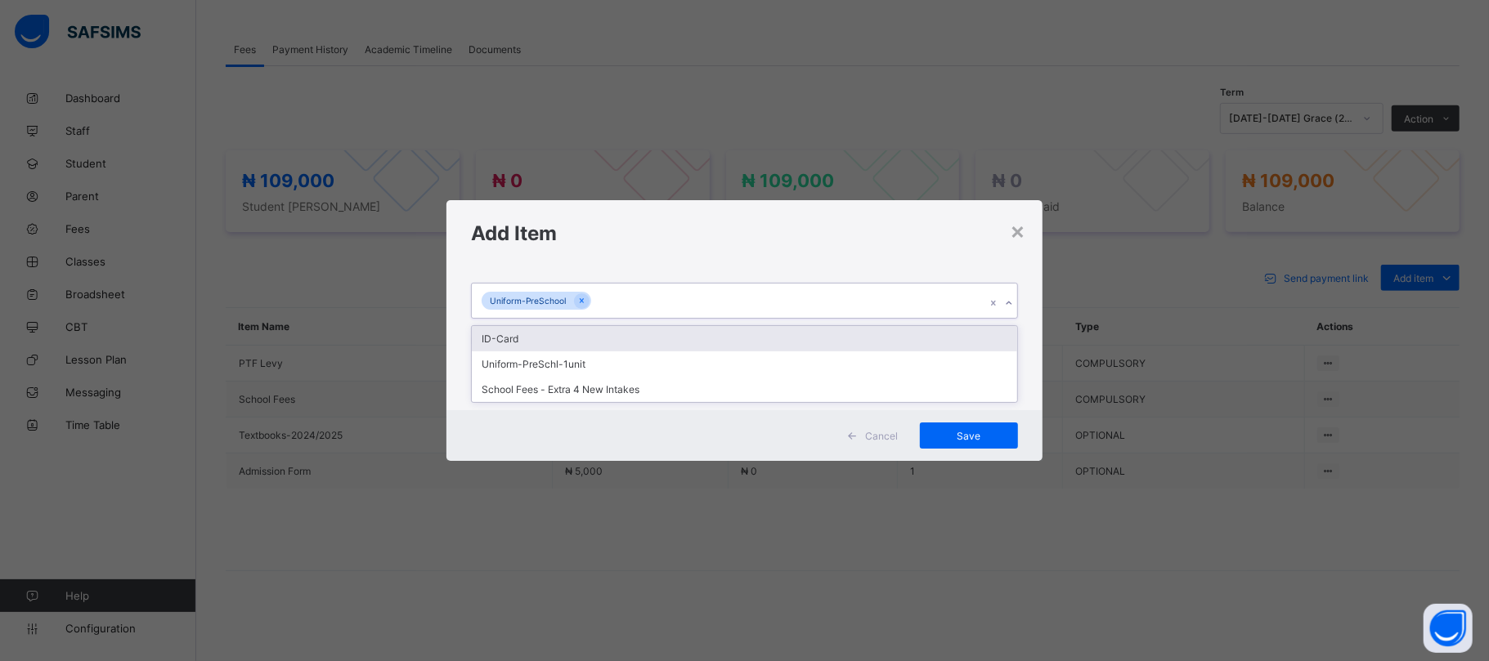
click at [610, 294] on div "Uniform-PreSchool" at bounding box center [728, 301] width 513 height 34
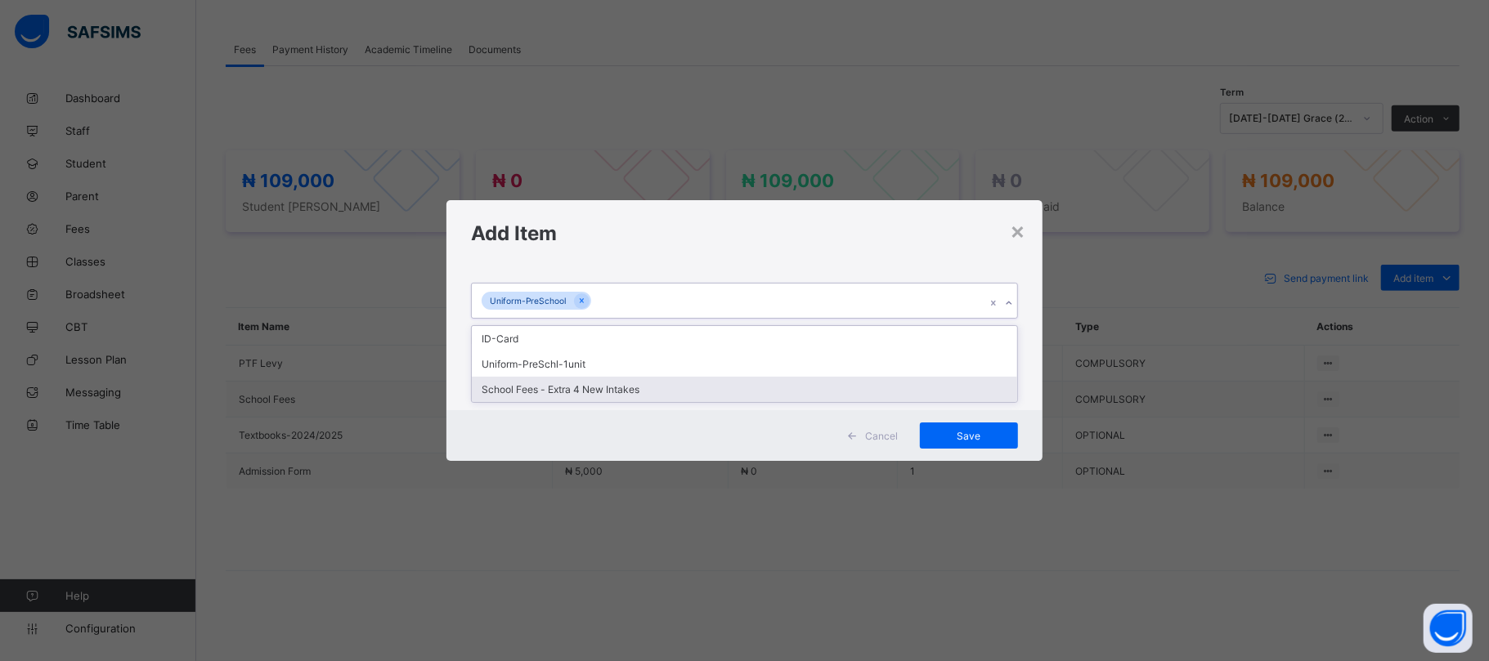
click at [594, 388] on div "School Fees - Extra 4 New Intakes" at bounding box center [744, 389] width 544 height 25
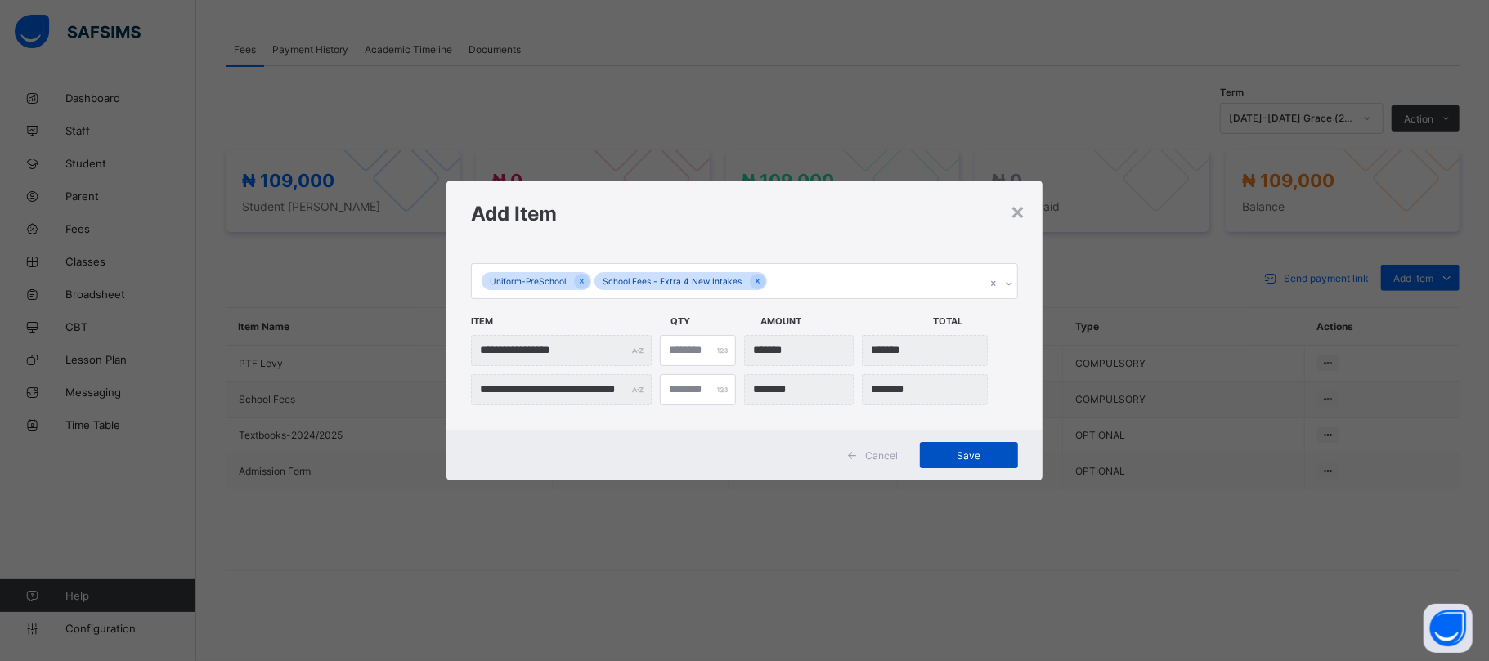
click at [991, 452] on span "Save" at bounding box center [969, 456] width 74 height 12
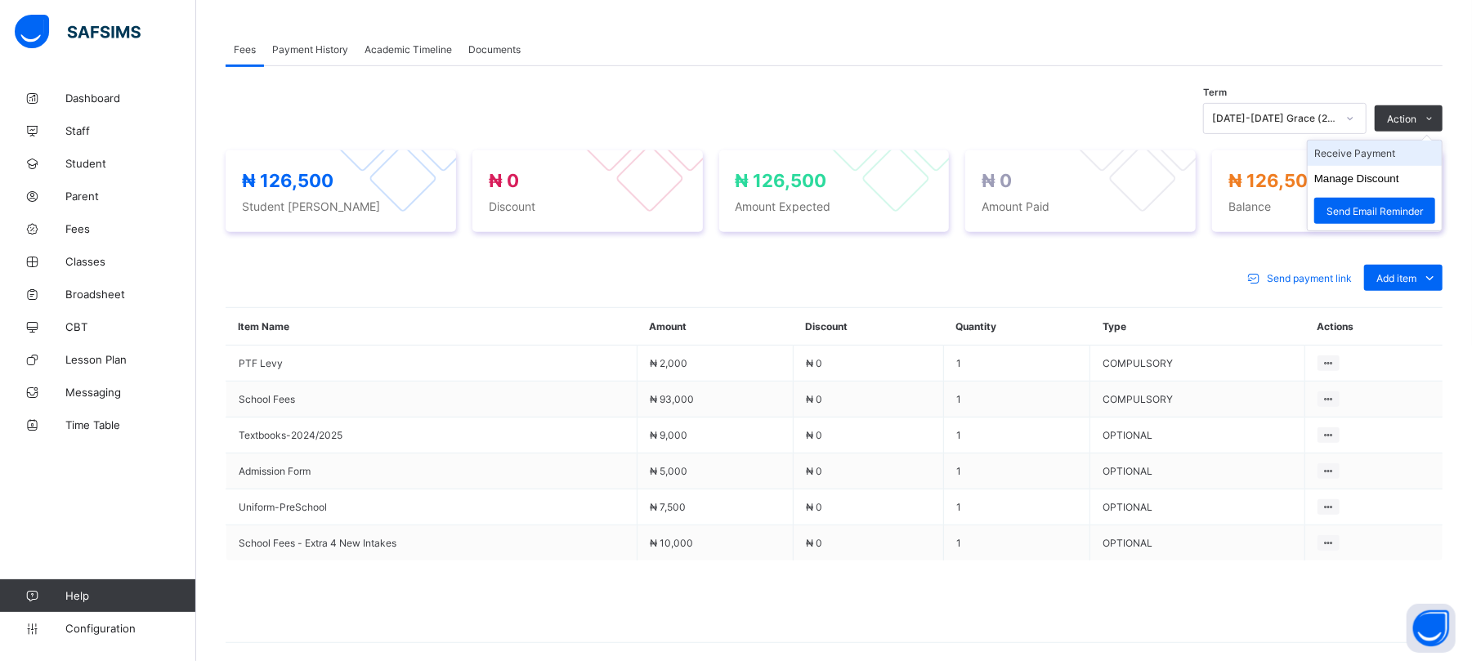
click at [1370, 150] on li "Receive Payment" at bounding box center [1375, 153] width 134 height 25
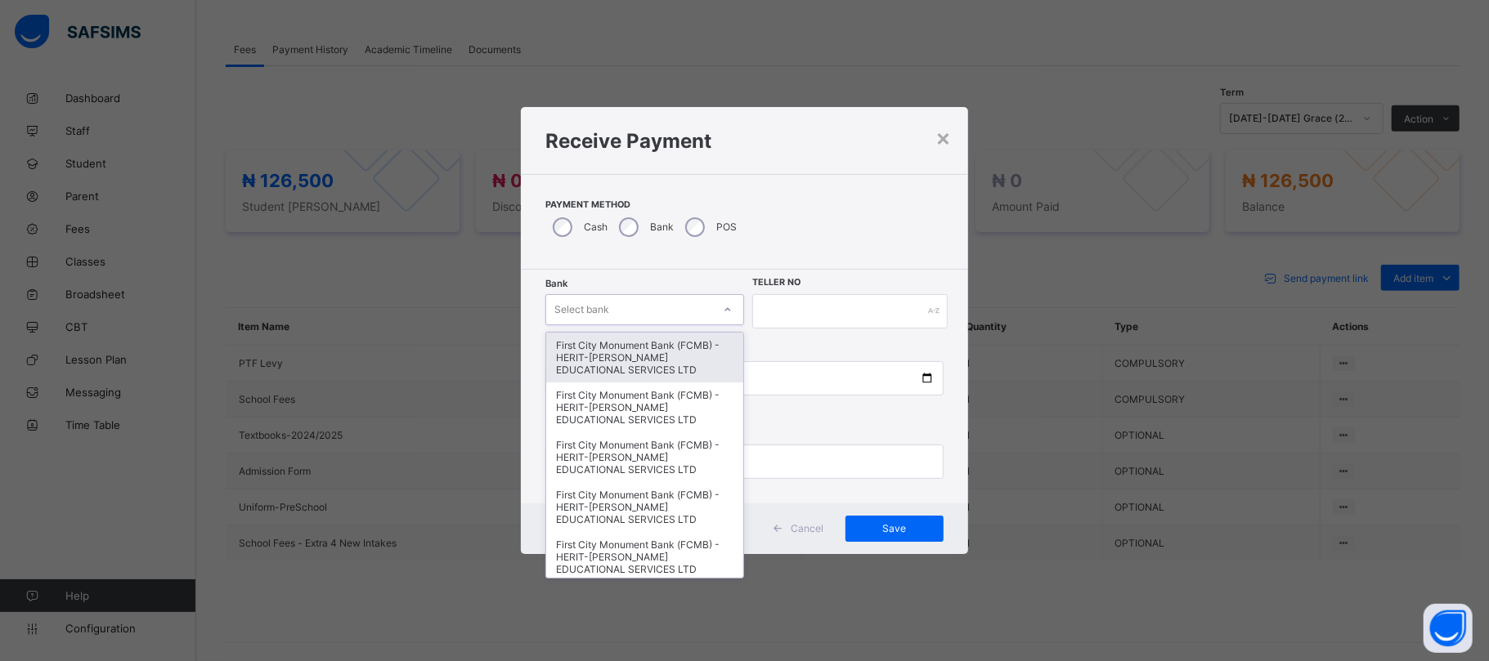
click at [616, 314] on div "Select bank" at bounding box center [629, 309] width 166 height 23
click at [619, 352] on div "First City Monument Bank (FCMB) - HERIT-CHRIS EDUCATIONAL SERVICES LTD" at bounding box center [644, 358] width 197 height 50
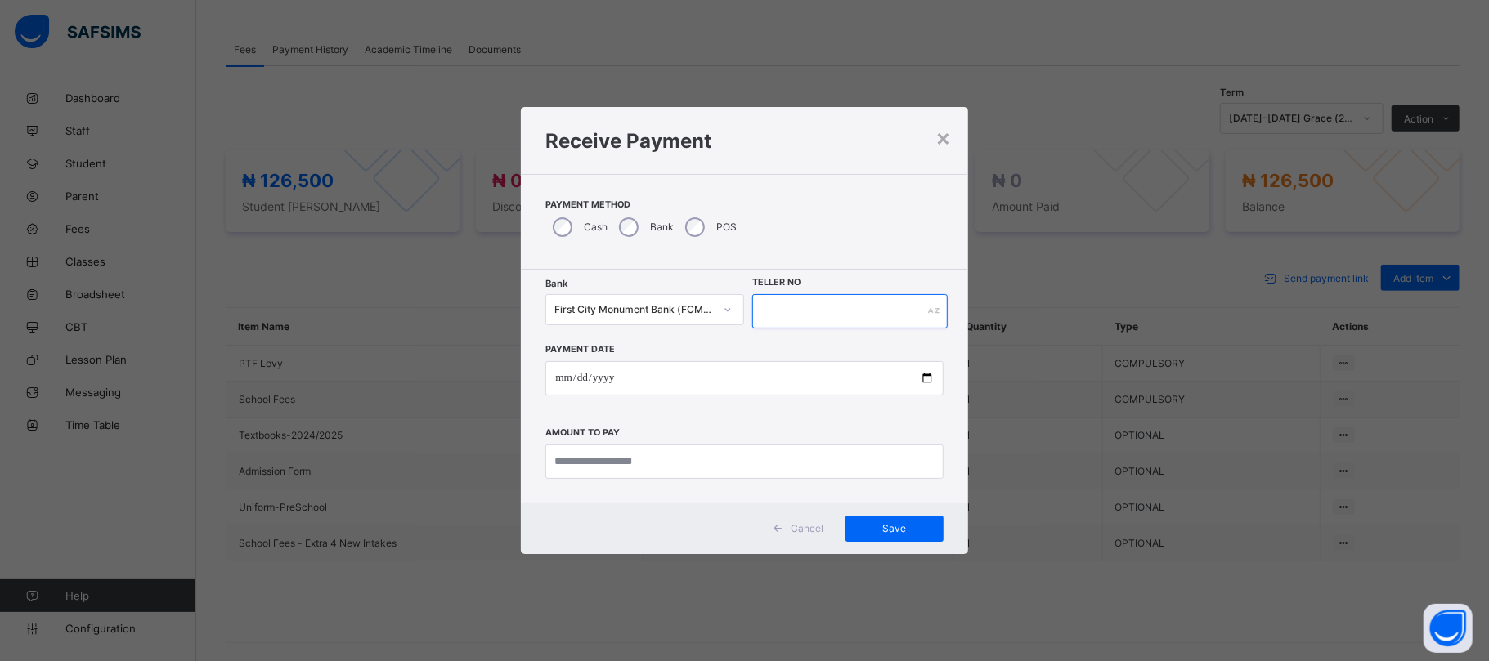
click at [793, 320] on input "text" at bounding box center [849, 311] width 195 height 34
type input "******"
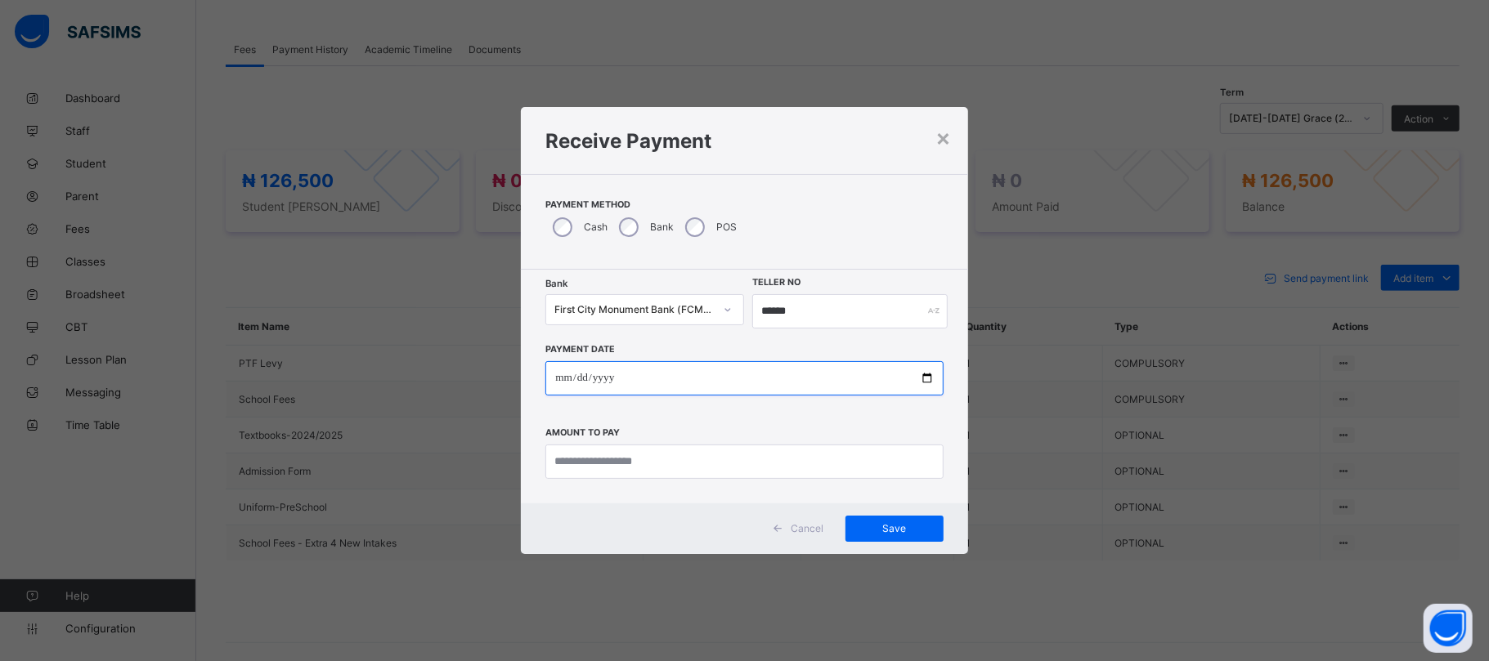
click at [927, 376] on input "date" at bounding box center [743, 378] width 397 height 34
type input "**********"
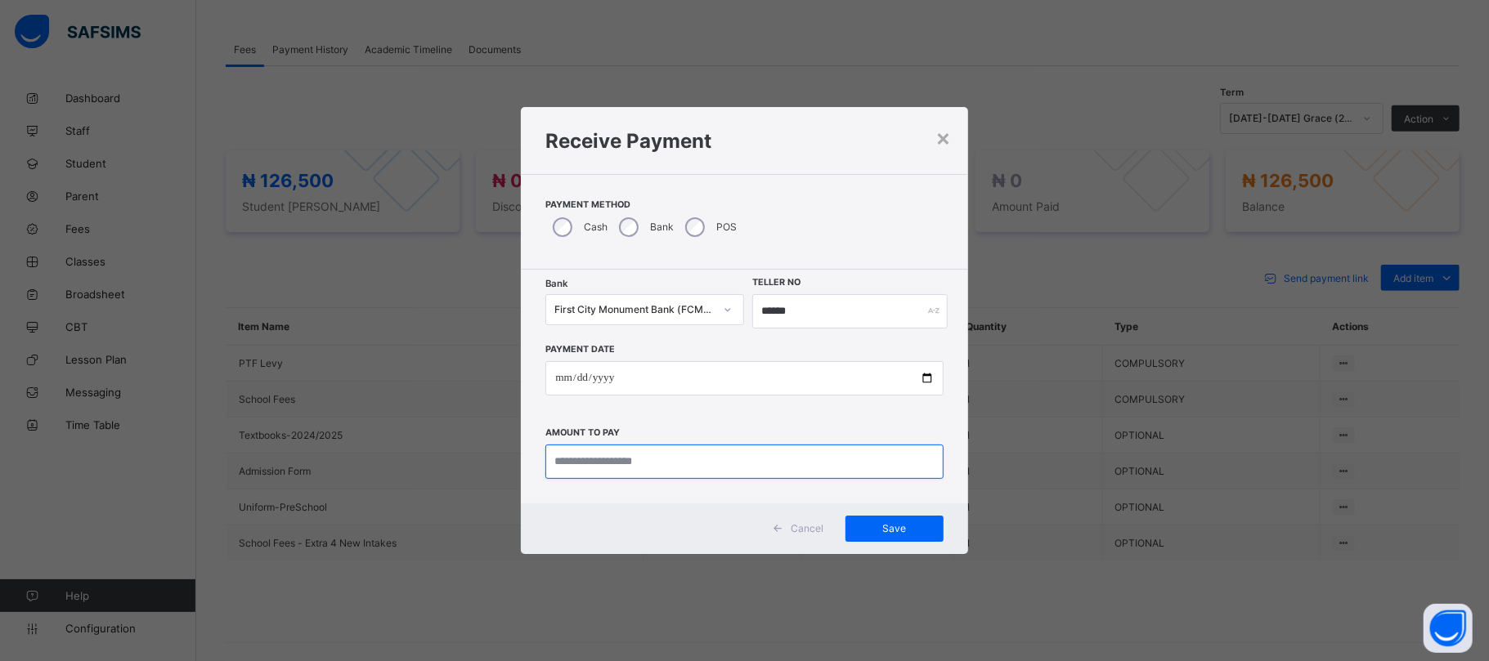
click at [649, 469] on input "currency" at bounding box center [743, 462] width 397 height 34
type input "*********"
click at [891, 527] on span "Save" at bounding box center [895, 528] width 74 height 12
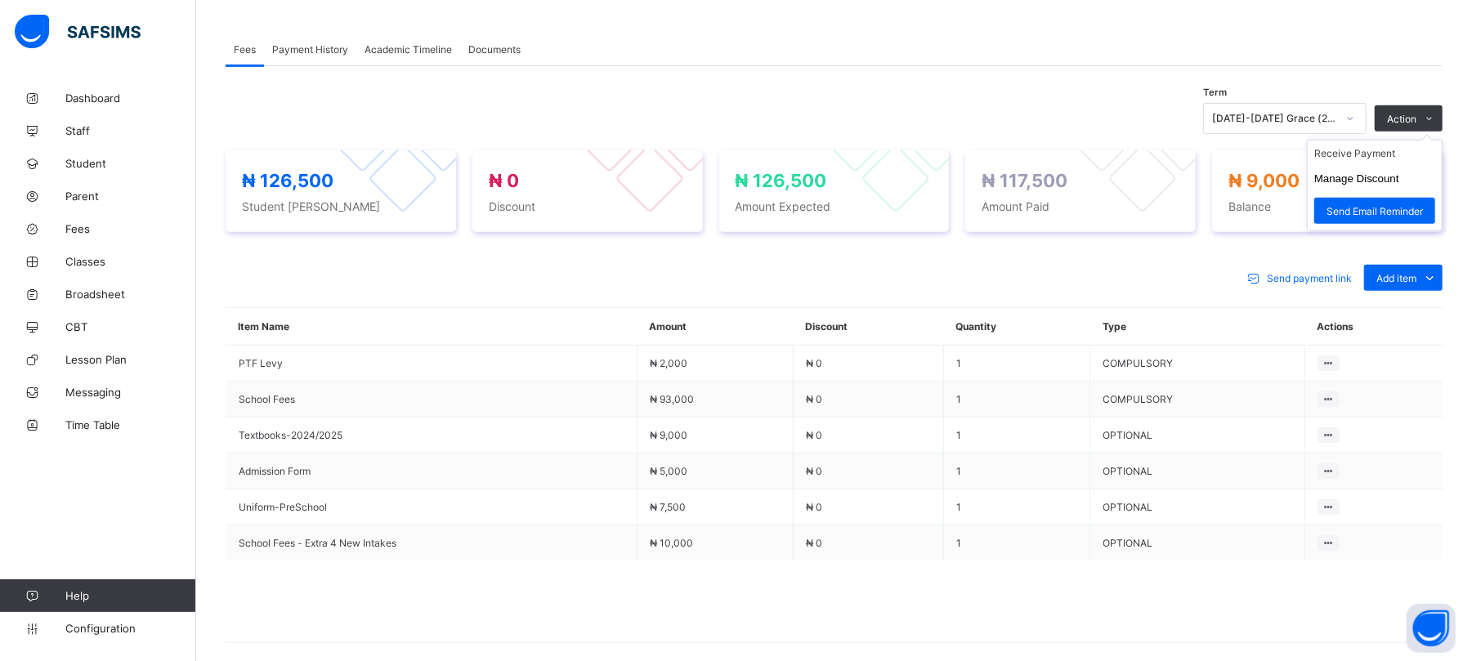
click at [1355, 147] on ul "Receive Payment Manage Discount Send Email Reminder" at bounding box center [1375, 186] width 136 height 92
click at [1357, 154] on li "Receive Payment" at bounding box center [1375, 153] width 134 height 25
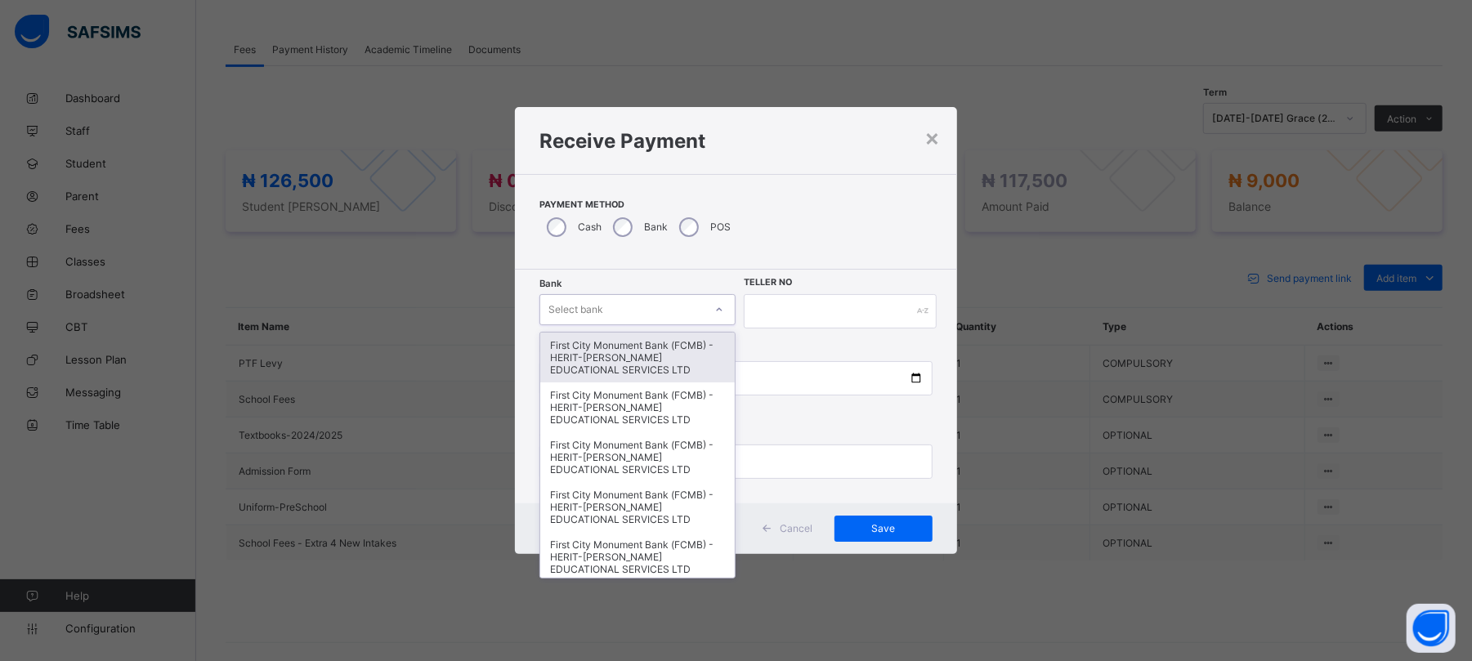
click at [628, 306] on div "Select bank" at bounding box center [622, 309] width 164 height 23
click at [623, 347] on div "First City Monument Bank (FCMB) - HERIT-CHRIS EDUCATIONAL SERVICES LTD" at bounding box center [637, 358] width 195 height 50
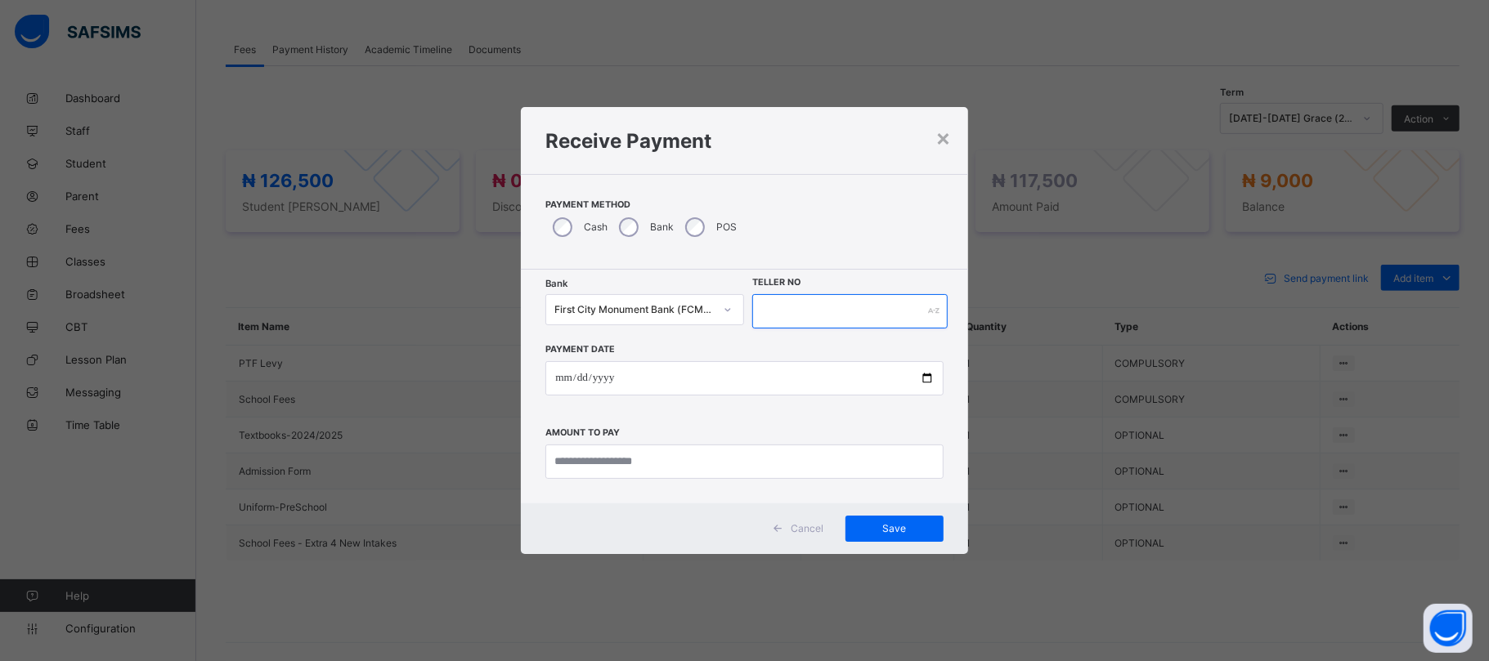
click at [782, 302] on input "text" at bounding box center [849, 311] width 195 height 34
type input "******"
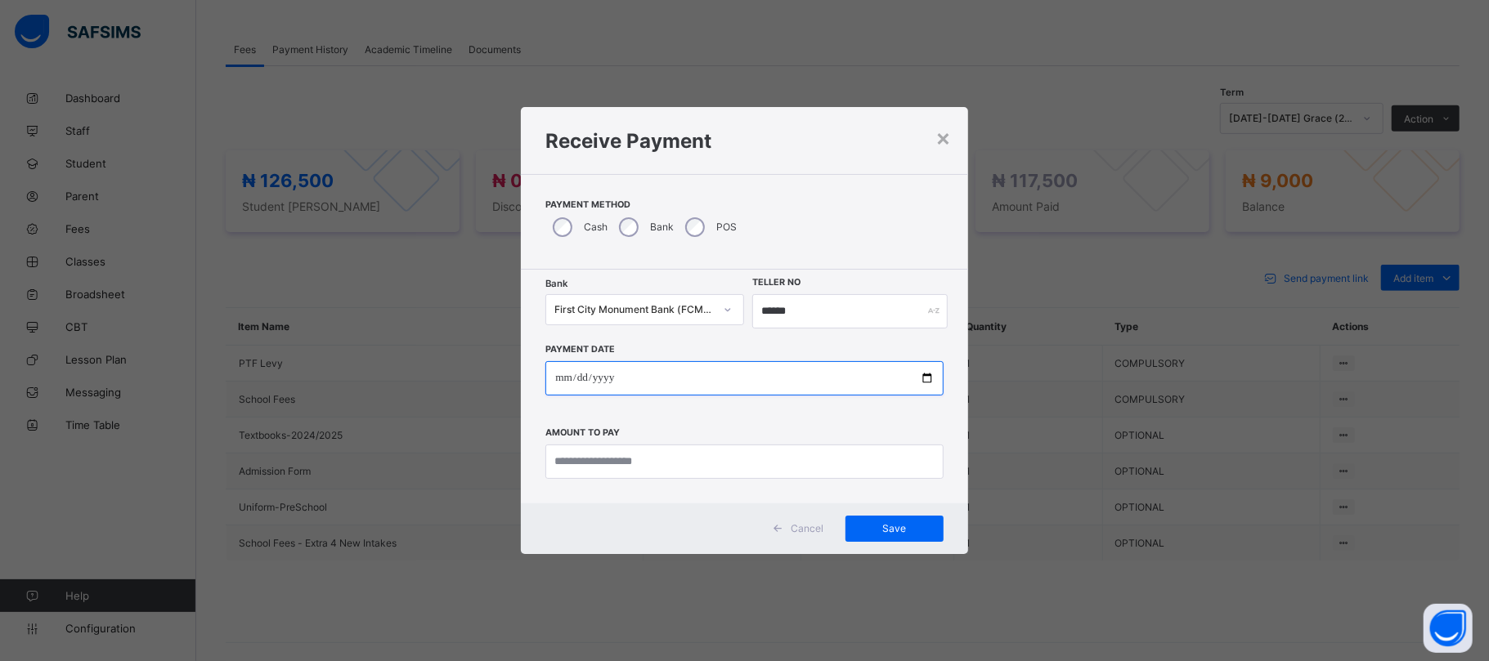
click at [927, 374] on input "date" at bounding box center [743, 378] width 397 height 34
type input "**********"
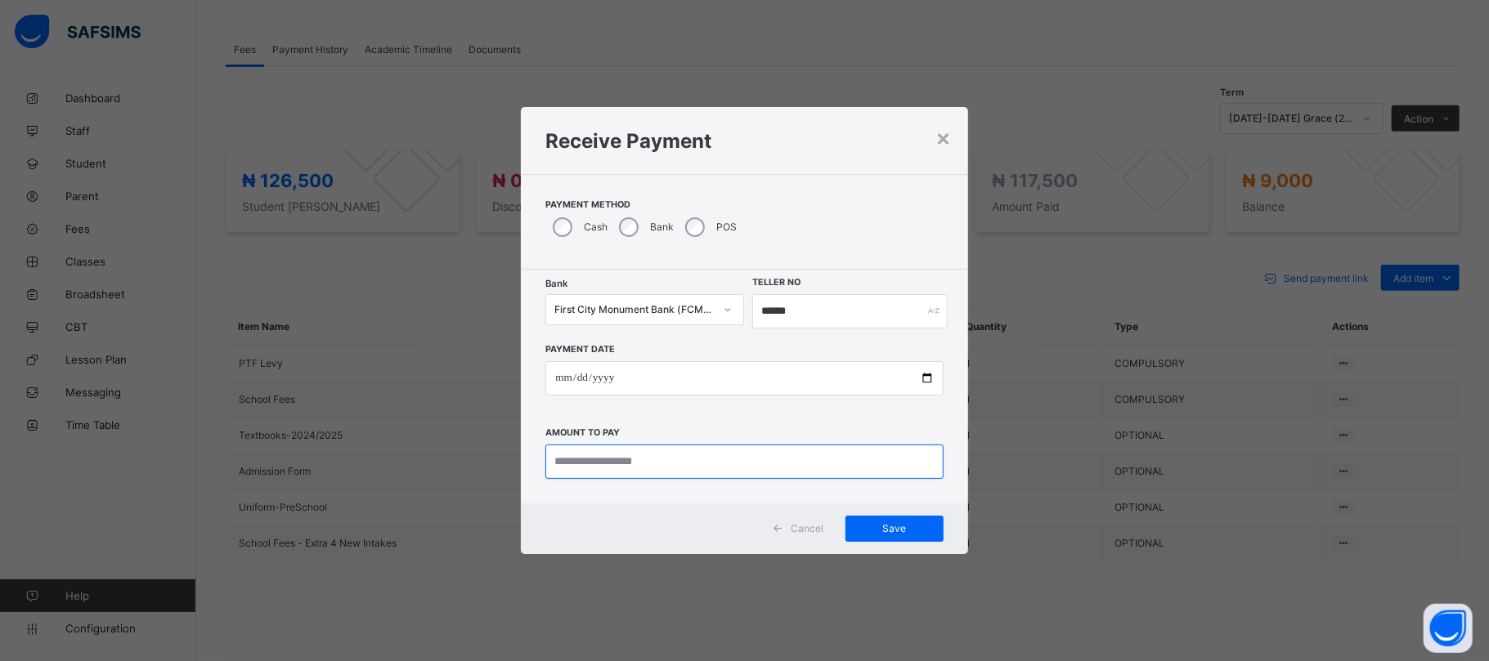
click at [667, 453] on input "currency" at bounding box center [743, 462] width 397 height 34
type input "*******"
click at [886, 522] on span "Save" at bounding box center [895, 528] width 74 height 12
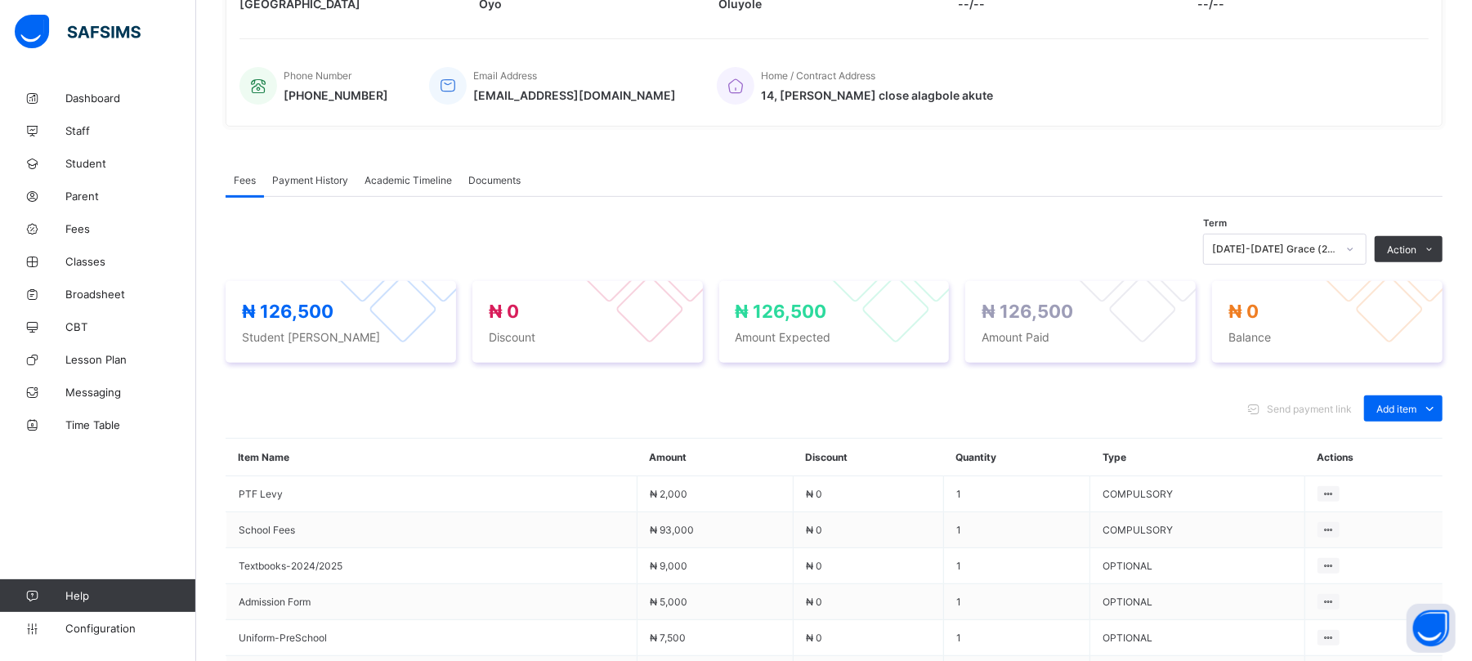
scroll to position [360, 0]
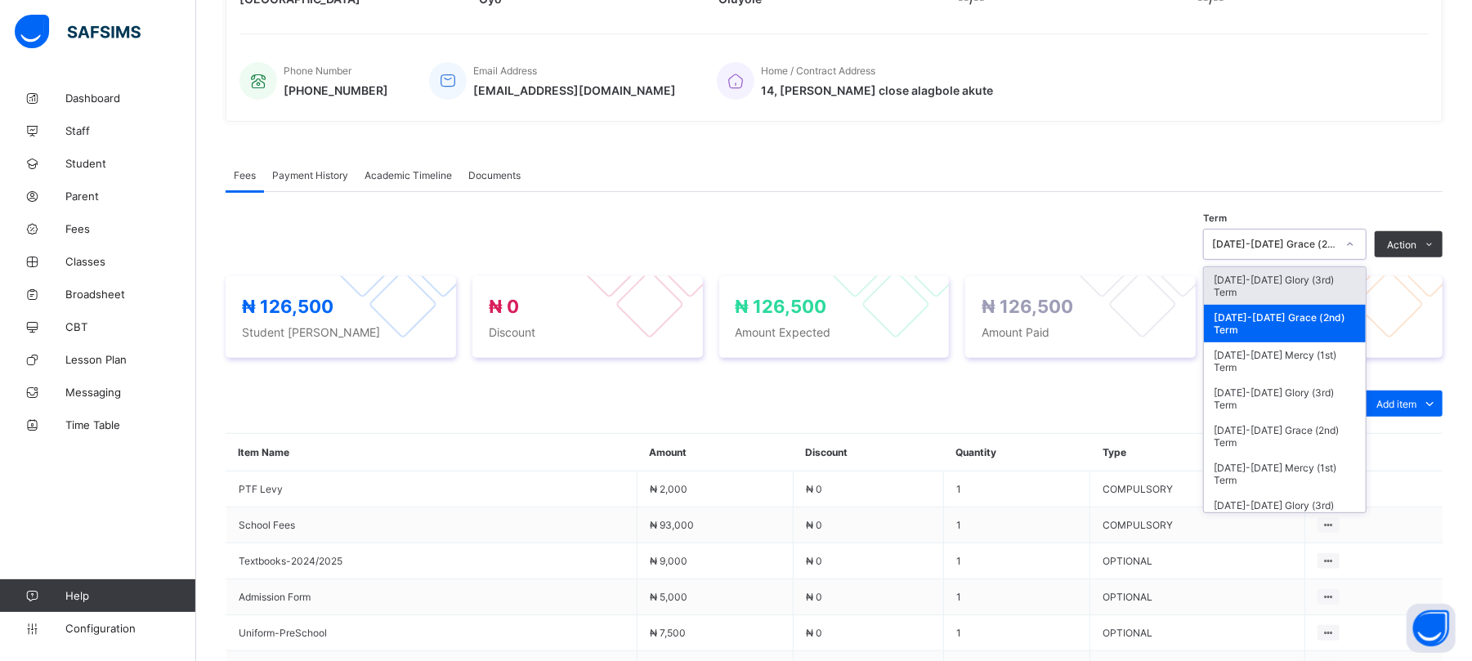
click at [1313, 240] on div "2024-2025 Grace (2nd) Term" at bounding box center [1274, 245] width 124 height 12
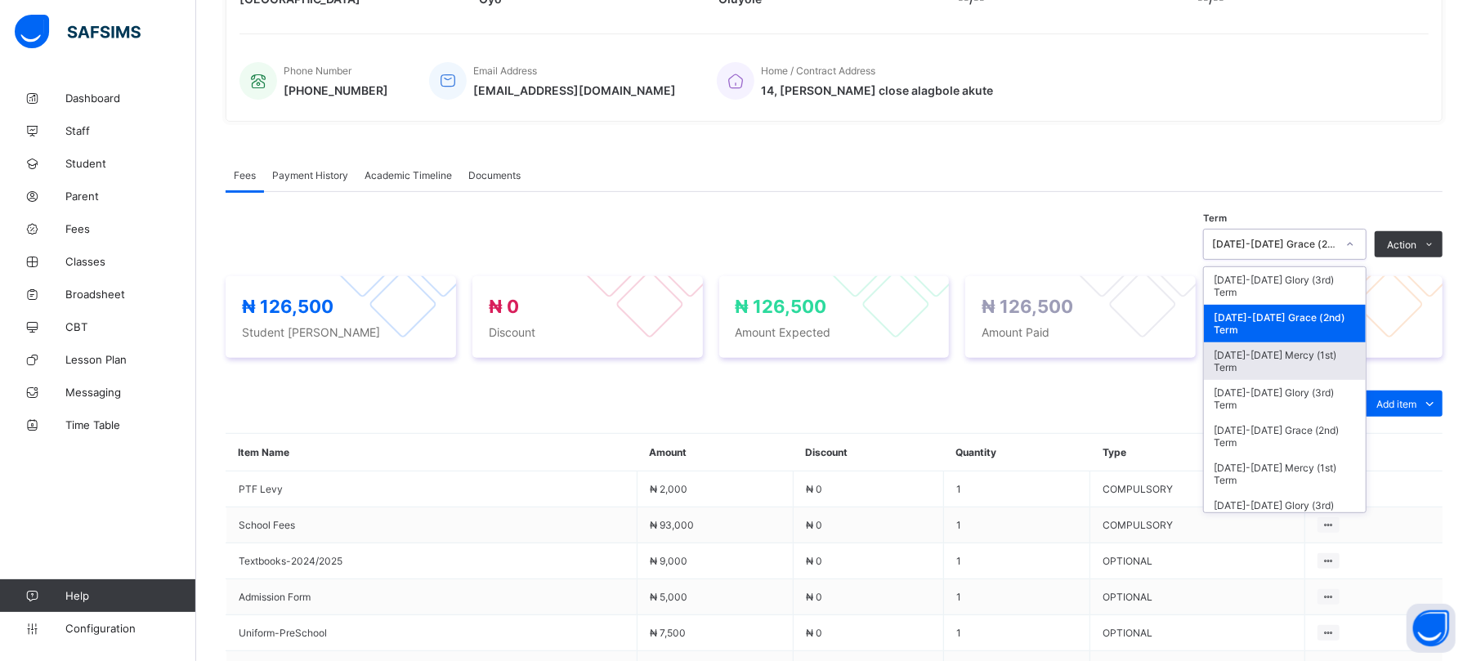
click at [1305, 357] on div "2024-2025 Mercy (1st) Term" at bounding box center [1285, 362] width 162 height 38
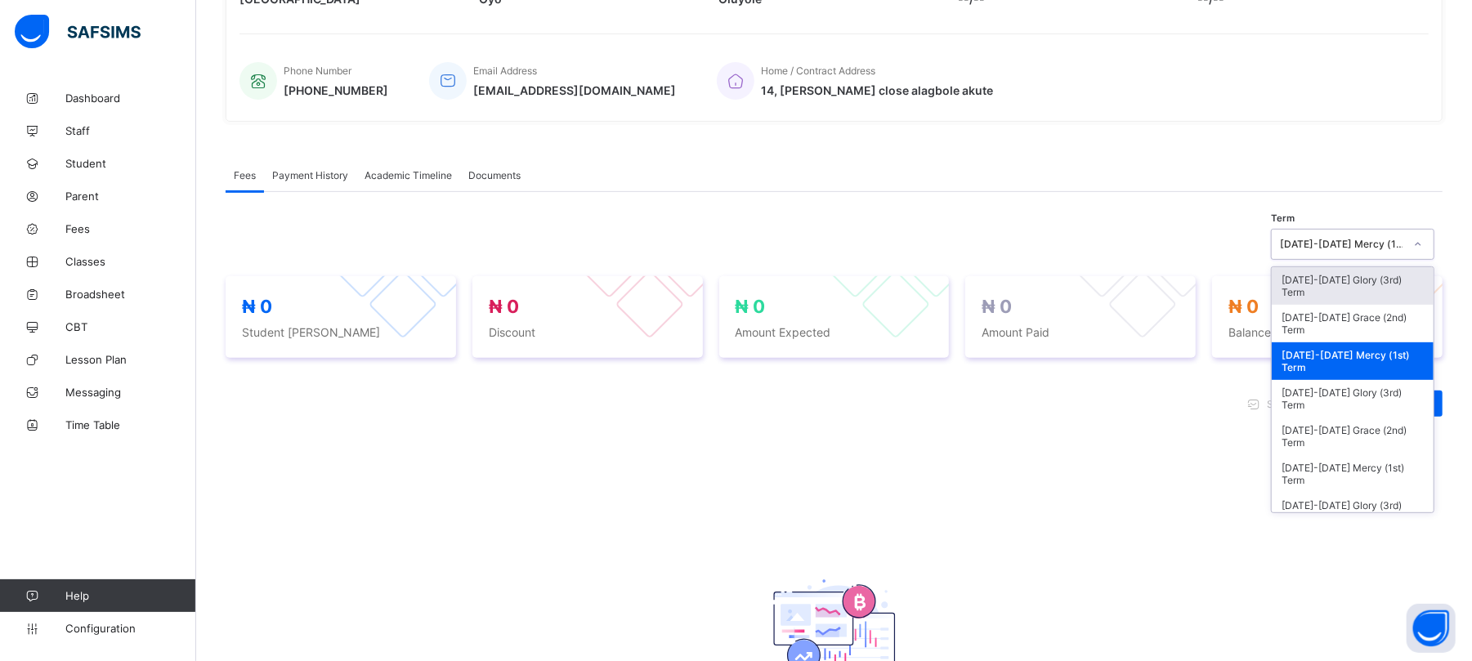
click at [1324, 244] on div "2024-2025 Mercy (1st) Term" at bounding box center [1342, 245] width 124 height 12
click at [1333, 318] on div "2024-2025 Grace (2nd) Term" at bounding box center [1353, 324] width 162 height 38
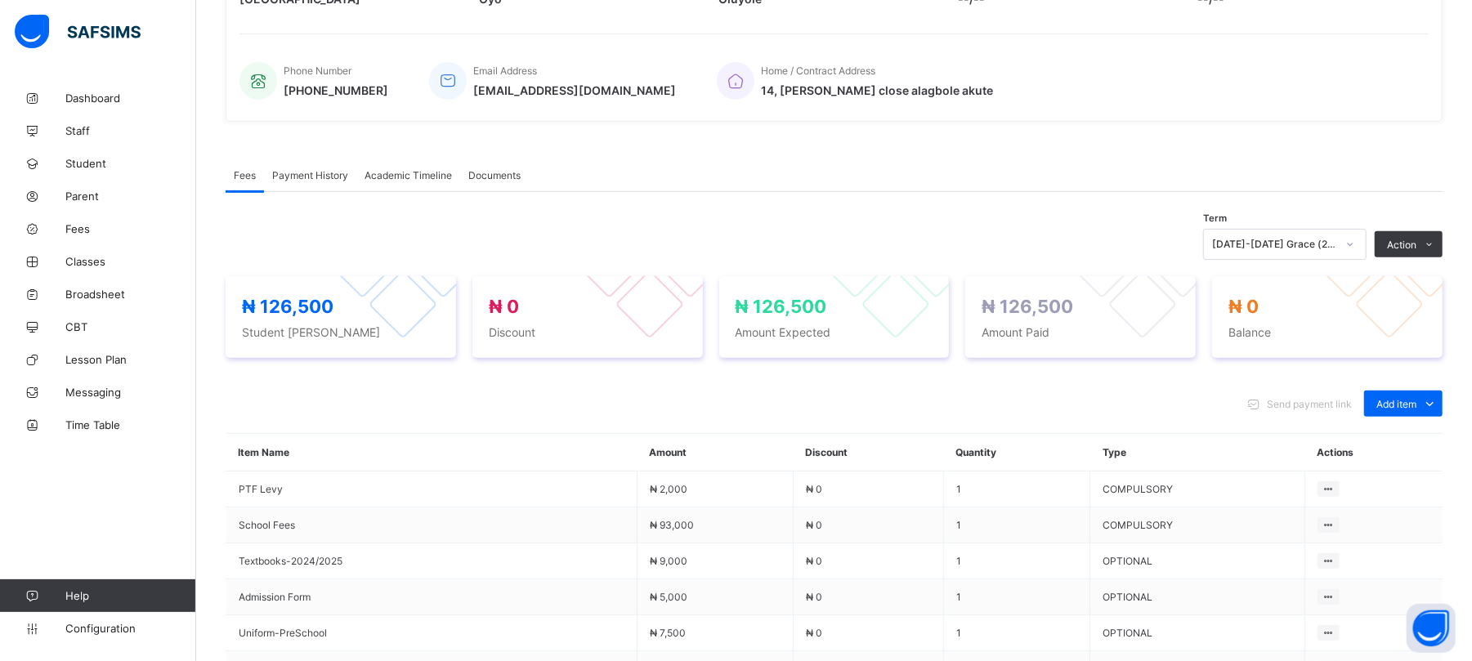
click at [308, 173] on span "Payment History" at bounding box center [310, 175] width 76 height 12
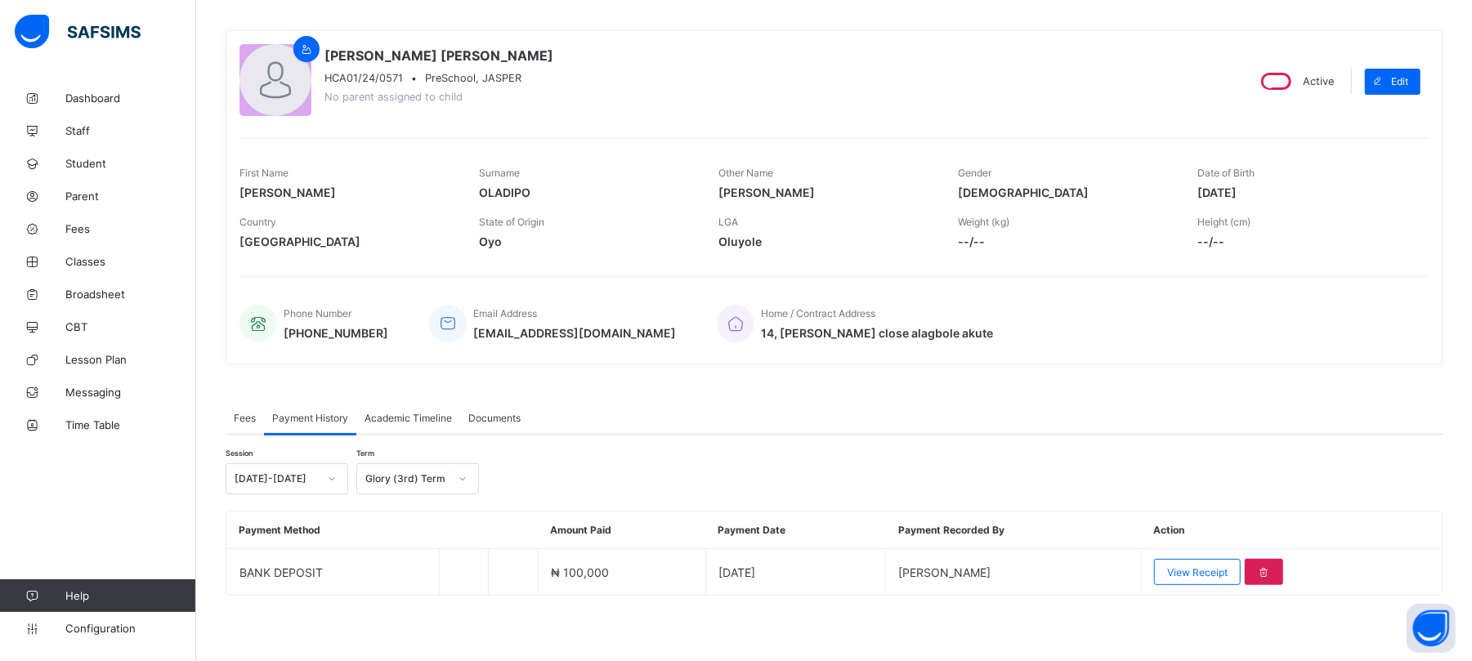
scroll to position [118, 0]
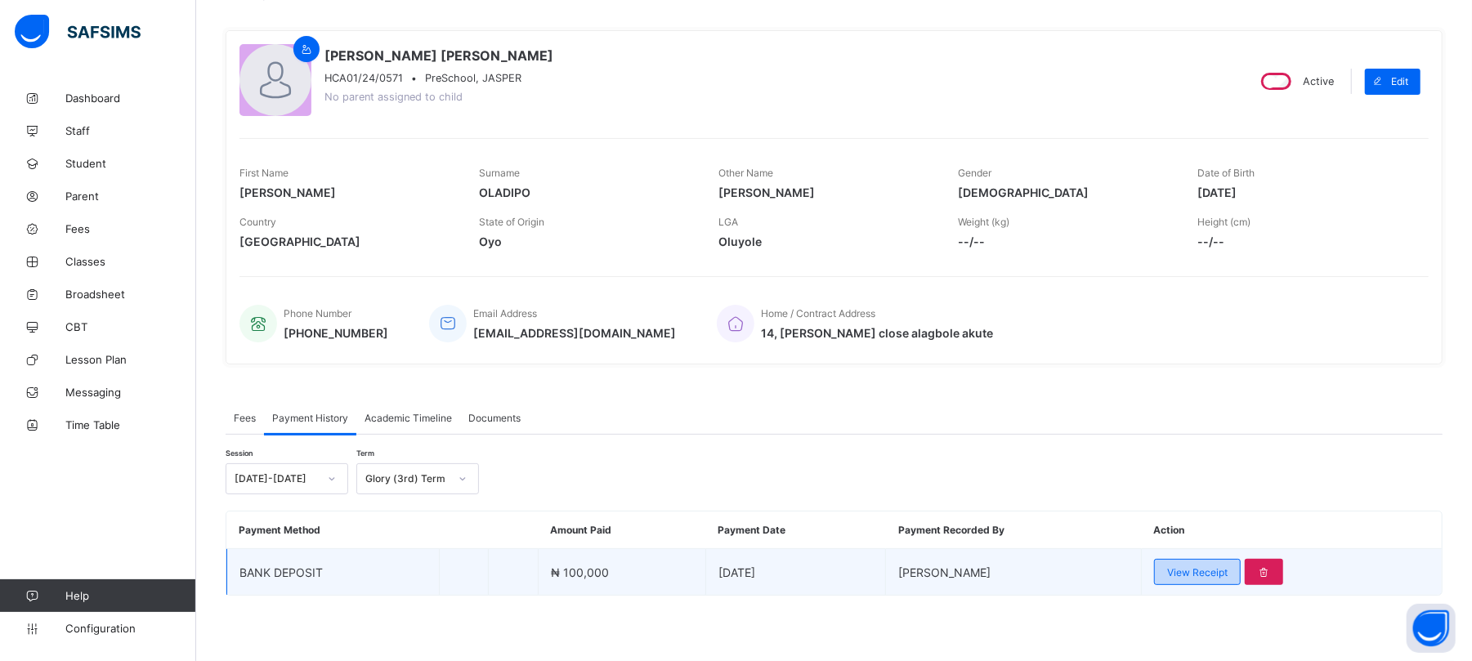
click at [1215, 573] on span "View Receipt" at bounding box center [1197, 573] width 60 height 12
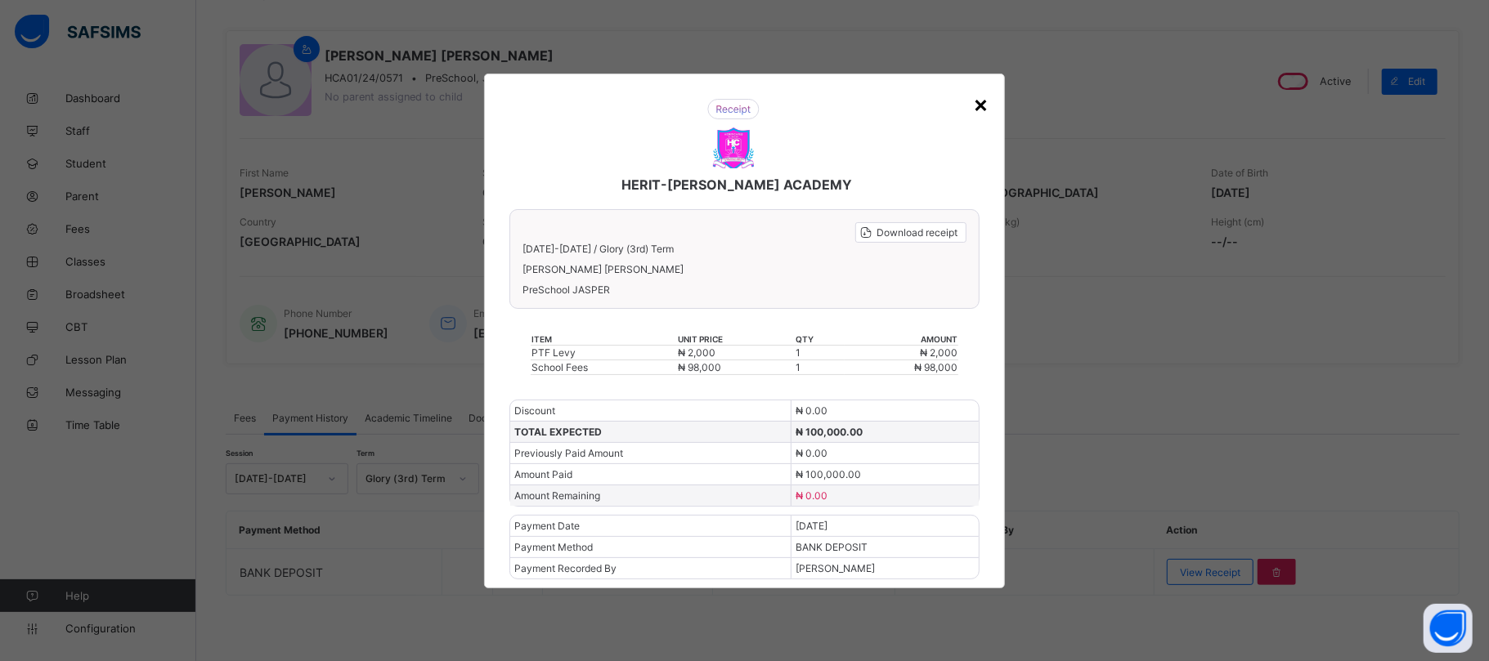
click at [981, 102] on div "×" at bounding box center [981, 104] width 16 height 28
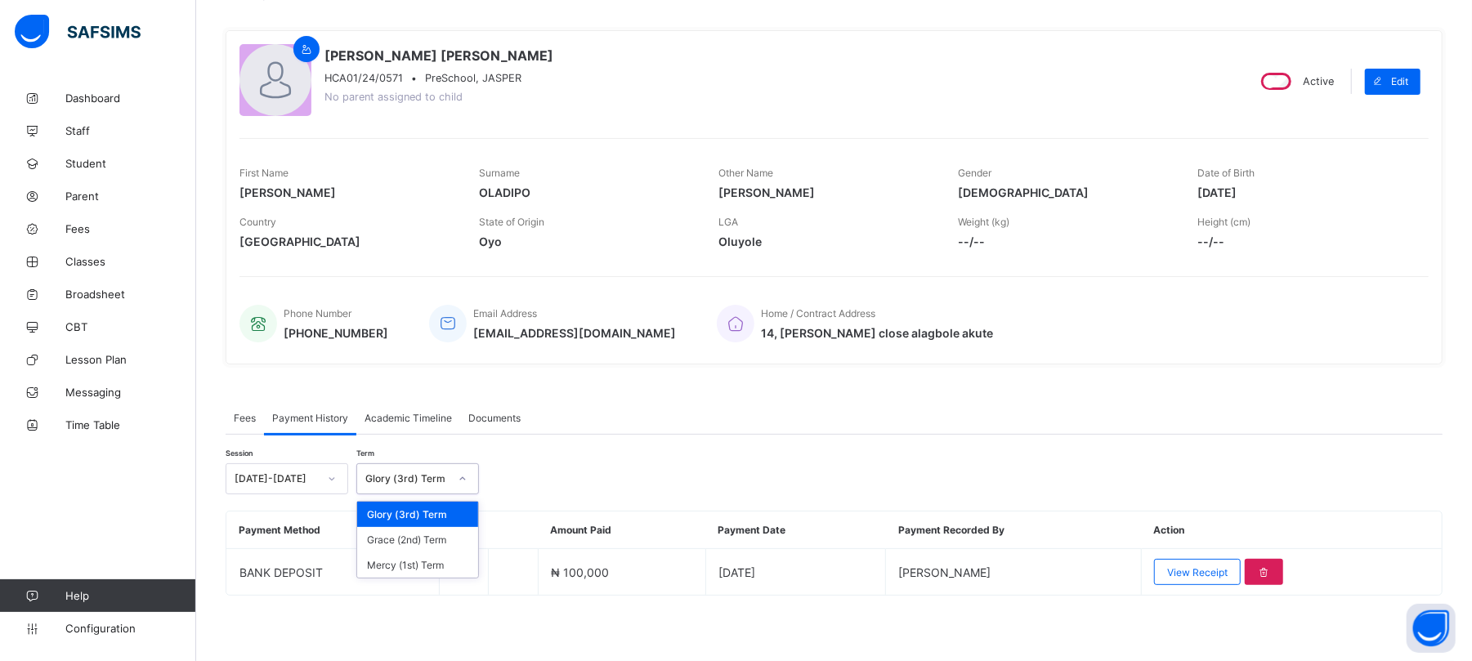
click at [417, 478] on div "Glory (3rd) Term" at bounding box center [406, 479] width 83 height 12
click at [417, 540] on div "Grace (2nd) Term" at bounding box center [417, 539] width 121 height 25
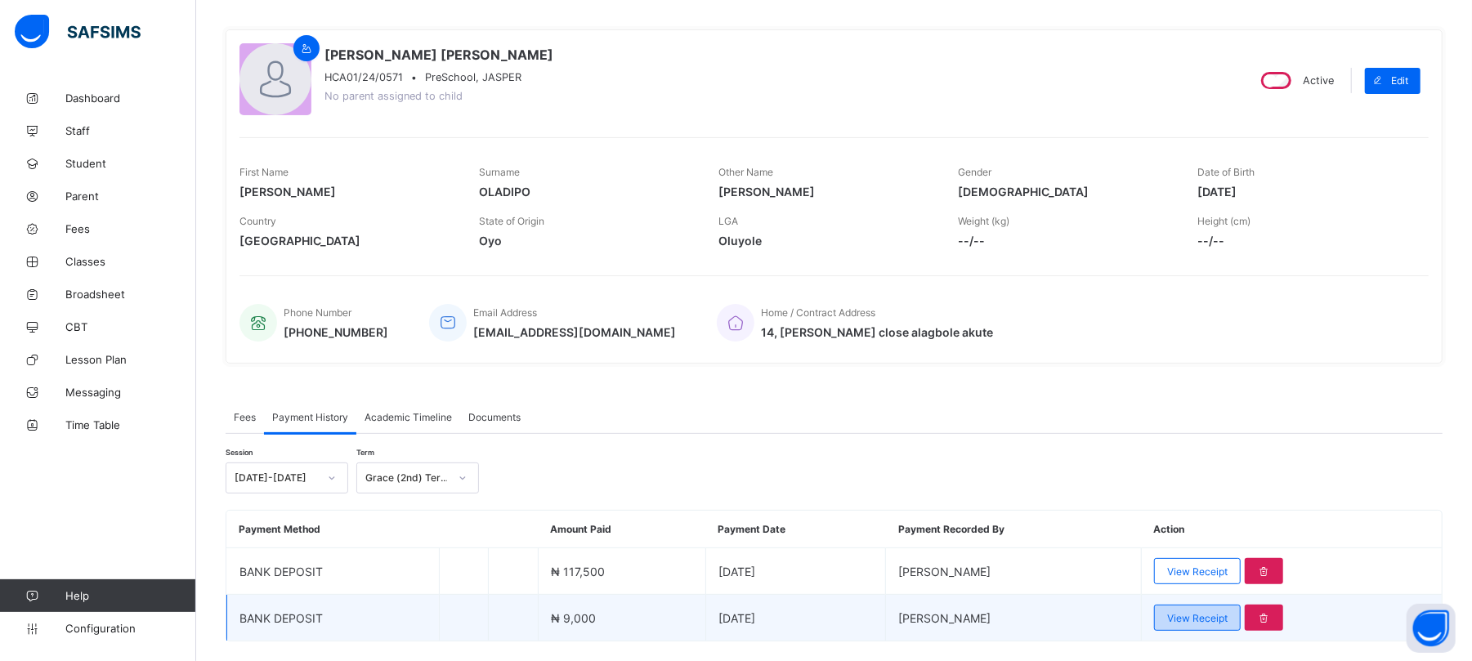
click at [1228, 620] on span "View Receipt" at bounding box center [1197, 618] width 60 height 12
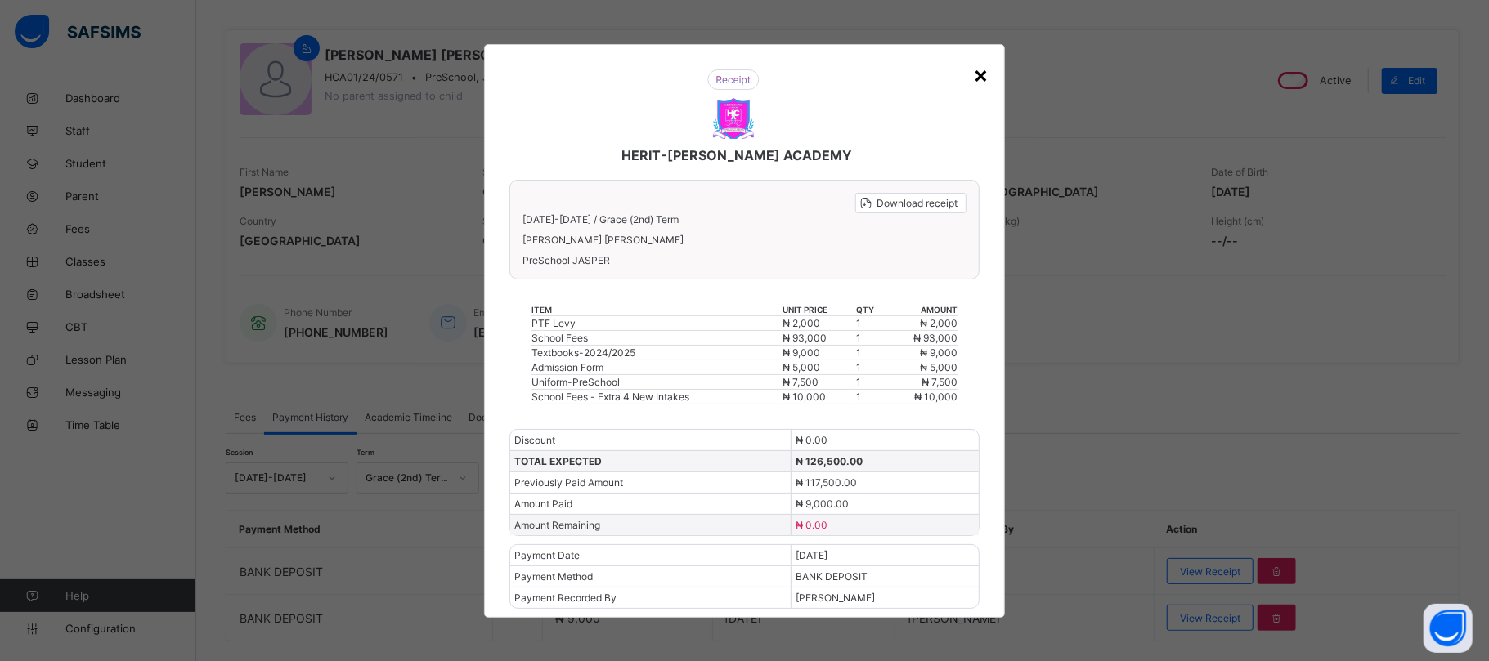
click at [978, 67] on div "×" at bounding box center [981, 74] width 16 height 28
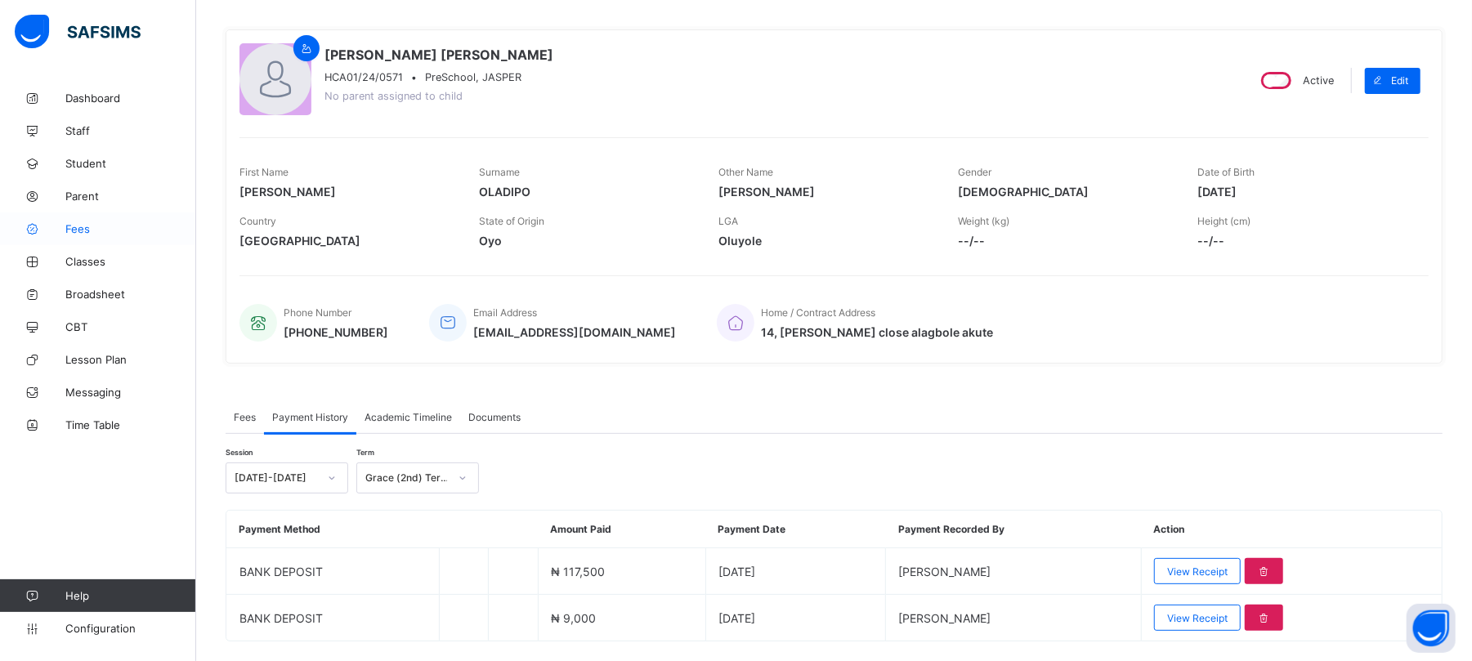
click at [76, 224] on span "Fees" at bounding box center [130, 228] width 131 height 13
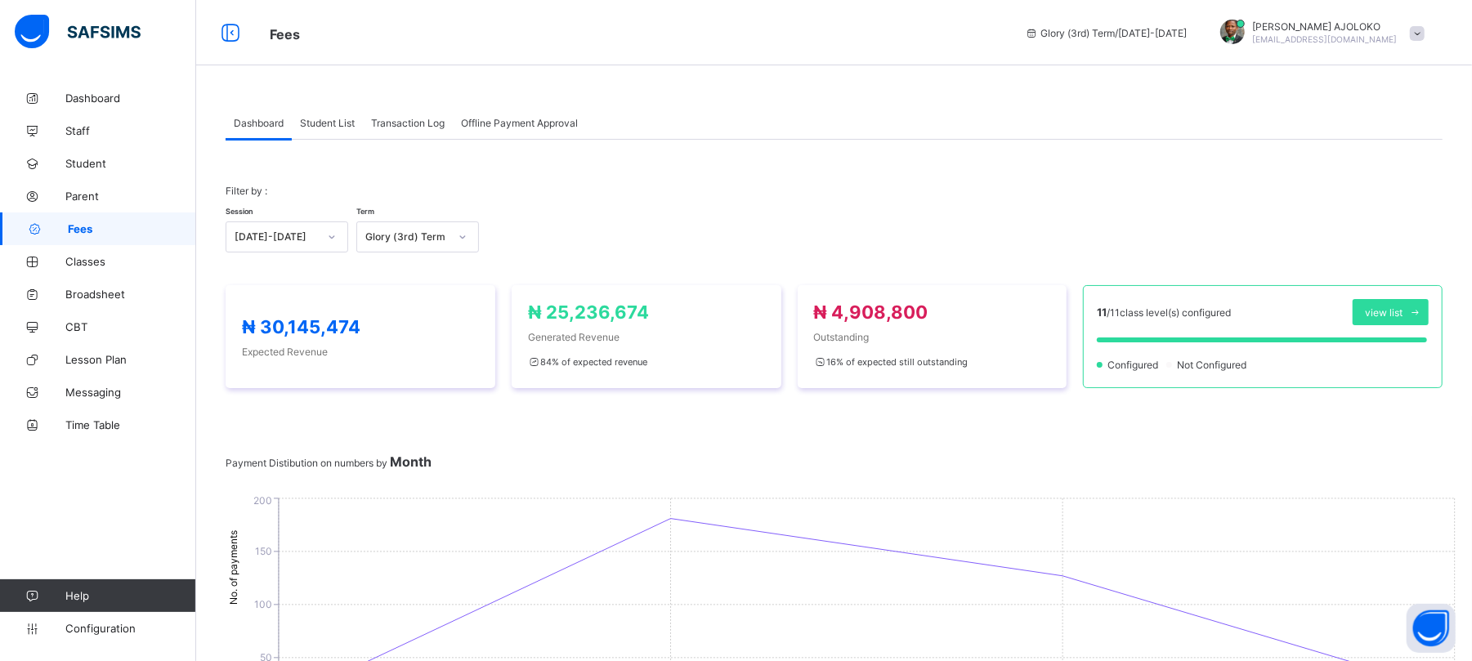
click at [322, 123] on span "Student List" at bounding box center [327, 123] width 55 height 12
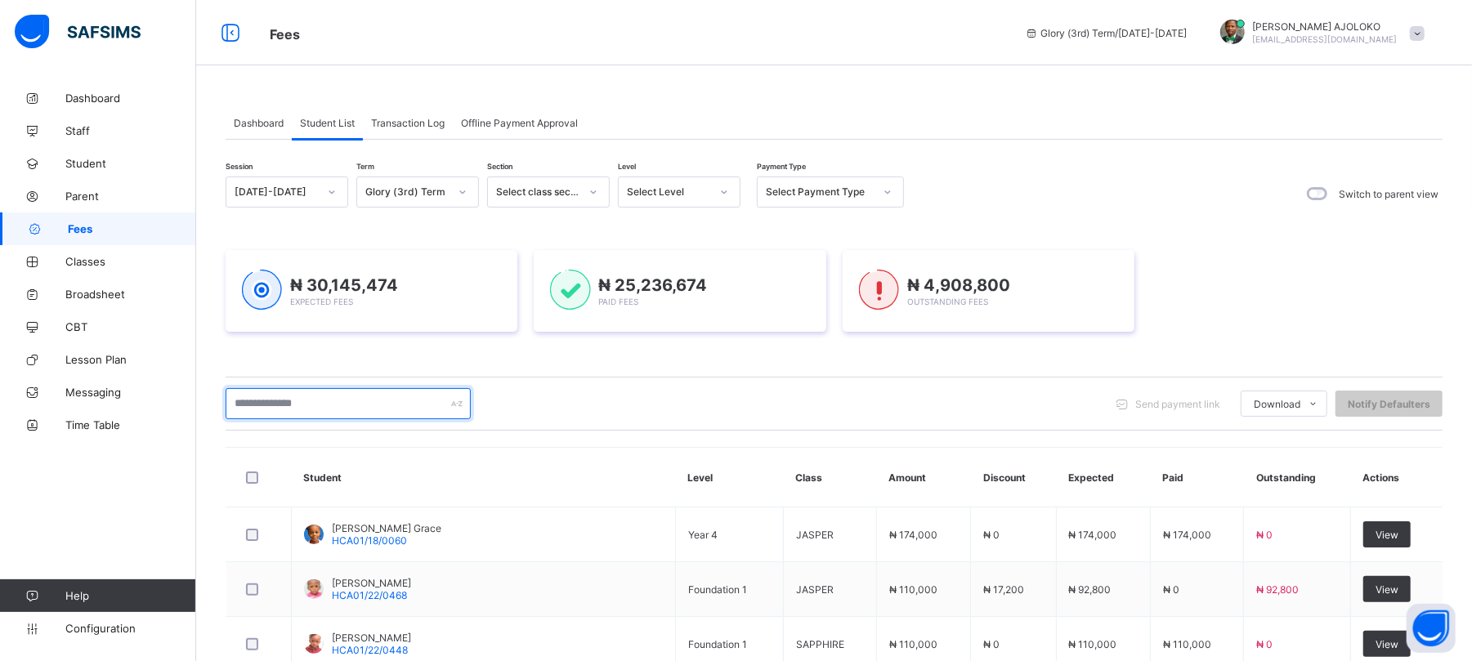
click at [327, 404] on input "text" at bounding box center [348, 403] width 245 height 31
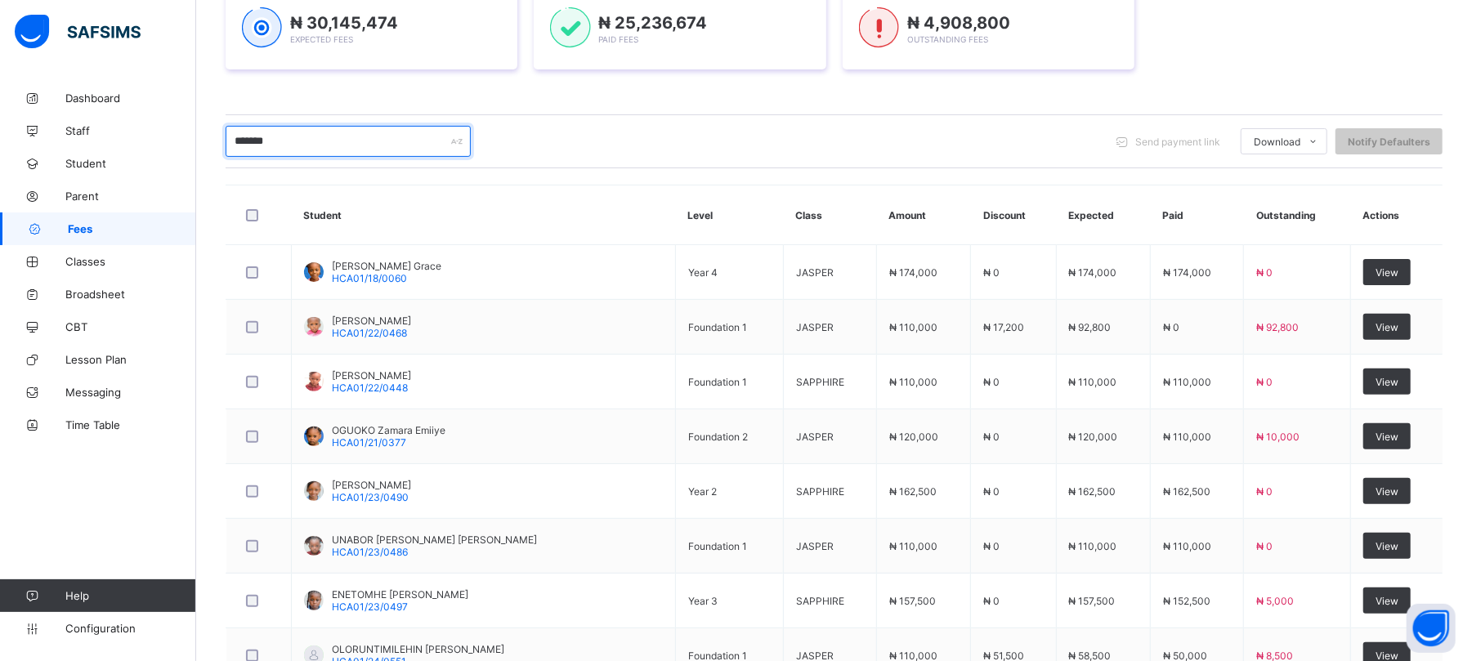
scroll to position [257, 0]
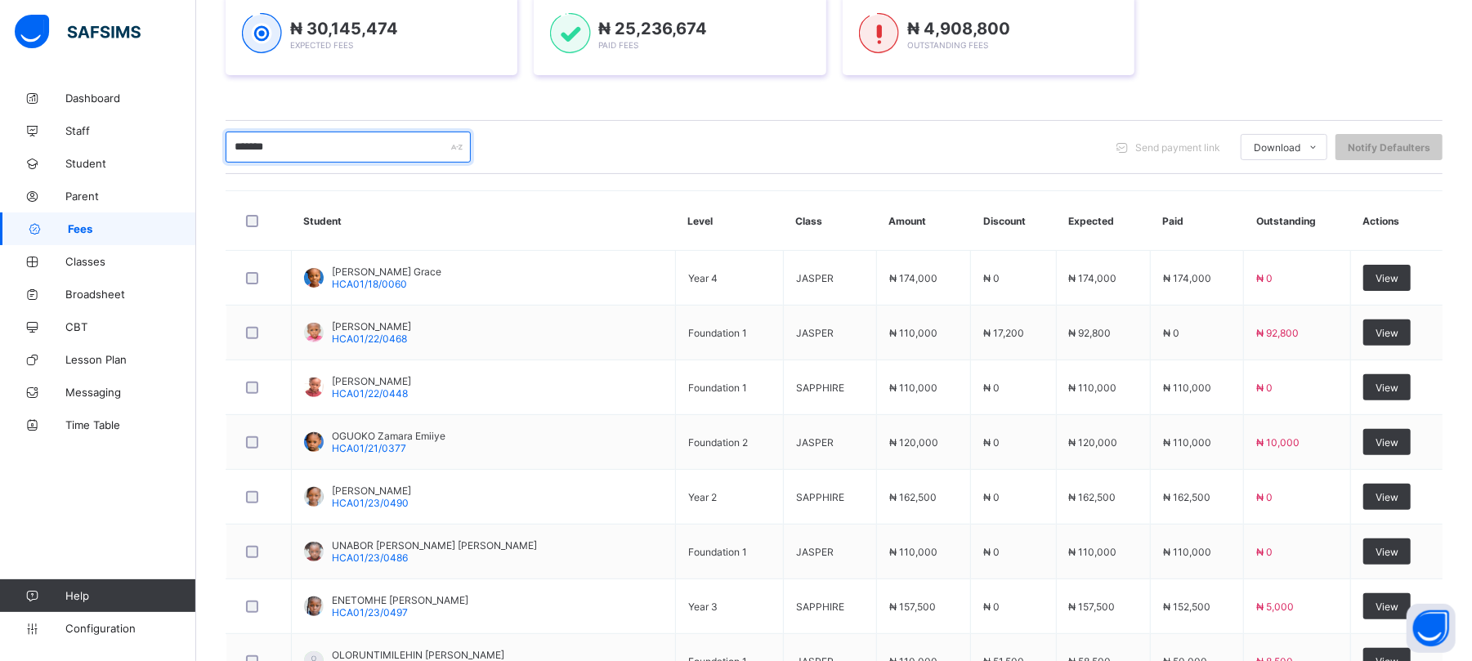
click at [319, 139] on input "*******" at bounding box center [348, 147] width 245 height 31
type input "*"
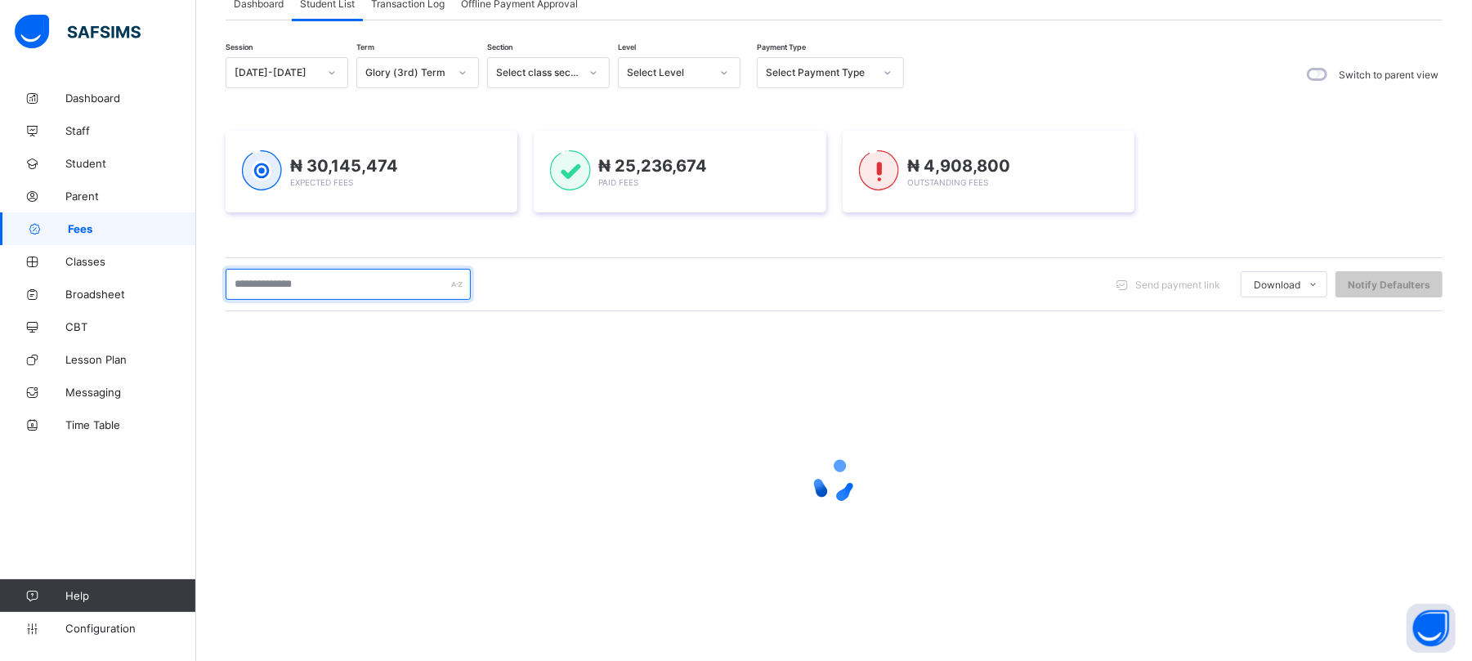
scroll to position [119, 0]
type input "******"
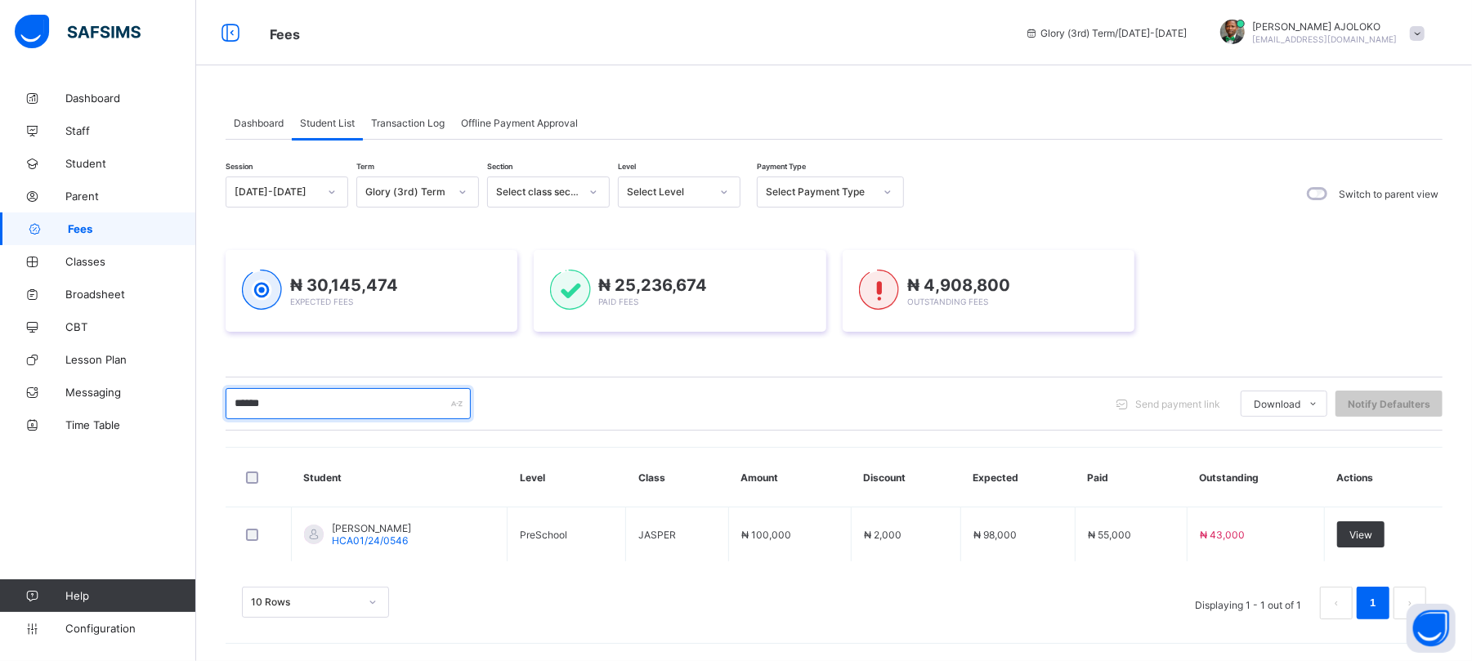
scroll to position [1, 0]
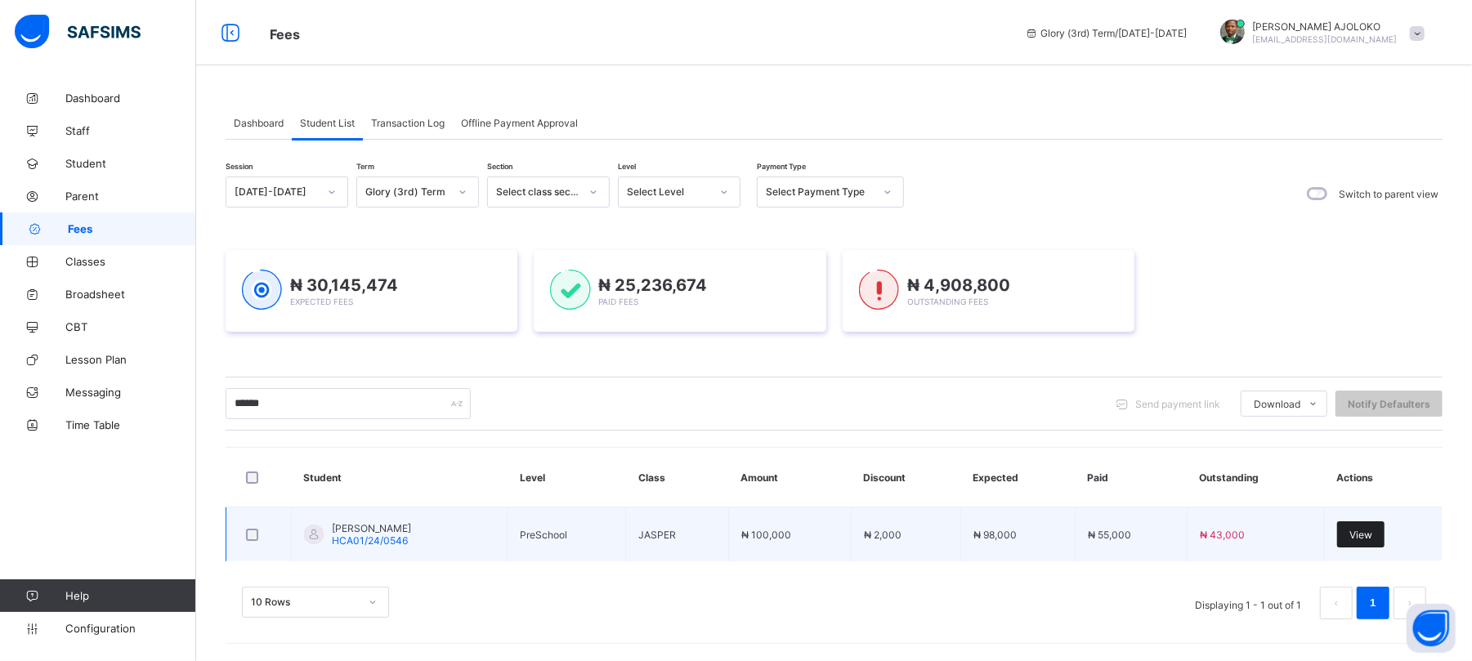
click at [1373, 533] on span "View" at bounding box center [1361, 535] width 23 height 12
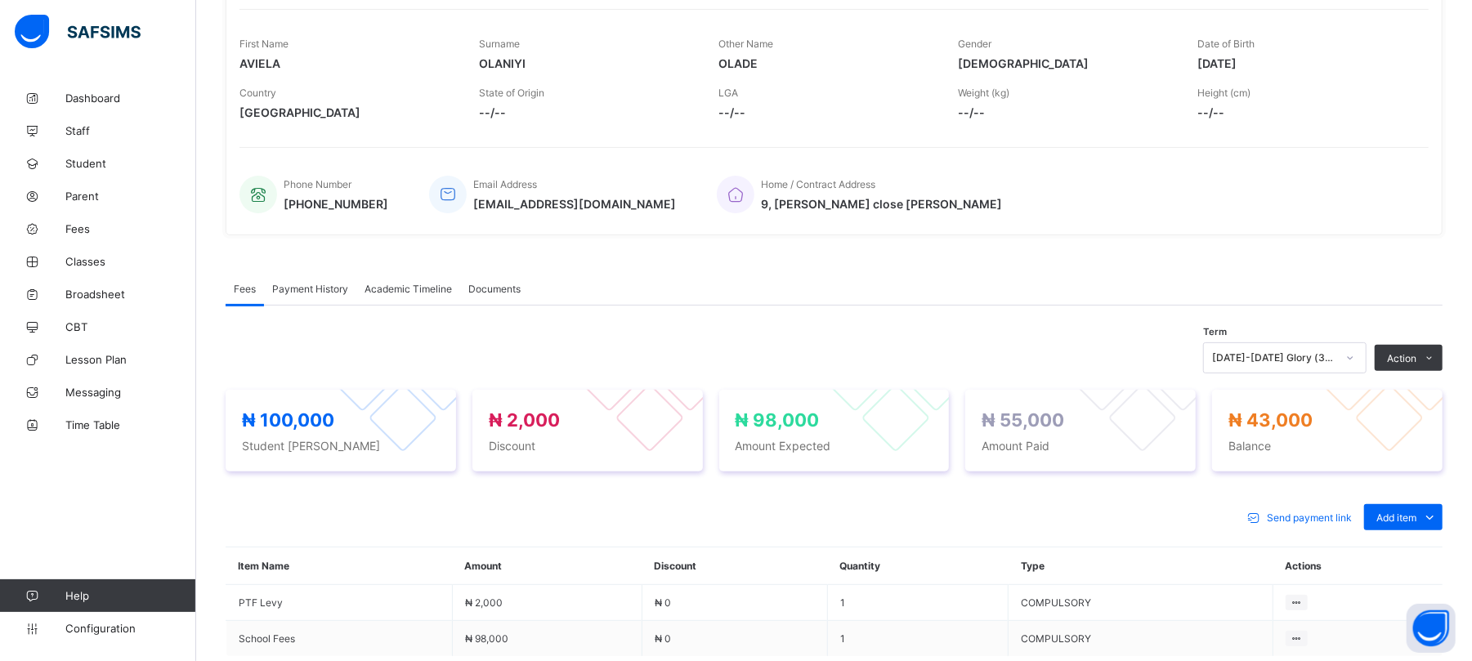
scroll to position [280, 0]
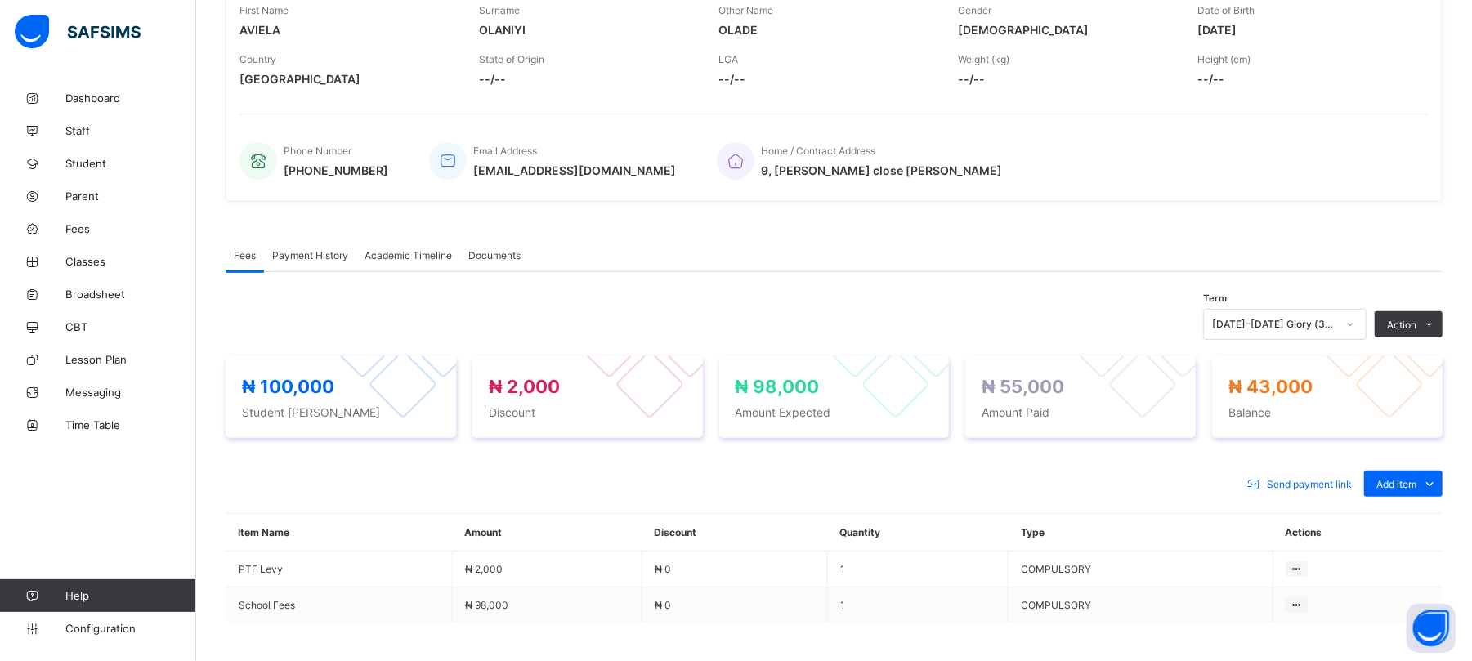
click at [1324, 325] on div "2024-2025 Glory (3rd) Term" at bounding box center [1274, 325] width 124 height 12
click at [1347, 175] on div "Home / Contract Address 9, emmanuel adebayo close mubarak bustop" at bounding box center [1065, 161] width 696 height 54
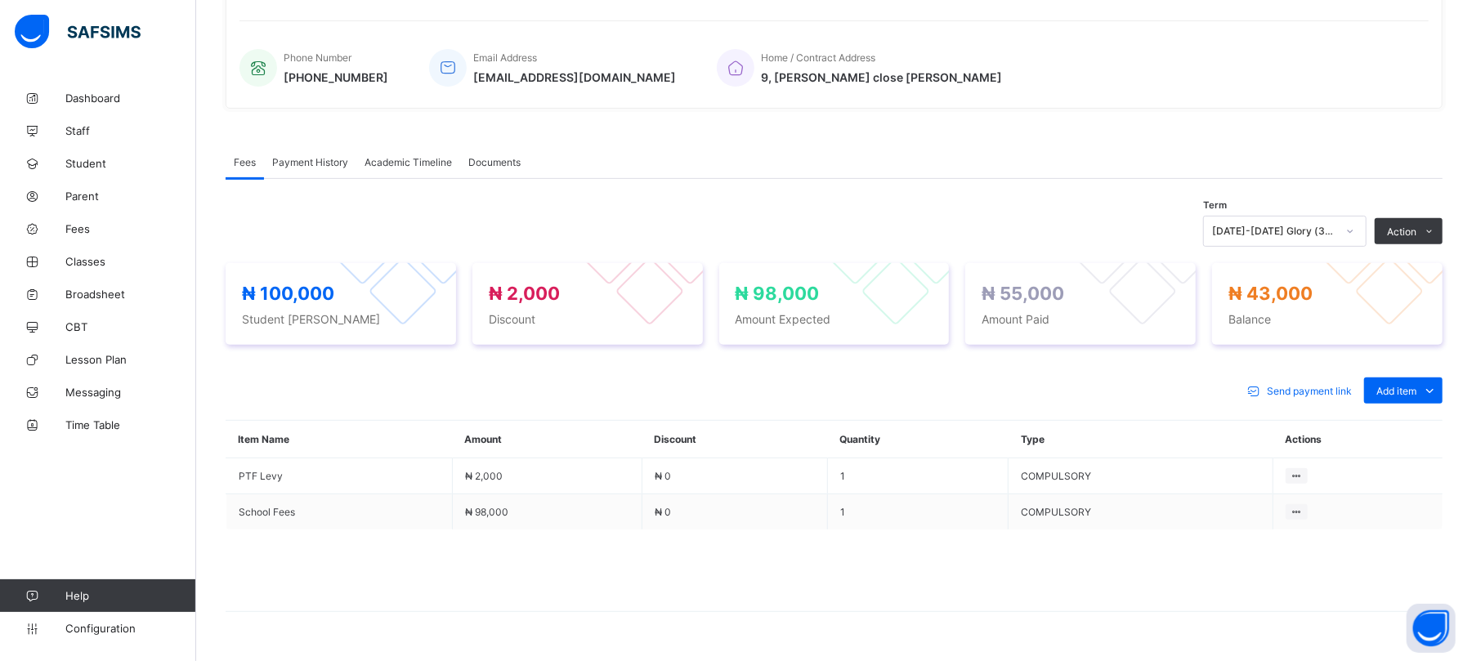
scroll to position [414, 0]
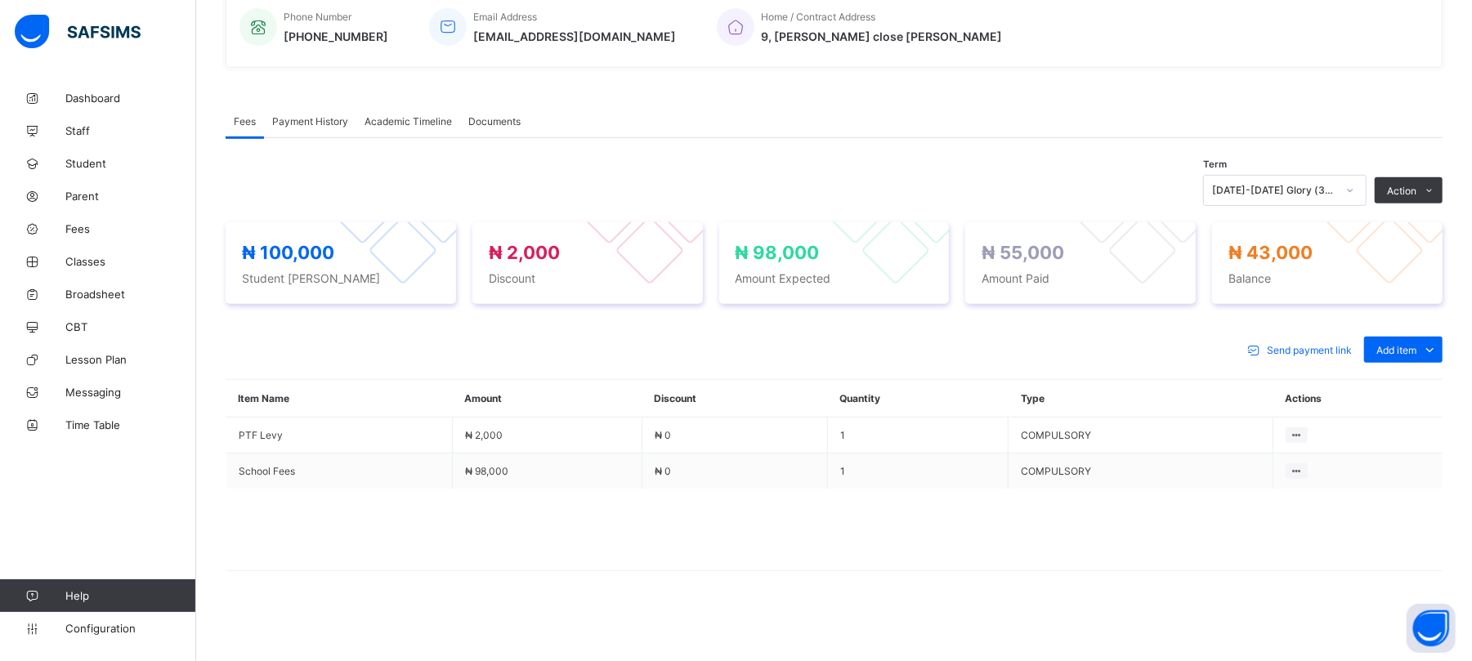
click at [304, 119] on span "Payment History" at bounding box center [310, 121] width 76 height 12
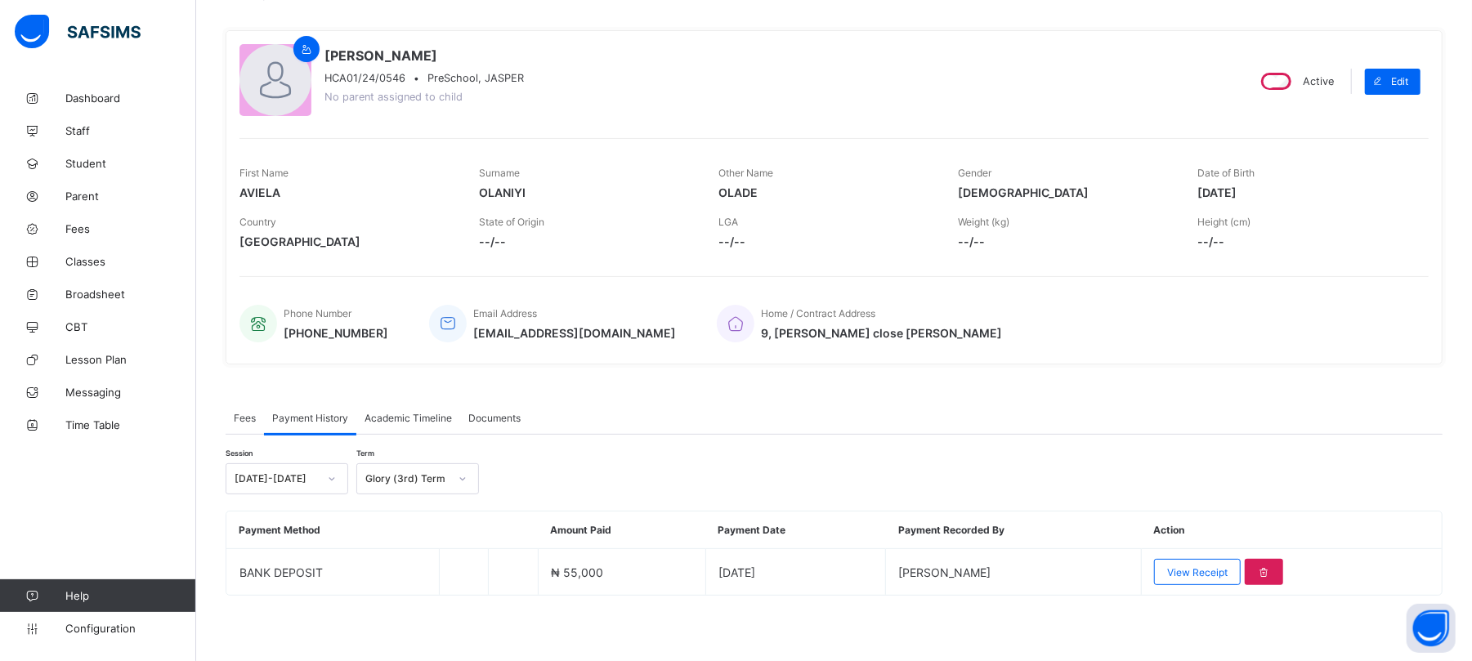
click at [245, 415] on span "Fees" at bounding box center [245, 418] width 22 height 12
